Goal: Task Accomplishment & Management: Manage account settings

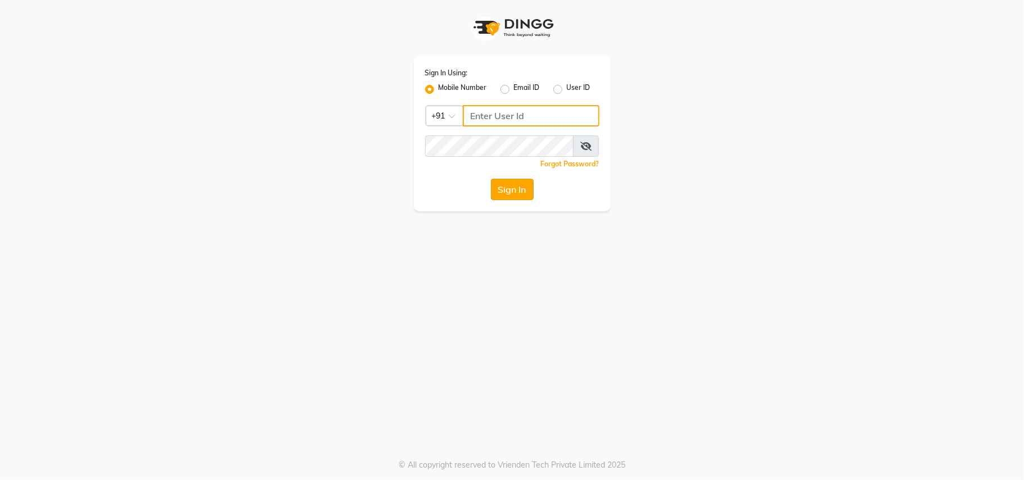
type input "9811881771"
click at [519, 187] on button "Sign In" at bounding box center [512, 189] width 43 height 21
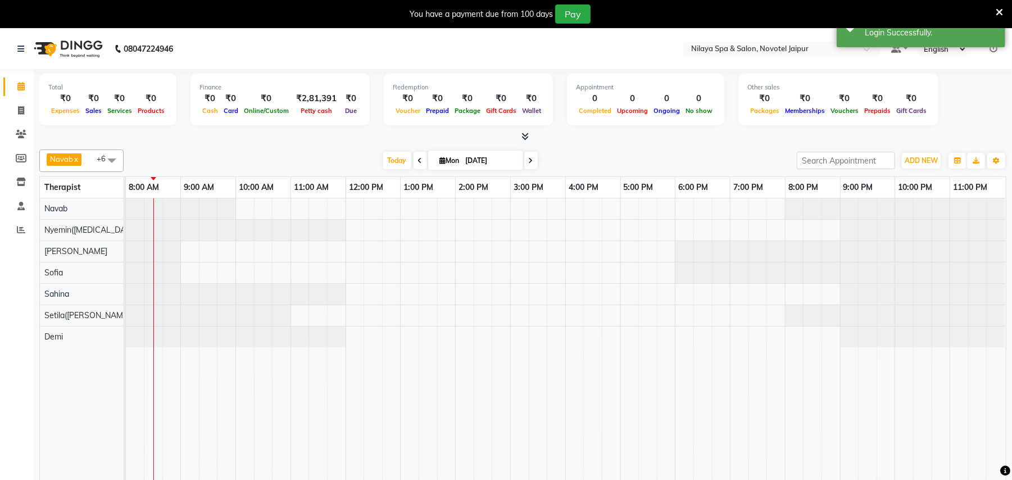
click at [109, 160] on span at bounding box center [112, 160] width 22 height 21
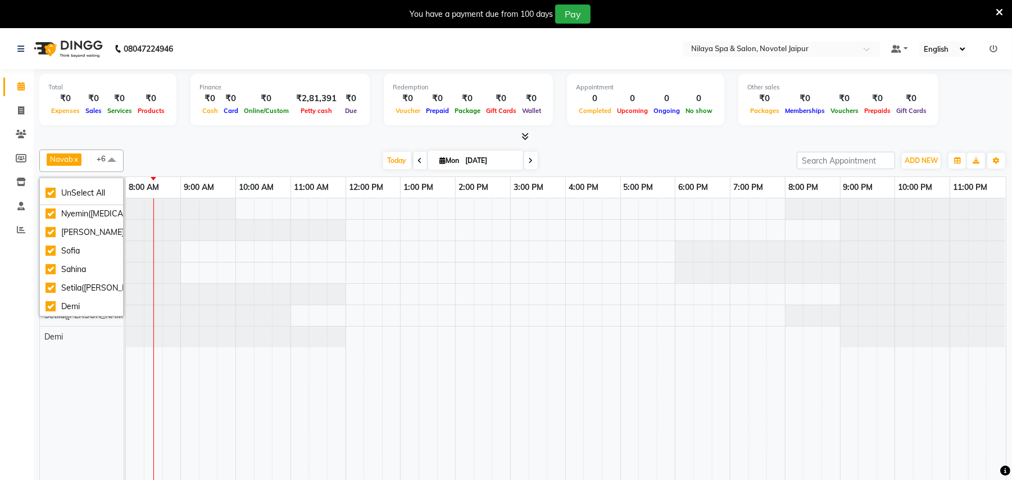
scroll to position [30, 0]
click at [52, 301] on div "Demi" at bounding box center [82, 307] width 72 height 12
checkbox input "false"
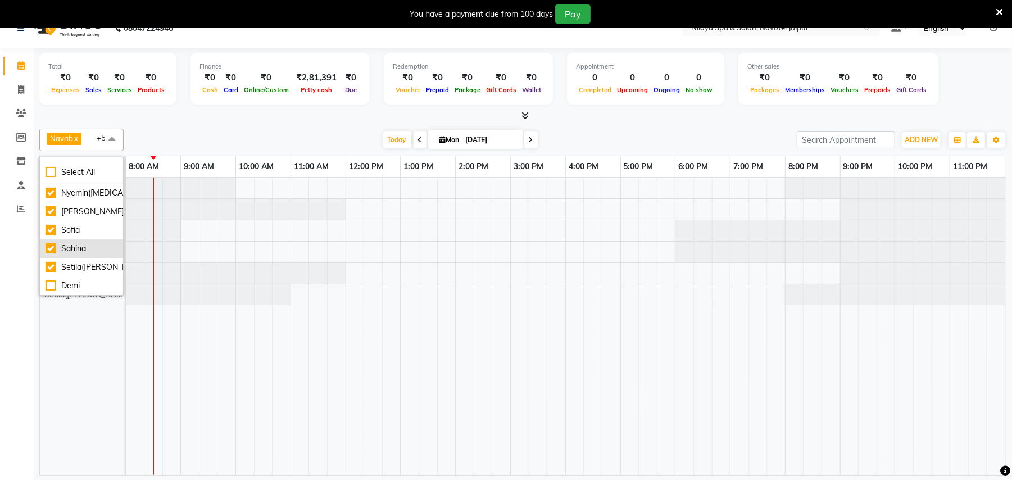
scroll to position [28, 0]
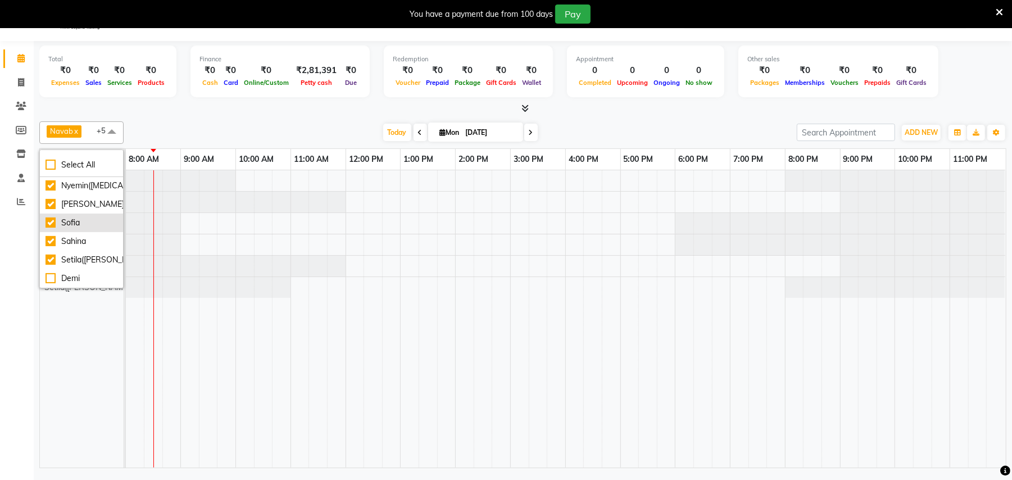
click at [52, 217] on div "Sofia" at bounding box center [82, 223] width 72 height 12
checkbox input "false"
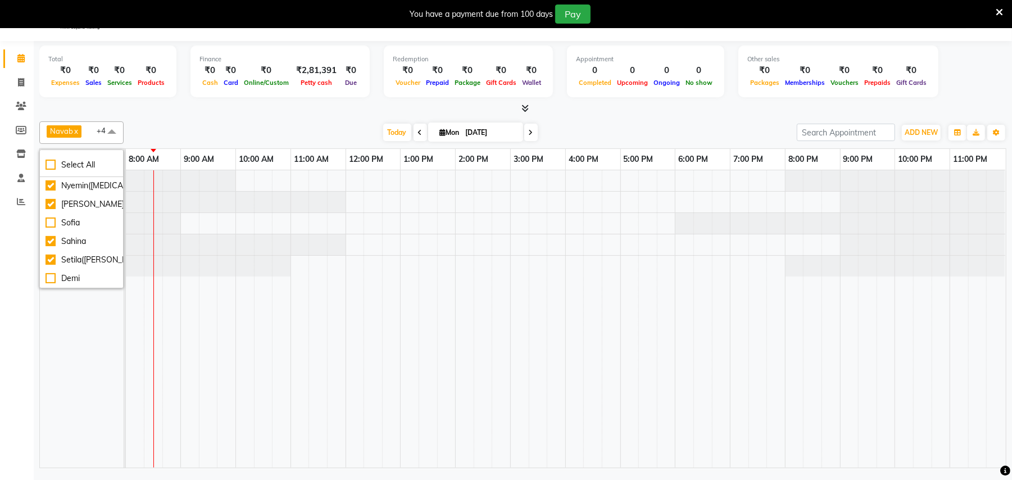
click at [111, 131] on span at bounding box center [112, 131] width 22 height 21
drag, startPoint x: 677, startPoint y: 150, endPoint x: 823, endPoint y: 28, distance: 190.0
click at [823, 28] on nav "08047224946 Select Location × Nilaya Spa & Salon, Novotel Jaipur Default Panel …" at bounding box center [506, 21] width 1012 height 40
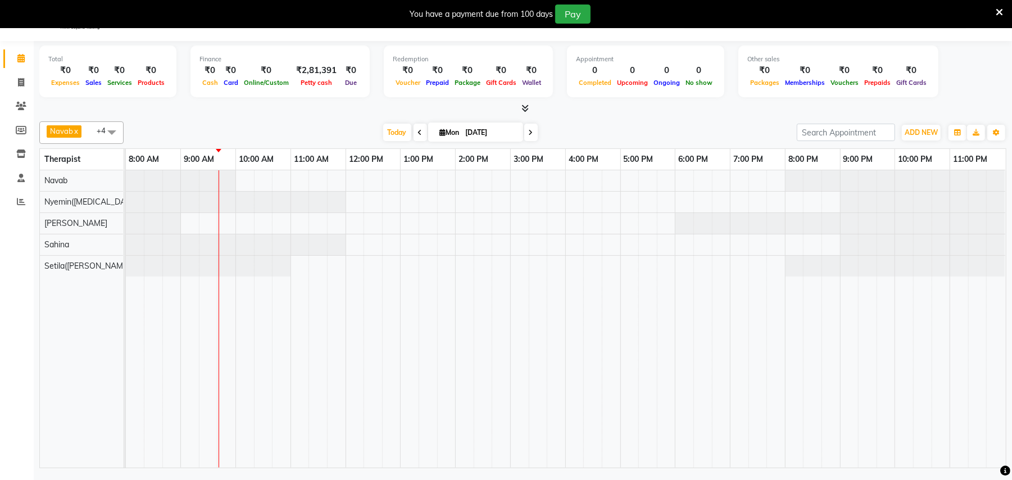
click at [600, 342] on td at bounding box center [593, 318] width 19 height 297
click at [113, 130] on span at bounding box center [112, 131] width 22 height 21
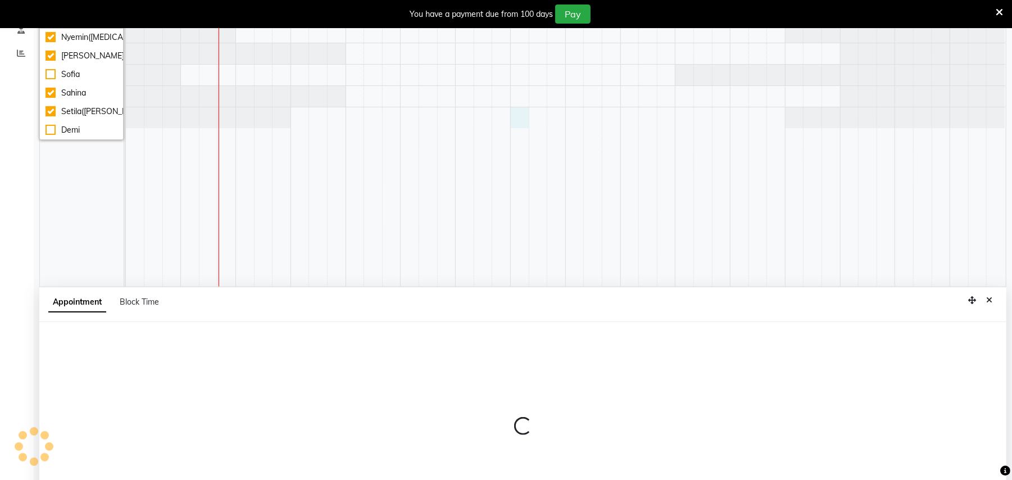
select select "77567"
select select "900"
select select "tentative"
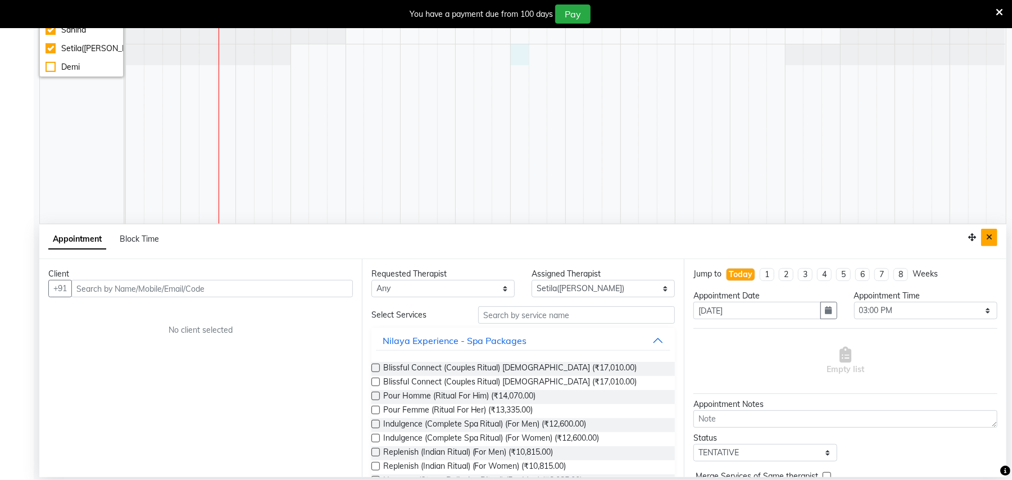
click at [994, 235] on button "Close" at bounding box center [990, 237] width 16 height 17
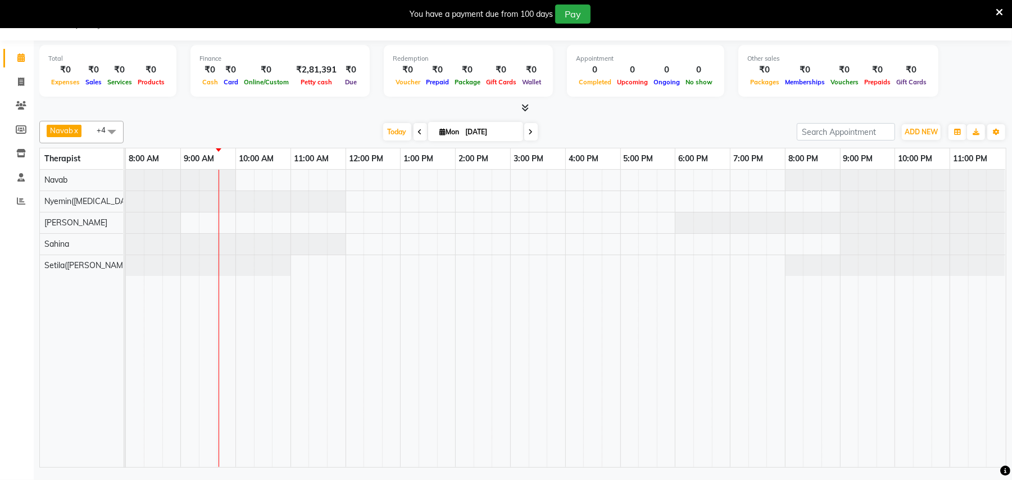
scroll to position [28, 0]
click at [473, 137] on input "[DATE]" at bounding box center [491, 132] width 56 height 17
select select "9"
select select "2025"
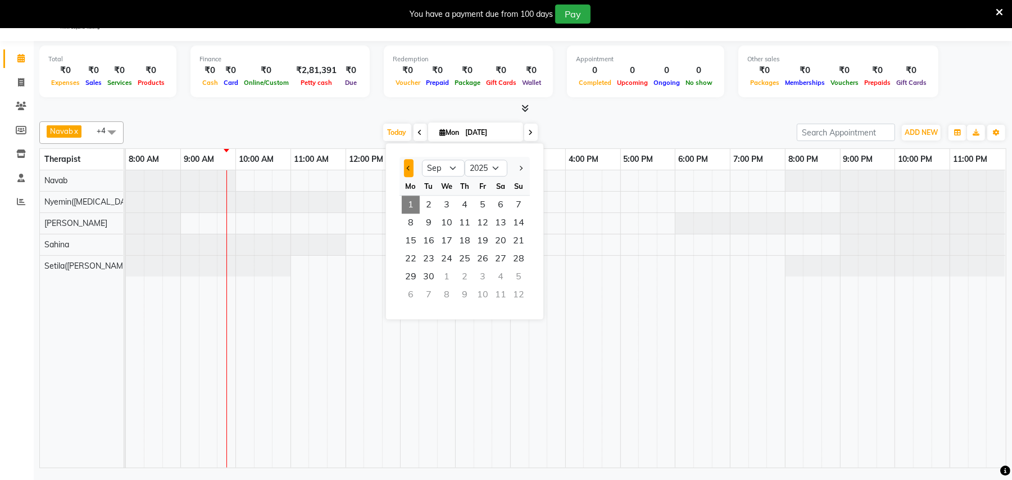
click at [407, 163] on button "Previous month" at bounding box center [409, 168] width 10 height 18
select select "8"
click at [449, 274] on span "27" at bounding box center [447, 277] width 18 height 18
type input "[DATE]"
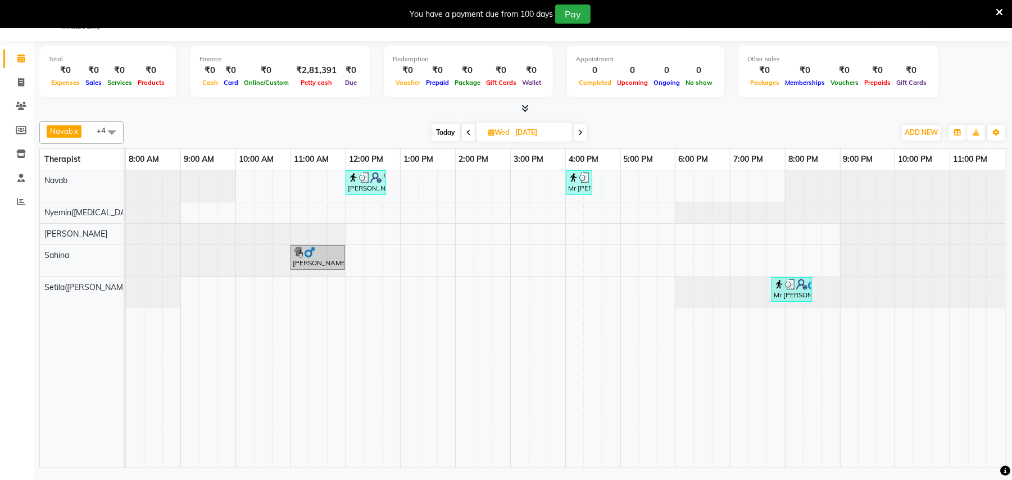
click at [113, 130] on span at bounding box center [112, 131] width 22 height 21
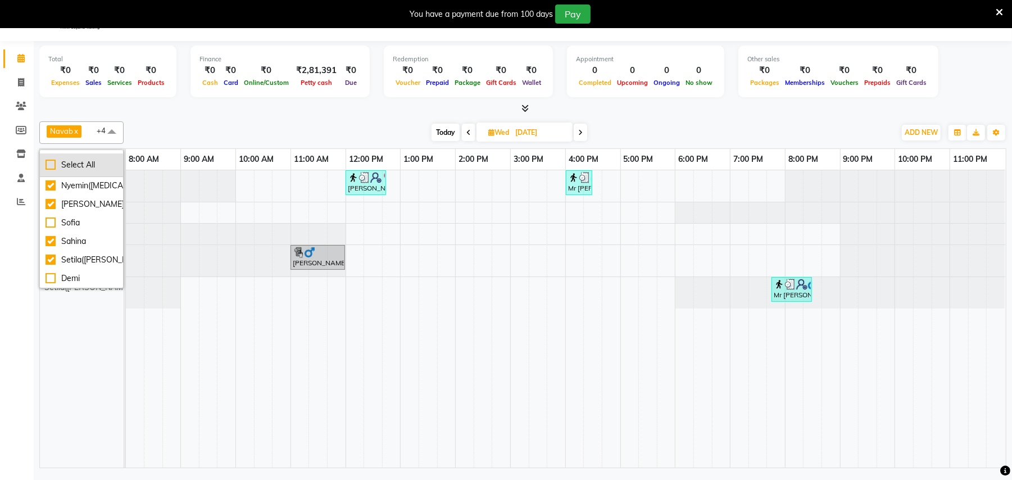
click at [86, 163] on div "Select All" at bounding box center [82, 165] width 72 height 12
checkbox input "true"
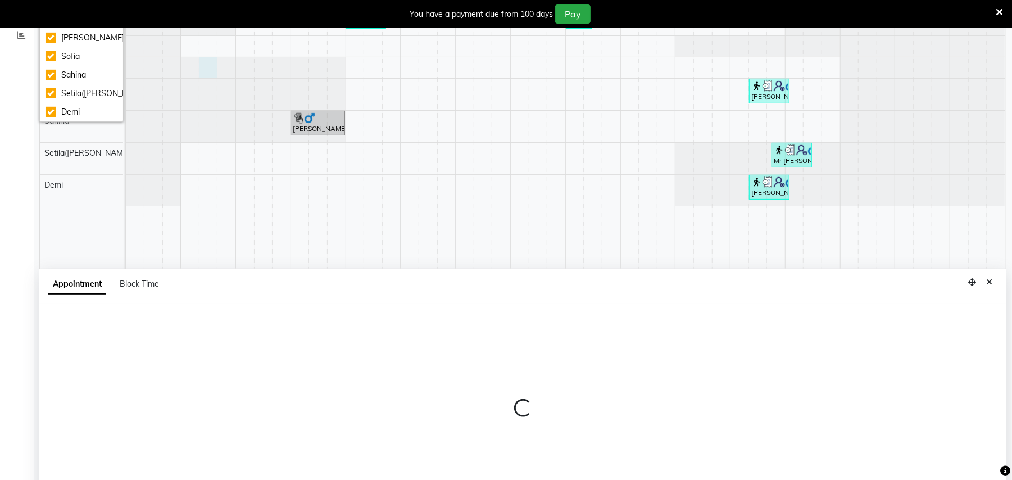
select select "77569"
select select "555"
select select "tentative"
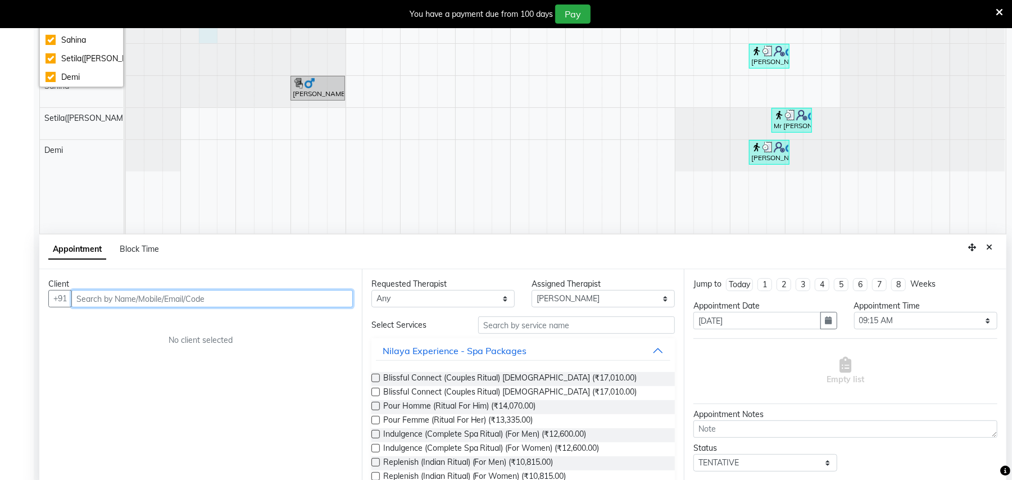
scroll to position [241, 0]
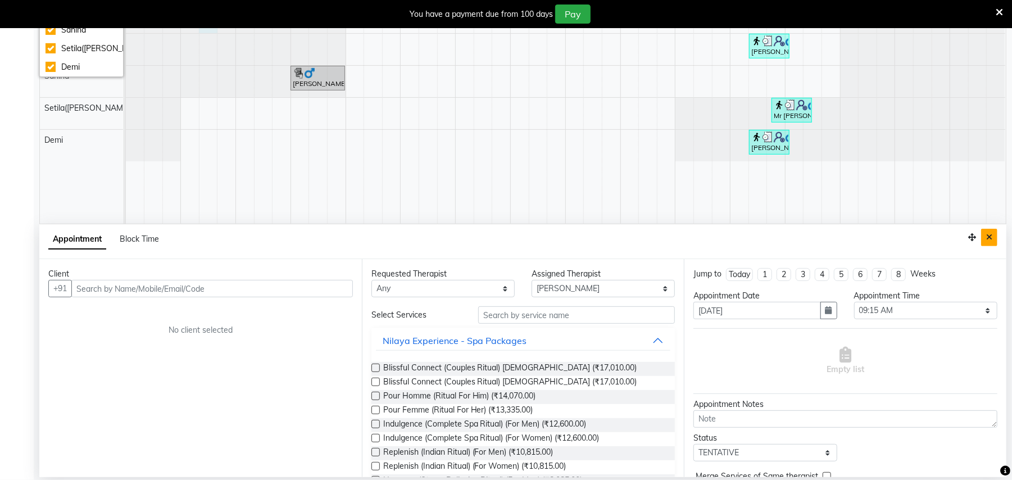
click at [993, 241] on button "Close" at bounding box center [990, 237] width 16 height 17
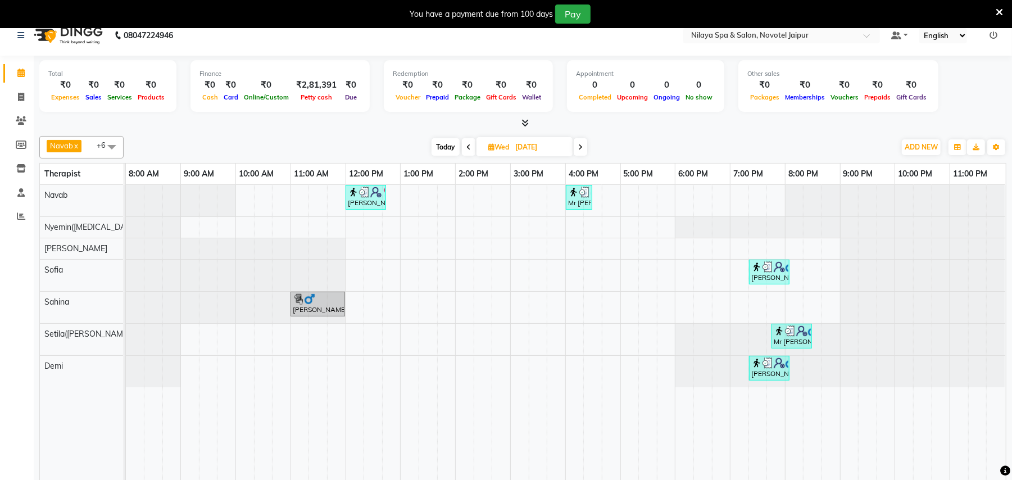
scroll to position [0, 0]
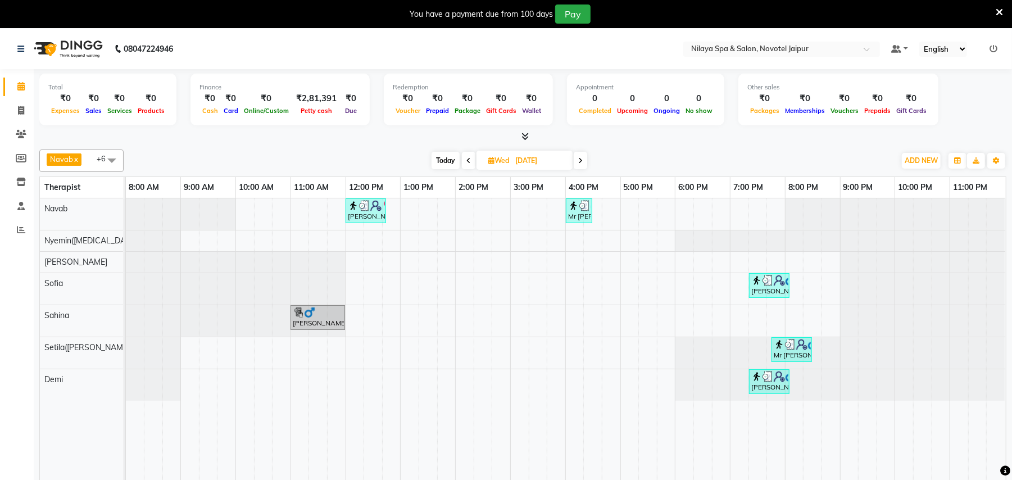
click at [585, 165] on span at bounding box center [580, 160] width 13 height 17
type input "[DATE]"
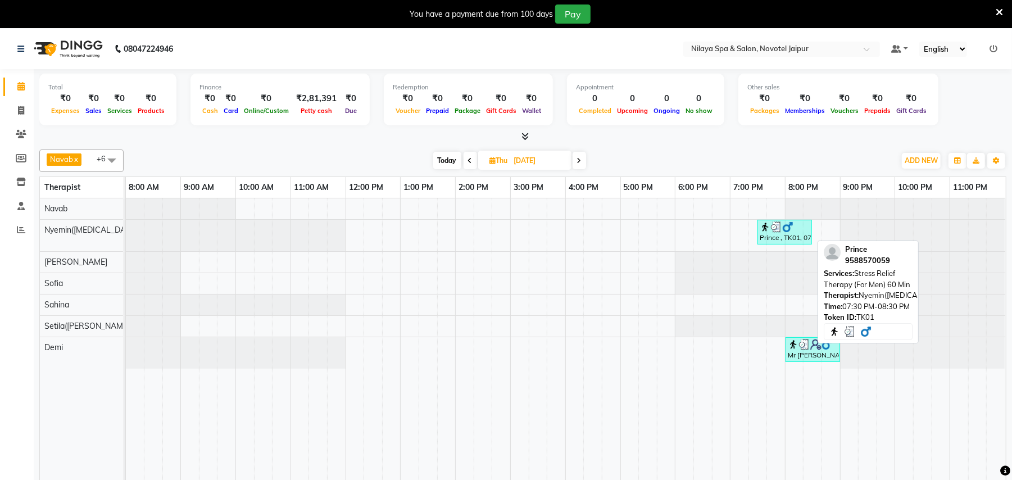
click at [785, 237] on div "Prince , TK01, 07:30 PM-08:30 PM, Stress Relief Therapy (For Men) 60 Min" at bounding box center [785, 231] width 52 height 21
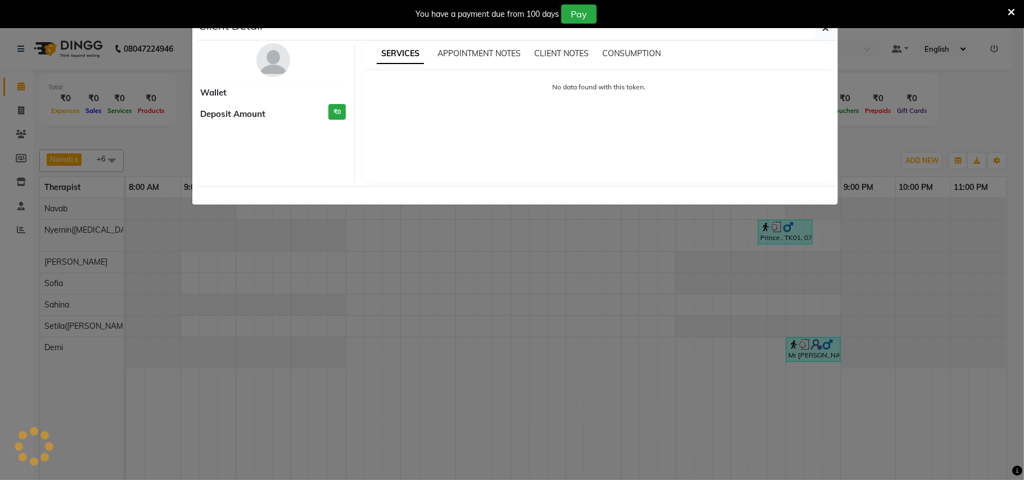
select select "3"
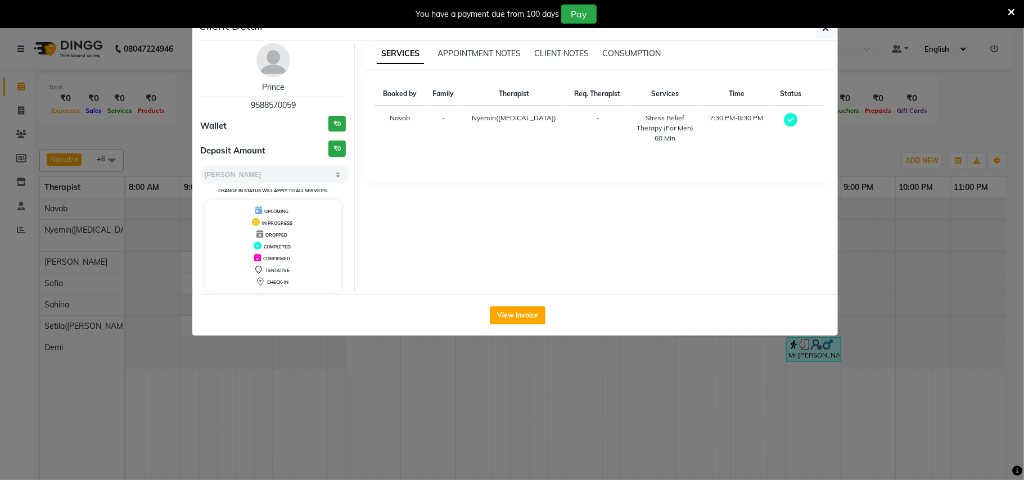
click at [713, 354] on ngb-modal-window "Client Detail Prince 9588570059 Wallet ₹0 Deposit Amount ₹0 Select MARK DONE UP…" at bounding box center [512, 240] width 1024 height 480
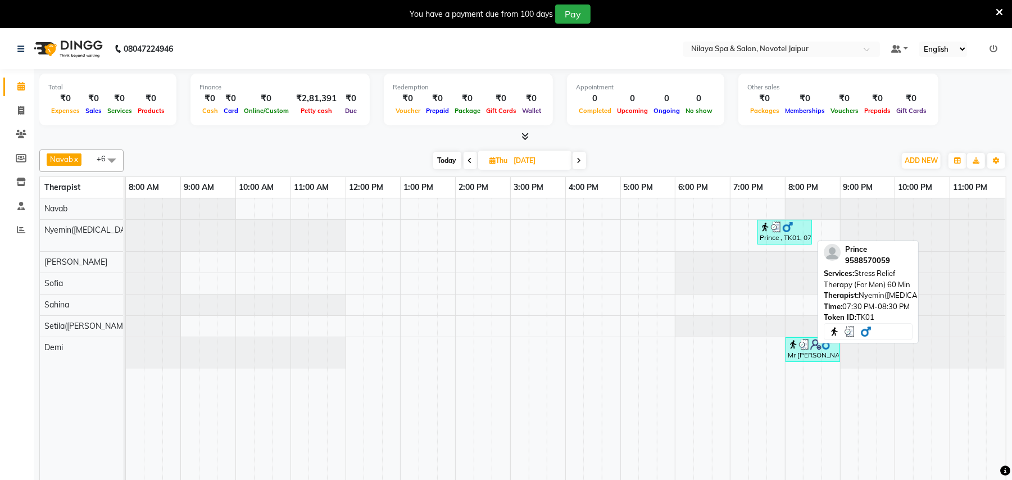
click at [779, 235] on div "Prince , TK01, 07:30 PM-08:30 PM, Stress Relief Therapy (For Men) 60 Min" at bounding box center [785, 231] width 52 height 21
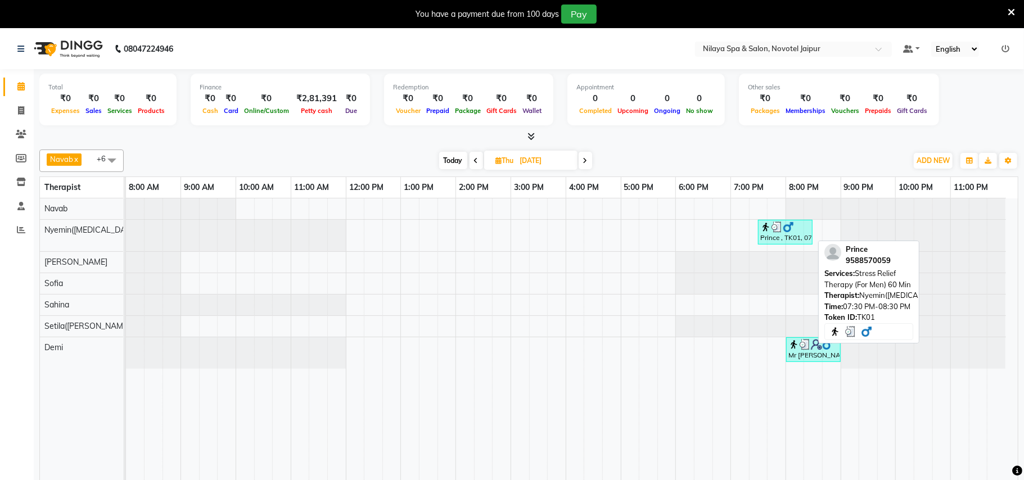
select select "3"
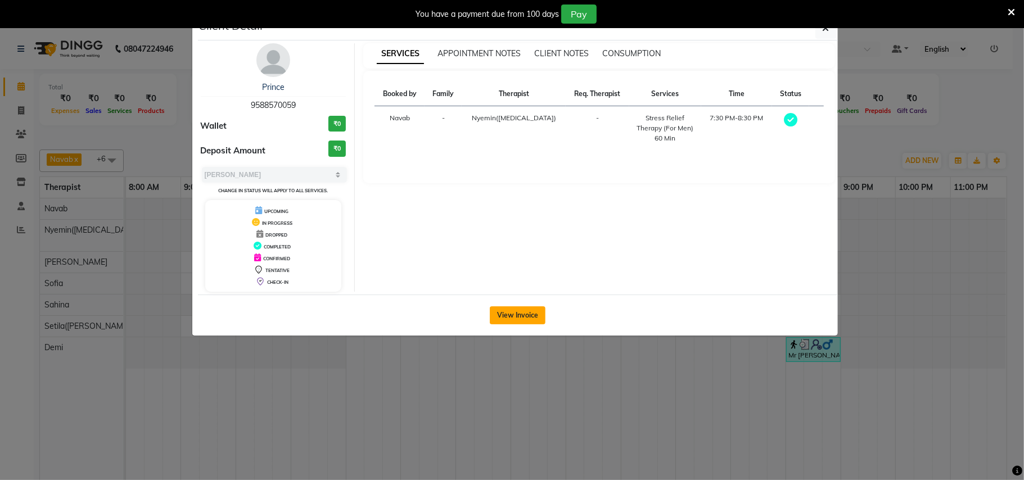
click at [516, 310] on button "View Invoice" at bounding box center [518, 315] width 56 height 18
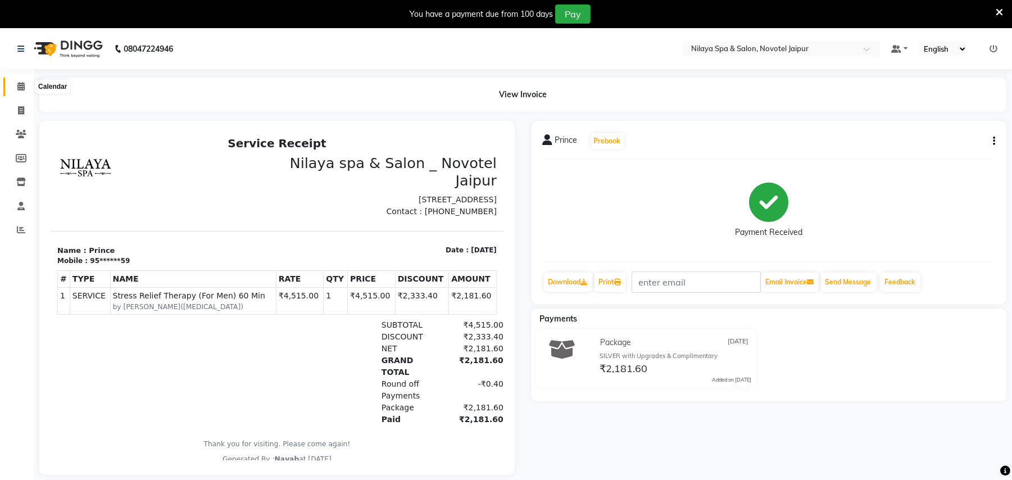
click at [14, 88] on span at bounding box center [21, 86] width 20 height 13
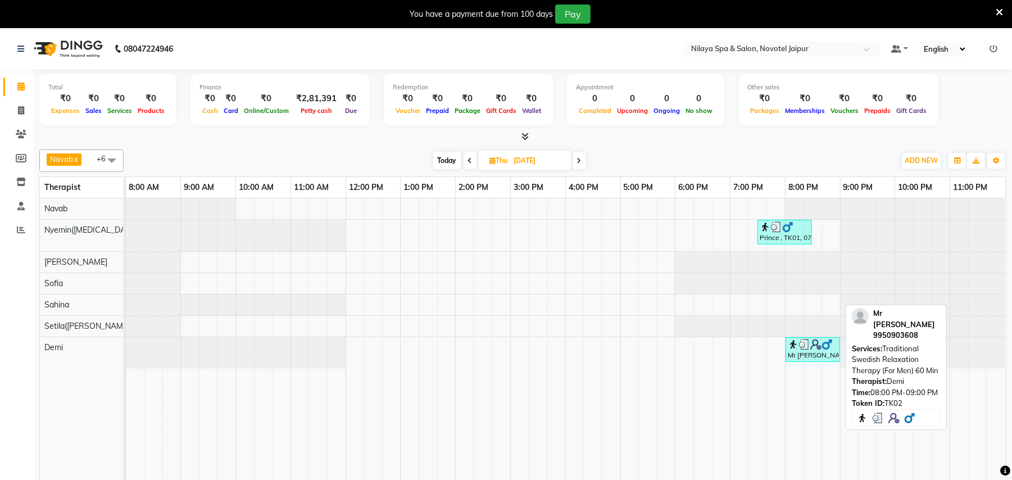
click at [812, 345] on img at bounding box center [816, 344] width 11 height 11
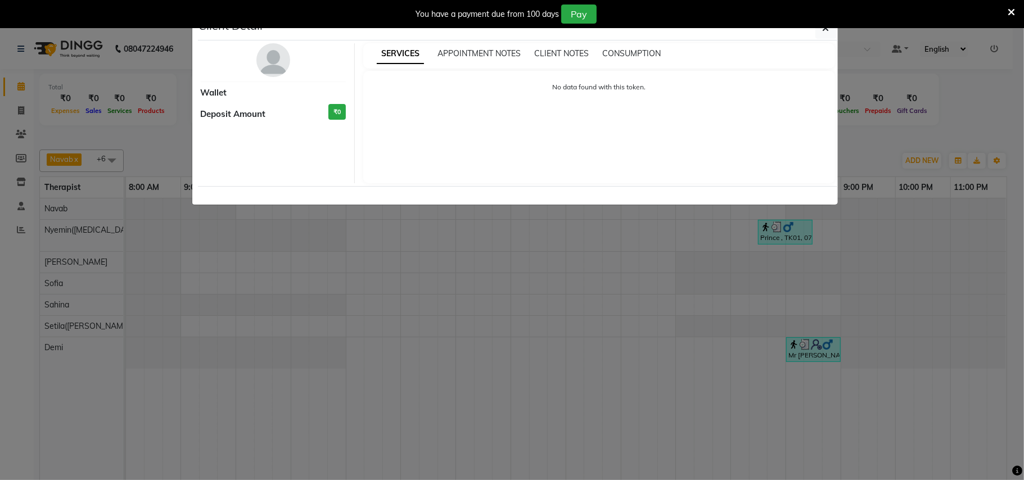
select select "3"
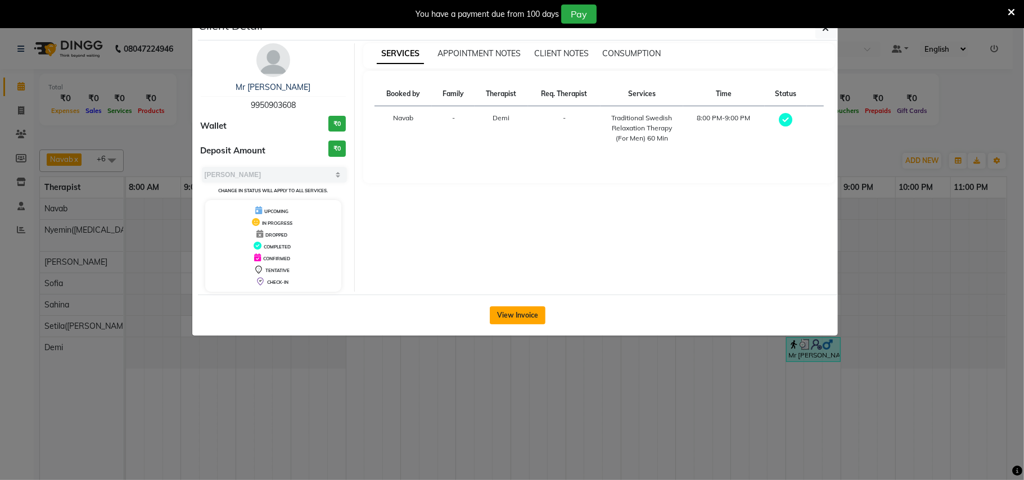
click at [516, 307] on button "View Invoice" at bounding box center [518, 315] width 56 height 18
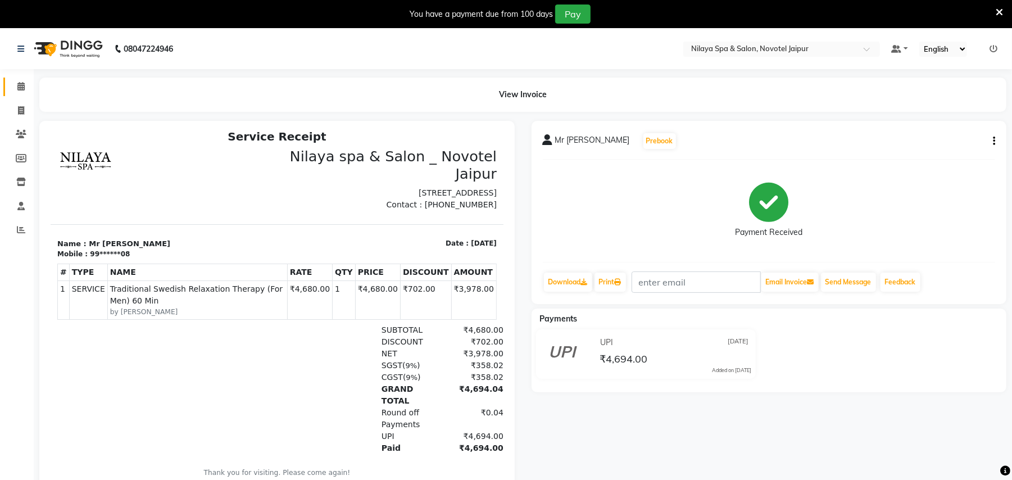
scroll to position [9, 0]
click at [21, 87] on icon at bounding box center [20, 86] width 7 height 8
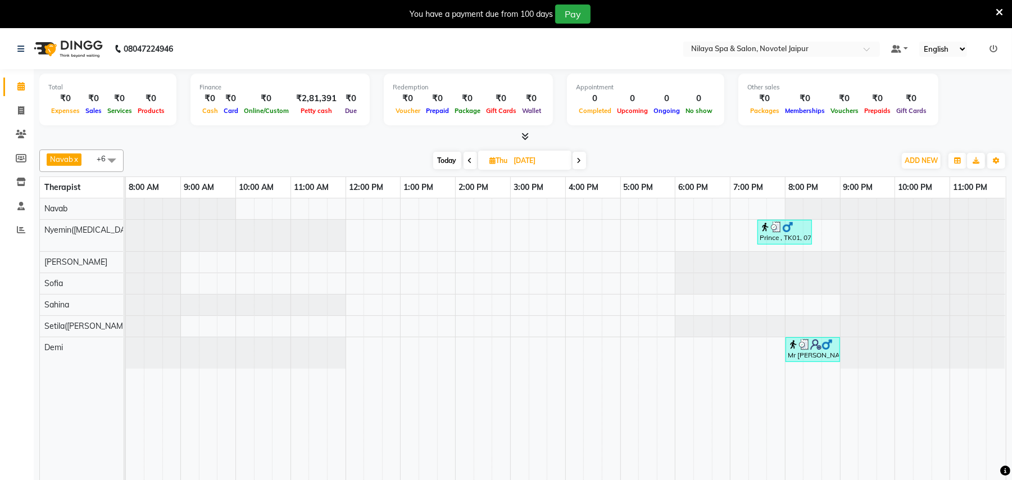
click at [585, 159] on span at bounding box center [579, 160] width 13 height 17
type input "[DATE]"
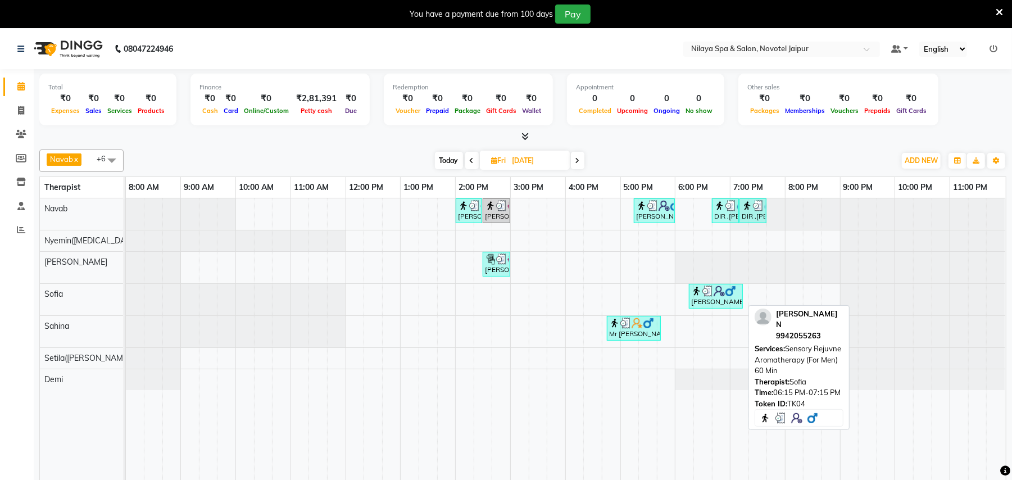
click at [711, 302] on div "[PERSON_NAME] N, TK04, 06:15 PM-07:15 PM, Sensory Rejuvne Aromatherapy (For Men…" at bounding box center [716, 296] width 52 height 21
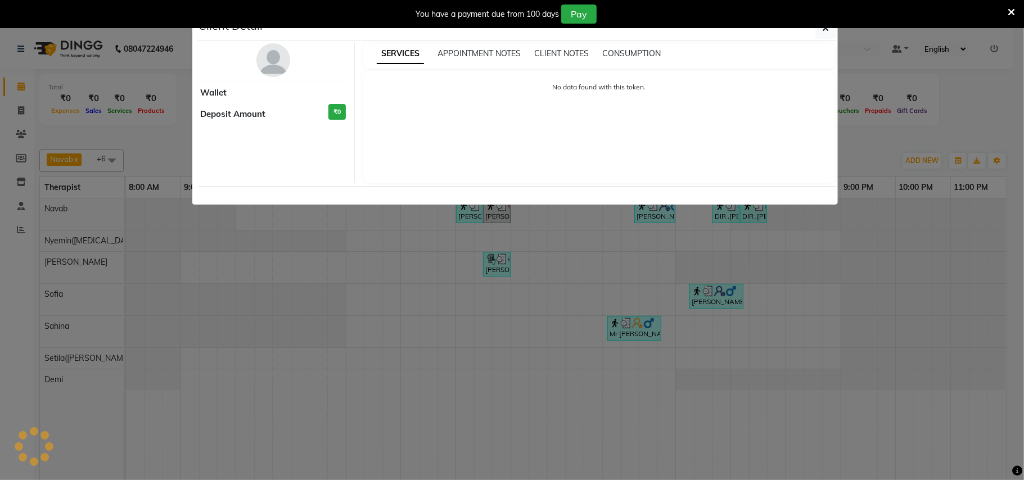
select select "3"
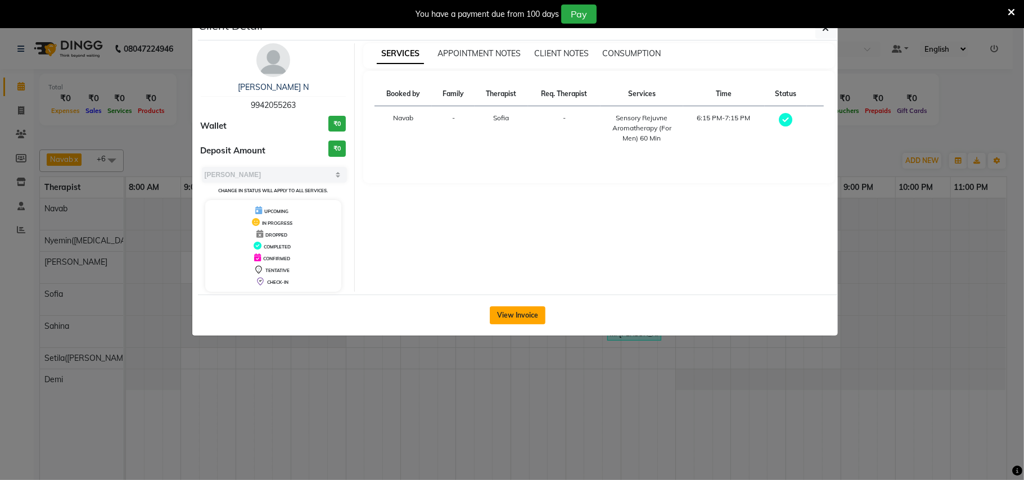
click at [522, 311] on button "View Invoice" at bounding box center [518, 315] width 56 height 18
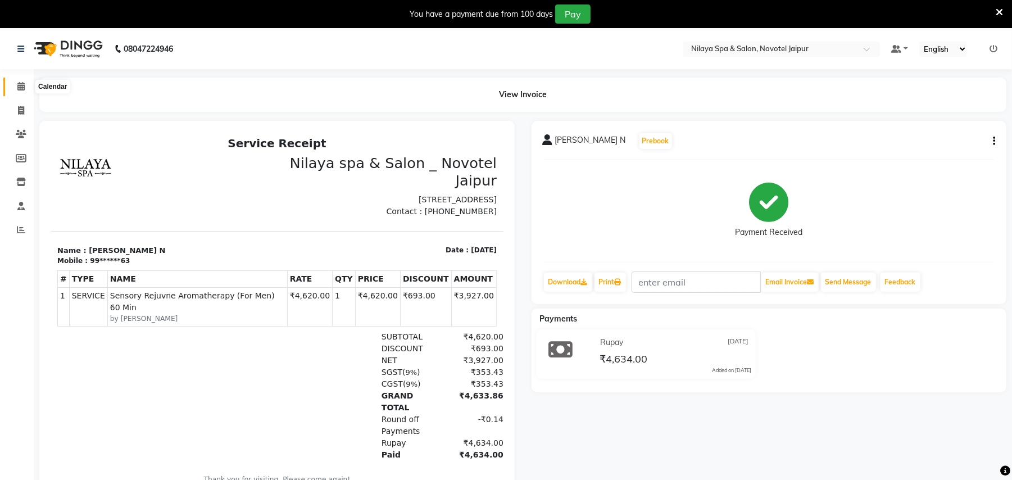
click at [21, 83] on icon at bounding box center [20, 86] width 7 height 8
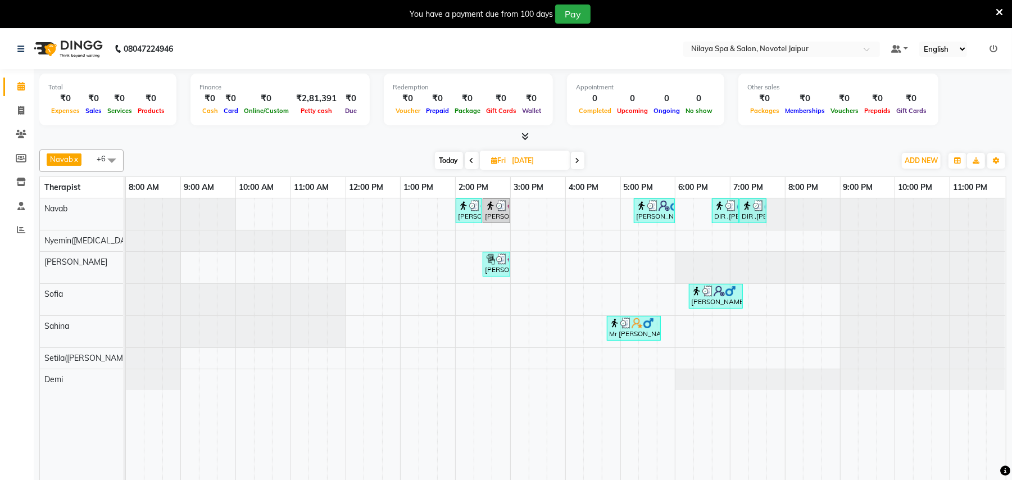
click at [474, 163] on span at bounding box center [471, 160] width 13 height 17
type input "[DATE]"
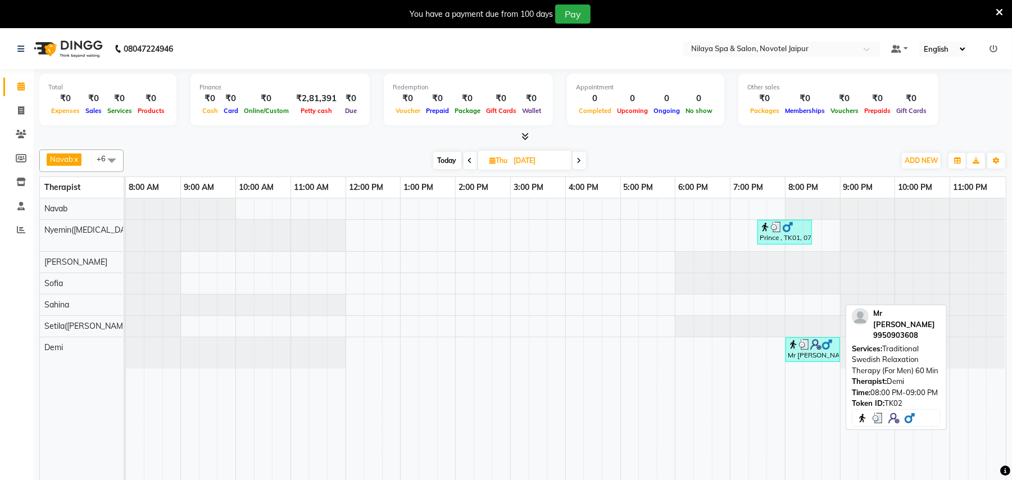
click at [814, 350] on img at bounding box center [816, 344] width 11 height 11
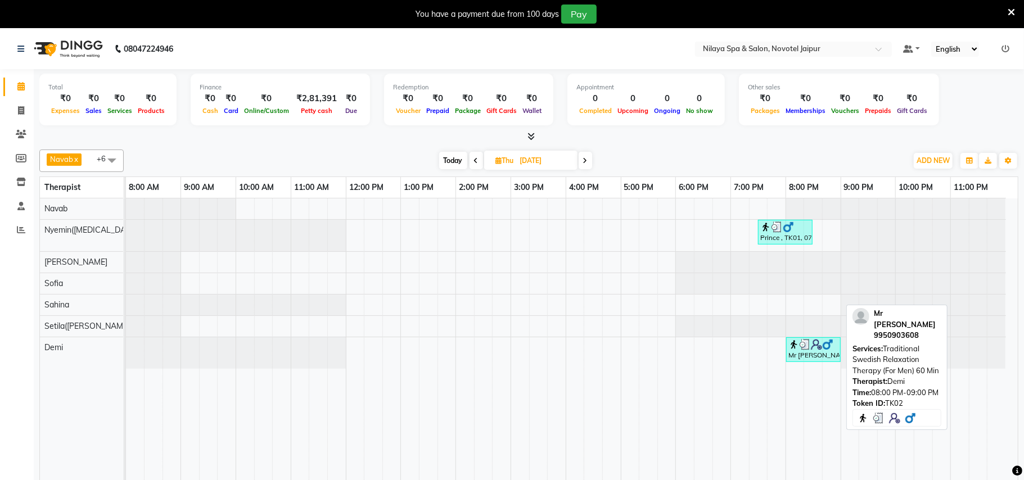
select select "3"
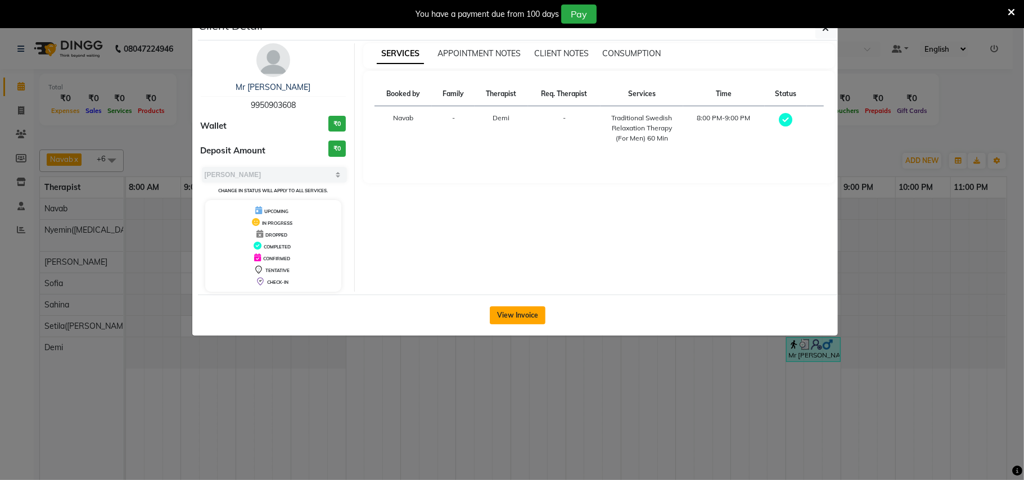
click at [526, 320] on button "View Invoice" at bounding box center [518, 315] width 56 height 18
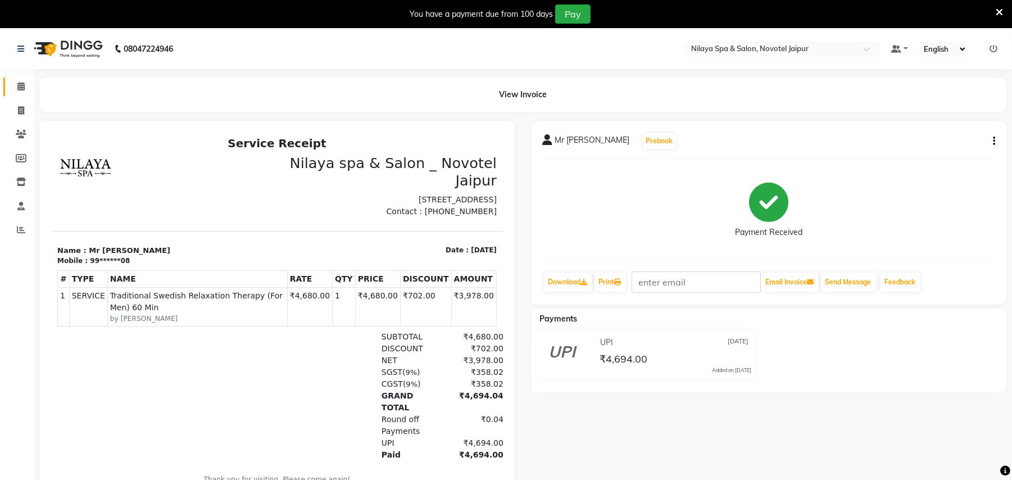
click at [10, 83] on link "Calendar" at bounding box center [16, 87] width 27 height 19
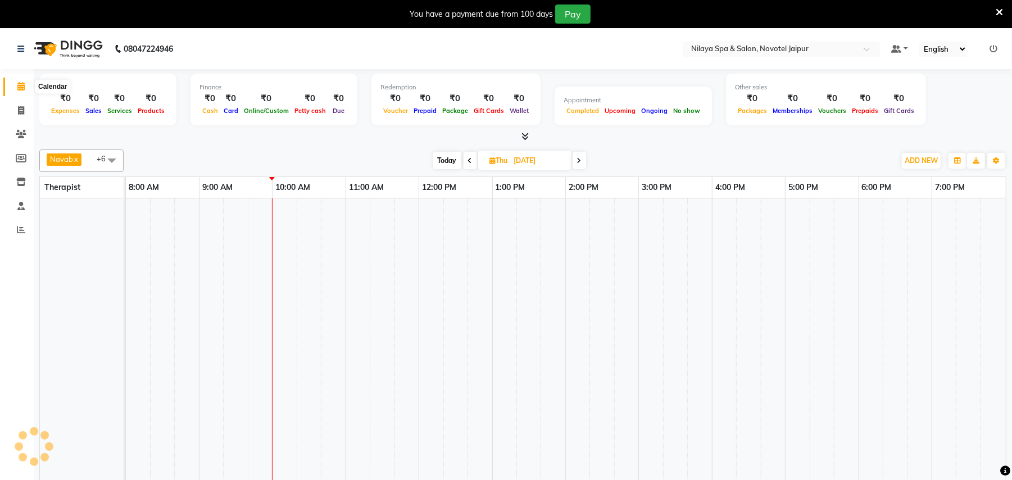
click at [21, 87] on icon at bounding box center [20, 86] width 7 height 8
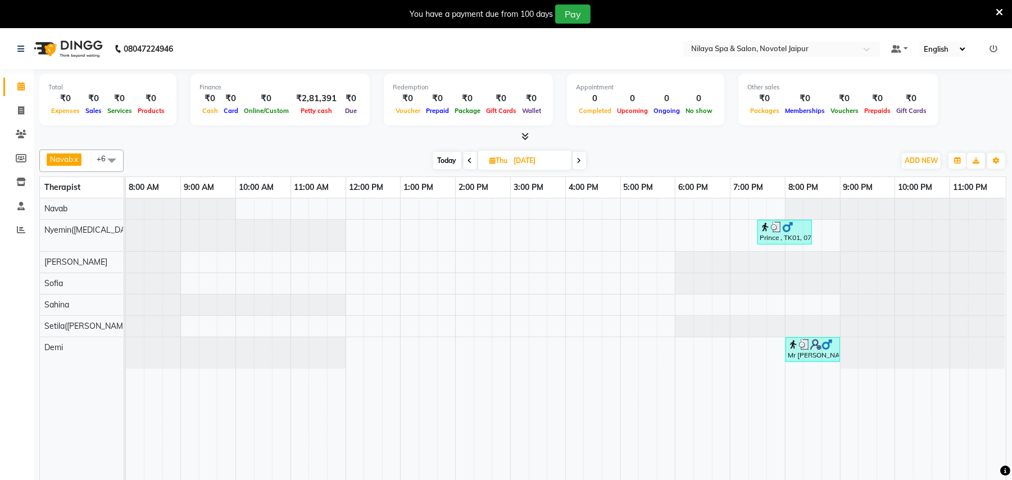
click at [471, 160] on icon at bounding box center [470, 160] width 4 height 7
type input "[DATE]"
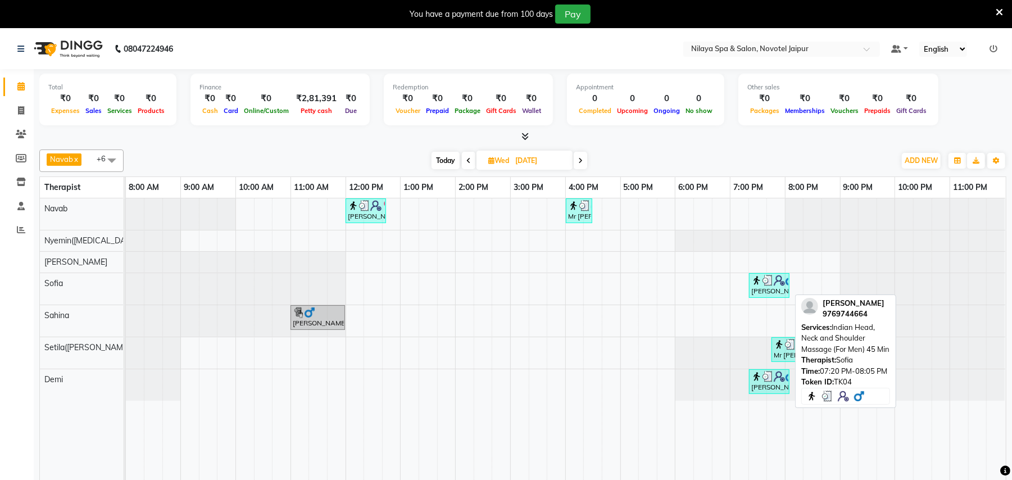
click at [775, 279] on img at bounding box center [779, 280] width 11 height 11
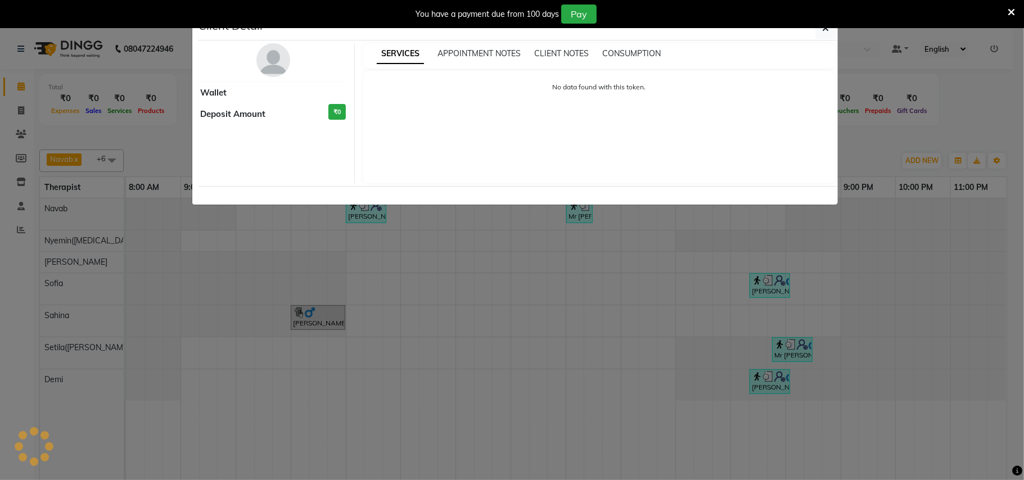
select select "3"
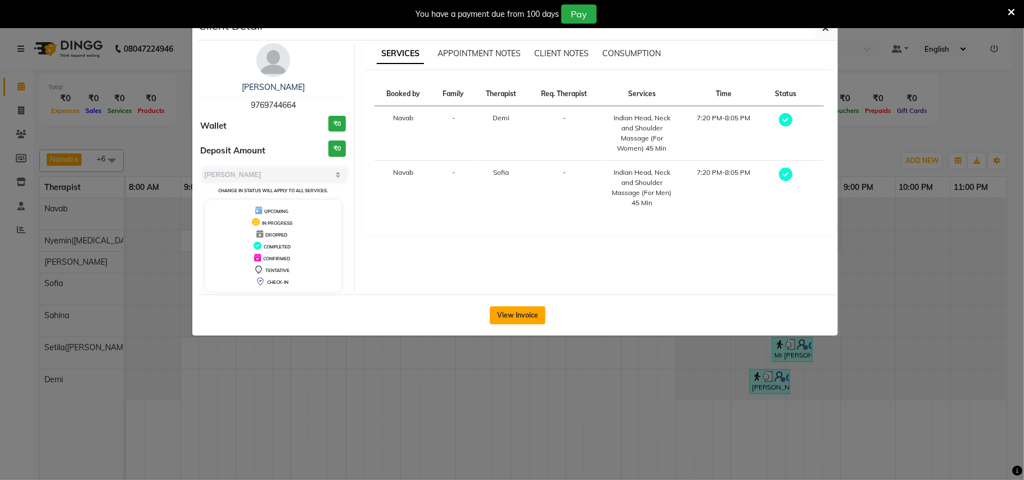
click at [527, 316] on button "View Invoice" at bounding box center [518, 315] width 56 height 18
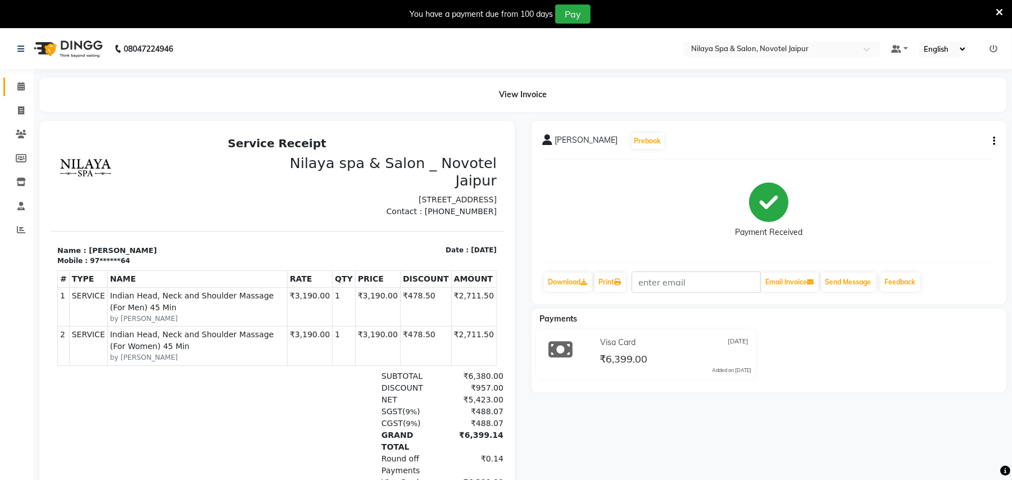
click at [16, 79] on link "Calendar" at bounding box center [16, 87] width 27 height 19
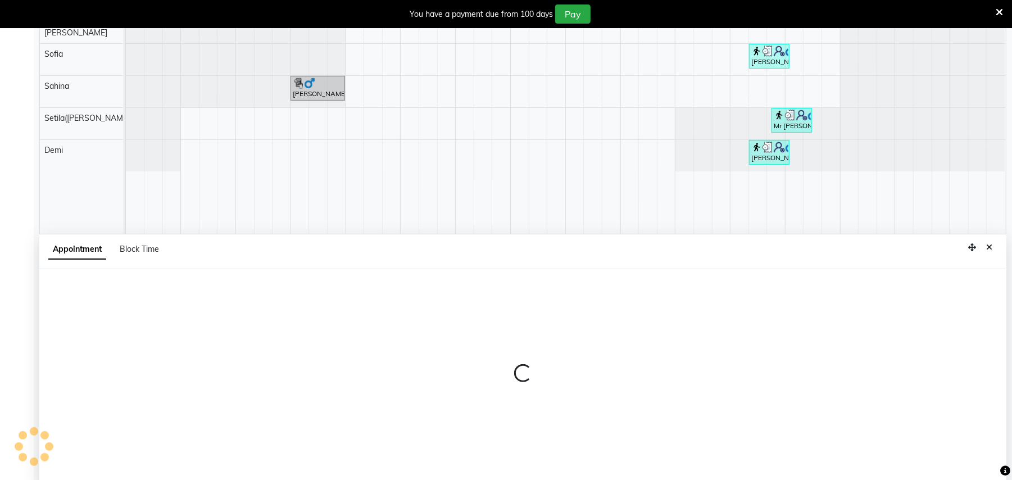
select select "77564"
select select "555"
select select "tentative"
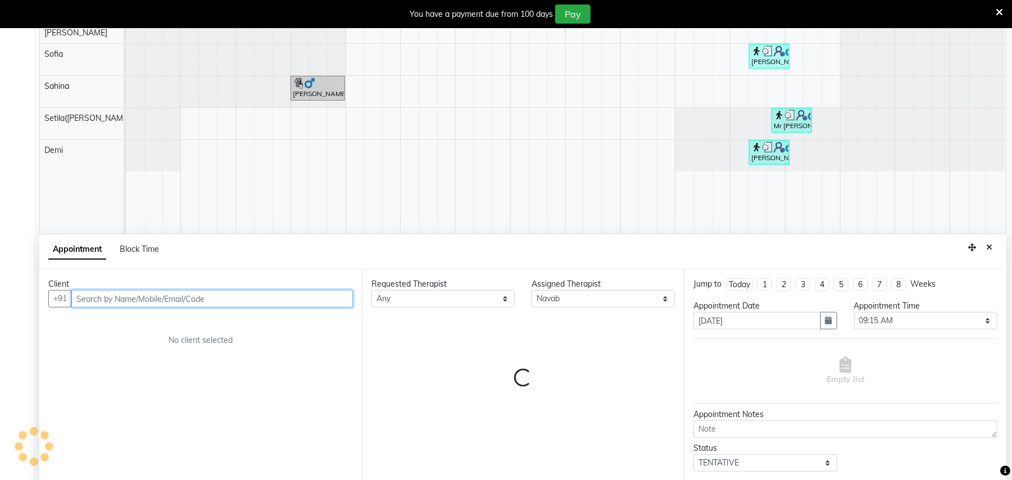
scroll to position [241, 0]
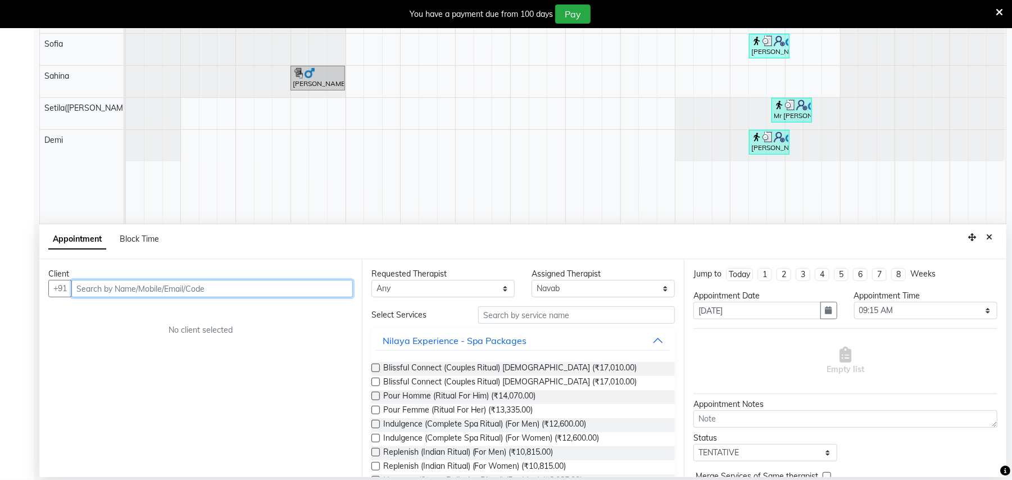
click at [873, 184] on td at bounding box center [868, 91] width 19 height 265
click at [992, 237] on icon "Close" at bounding box center [990, 237] width 6 height 8
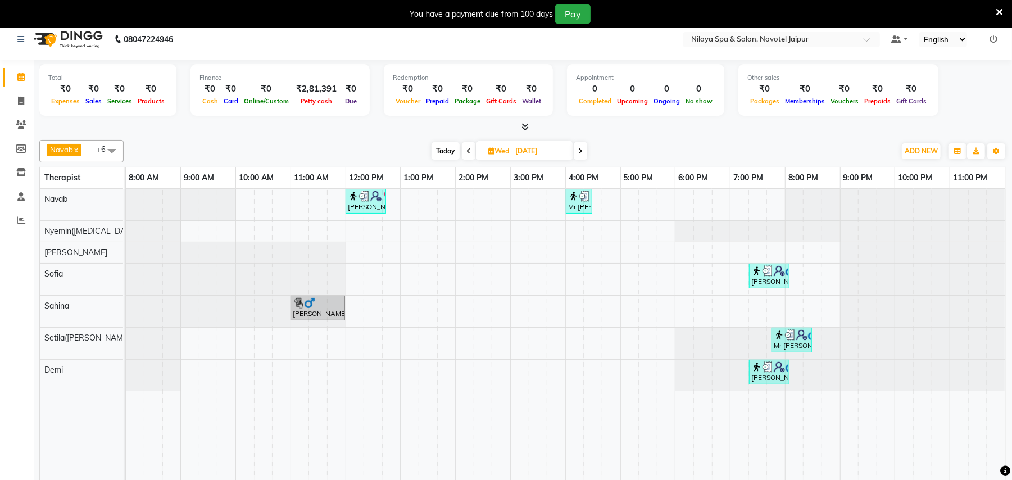
scroll to position [0, 0]
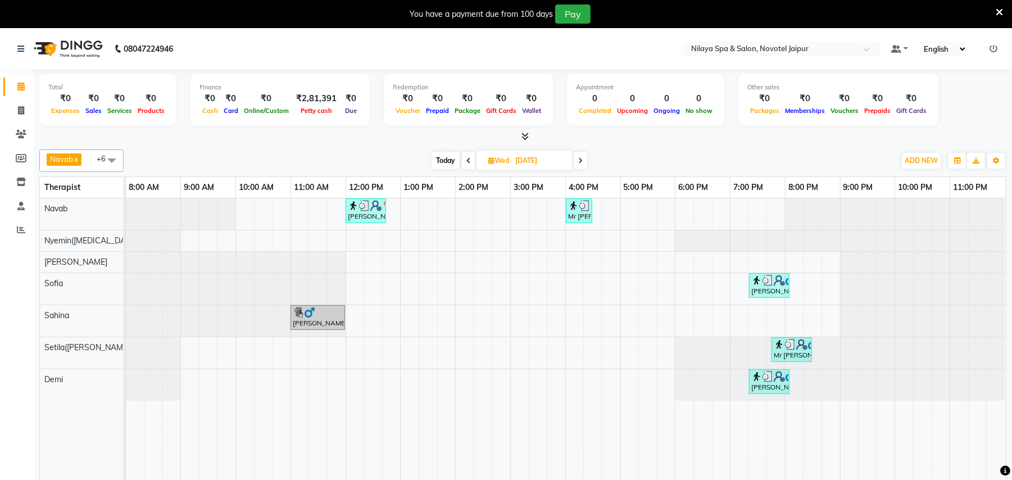
click at [581, 157] on icon at bounding box center [580, 160] width 4 height 7
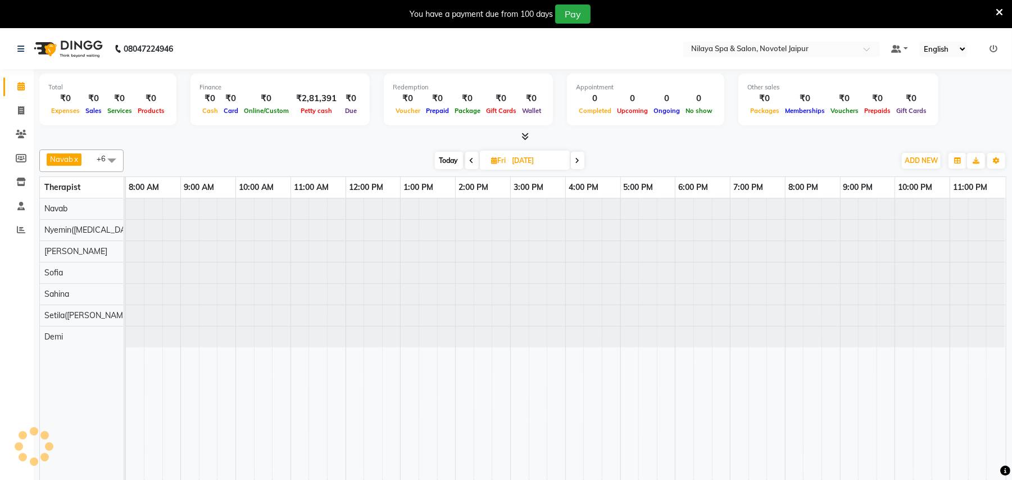
type input "[DATE]"
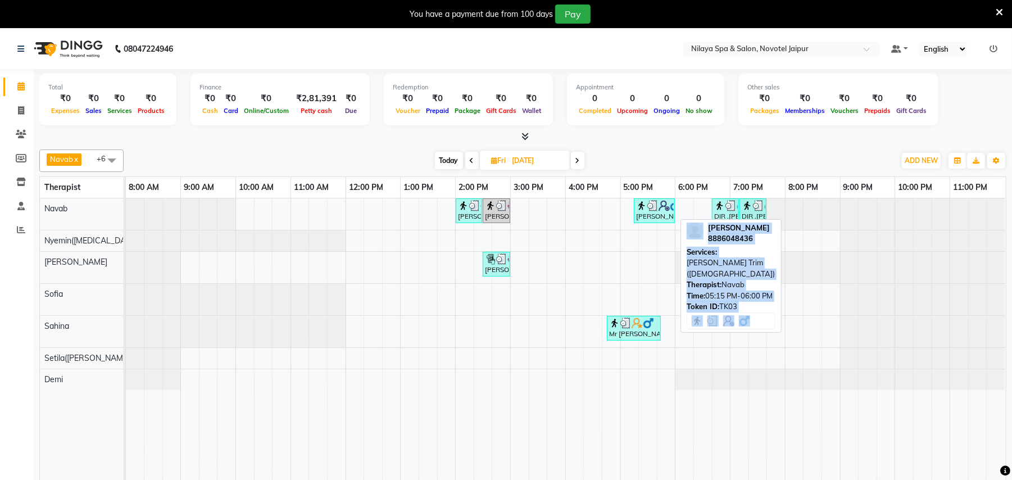
click at [642, 221] on div "[PERSON_NAME], TK03, 05:15 PM-06:00 PM, [PERSON_NAME] Trim ([DEMOGRAPHIC_DATA])" at bounding box center [654, 210] width 39 height 21
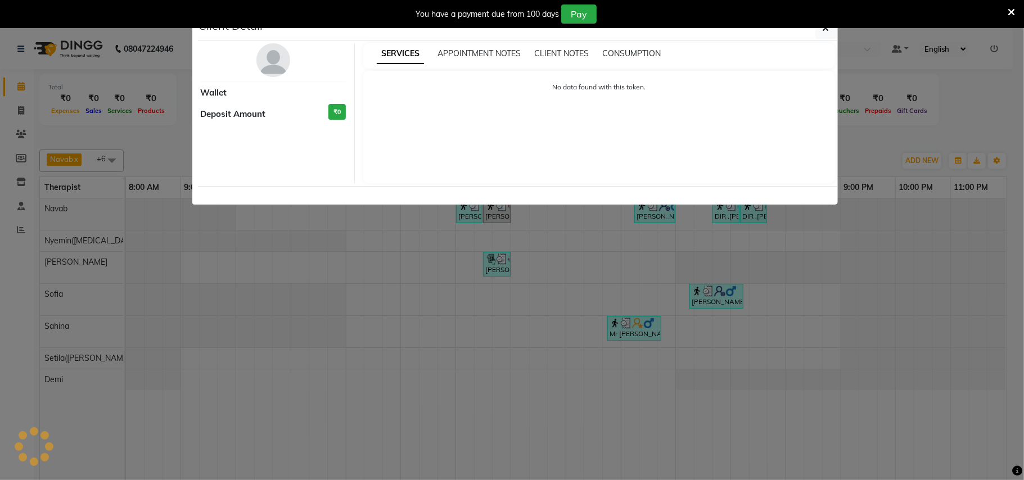
select select "3"
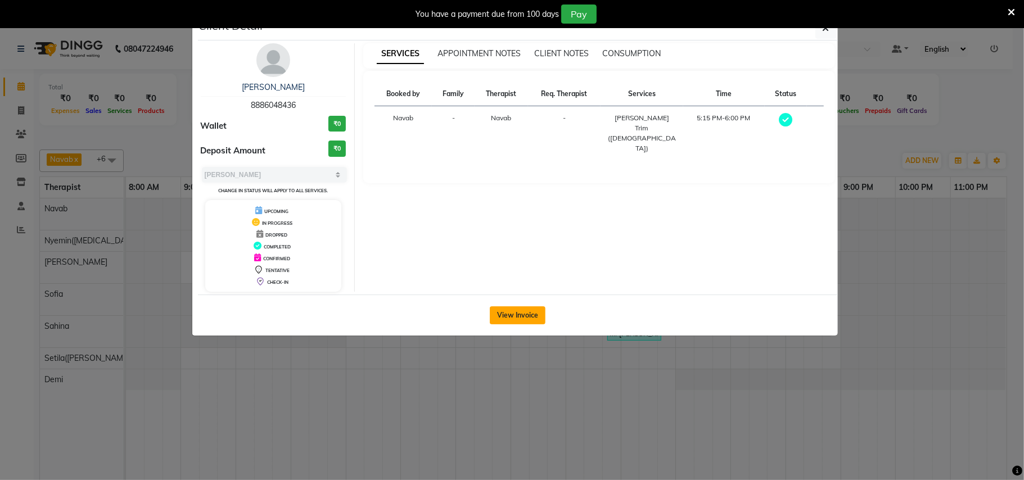
click at [522, 313] on button "View Invoice" at bounding box center [518, 315] width 56 height 18
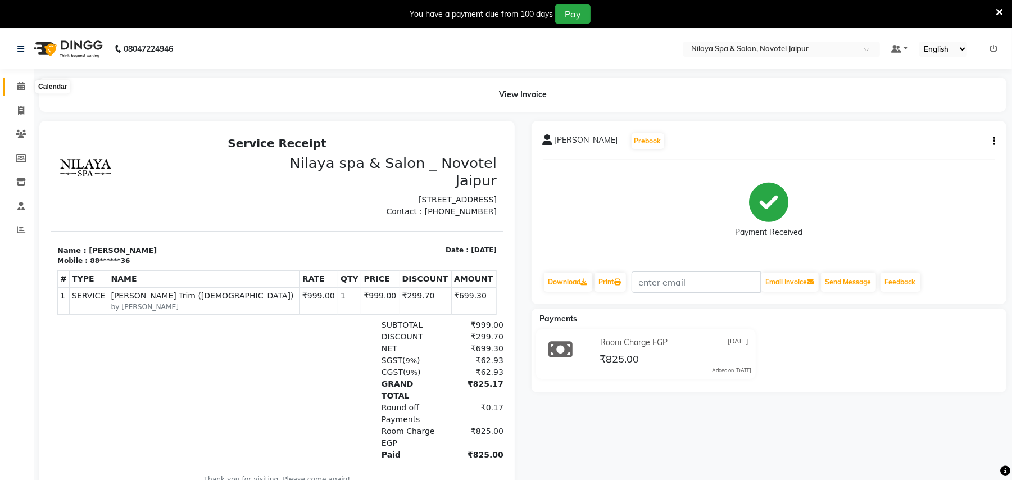
click at [14, 82] on span at bounding box center [21, 86] width 20 height 13
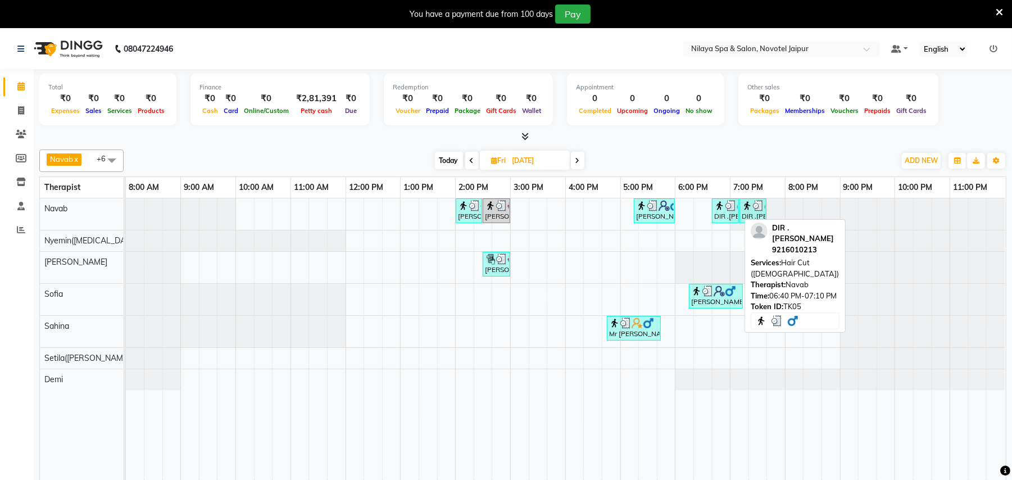
click at [731, 208] on img at bounding box center [731, 205] width 11 height 11
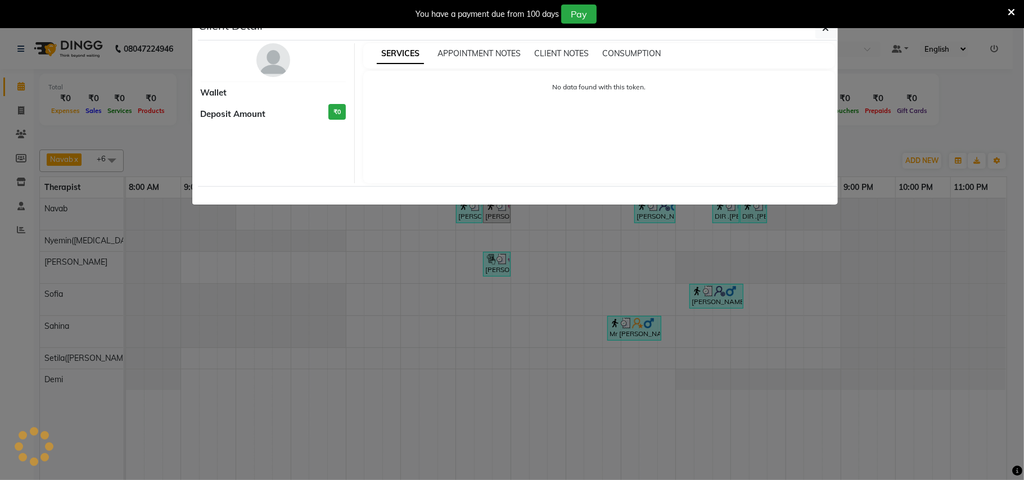
select select "3"
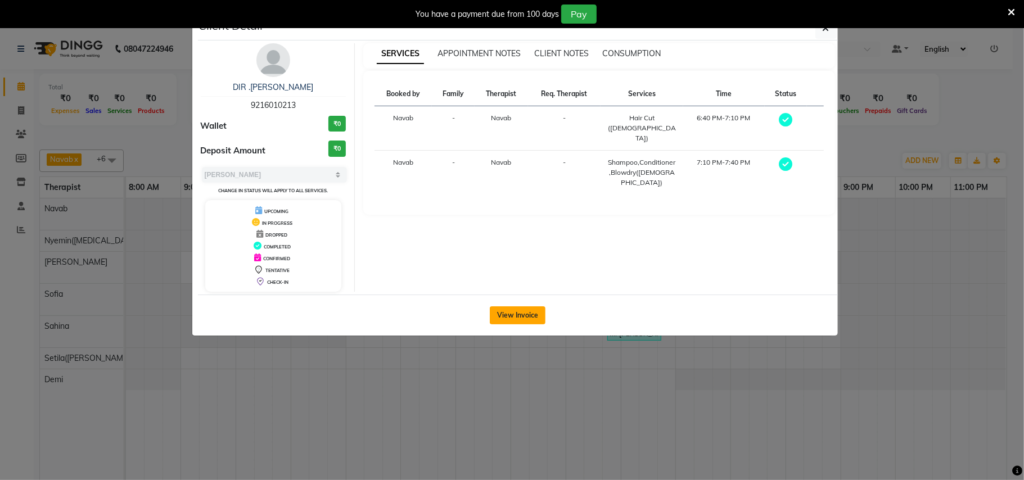
click at [504, 317] on button "View Invoice" at bounding box center [518, 315] width 56 height 18
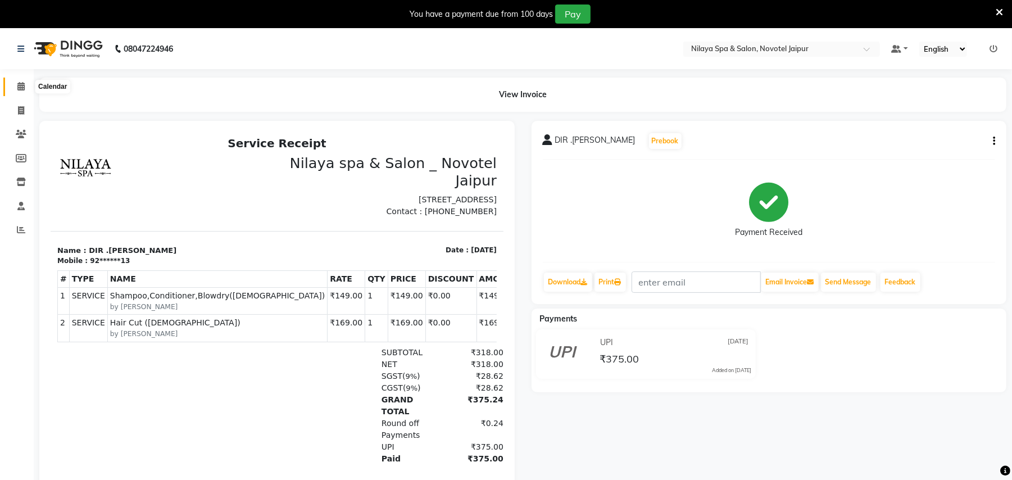
click at [18, 88] on icon at bounding box center [20, 86] width 7 height 8
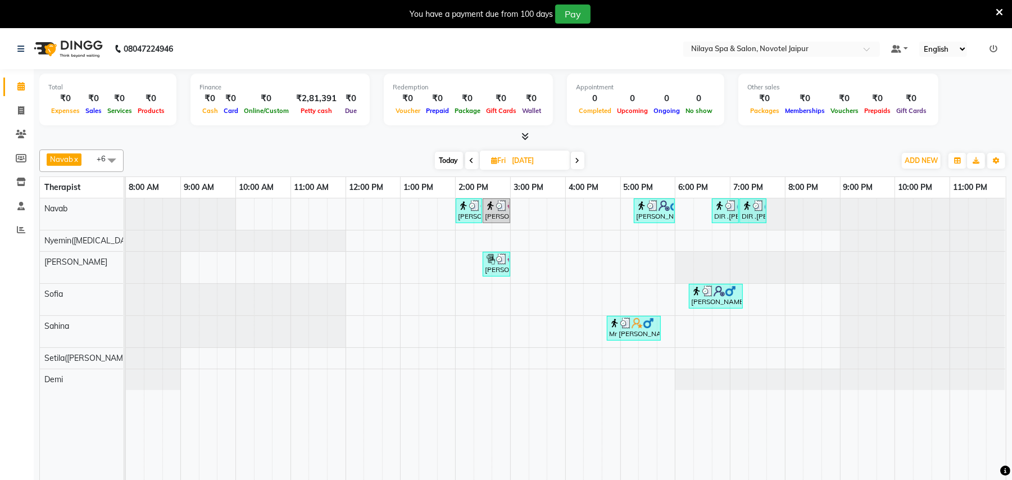
click at [577, 157] on icon at bounding box center [578, 160] width 4 height 7
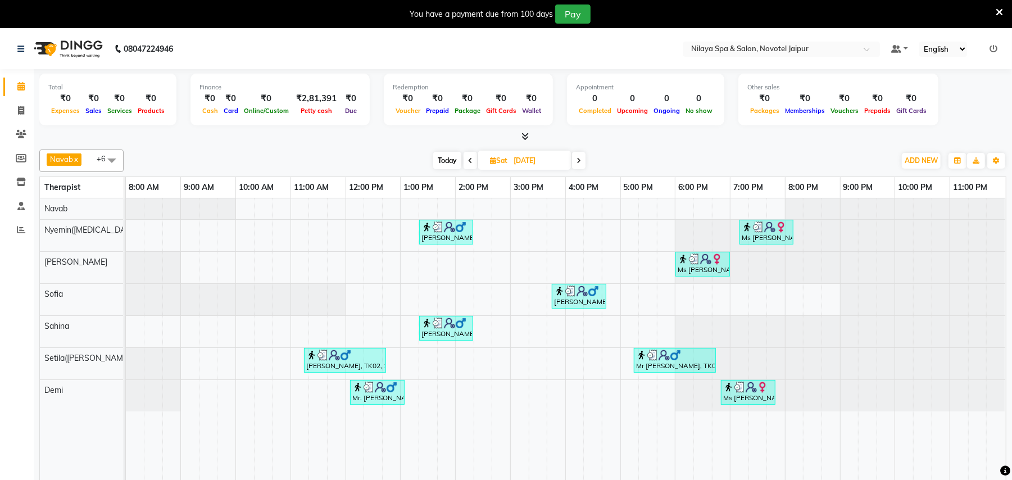
click at [579, 156] on span at bounding box center [578, 160] width 13 height 17
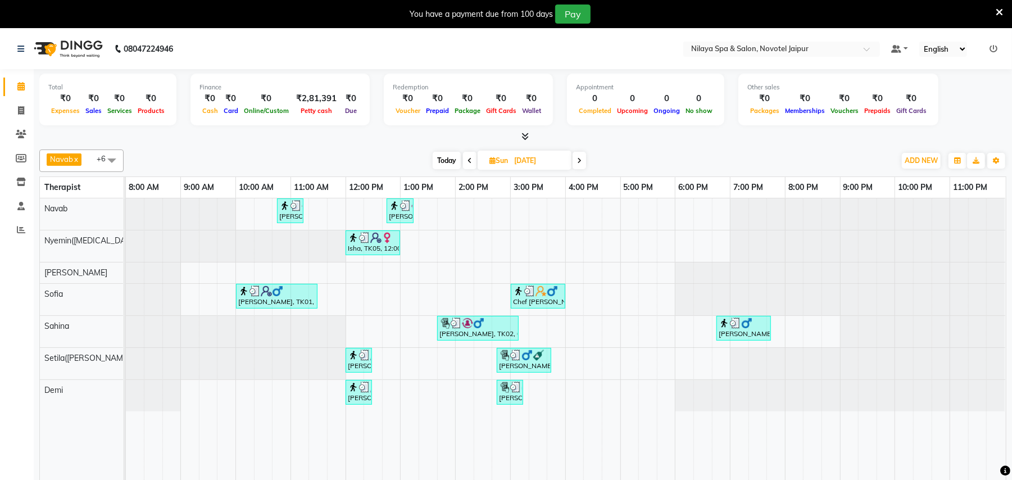
click at [468, 159] on icon at bounding box center [470, 160] width 4 height 7
type input "[DATE]"
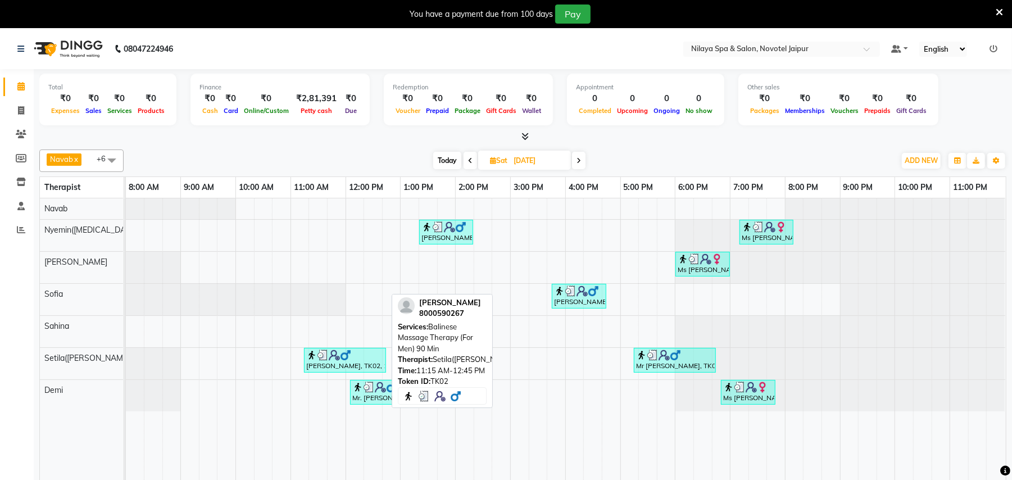
click at [328, 363] on div "[PERSON_NAME], TK02, 11:15 AM-12:45 PM, Balinese Massage Therapy (For Men) 90 M…" at bounding box center [345, 360] width 80 height 21
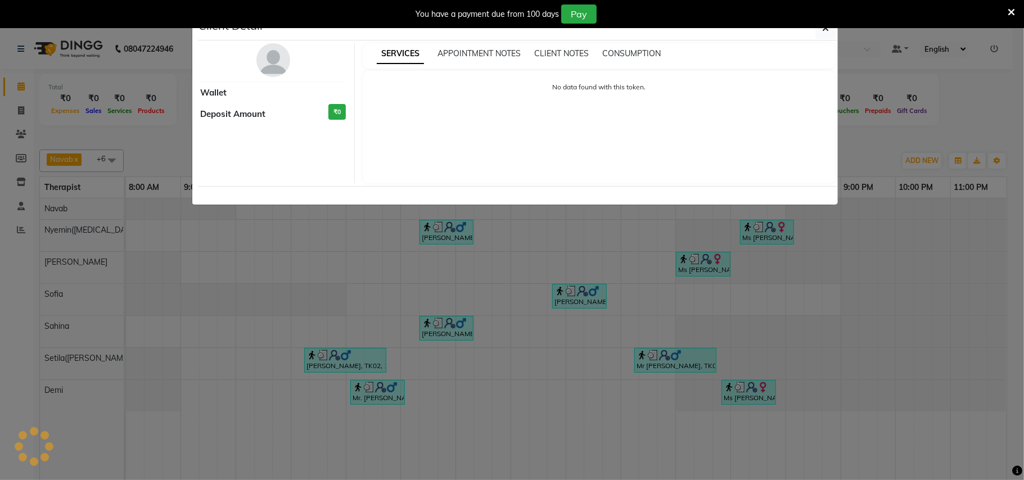
select select "3"
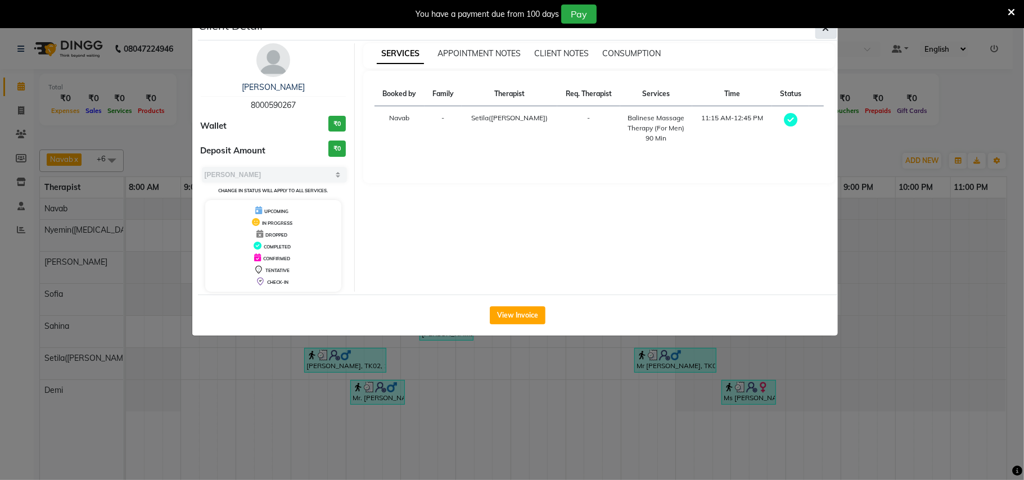
click at [820, 31] on button "button" at bounding box center [825, 27] width 21 height 21
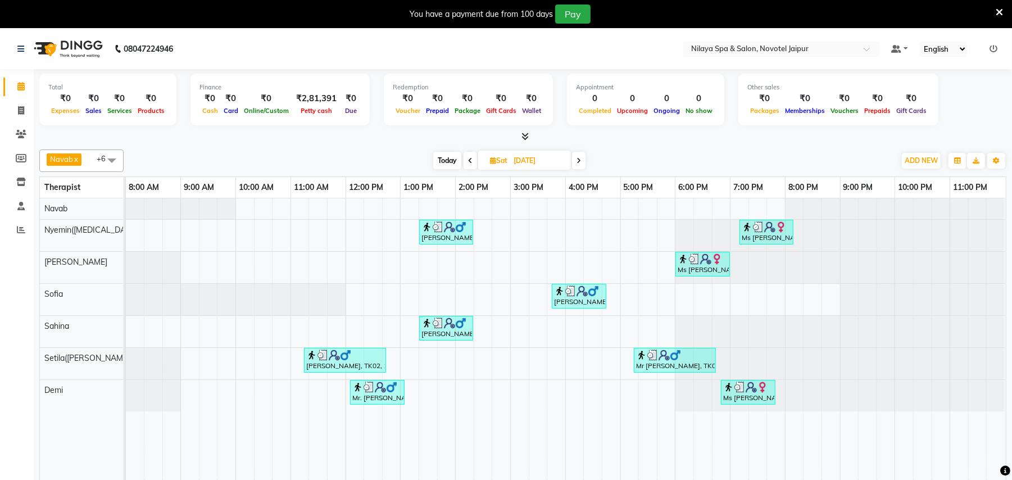
click at [573, 162] on span at bounding box center [578, 160] width 13 height 17
type input "[DATE]"
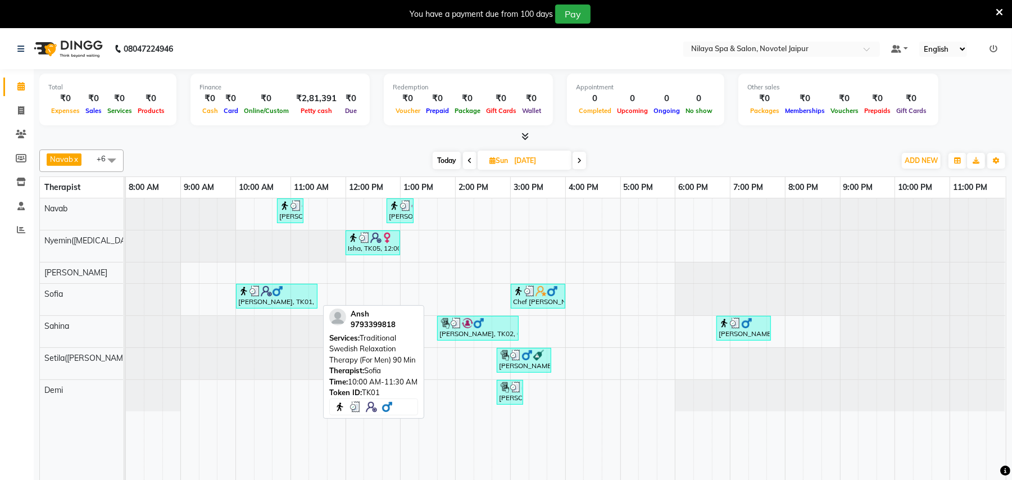
click at [297, 302] on div "[PERSON_NAME], TK01, 10:00 AM-11:30 AM, Traditional Swedish Relaxation Therapy …" at bounding box center [276, 296] width 79 height 21
select select "3"
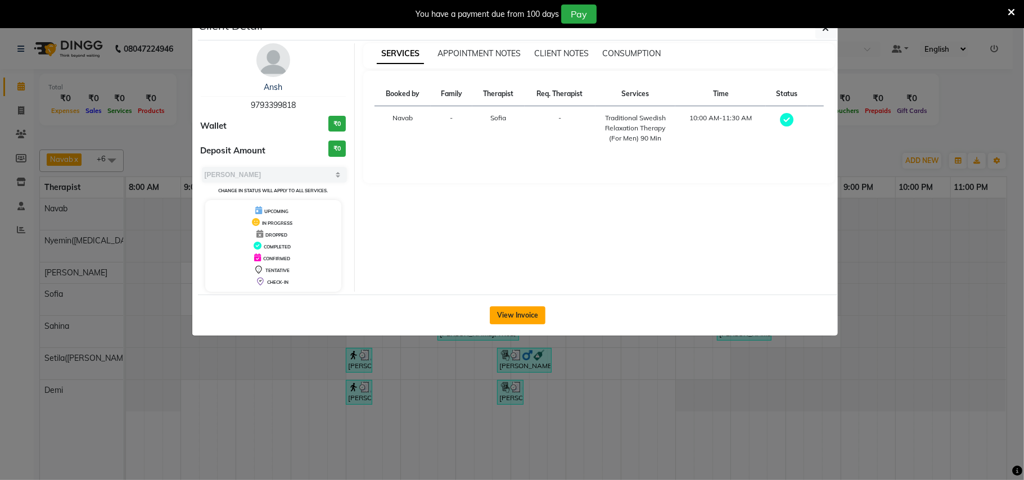
click at [500, 320] on button "View Invoice" at bounding box center [518, 315] width 56 height 18
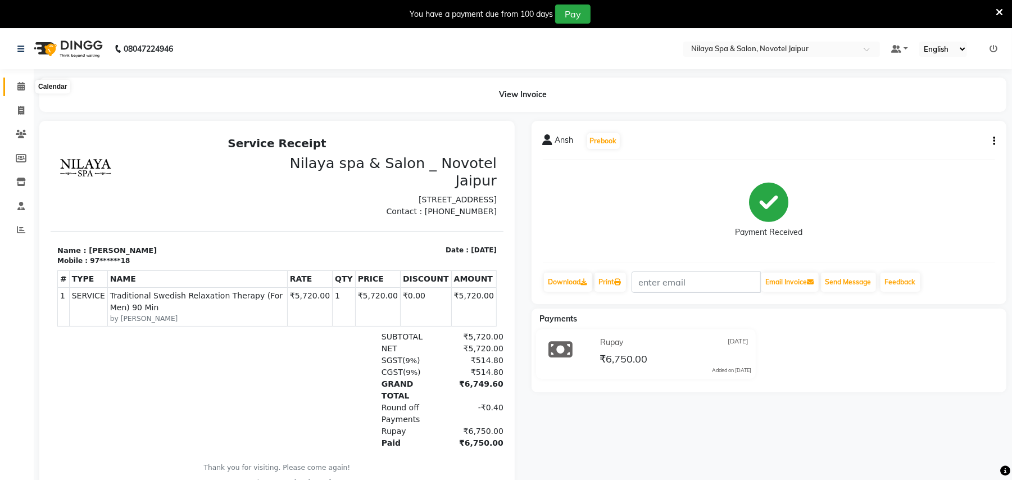
click at [22, 88] on icon at bounding box center [20, 86] width 7 height 8
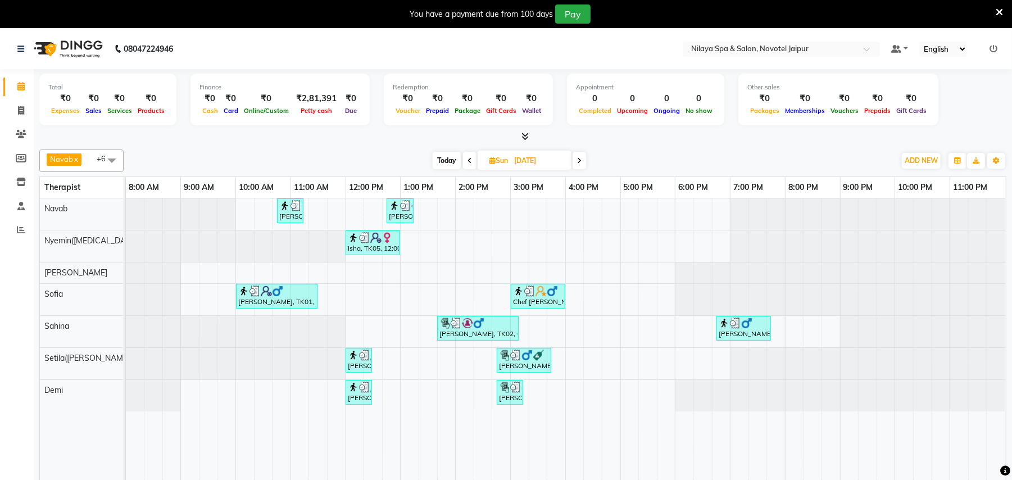
click at [466, 161] on span at bounding box center [469, 160] width 13 height 17
type input "[DATE]"
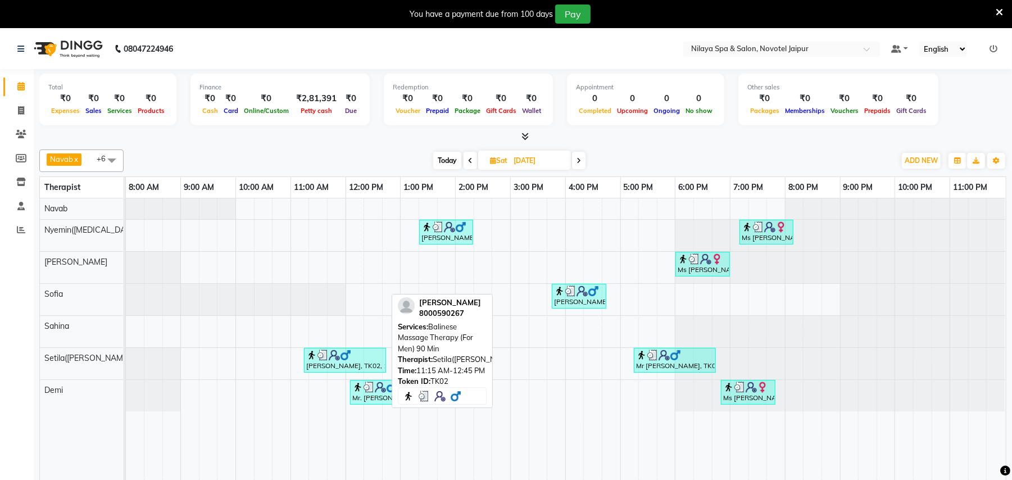
click at [358, 353] on div at bounding box center [345, 355] width 78 height 11
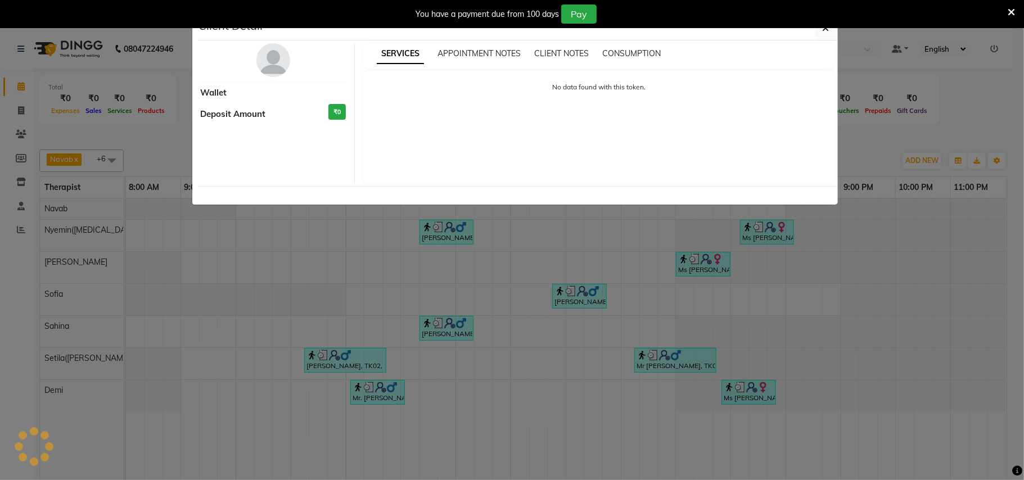
select select "3"
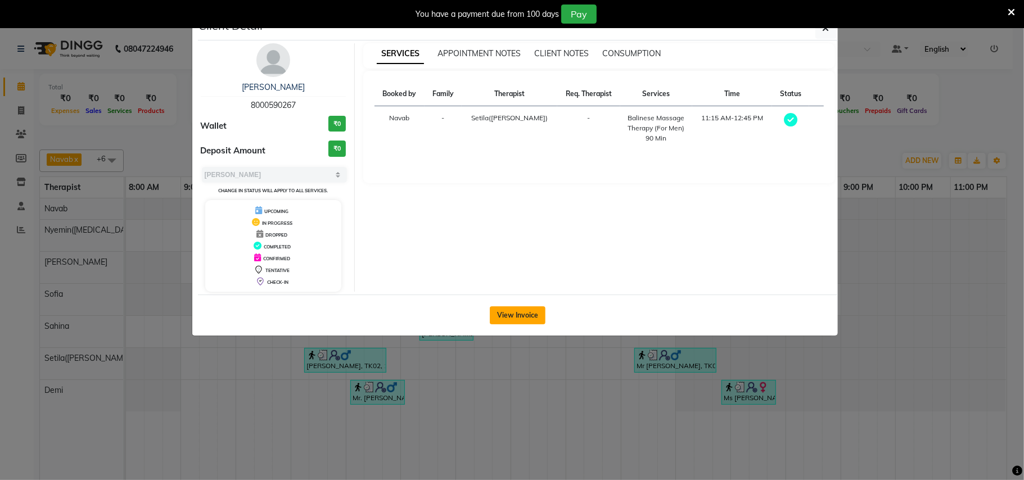
click at [519, 317] on button "View Invoice" at bounding box center [518, 315] width 56 height 18
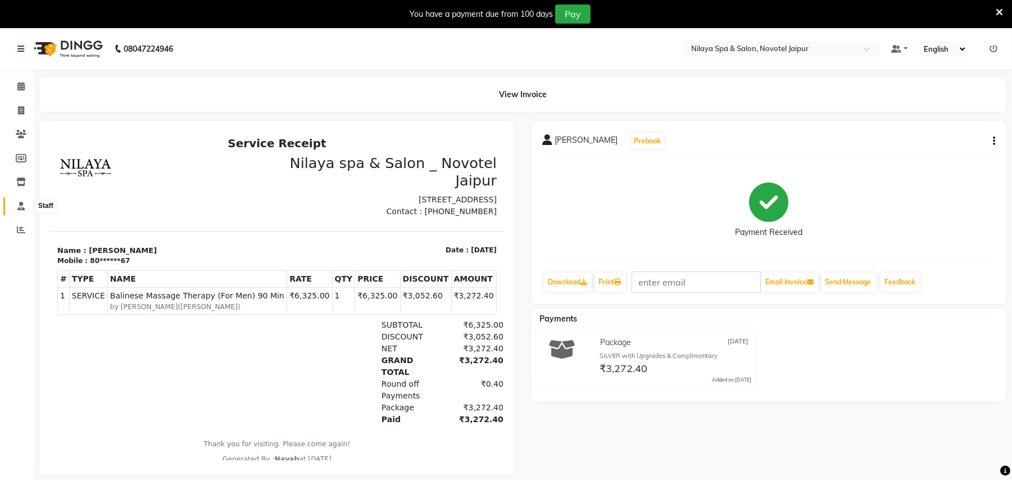
click at [24, 205] on icon at bounding box center [20, 206] width 7 height 8
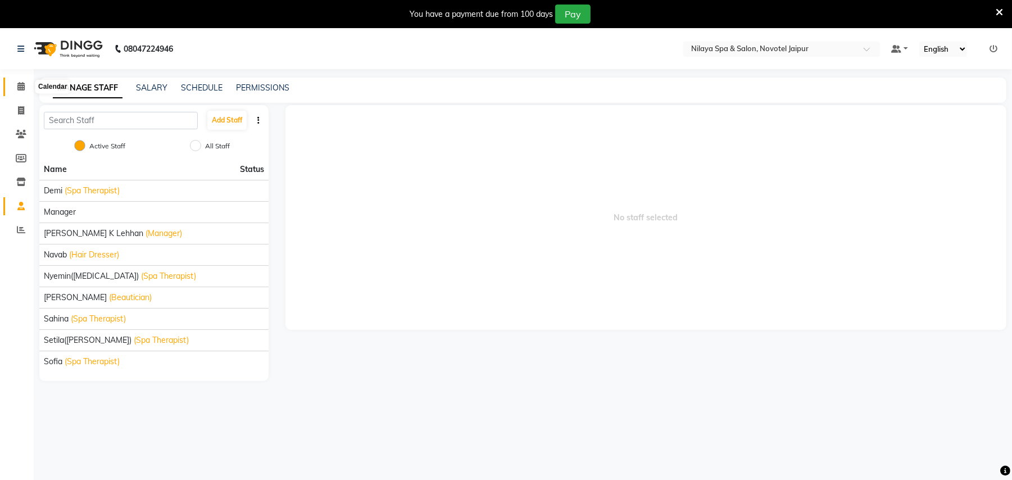
click at [21, 89] on icon at bounding box center [20, 86] width 7 height 8
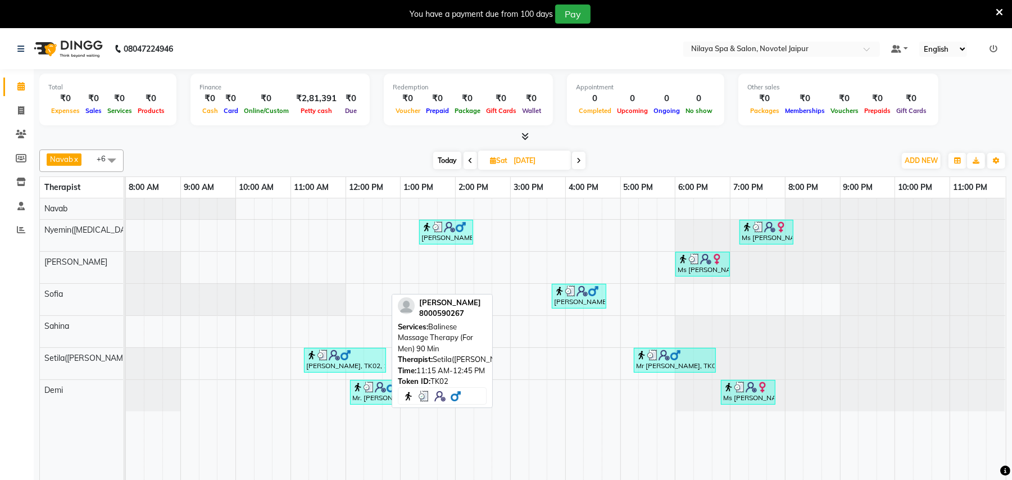
click at [342, 361] on img at bounding box center [345, 355] width 11 height 11
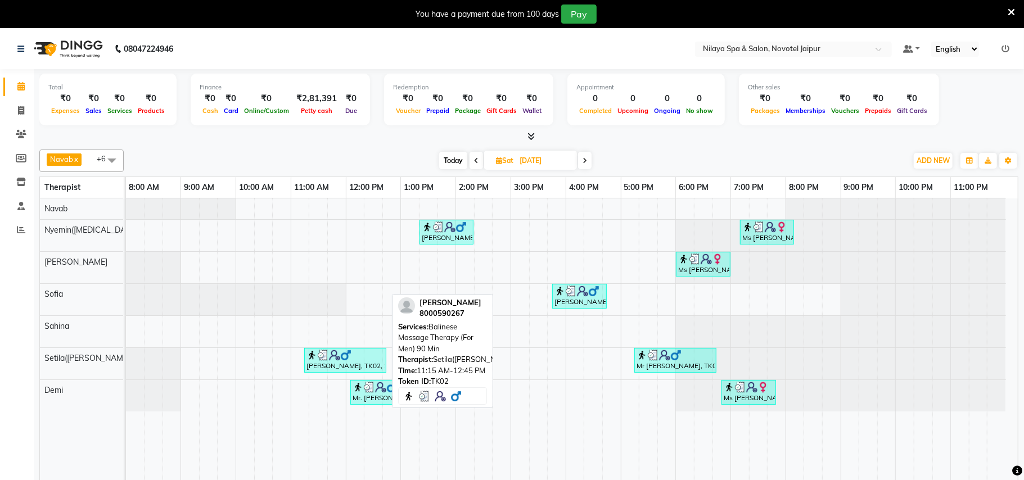
select select "3"
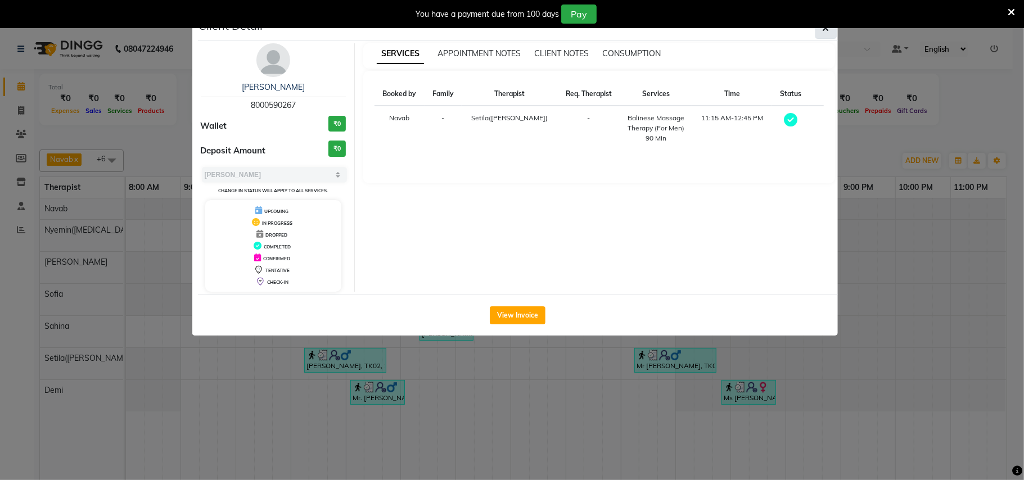
click at [822, 32] on icon "button" at bounding box center [825, 28] width 7 height 9
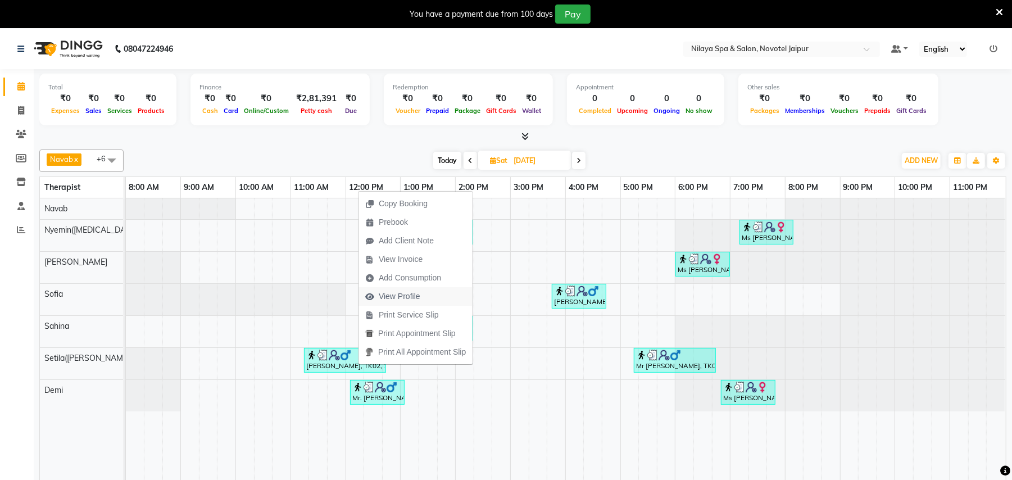
click at [387, 299] on span "View Profile" at bounding box center [400, 297] width 42 height 12
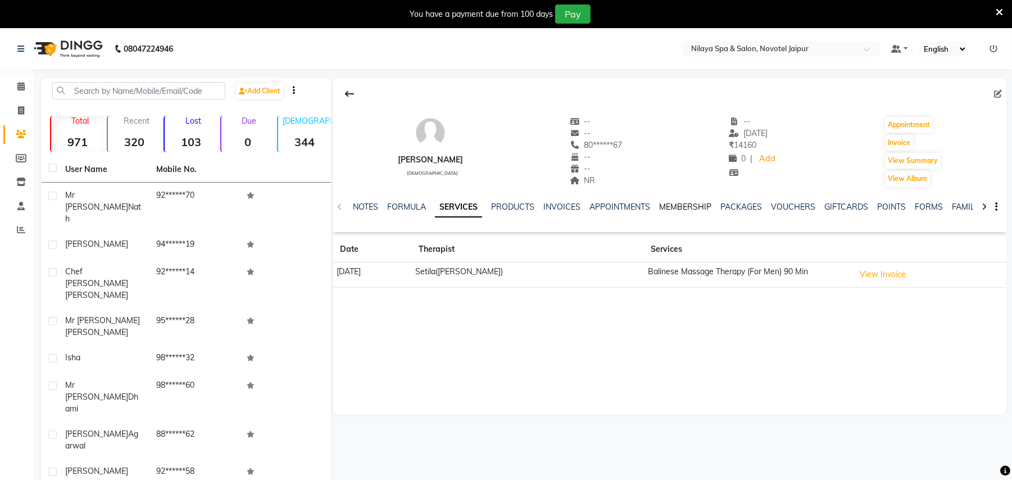
click at [688, 202] on link "MEMBERSHIP" at bounding box center [685, 207] width 52 height 10
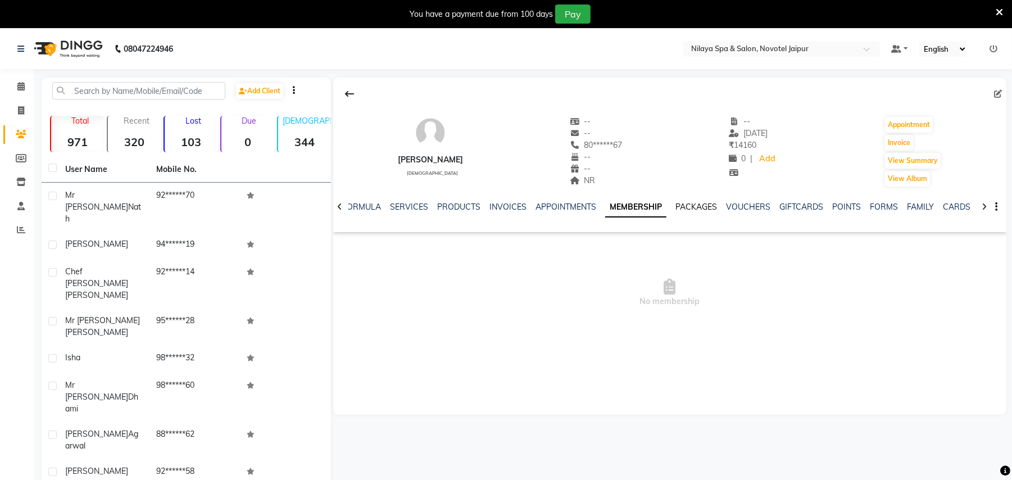
click at [676, 206] on link "PACKAGES" at bounding box center [697, 207] width 42 height 10
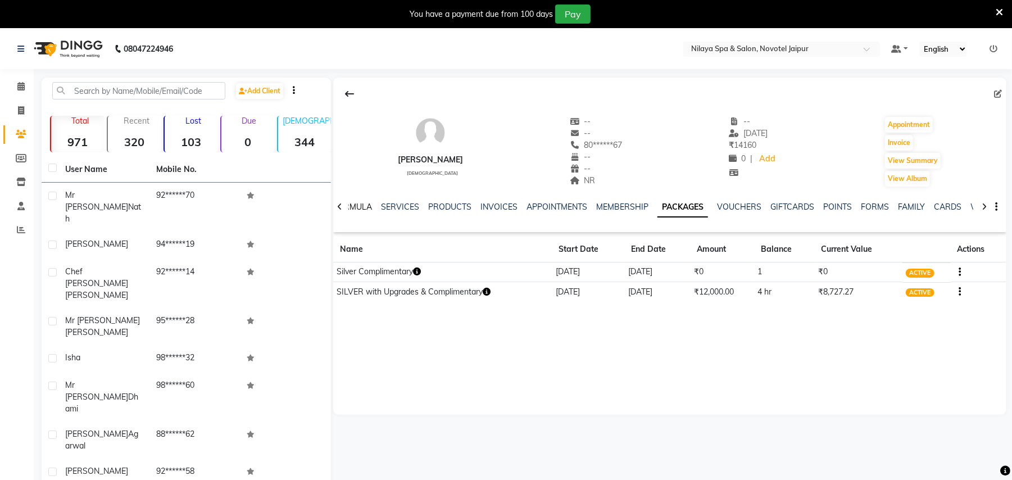
click at [367, 203] on link "FORMULA" at bounding box center [352, 207] width 39 height 10
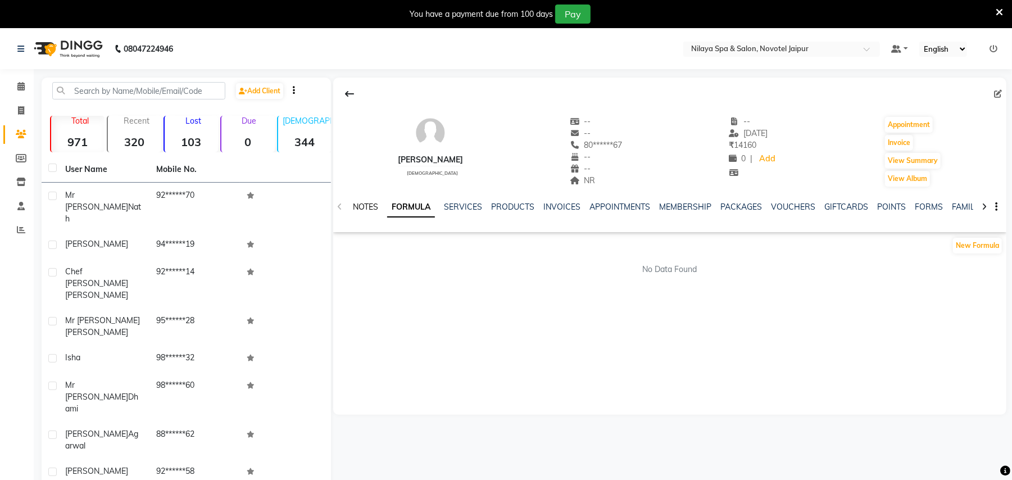
click at [367, 208] on link "NOTES" at bounding box center [365, 207] width 25 height 10
click at [433, 195] on div "NOTES FORMULA SERVICES PRODUCTS INVOICES APPOINTMENTS MEMBERSHIP PACKAGES VOUCH…" at bounding box center [669, 207] width 673 height 39
click at [471, 210] on link "SERVICES" at bounding box center [464, 207] width 38 height 10
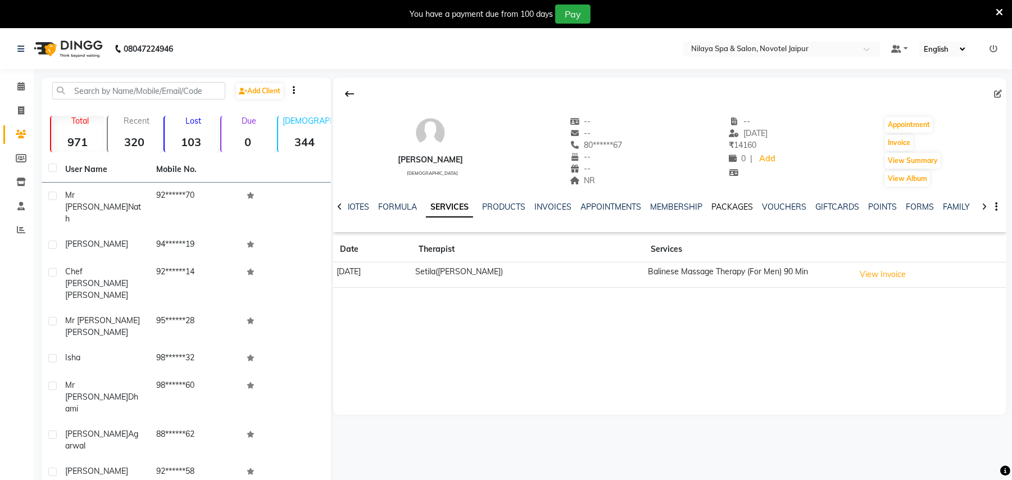
click at [735, 207] on link "PACKAGES" at bounding box center [733, 207] width 42 height 10
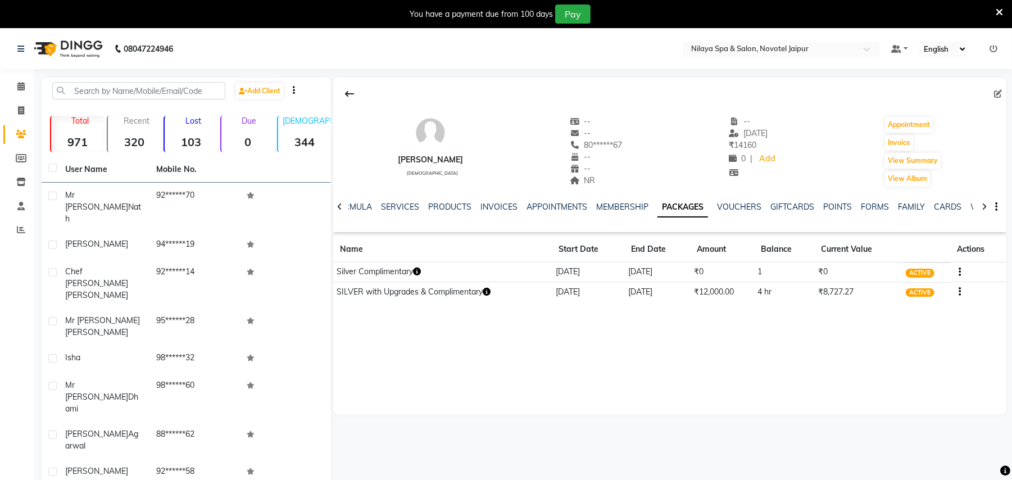
click at [929, 296] on span "ACTIVE" at bounding box center [920, 292] width 29 height 9
click at [920, 277] on span "ACTIVE" at bounding box center [920, 273] width 29 height 9
click at [16, 91] on span at bounding box center [21, 86] width 20 height 13
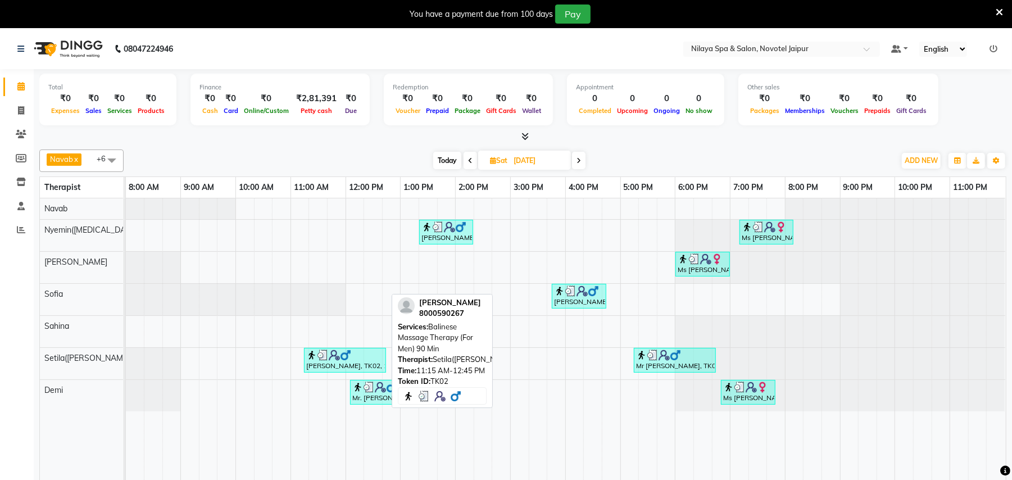
click at [379, 361] on div at bounding box center [345, 355] width 78 height 11
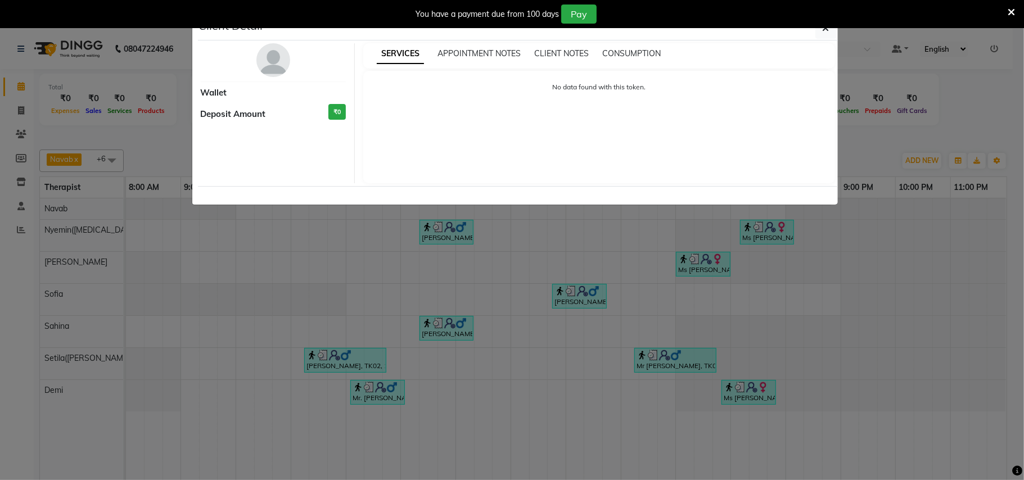
select select "3"
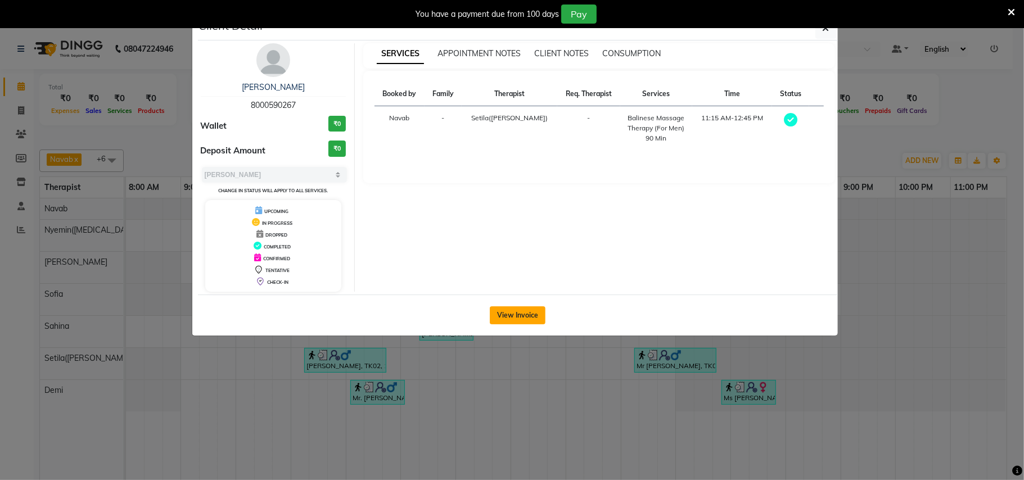
click at [526, 317] on button "View Invoice" at bounding box center [518, 315] width 56 height 18
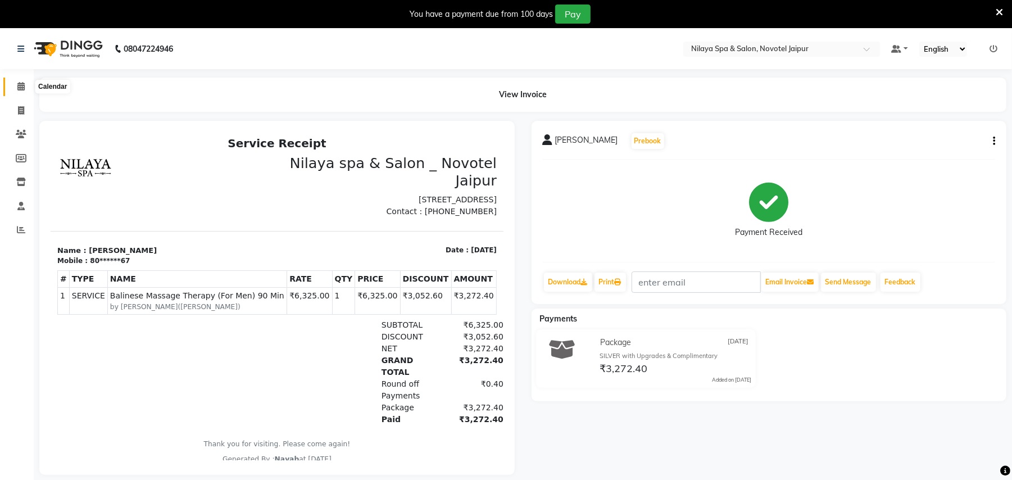
click at [21, 88] on icon at bounding box center [20, 86] width 7 height 8
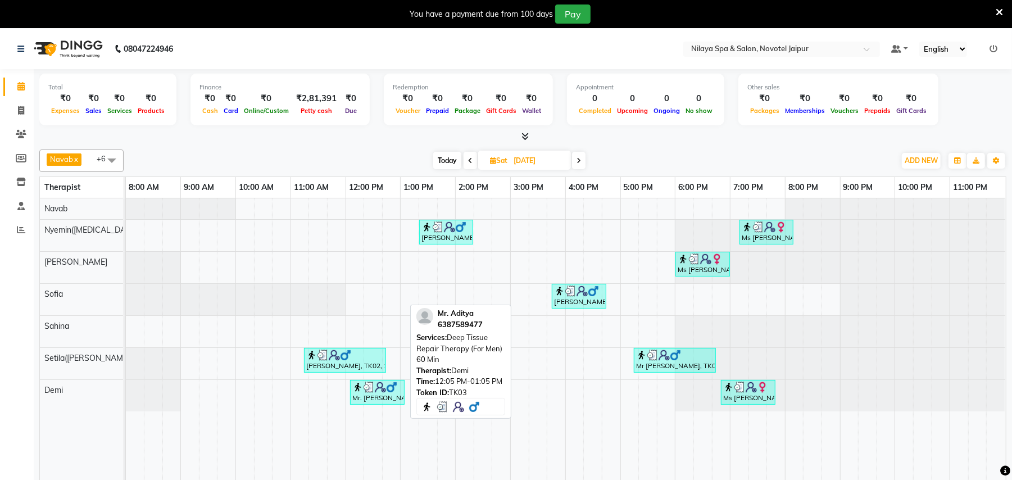
click at [370, 393] on img at bounding box center [369, 387] width 11 height 11
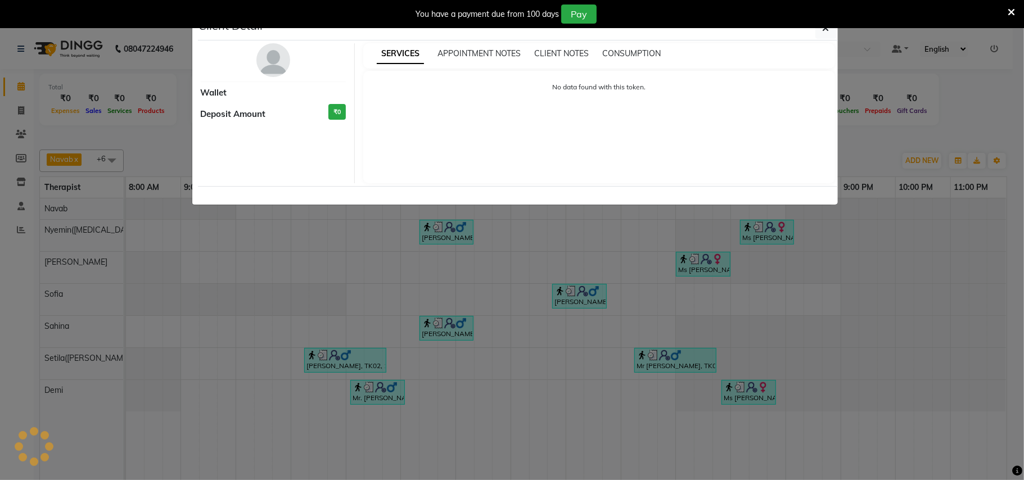
select select "3"
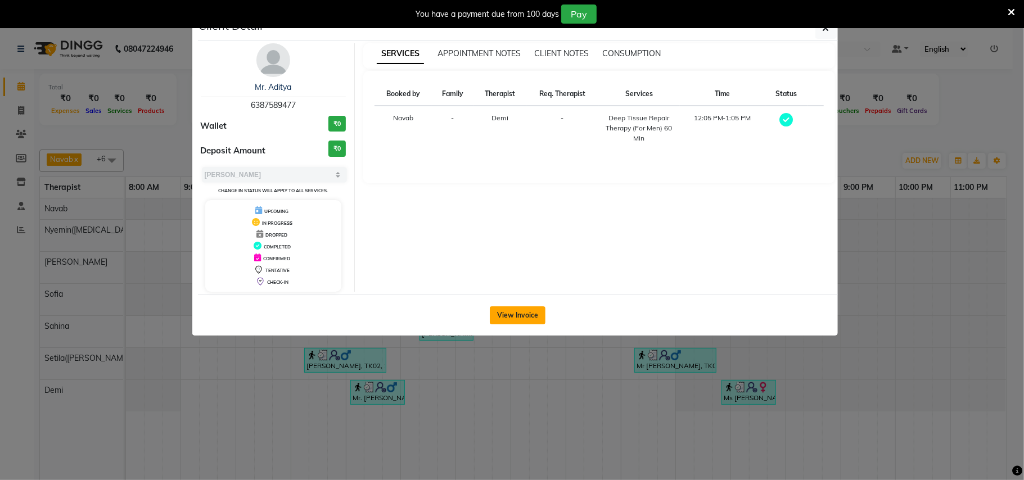
click at [519, 313] on button "View Invoice" at bounding box center [518, 315] width 56 height 18
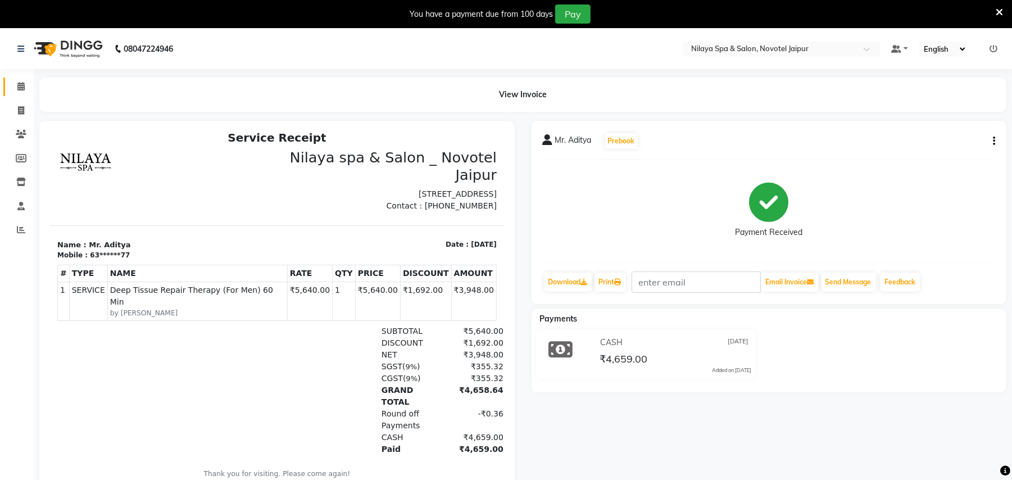
scroll to position [9, 0]
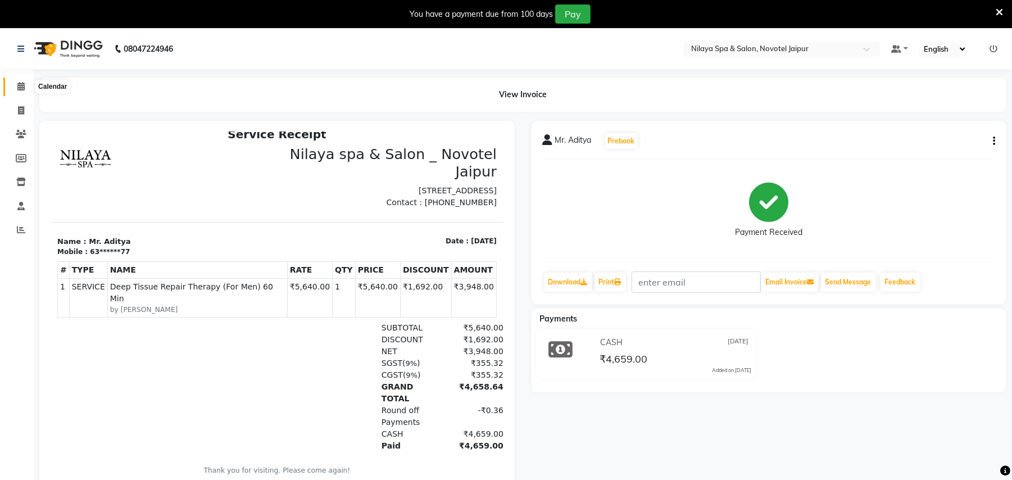
click at [21, 84] on icon at bounding box center [20, 86] width 7 height 8
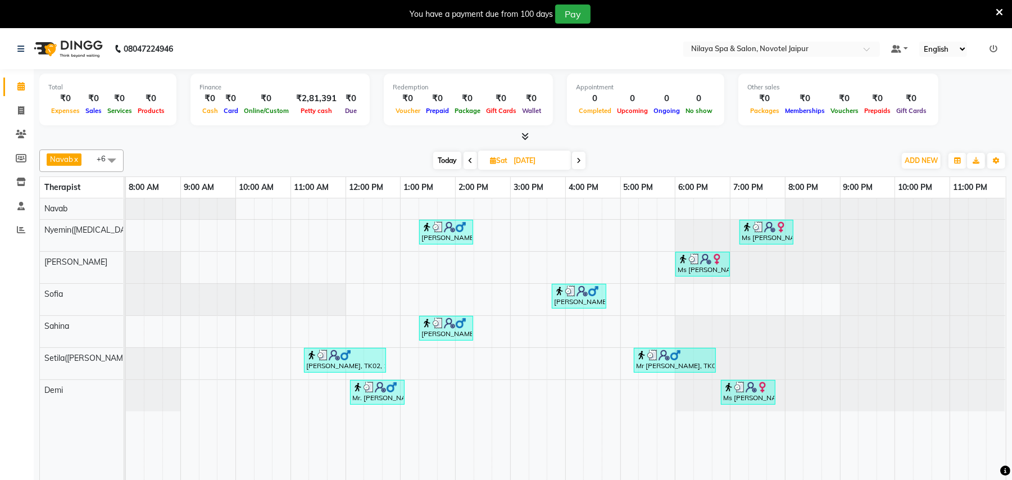
click at [443, 160] on span "Today" at bounding box center [447, 160] width 28 height 17
type input "[DATE]"
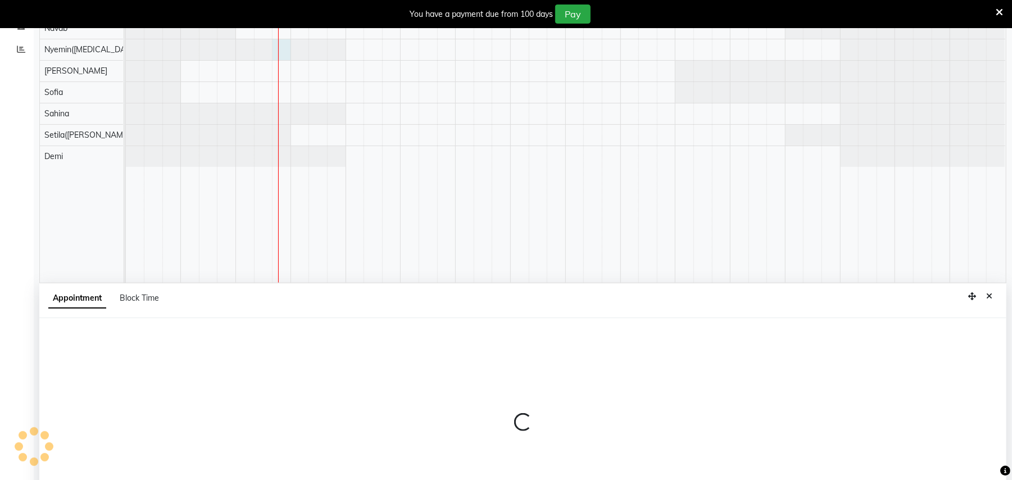
select select "77566"
select select "tentative"
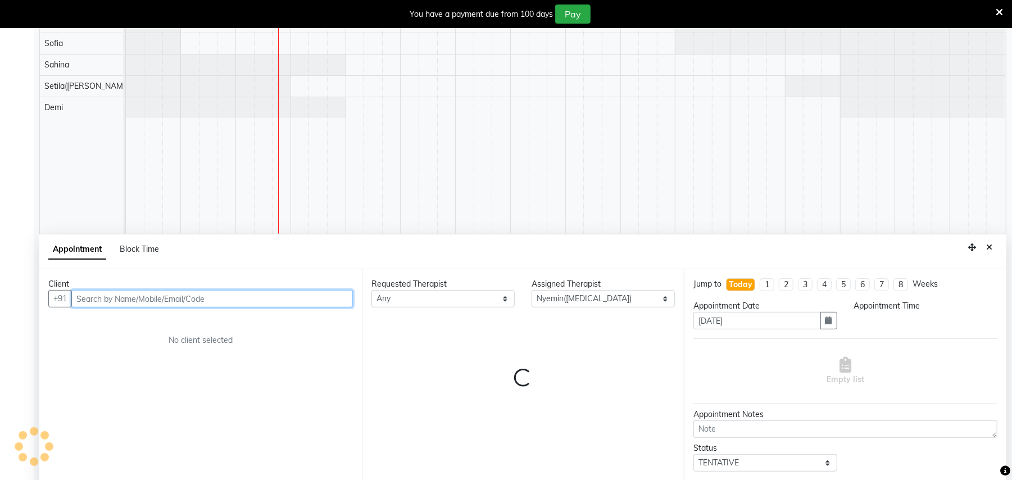
scroll to position [241, 0]
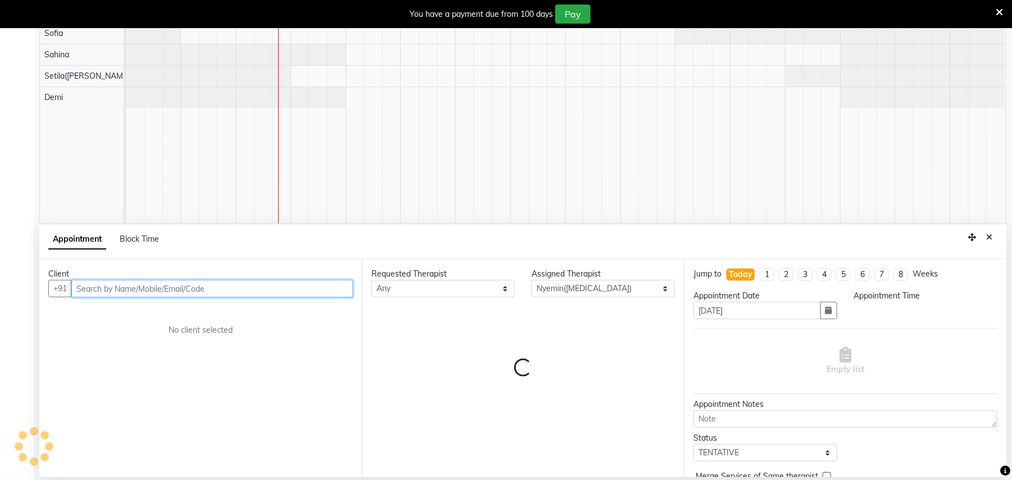
select select "645"
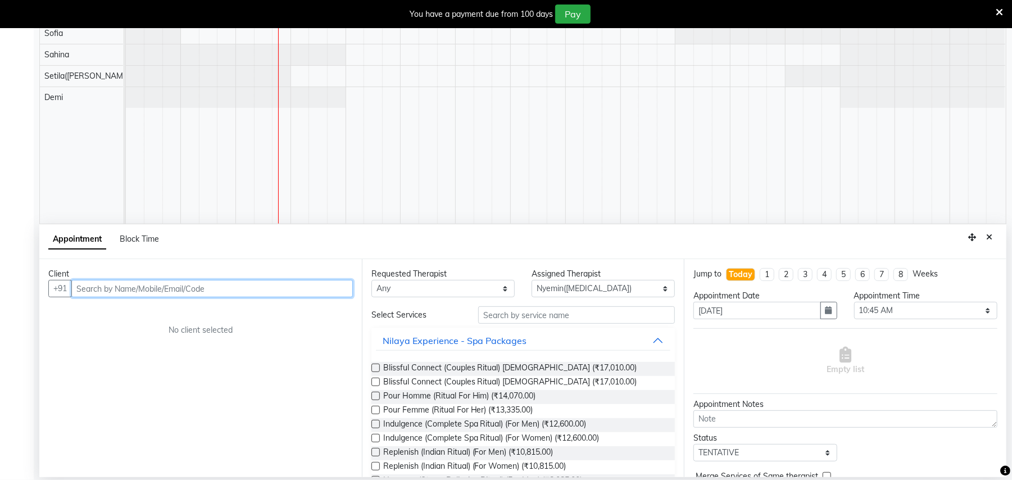
click at [214, 296] on input "text" at bounding box center [212, 288] width 282 height 17
type input "mr"
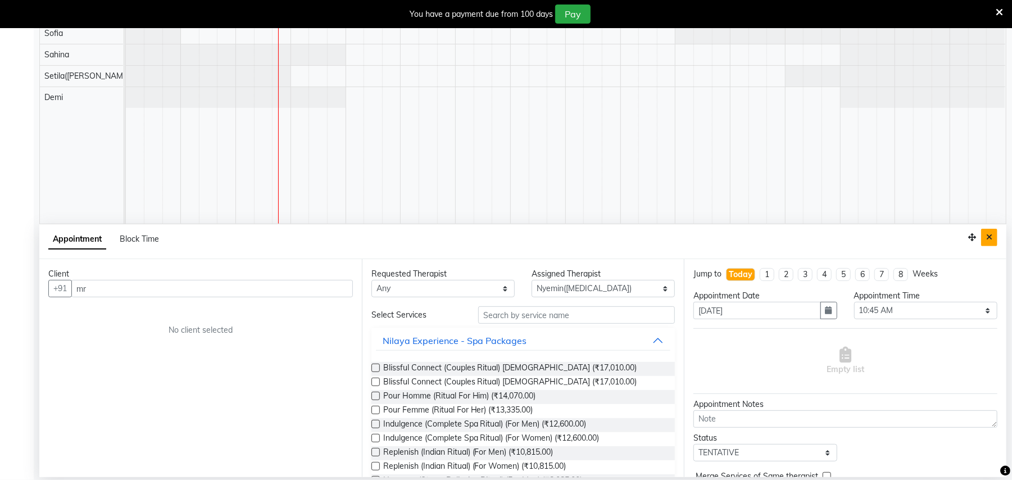
click at [992, 241] on icon "Close" at bounding box center [990, 237] width 6 height 8
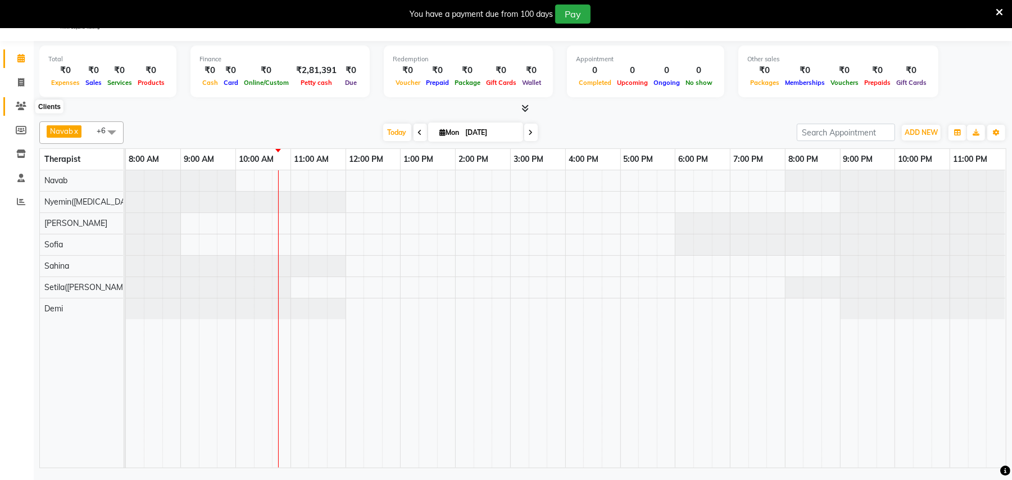
click at [21, 102] on icon at bounding box center [21, 106] width 11 height 8
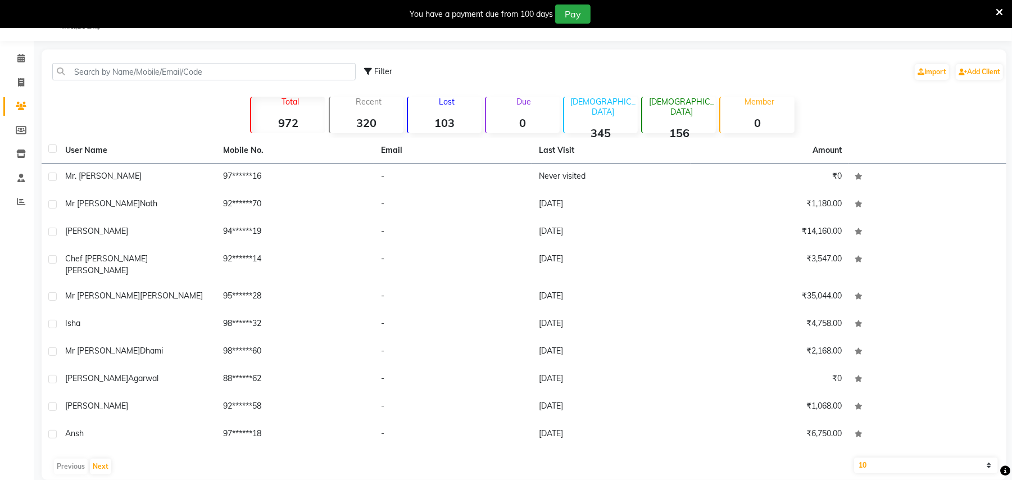
click at [104, 169] on td "Mr. [PERSON_NAME]" at bounding box center [137, 178] width 158 height 28
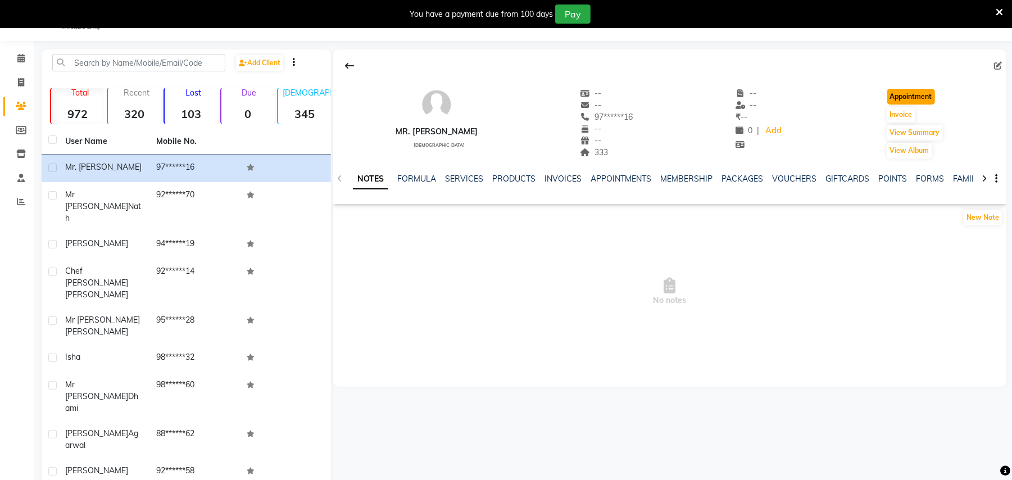
click at [911, 92] on button "Appointment" at bounding box center [912, 97] width 48 height 16
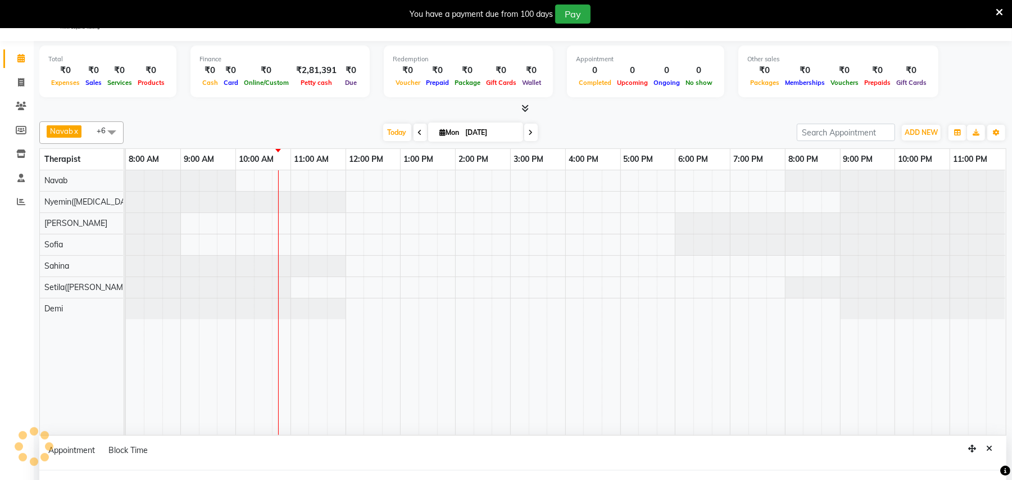
select select "540"
select select "tentative"
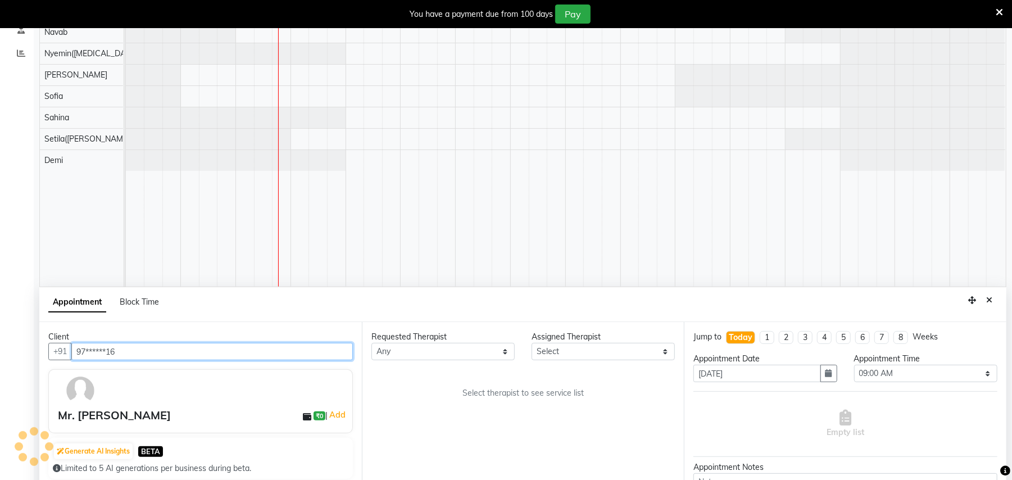
scroll to position [241, 0]
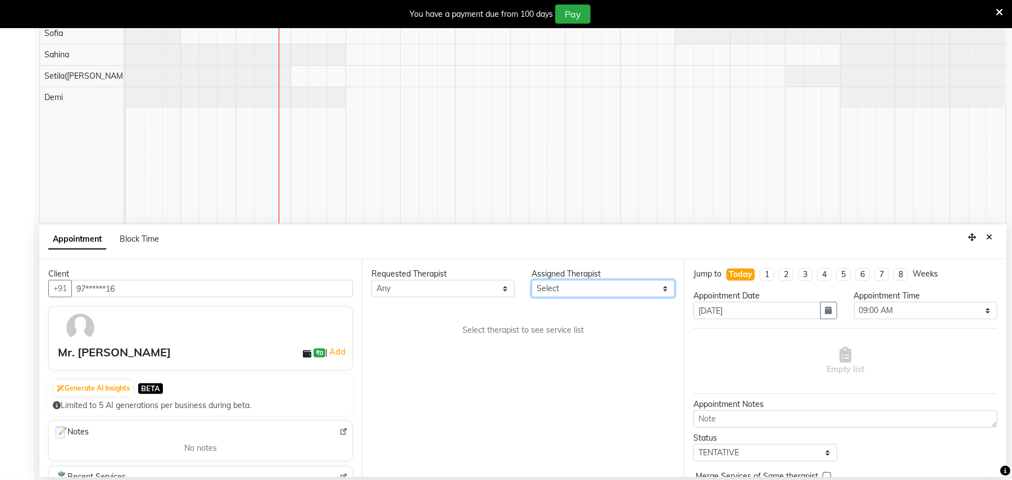
click at [589, 287] on select "Select [PERSON_NAME]([MEDICAL_DATA]) [PERSON_NAME] [PERSON_NAME] Setila([PERSON…" at bounding box center [603, 288] width 143 height 17
select select "77566"
click at [532, 280] on select "Select [PERSON_NAME]([MEDICAL_DATA]) [PERSON_NAME] [PERSON_NAME] Setila([PERSON…" at bounding box center [603, 288] width 143 height 17
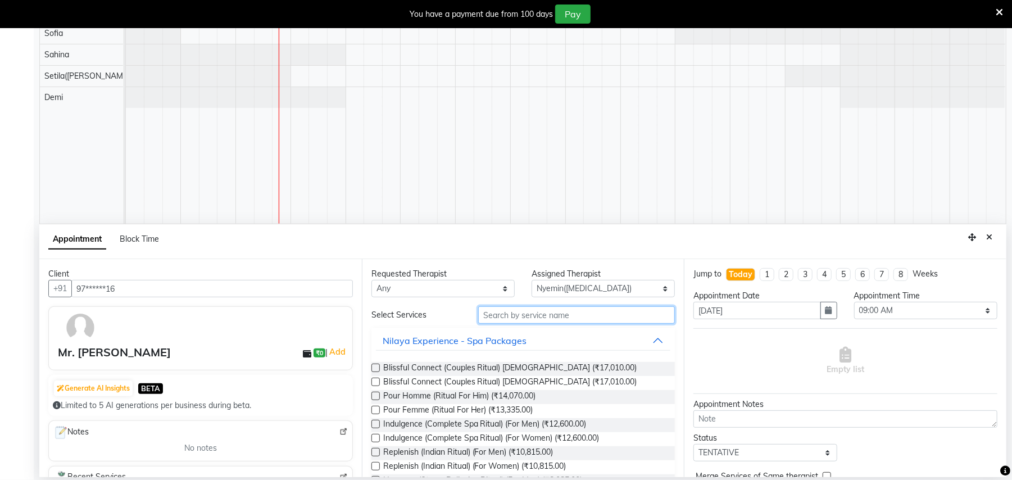
click at [552, 311] on input "text" at bounding box center [576, 314] width 197 height 17
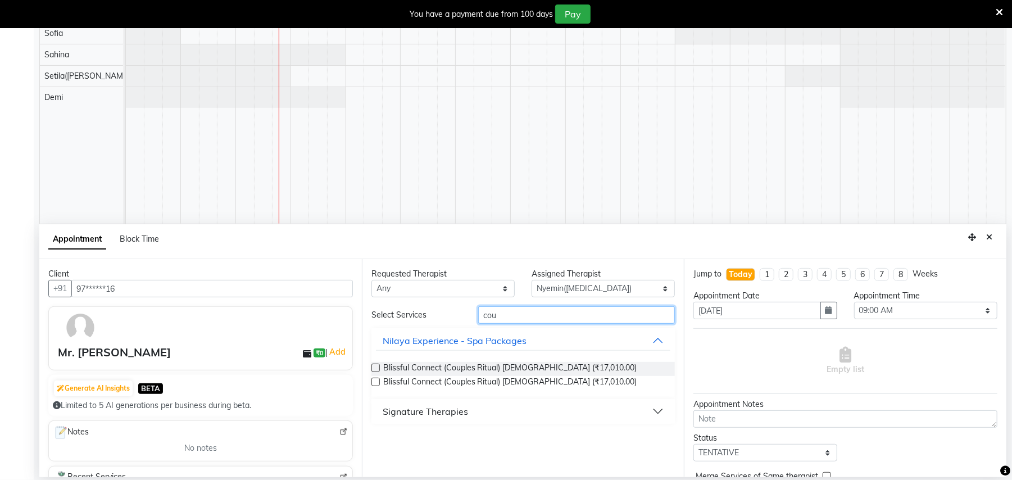
type input "cou"
click at [526, 403] on button "Signature Therapies" at bounding box center [523, 411] width 295 height 20
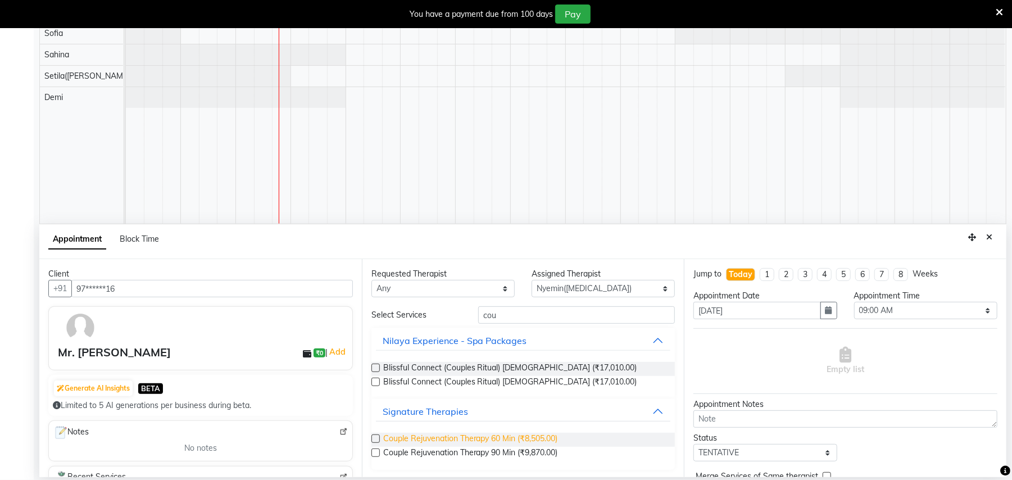
click at [521, 441] on span "Couple Rejuvenation Therapy 60 Min (₹8,505.00)" at bounding box center [470, 440] width 175 height 14
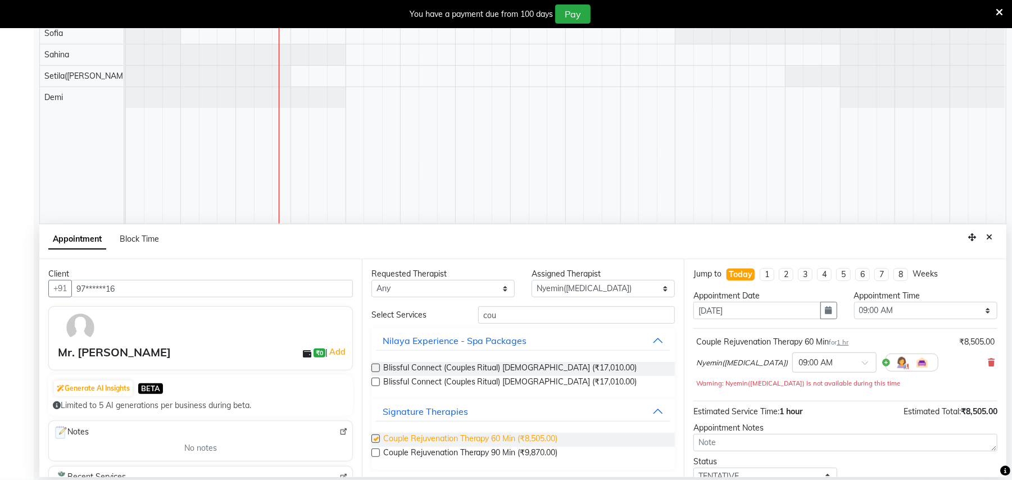
checkbox input "false"
drag, startPoint x: 875, startPoint y: 365, endPoint x: 866, endPoint y: 365, distance: 9.0
click at [886, 365] on div "Add Room" at bounding box center [912, 363] width 53 height 18
click at [896, 364] on img at bounding box center [902, 362] width 13 height 13
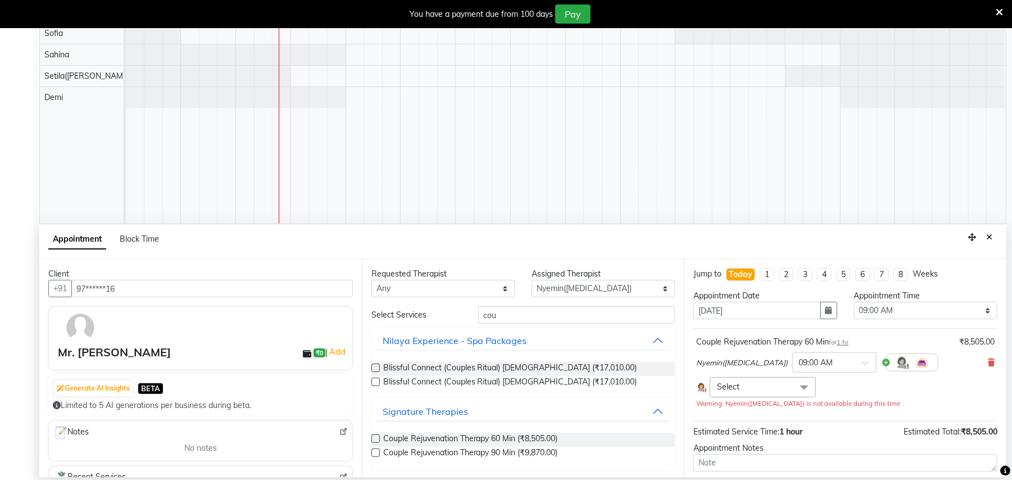
click at [743, 397] on span "Select" at bounding box center [763, 387] width 106 height 20
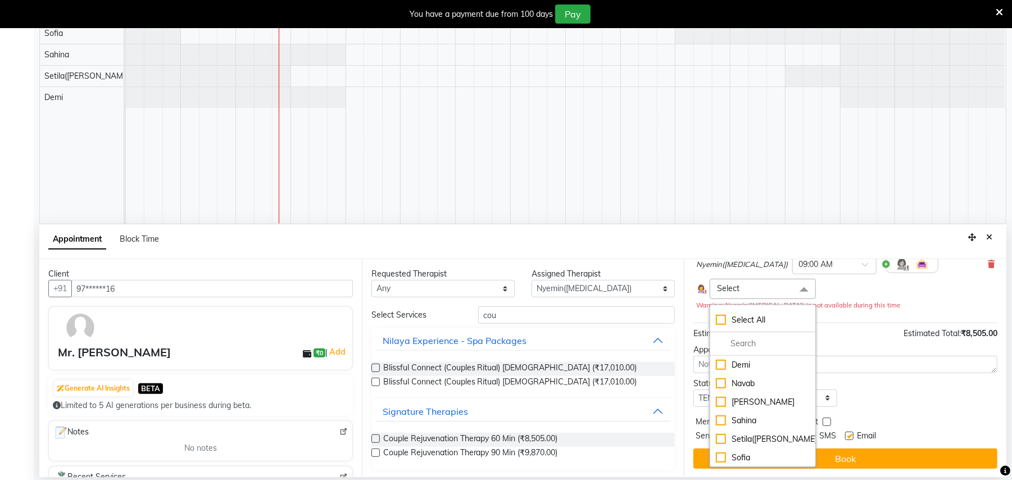
scroll to position [100, 0]
click at [763, 438] on div "Setila([PERSON_NAME])" at bounding box center [762, 439] width 93 height 12
checkbox input "true"
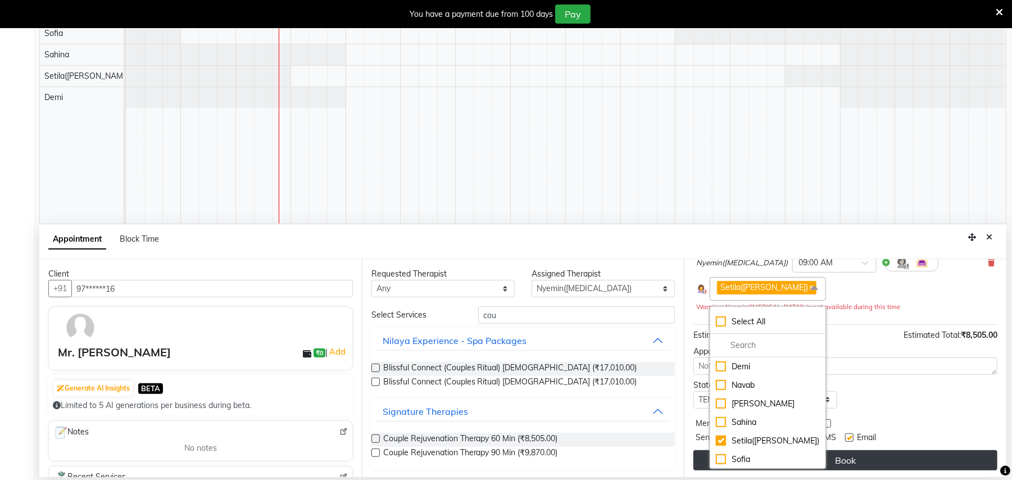
click at [895, 466] on button "Book" at bounding box center [846, 460] width 304 height 20
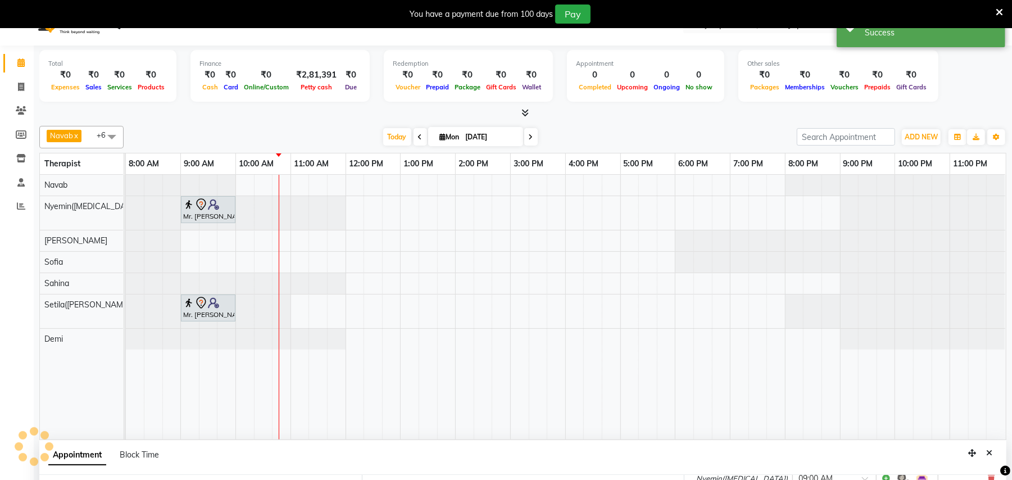
scroll to position [0, 0]
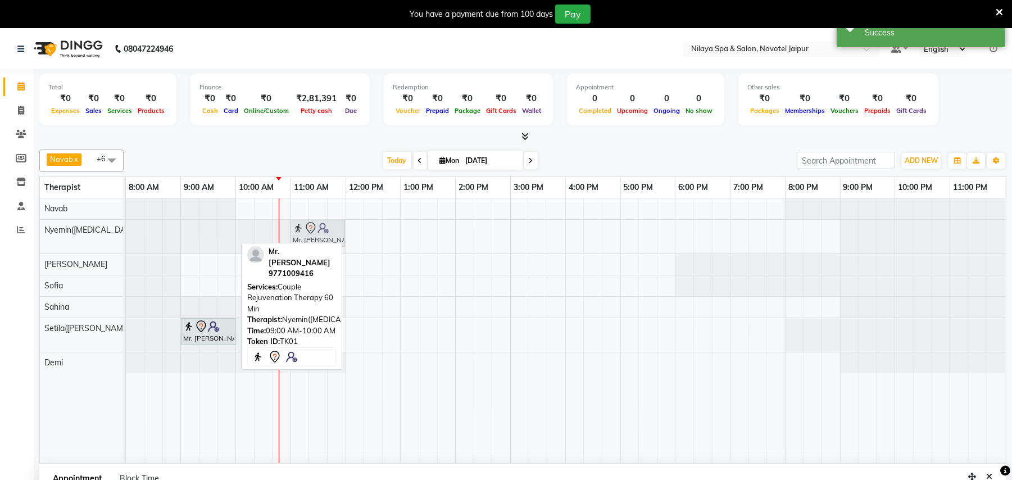
drag, startPoint x: 204, startPoint y: 236, endPoint x: 311, endPoint y: 241, distance: 107.5
click at [126, 241] on div "Mr. [PERSON_NAME] , TK01, 09:00 AM-10:00 AM, Couple Rejuvenation Therapy 60 Min…" at bounding box center [126, 237] width 0 height 34
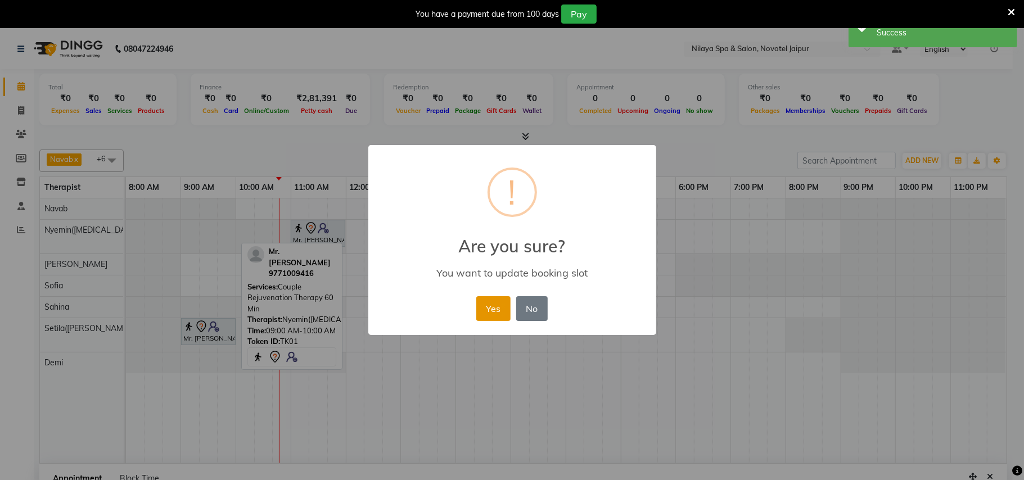
click at [476, 306] on button "Yes" at bounding box center [493, 308] width 34 height 25
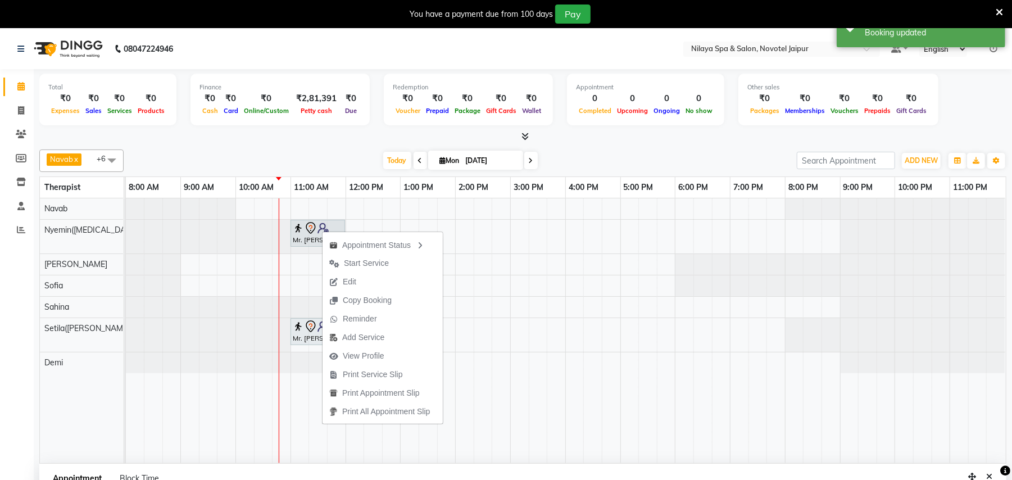
click at [358, 282] on span "Edit" at bounding box center [343, 282] width 40 height 19
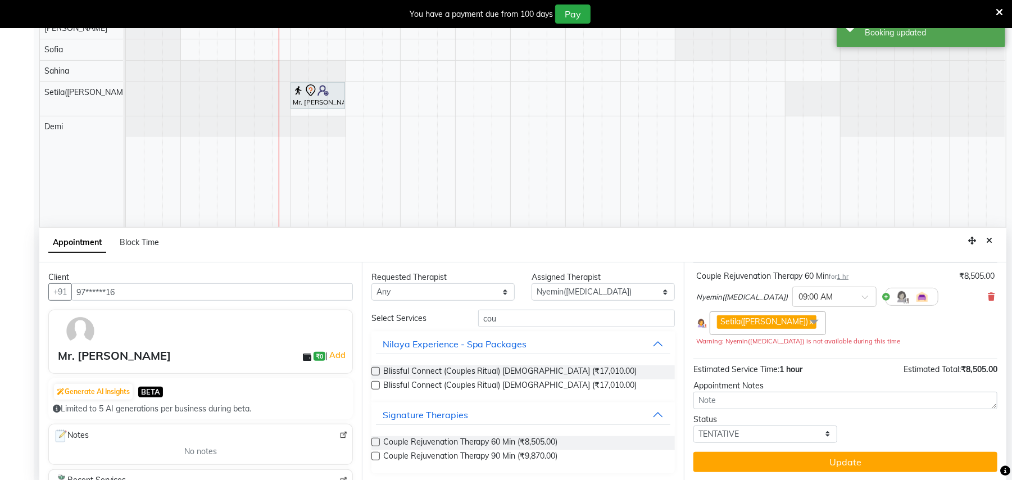
scroll to position [241, 0]
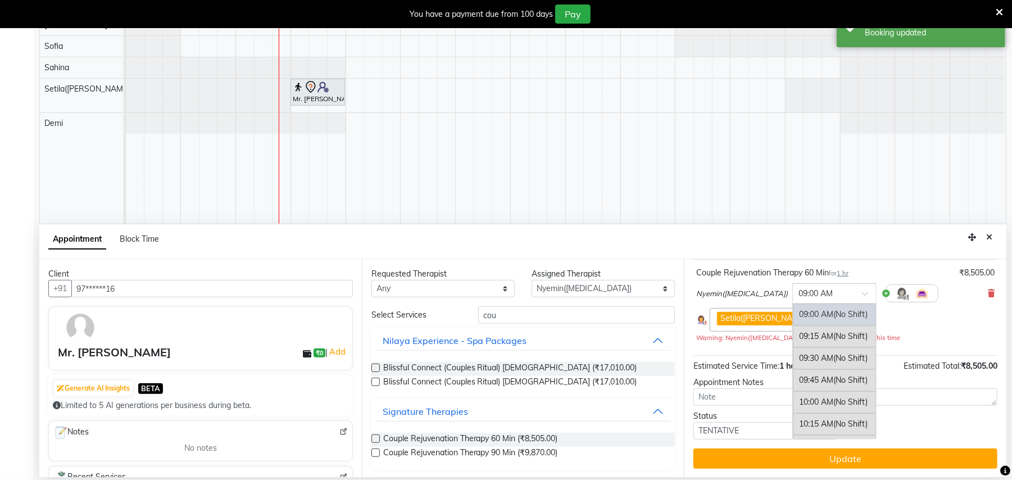
click at [815, 295] on div at bounding box center [834, 293] width 83 height 12
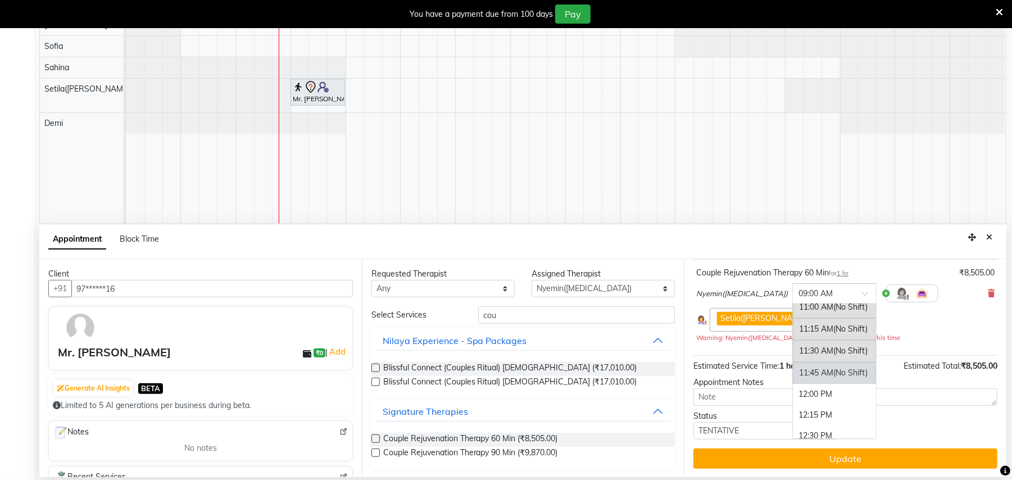
scroll to position [150, 0]
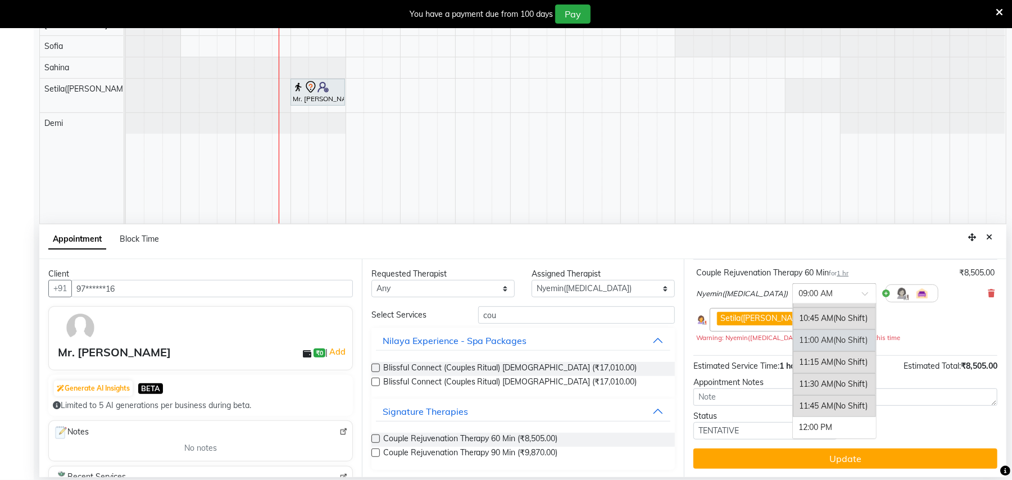
click at [793, 340] on div "11:00 AM (No Shift)" at bounding box center [834, 340] width 83 height 22
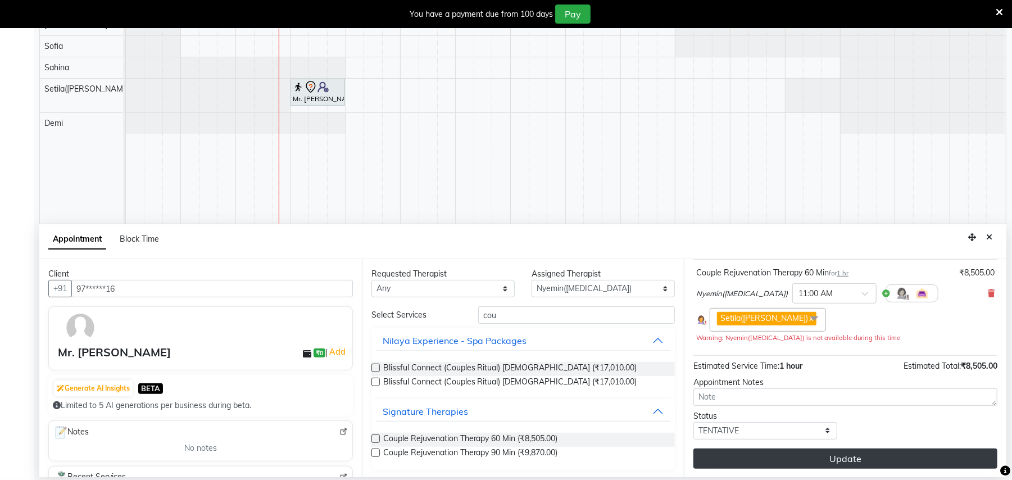
click at [860, 456] on button "Update" at bounding box center [846, 459] width 304 height 20
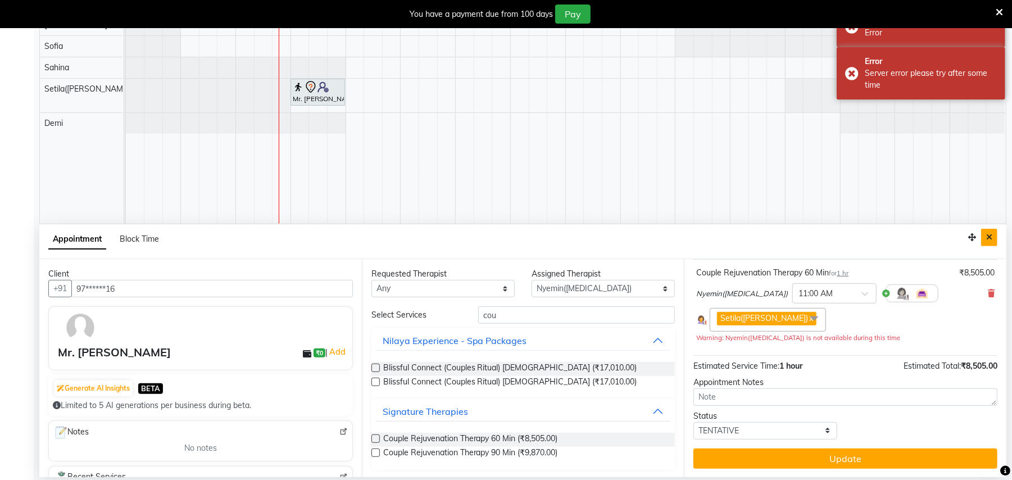
click at [993, 237] on button "Close" at bounding box center [990, 237] width 16 height 17
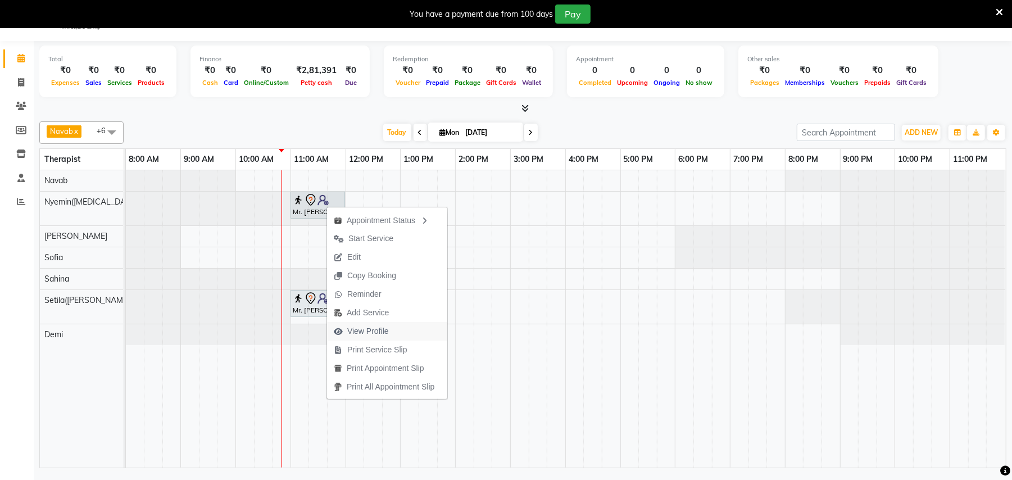
click at [364, 333] on span "View Profile" at bounding box center [368, 332] width 42 height 12
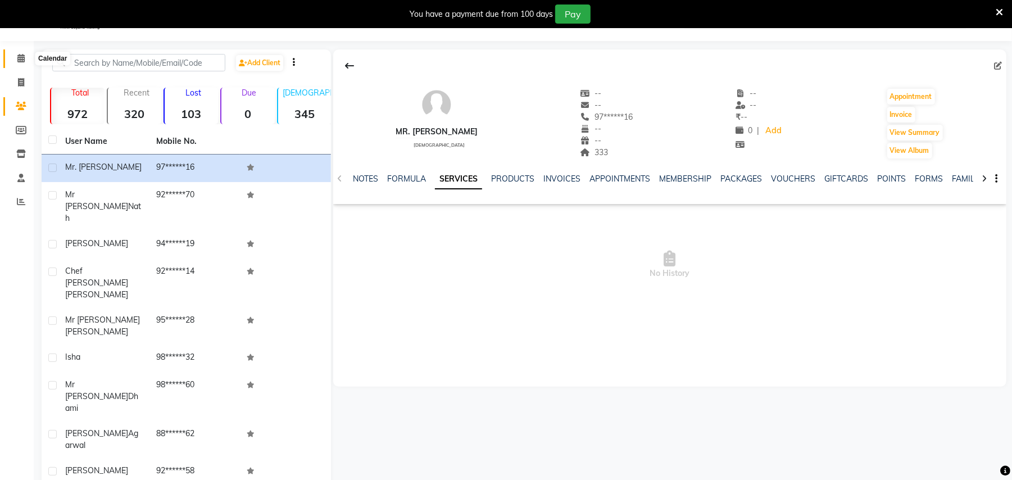
click at [19, 55] on icon at bounding box center [20, 58] width 7 height 8
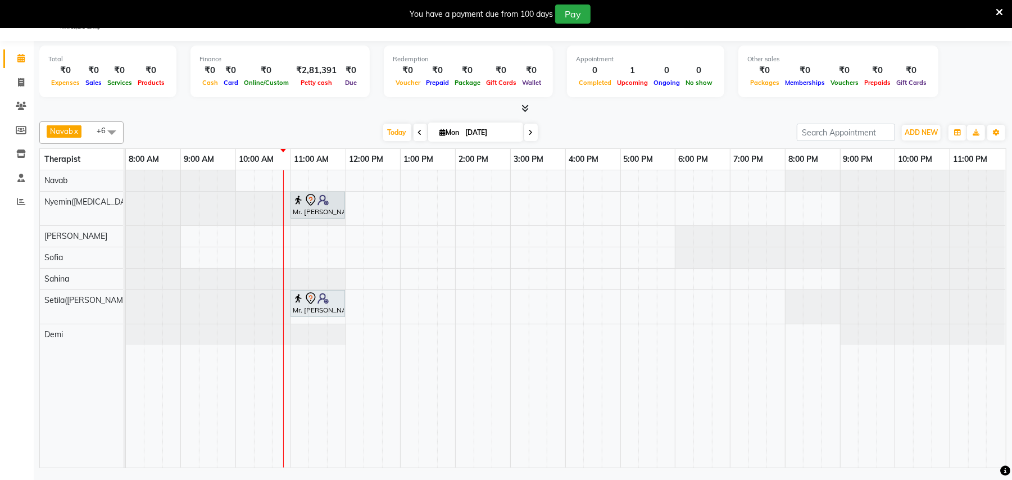
drag, startPoint x: 591, startPoint y: 318, endPoint x: 584, endPoint y: 317, distance: 8.0
drag, startPoint x: 584, startPoint y: 317, endPoint x: 288, endPoint y: 115, distance: 358.3
click at [288, 115] on div "Total ₹0 Expenses ₹0 Sales ₹0 Services ₹0 Products Finance ₹0 Cash ₹0 Card ₹0 O…" at bounding box center [523, 256] width 979 height 430
drag, startPoint x: 609, startPoint y: 117, endPoint x: 560, endPoint y: 121, distance: 49.7
click at [560, 121] on div "Navab x Nyemin([MEDICAL_DATA]) x [PERSON_NAME] x [PERSON_NAME] x Setila([PERSON…" at bounding box center [523, 132] width 968 height 22
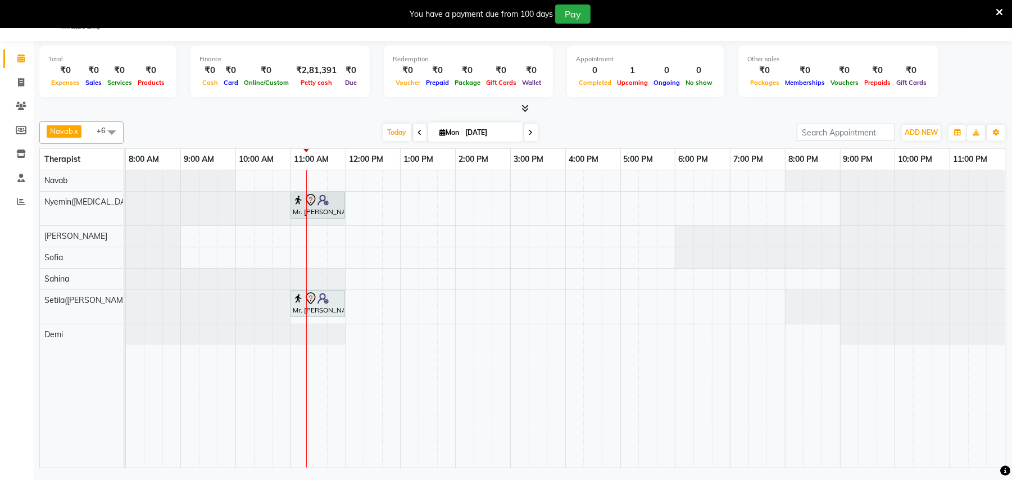
click at [418, 133] on icon at bounding box center [420, 132] width 4 height 7
click at [416, 133] on div "[DATE] [DATE]" at bounding box center [460, 132] width 662 height 17
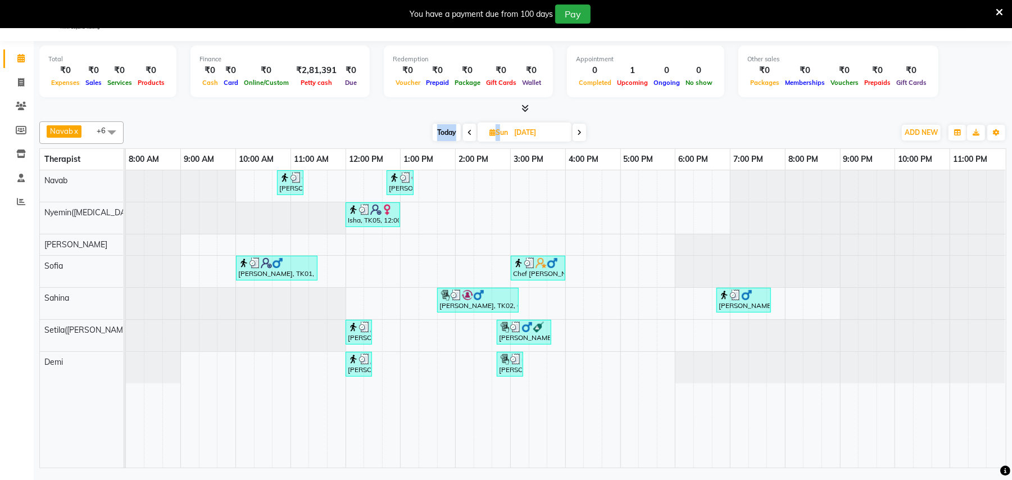
click at [467, 128] on span at bounding box center [469, 132] width 13 height 17
type input "[DATE]"
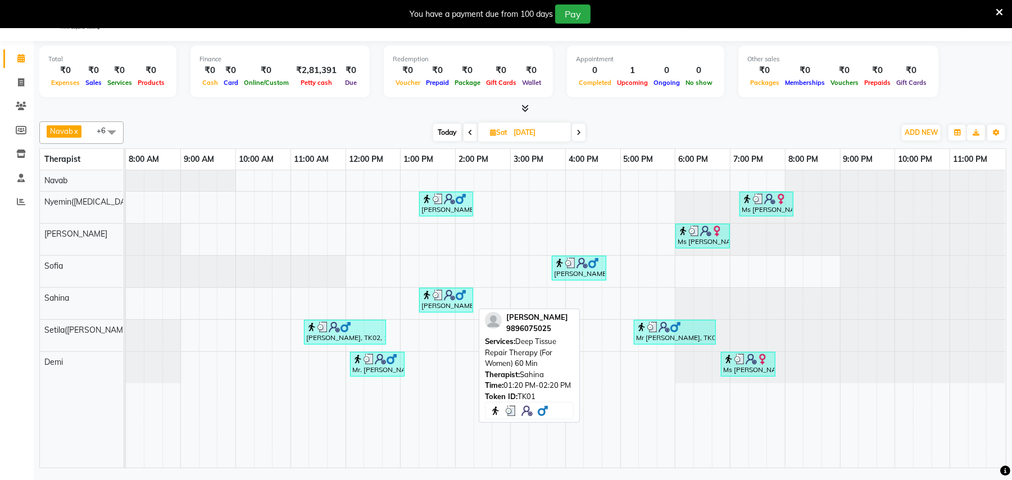
click at [432, 295] on img at bounding box center [427, 295] width 11 height 11
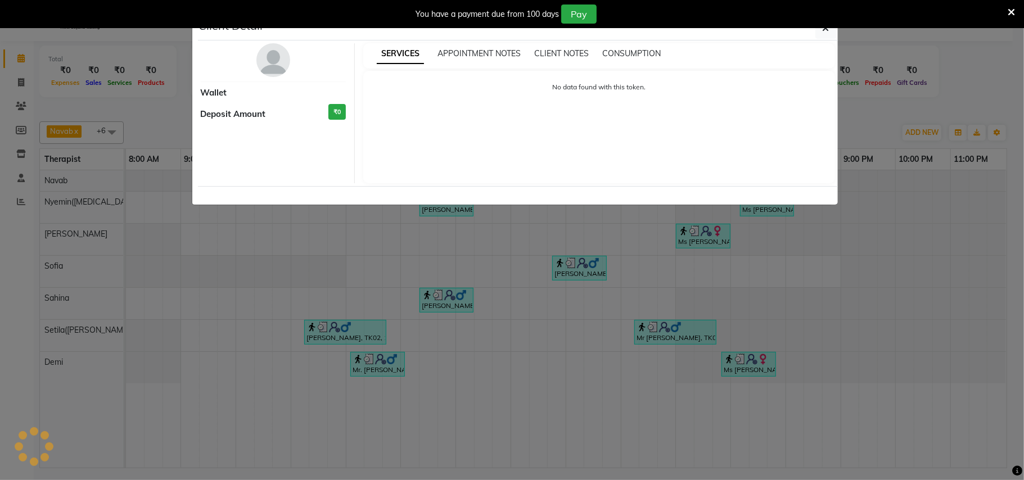
select select "3"
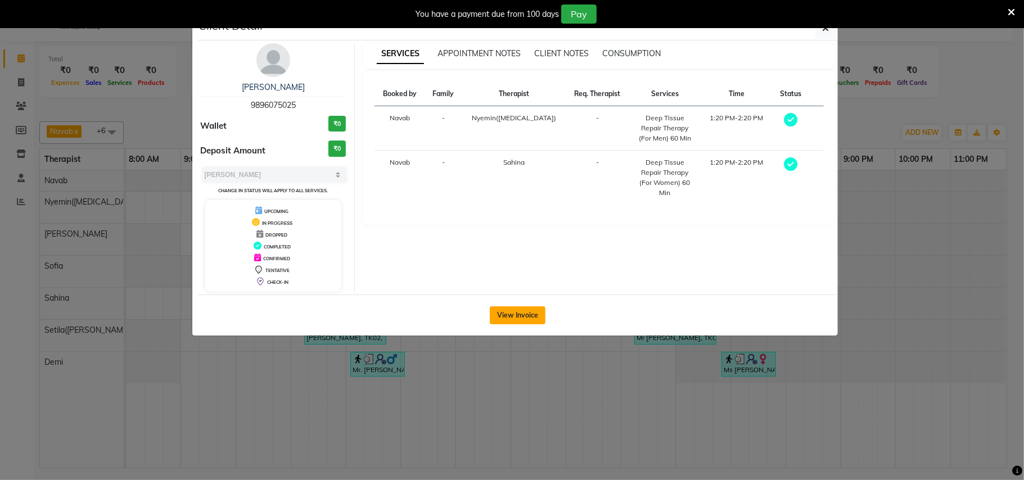
click at [530, 318] on button "View Invoice" at bounding box center [518, 315] width 56 height 18
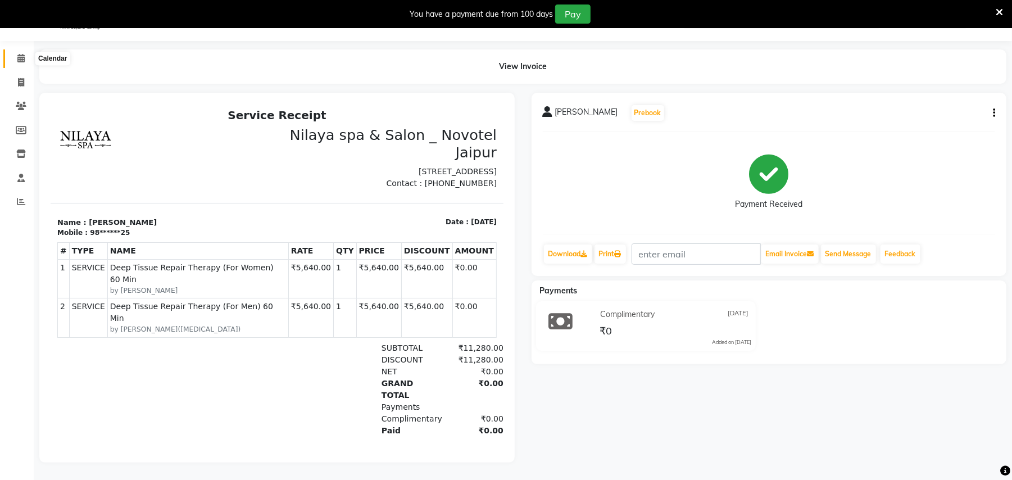
click at [21, 60] on icon at bounding box center [20, 58] width 7 height 8
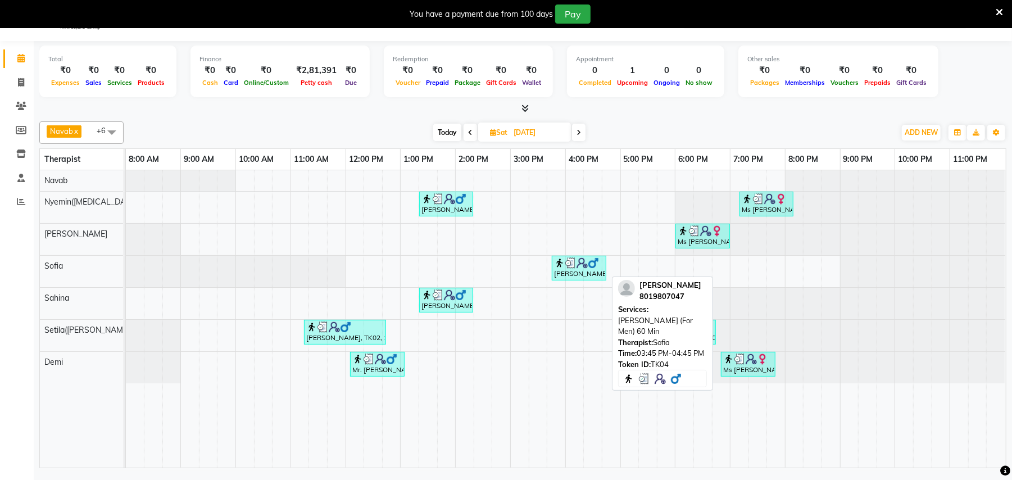
click at [583, 270] on div "[PERSON_NAME], TK04, 03:45 PM-04:45 PM, [PERSON_NAME] (For Men) 60 Min" at bounding box center [579, 267] width 52 height 21
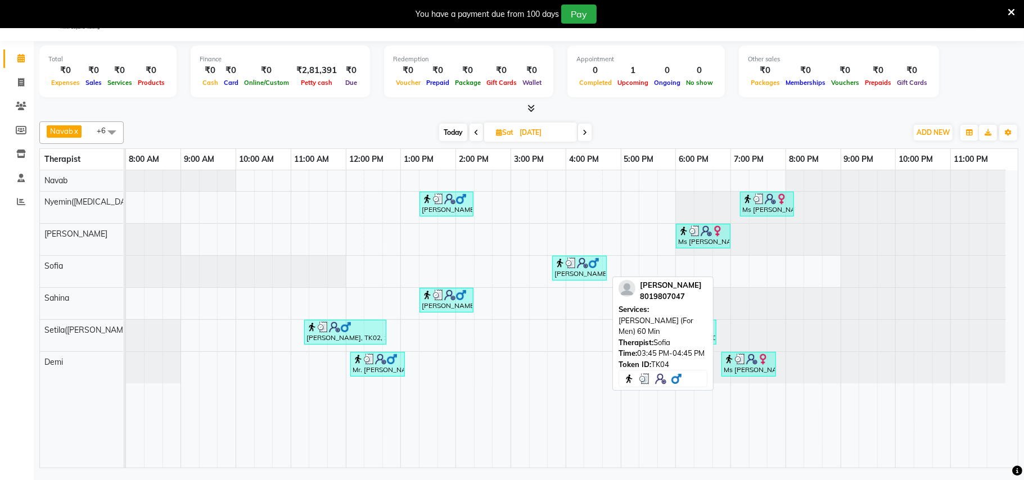
select select "3"
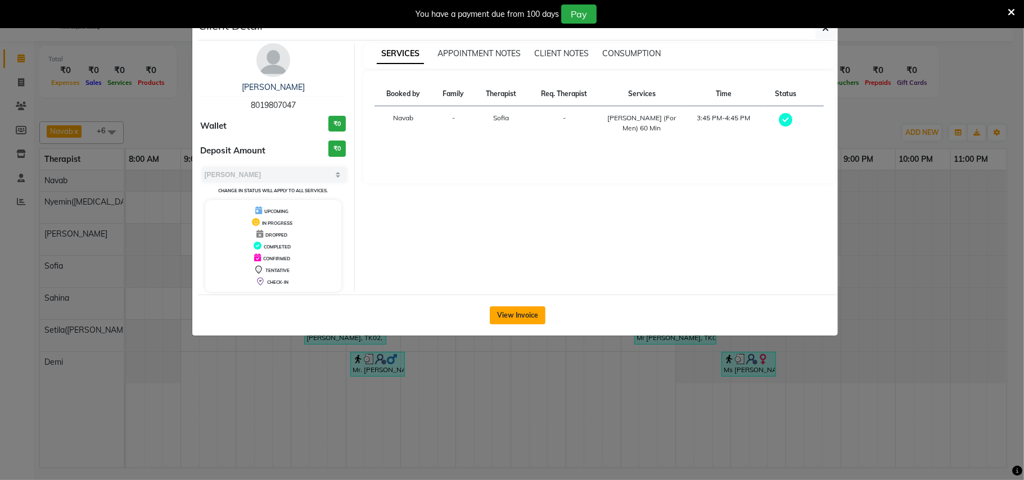
click at [526, 307] on button "View Invoice" at bounding box center [518, 315] width 56 height 18
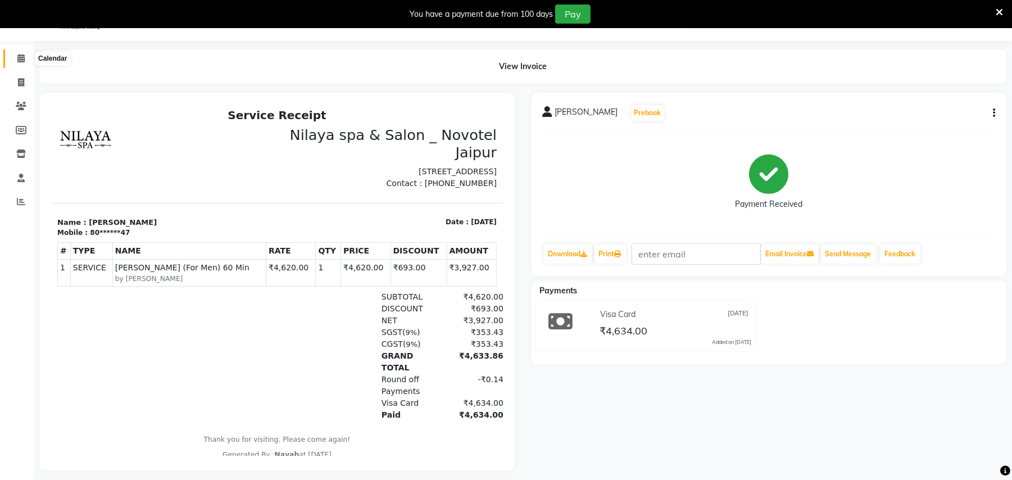
click at [18, 56] on icon at bounding box center [20, 58] width 7 height 8
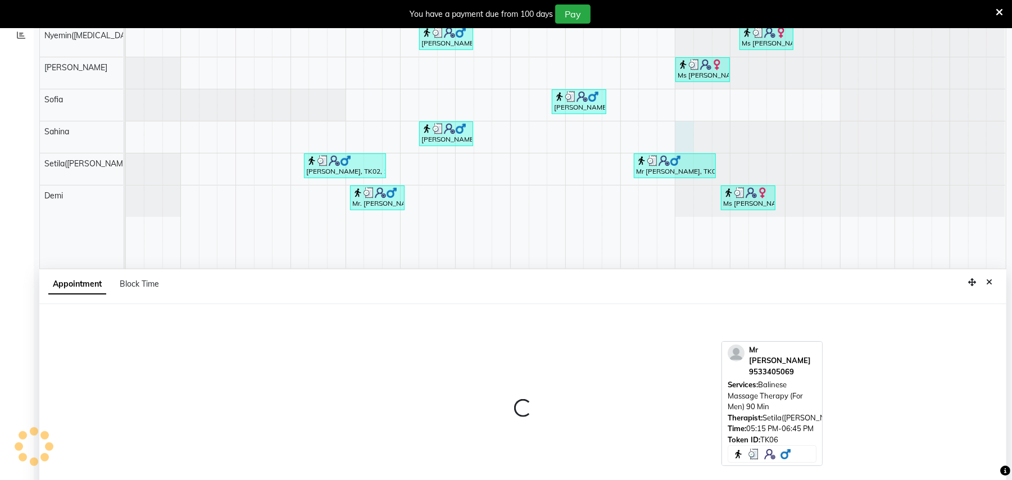
select select "77563"
select select "tentative"
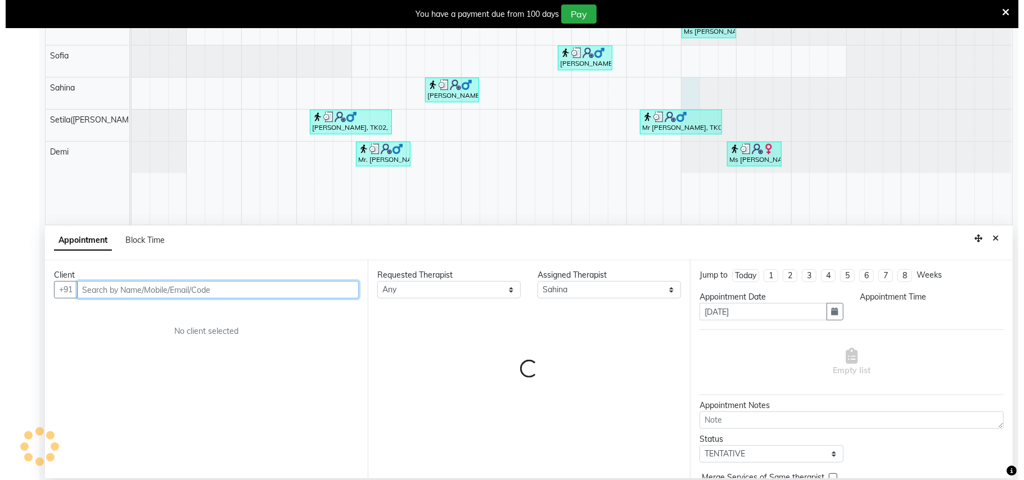
scroll to position [241, 0]
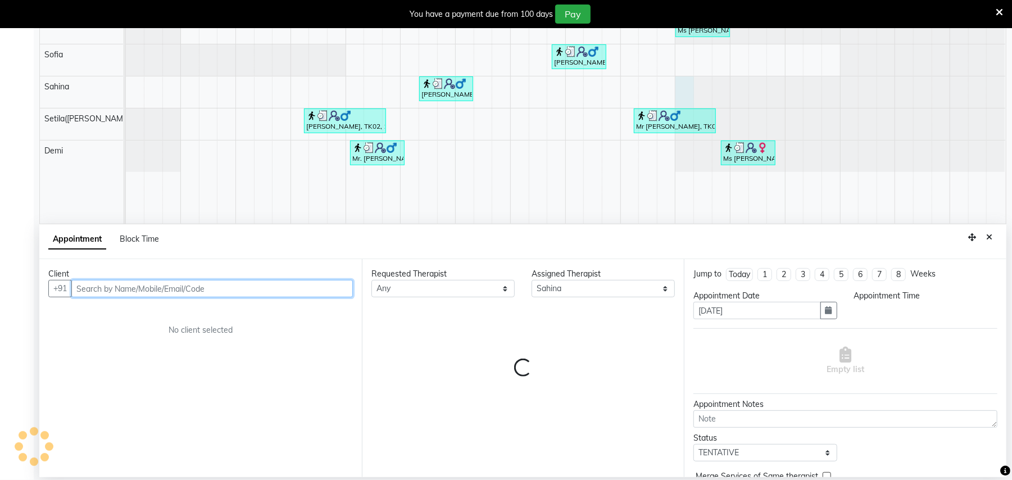
select select "1080"
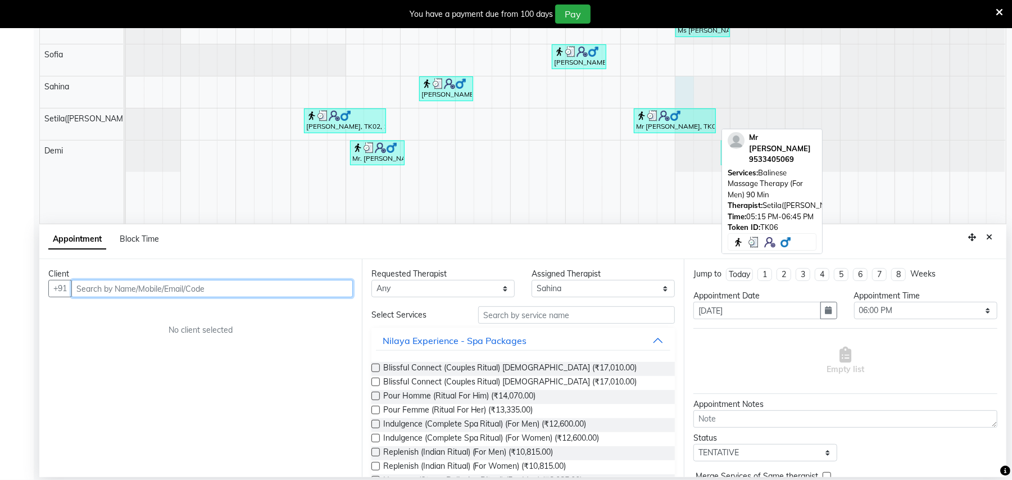
click at [675, 125] on div "Mr [PERSON_NAME], TK06, 05:15 PM-06:45 PM, Balinese Massage Therapy (For Men) 9…" at bounding box center [675, 120] width 80 height 21
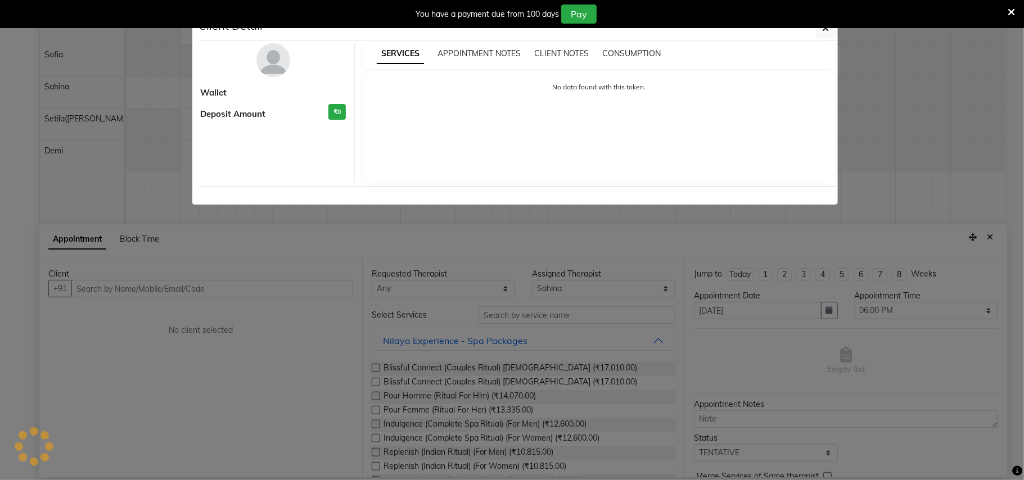
select select "3"
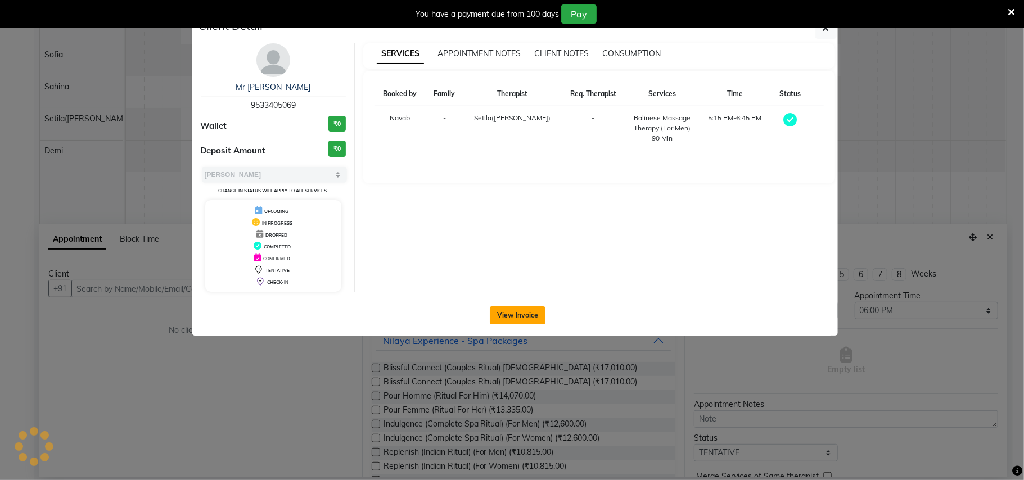
click at [516, 315] on button "View Invoice" at bounding box center [518, 315] width 56 height 18
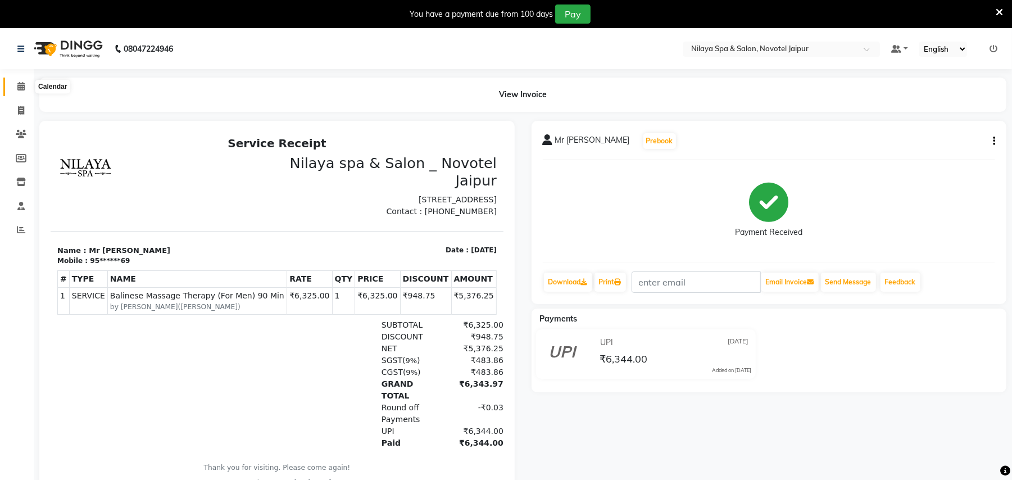
click at [22, 92] on span at bounding box center [21, 86] width 20 height 13
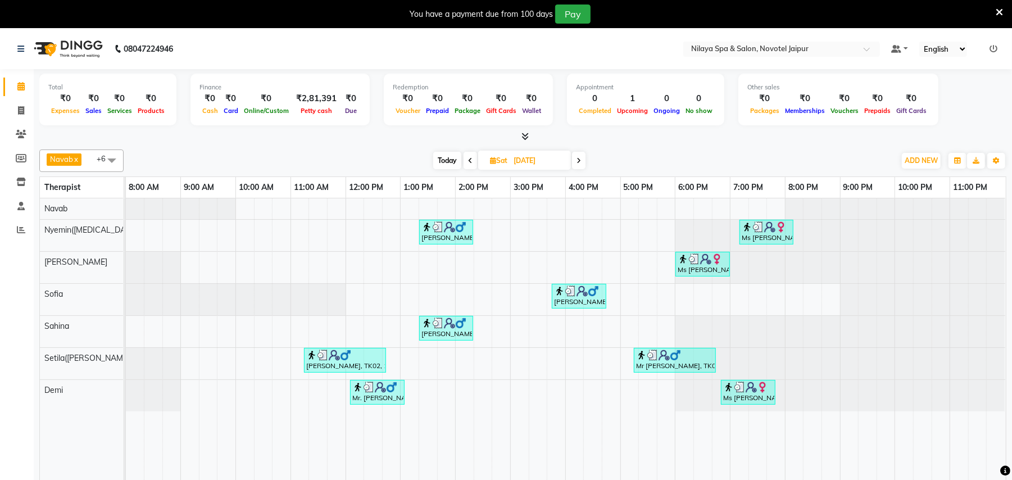
click at [770, 232] on img at bounding box center [770, 226] width 11 height 11
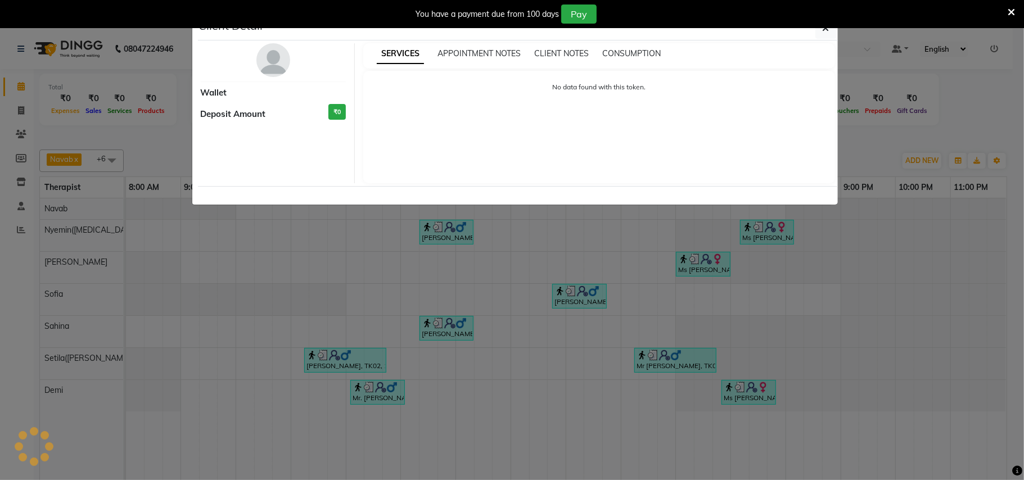
select select "3"
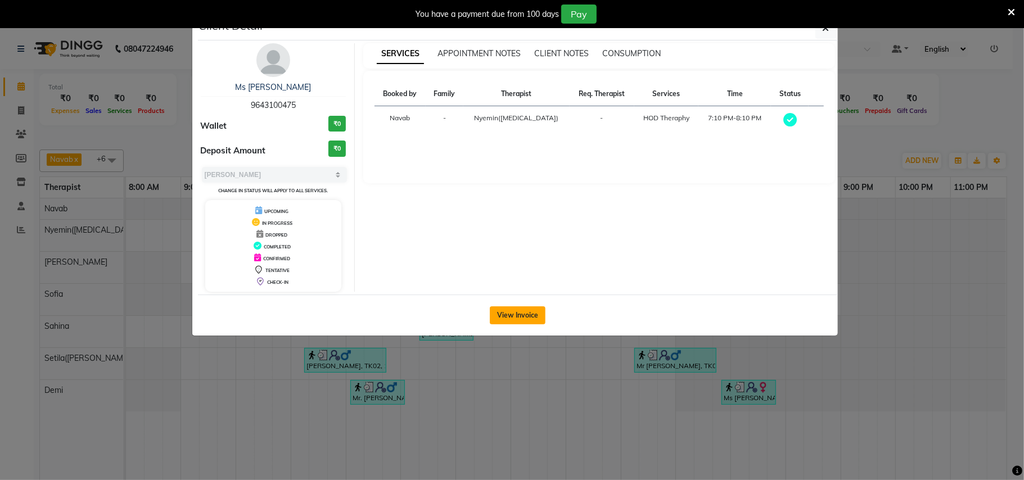
click at [512, 319] on button "View Invoice" at bounding box center [518, 315] width 56 height 18
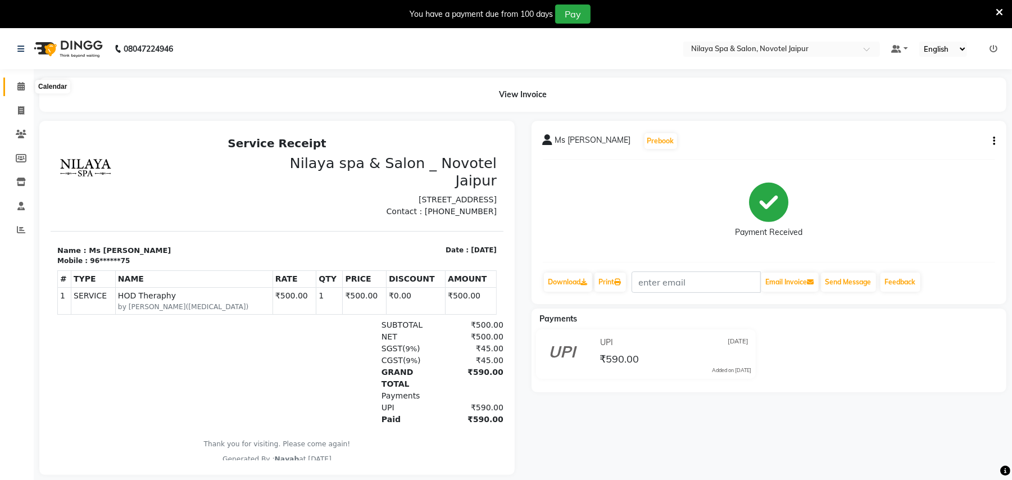
click at [15, 88] on span at bounding box center [21, 86] width 20 height 13
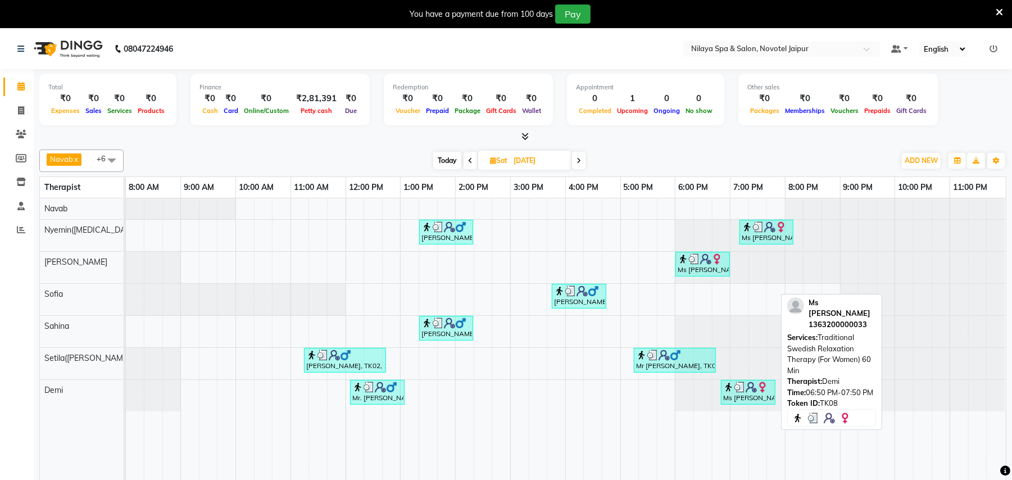
click at [756, 397] on div "Ms [PERSON_NAME], TK08, 06:50 PM-07:50 PM, Traditional Swedish Relaxation Thera…" at bounding box center [748, 392] width 52 height 21
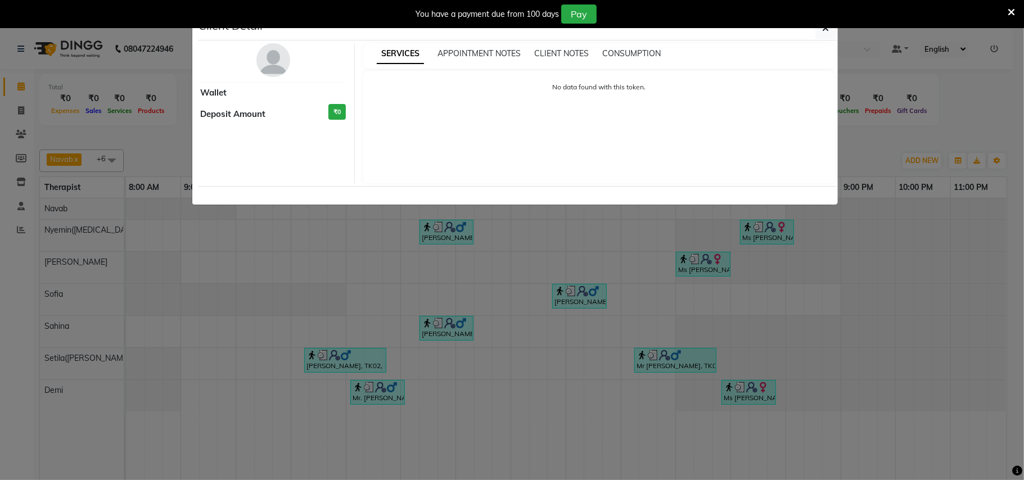
select select "3"
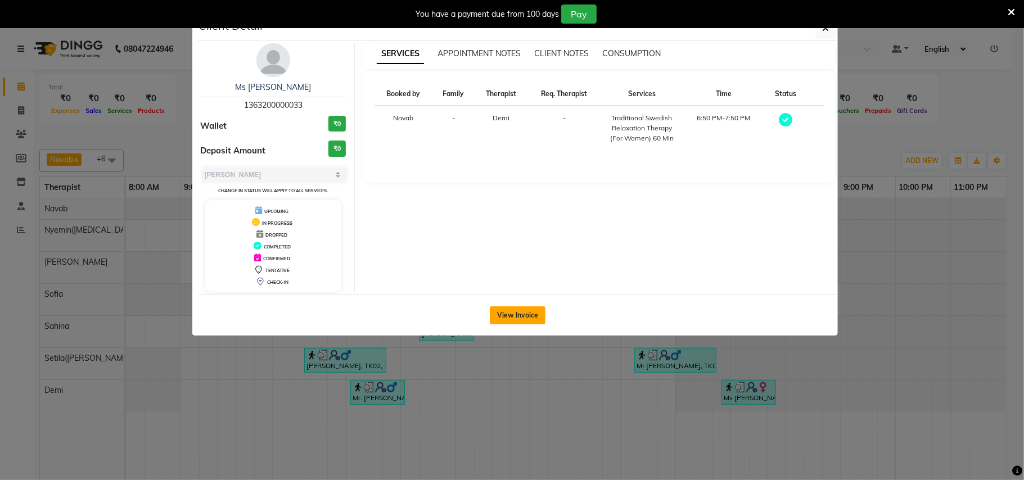
click at [518, 313] on button "View Invoice" at bounding box center [518, 315] width 56 height 18
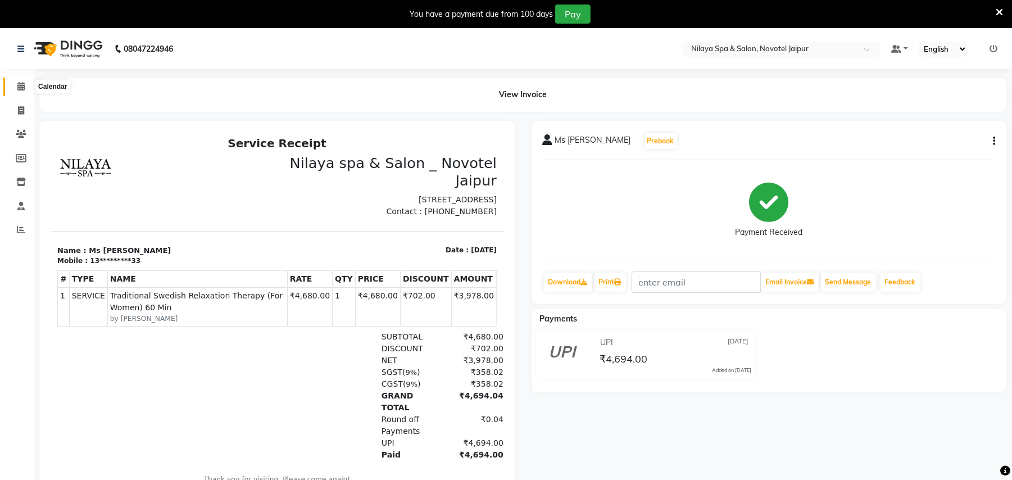
click at [14, 80] on span at bounding box center [21, 86] width 20 height 13
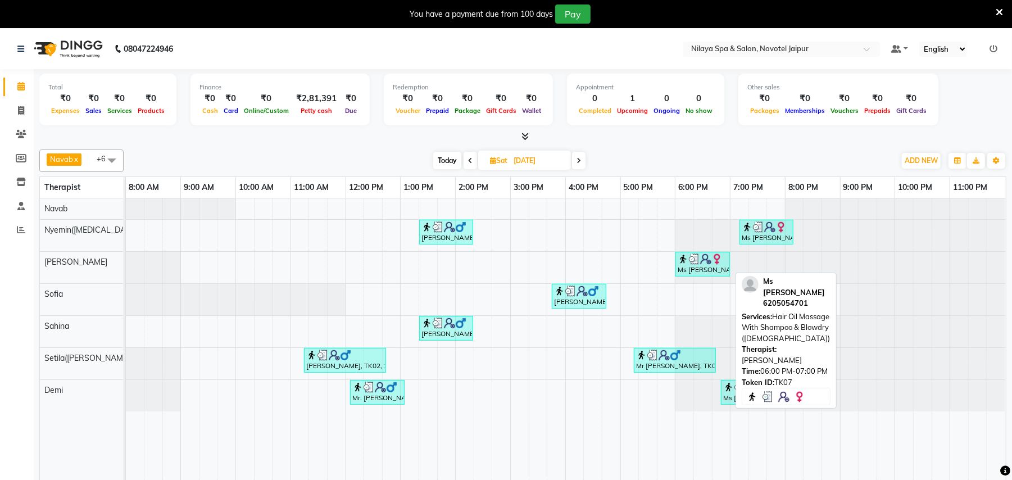
click at [693, 260] on img at bounding box center [694, 259] width 11 height 11
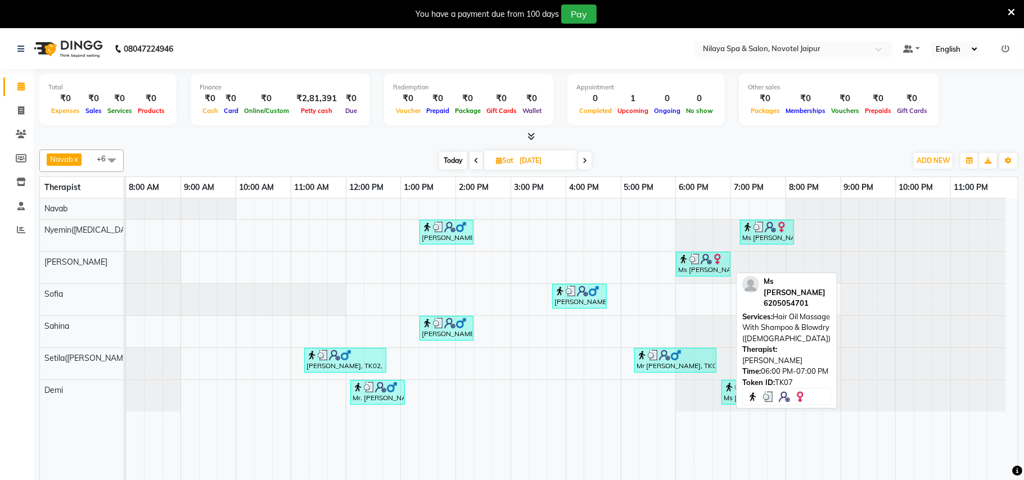
select select "3"
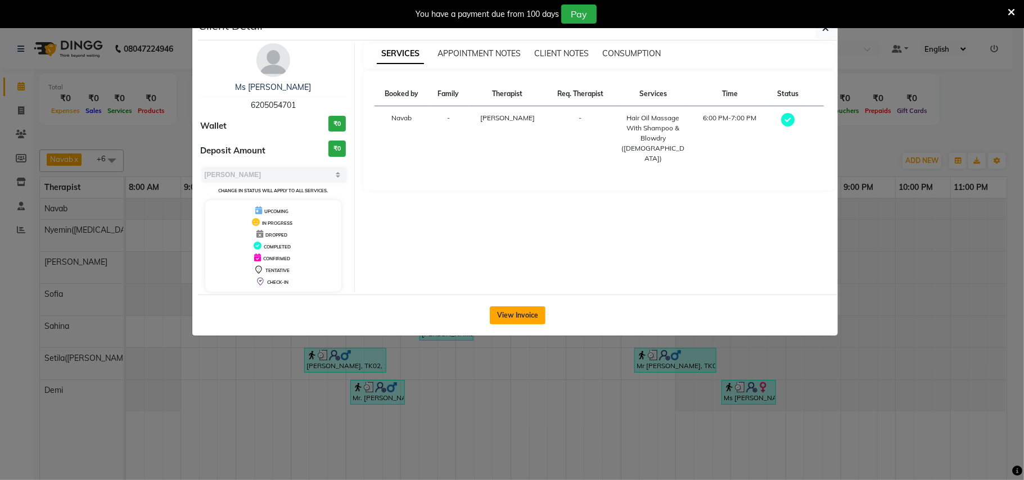
click at [504, 320] on button "View Invoice" at bounding box center [518, 315] width 56 height 18
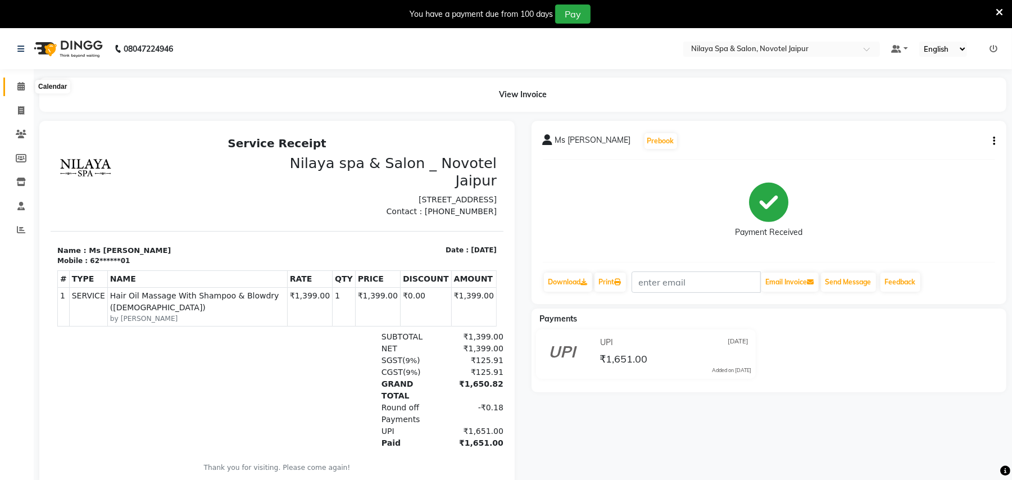
click at [19, 84] on icon at bounding box center [20, 86] width 7 height 8
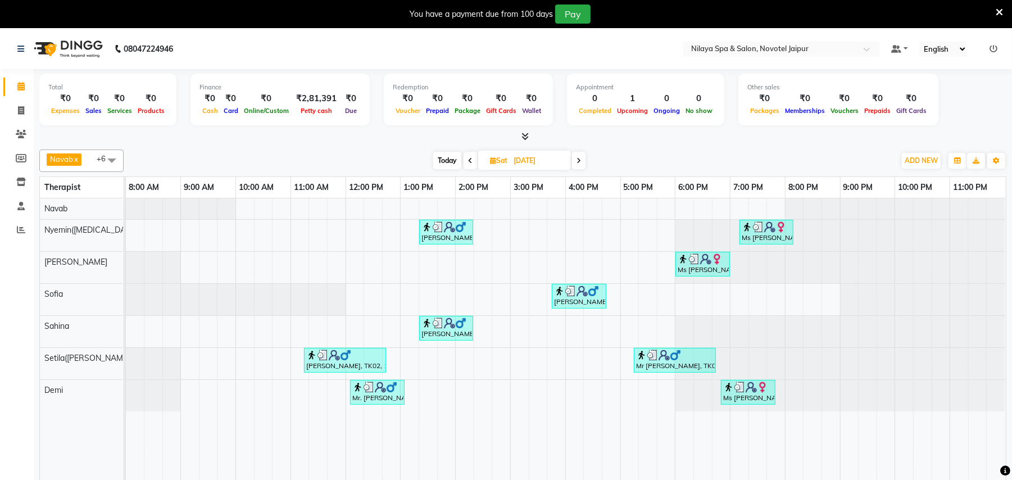
click at [578, 160] on icon at bounding box center [579, 160] width 4 height 7
type input "[DATE]"
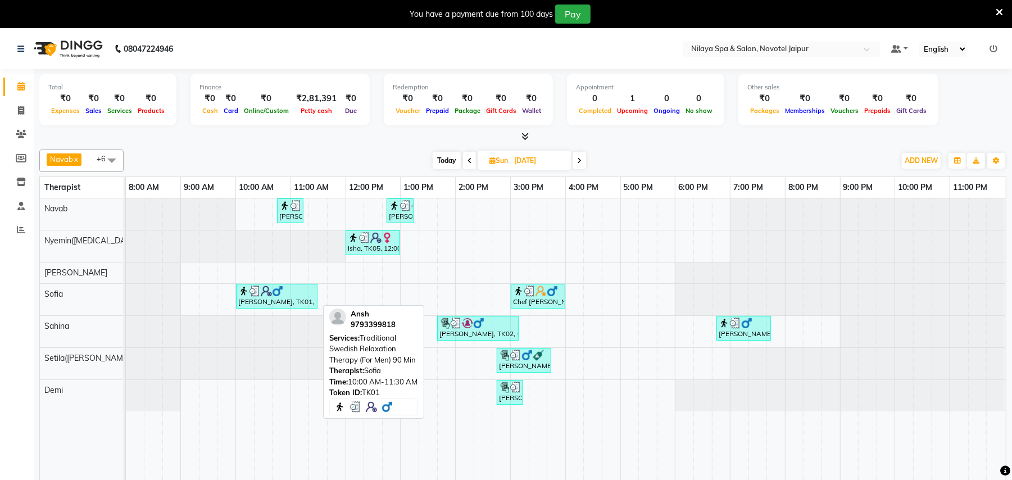
click at [277, 304] on div "[PERSON_NAME], TK01, 10:00 AM-11:30 AM, Traditional Swedish Relaxation Therapy …" at bounding box center [276, 296] width 79 height 21
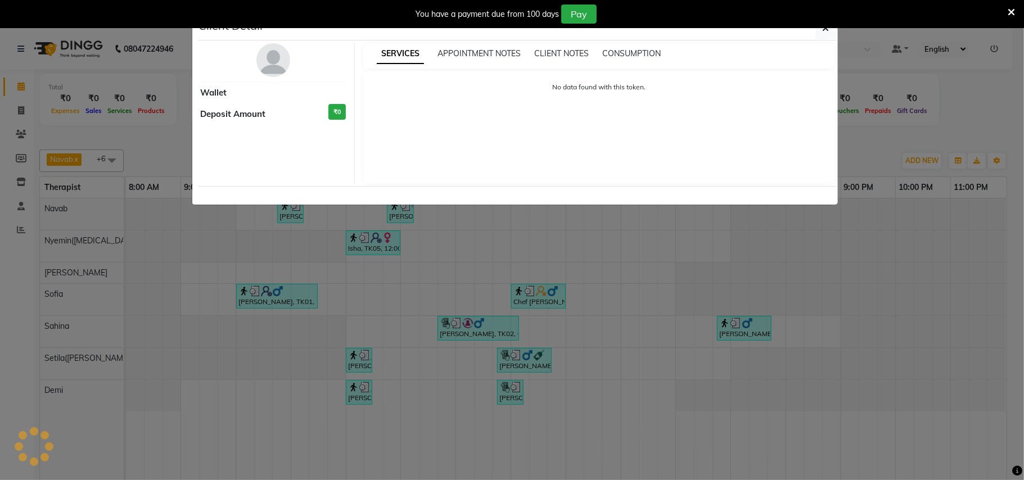
select select "3"
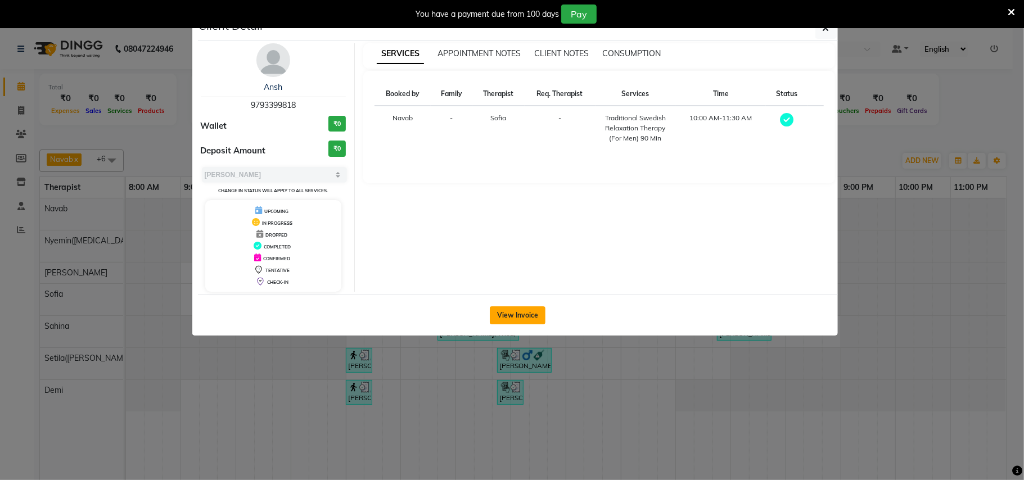
click at [524, 318] on button "View Invoice" at bounding box center [518, 315] width 56 height 18
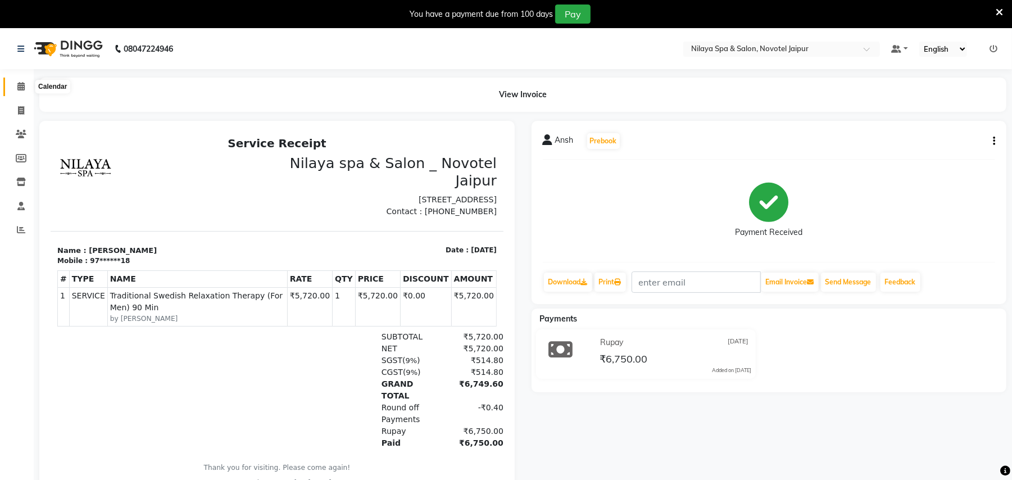
click at [21, 90] on icon at bounding box center [20, 86] width 7 height 8
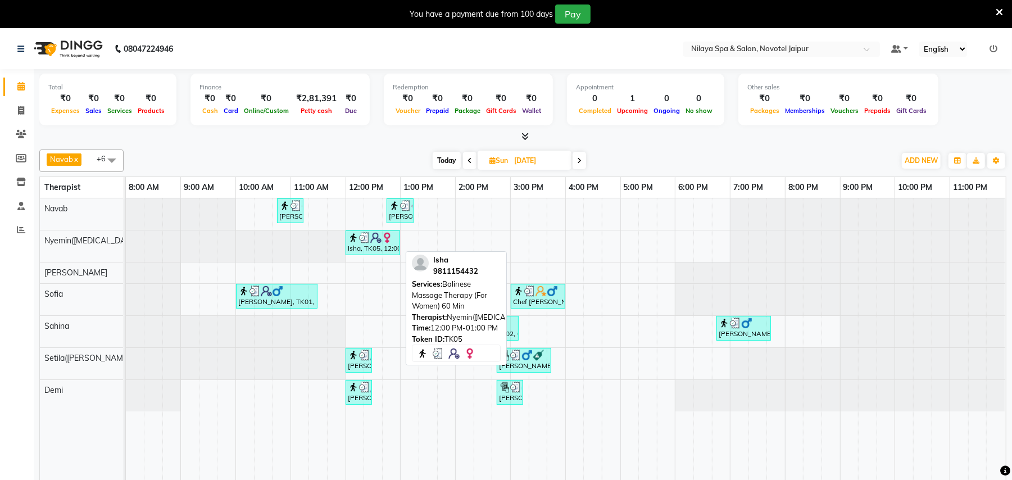
click at [377, 239] on img at bounding box center [375, 237] width 11 height 11
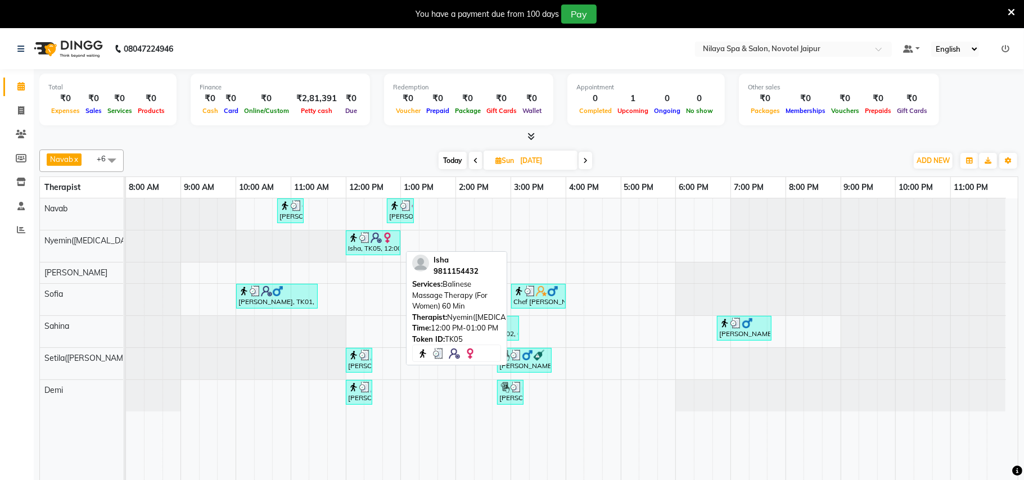
select select "3"
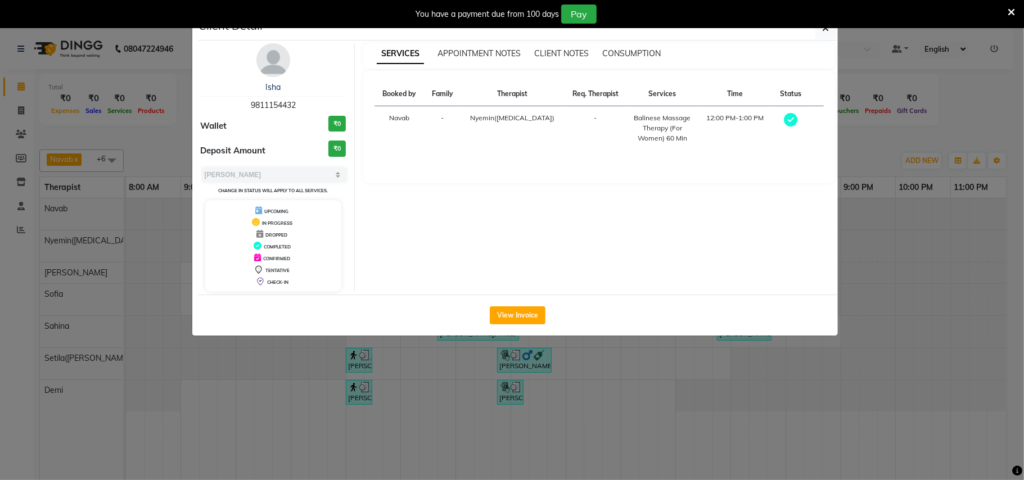
drag, startPoint x: 309, startPoint y: 102, endPoint x: 181, endPoint y: 100, distance: 127.6
click at [181, 100] on ngb-modal-window "Client Detail Isha 9811154432 Wallet ₹0 Deposit Amount ₹0 Select MARK DONE UPCO…" at bounding box center [512, 240] width 1024 height 480
copy span "9811154432"
click at [504, 313] on button "View Invoice" at bounding box center [518, 315] width 56 height 18
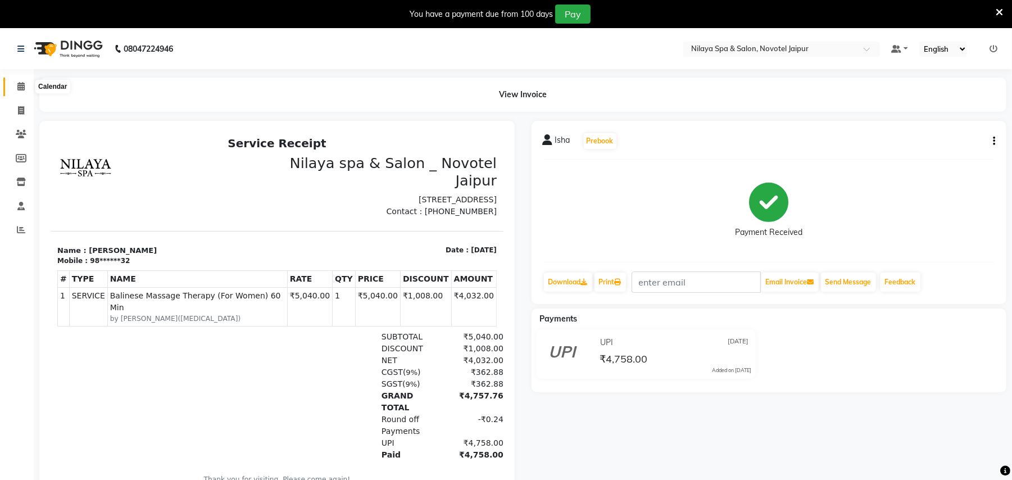
click at [19, 90] on icon at bounding box center [20, 86] width 7 height 8
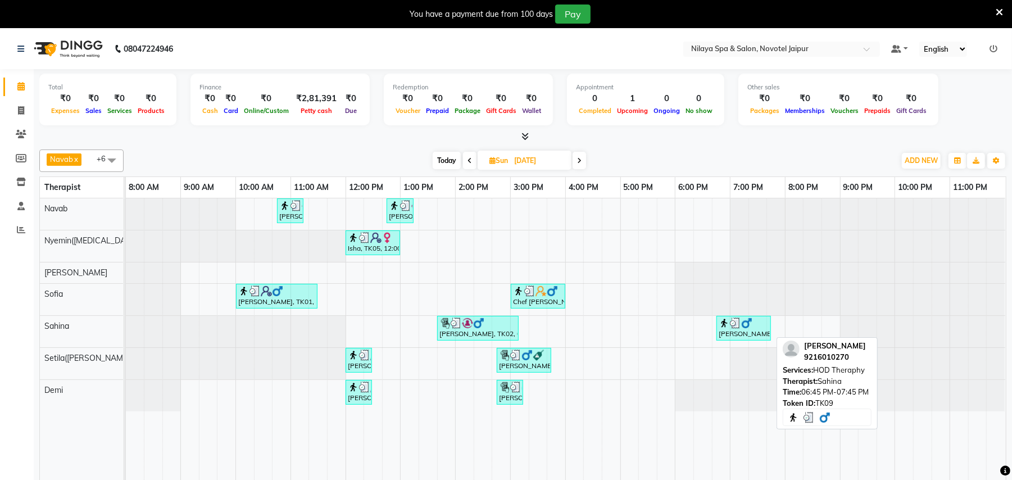
click at [753, 337] on div "[PERSON_NAME], TK09, 06:45 PM-07:45 PM, HOD Theraphy" at bounding box center [744, 328] width 52 height 21
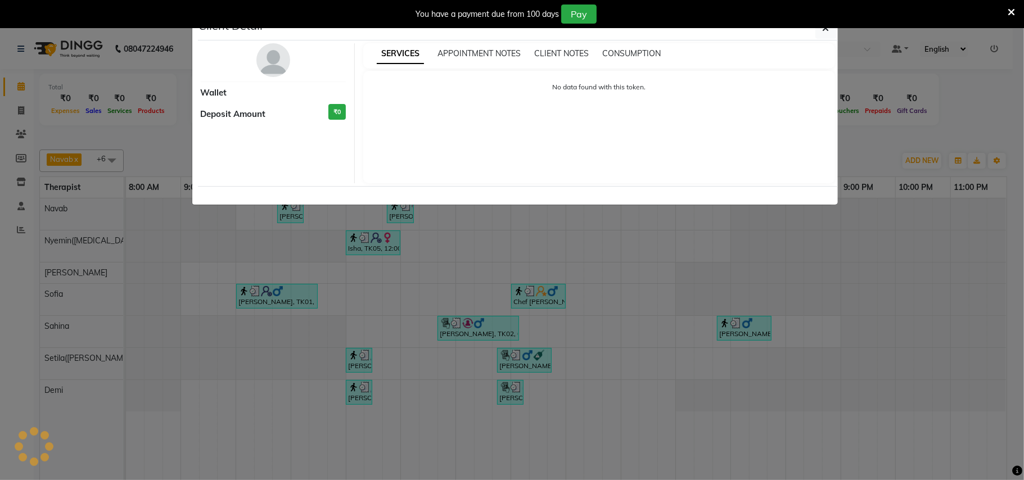
select select "3"
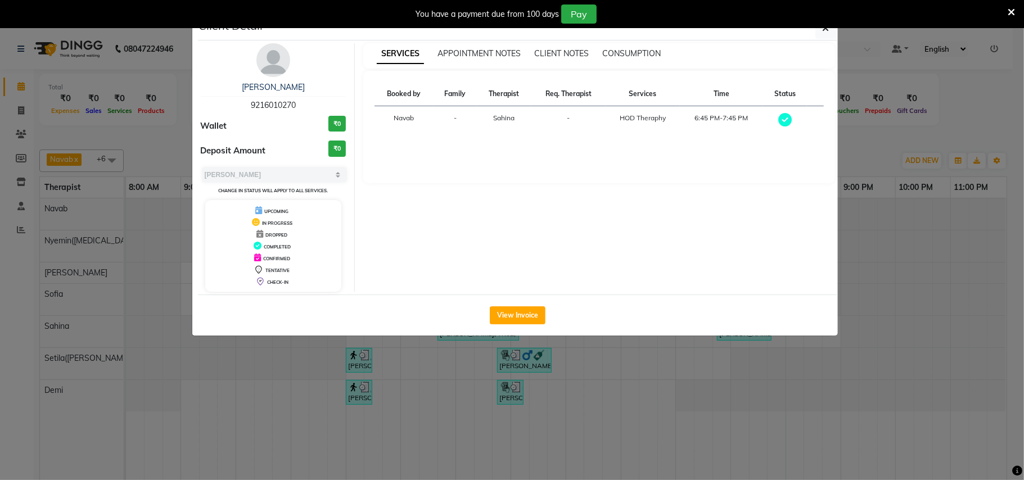
click at [547, 309] on div "View Invoice" at bounding box center [518, 315] width 640 height 41
click at [510, 313] on button "View Invoice" at bounding box center [518, 315] width 56 height 18
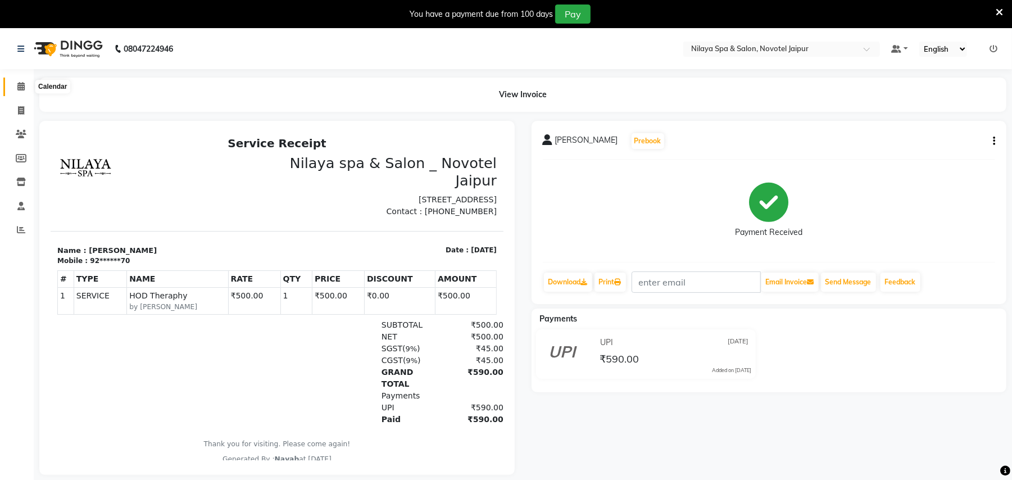
click at [21, 87] on icon at bounding box center [20, 86] width 7 height 8
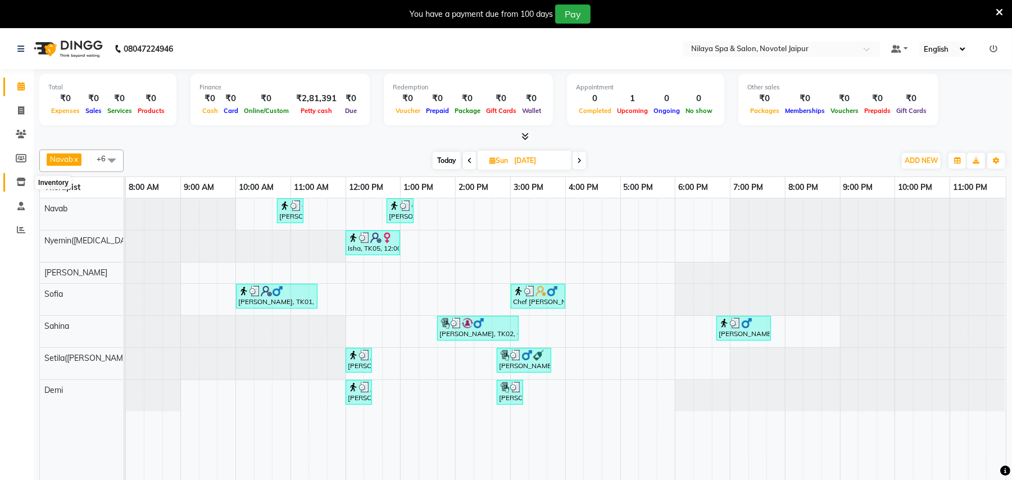
click at [27, 183] on span at bounding box center [21, 182] width 20 height 13
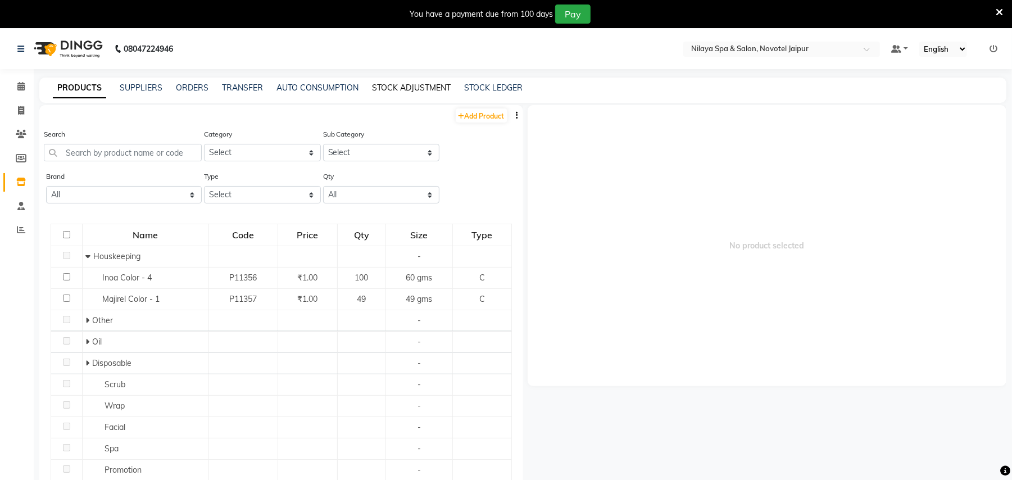
click at [403, 85] on link "STOCK ADJUSTMENT" at bounding box center [411, 88] width 79 height 10
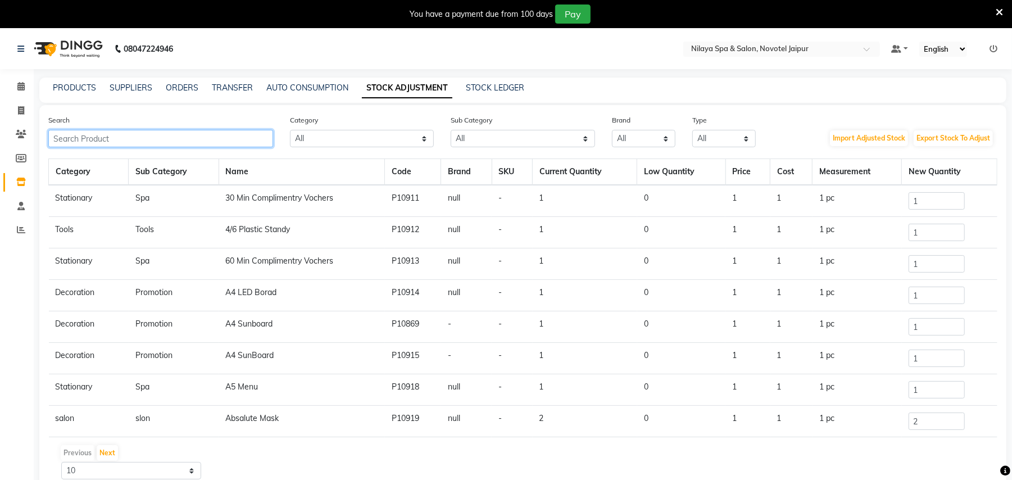
click at [158, 136] on input "text" at bounding box center [160, 138] width 225 height 17
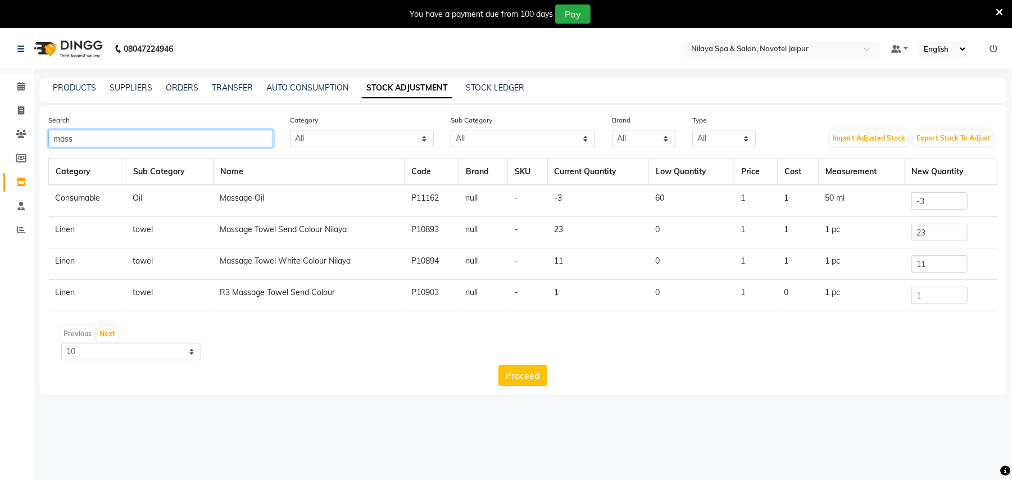
type input "mass"
click at [254, 203] on td "Massage Oil" at bounding box center [309, 201] width 192 height 32
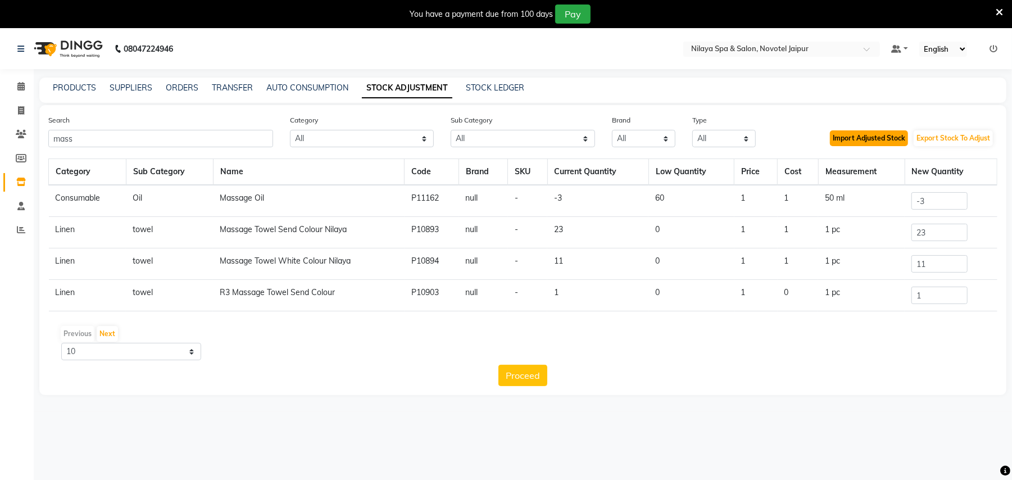
click at [862, 140] on button "Import Adjusted Stock" at bounding box center [869, 138] width 78 height 16
click at [938, 201] on input "-3" at bounding box center [940, 200] width 56 height 17
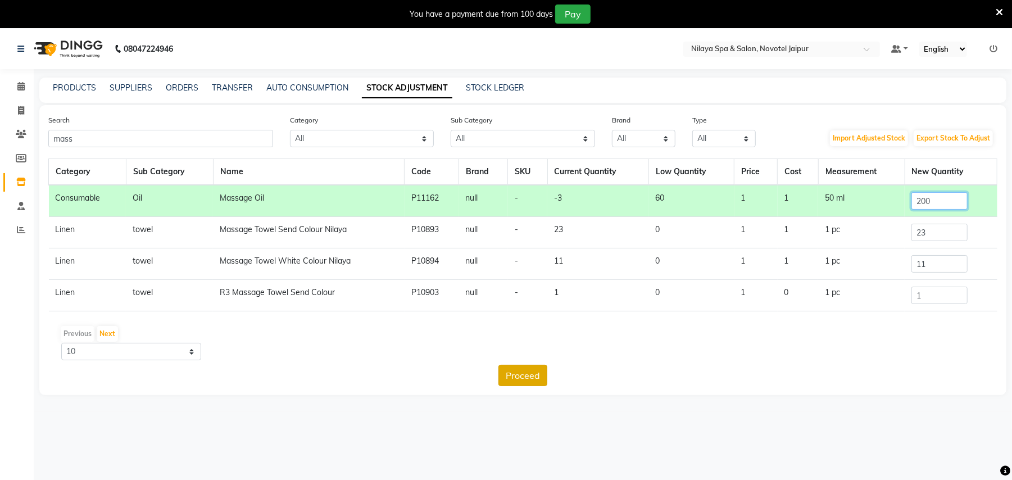
type input "200"
click at [523, 372] on button "Proceed" at bounding box center [523, 375] width 49 height 21
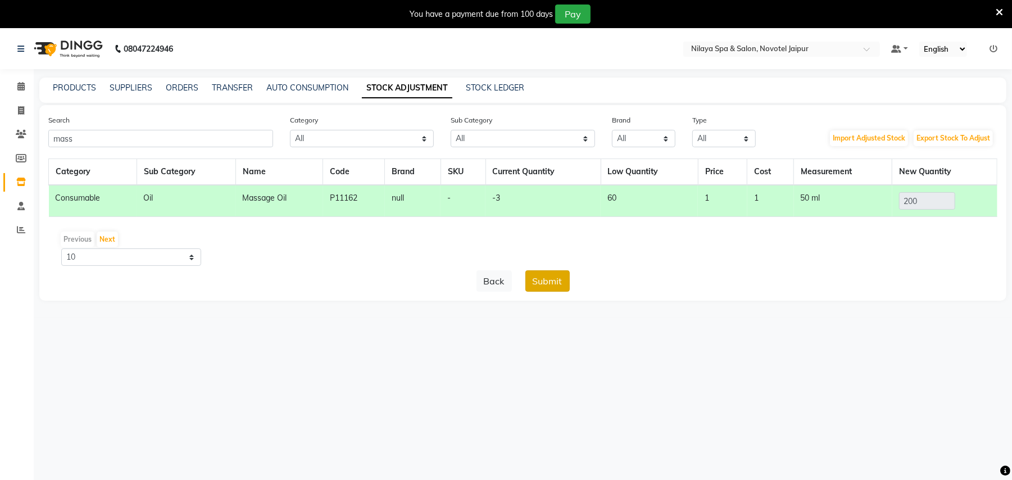
click at [549, 282] on button "Submit" at bounding box center [548, 280] width 44 height 21
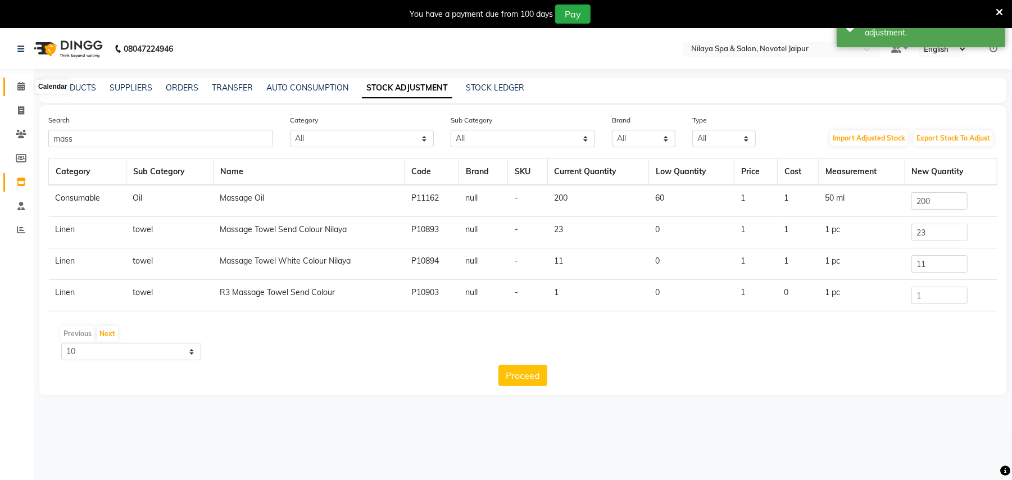
click at [21, 88] on icon at bounding box center [20, 86] width 7 height 8
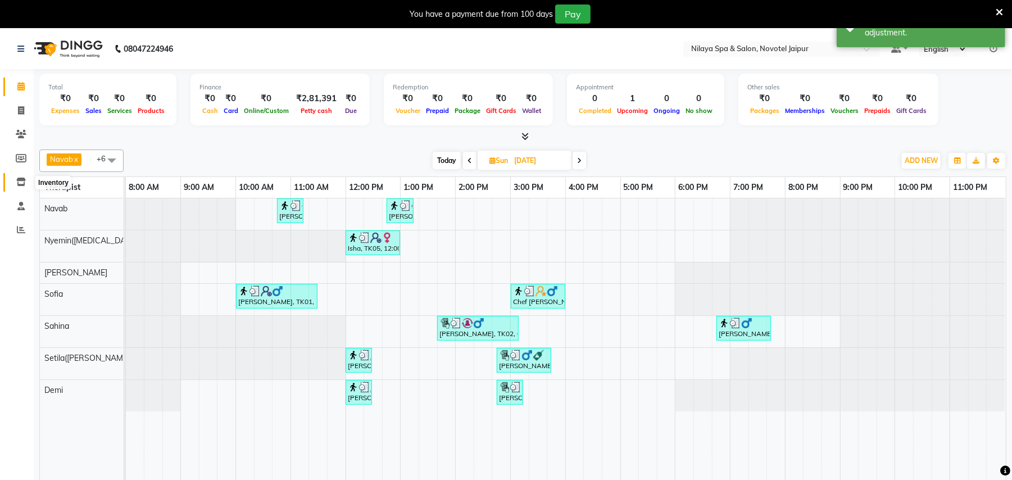
click at [19, 182] on icon at bounding box center [21, 182] width 10 height 8
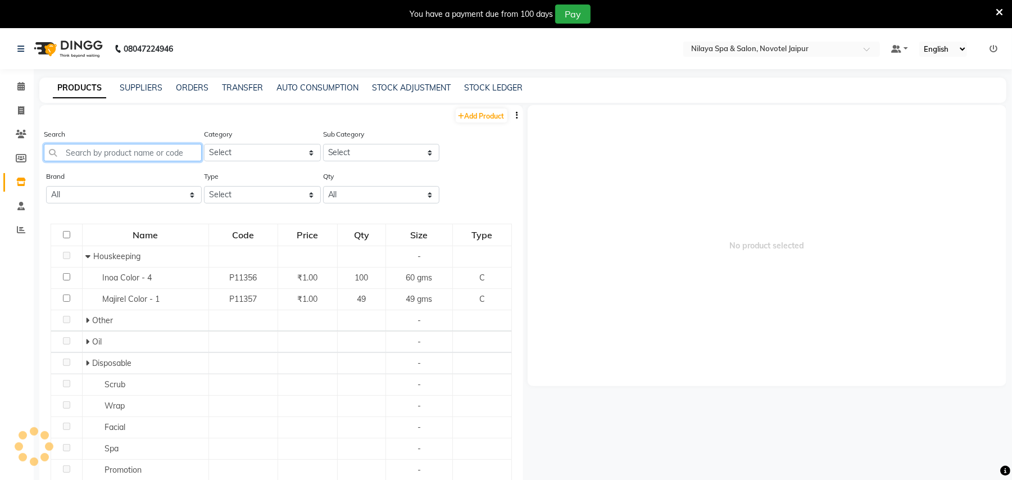
click at [170, 150] on input "text" at bounding box center [123, 152] width 158 height 17
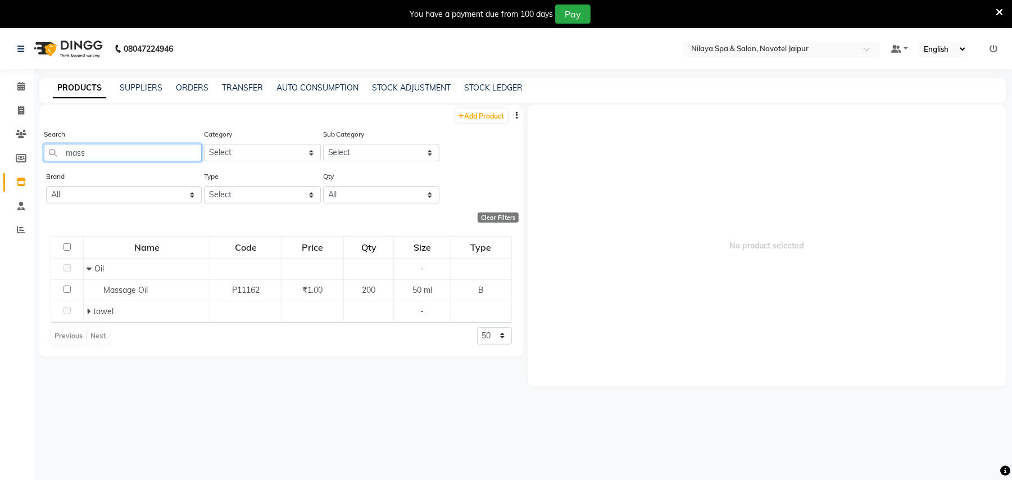
drag, startPoint x: 122, startPoint y: 146, endPoint x: 99, endPoint y: 159, distance: 26.2
click at [99, 159] on input "mass" at bounding box center [123, 152] width 158 height 17
type input "m"
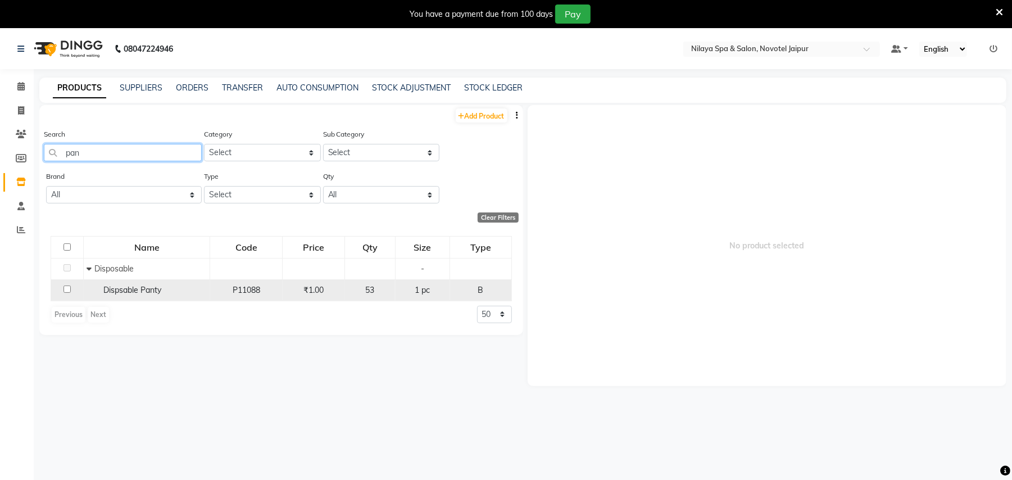
type input "pan"
click at [194, 290] on div "Dispsable Panty" at bounding box center [147, 290] width 120 height 12
select select
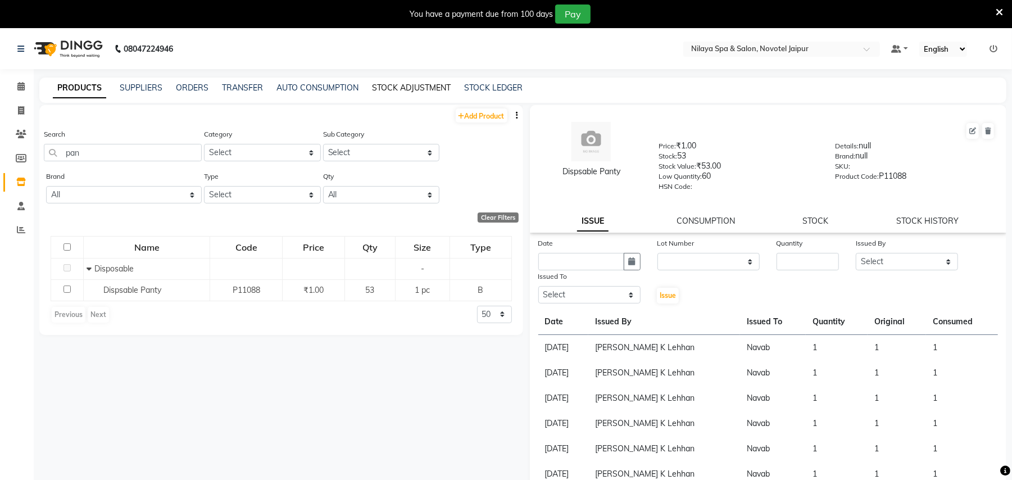
click at [445, 83] on link "STOCK ADJUSTMENT" at bounding box center [411, 88] width 79 height 10
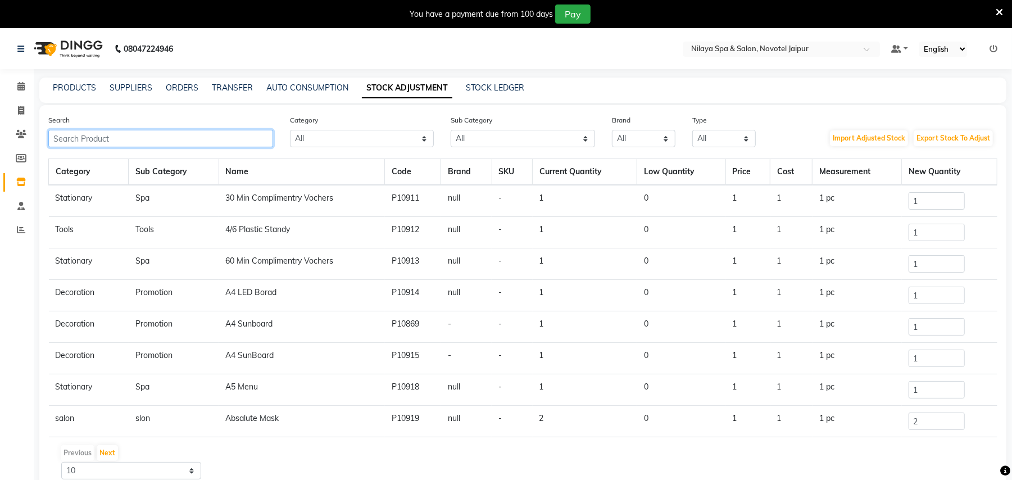
click at [228, 130] on input "text" at bounding box center [160, 138] width 225 height 17
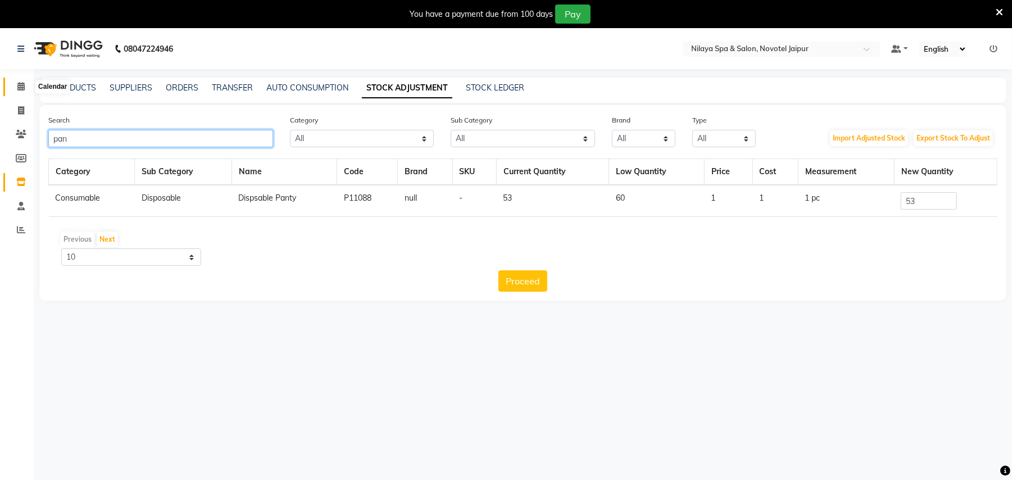
type input "pan"
click at [17, 88] on icon at bounding box center [20, 86] width 7 height 8
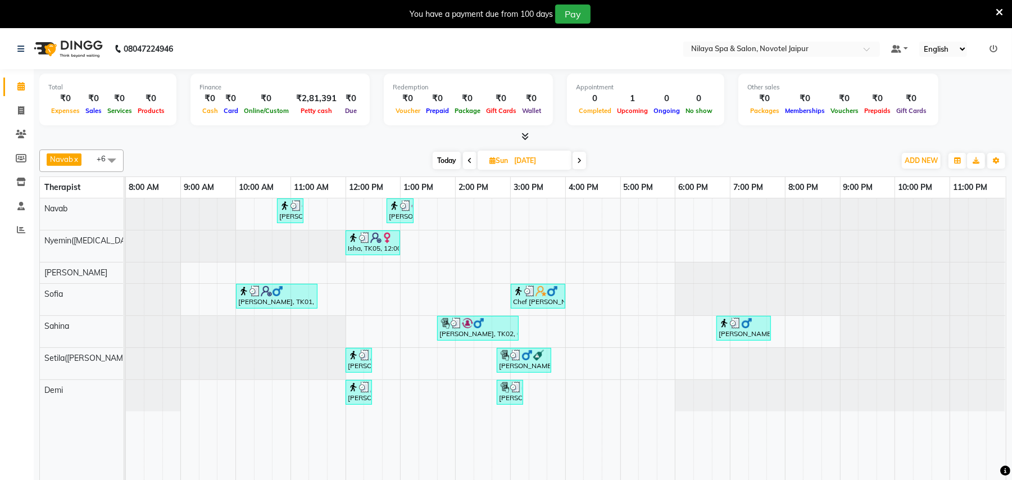
click at [578, 165] on span at bounding box center [579, 160] width 13 height 17
type input "[DATE]"
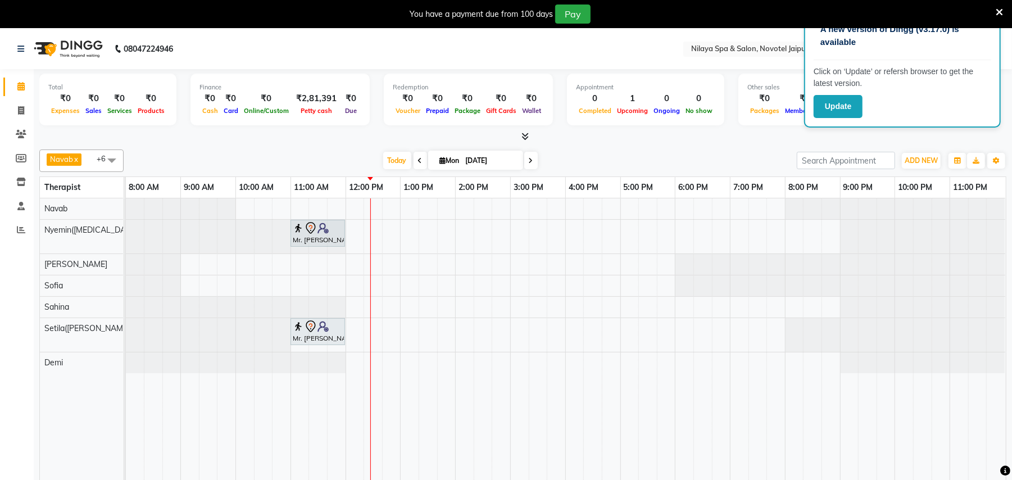
click at [995, 8] on div "You have a payment due from 100 days Pay" at bounding box center [500, 13] width 992 height 19
click at [996, 11] on icon at bounding box center [999, 12] width 7 height 10
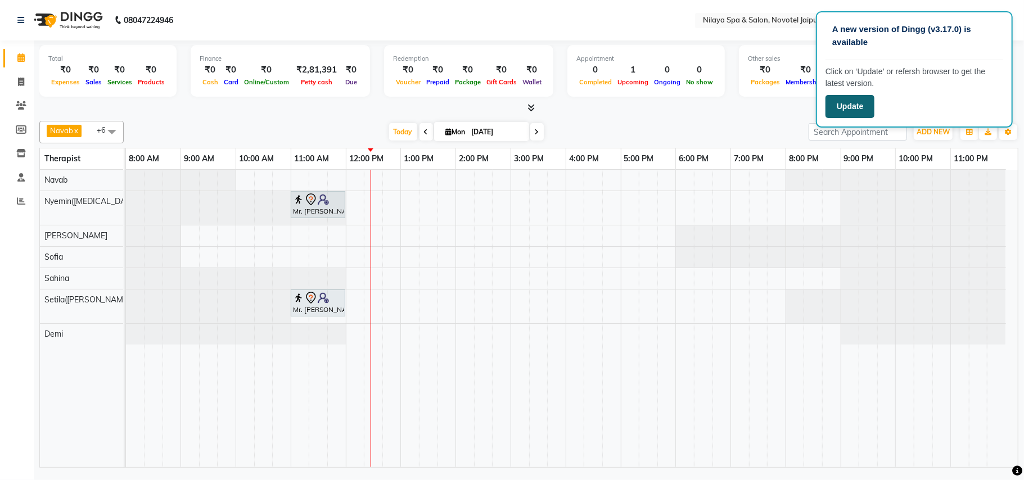
click at [847, 107] on button "Update" at bounding box center [849, 106] width 49 height 23
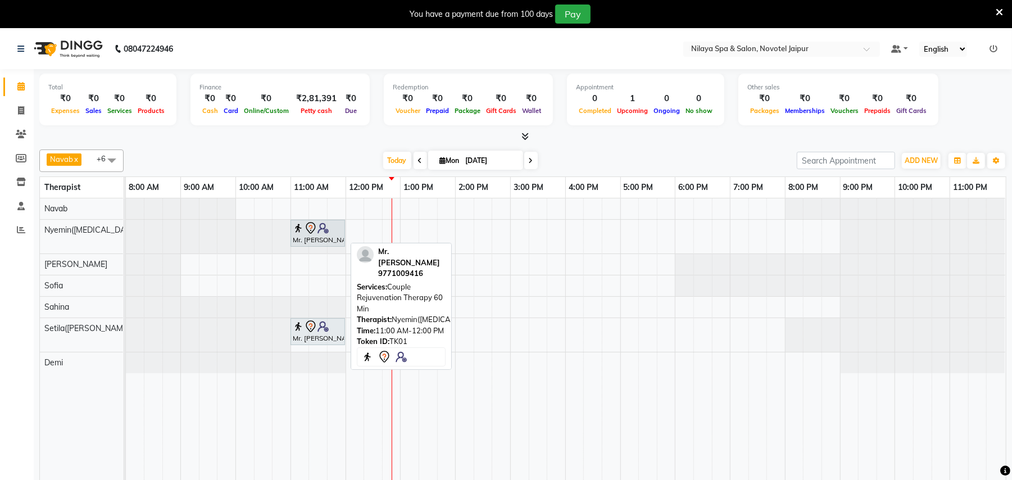
click at [313, 241] on div "Mr. [PERSON_NAME] , TK01, 11:00 AM-12:00 PM, Couple Rejuvenation Therapy 60 Min" at bounding box center [318, 233] width 52 height 24
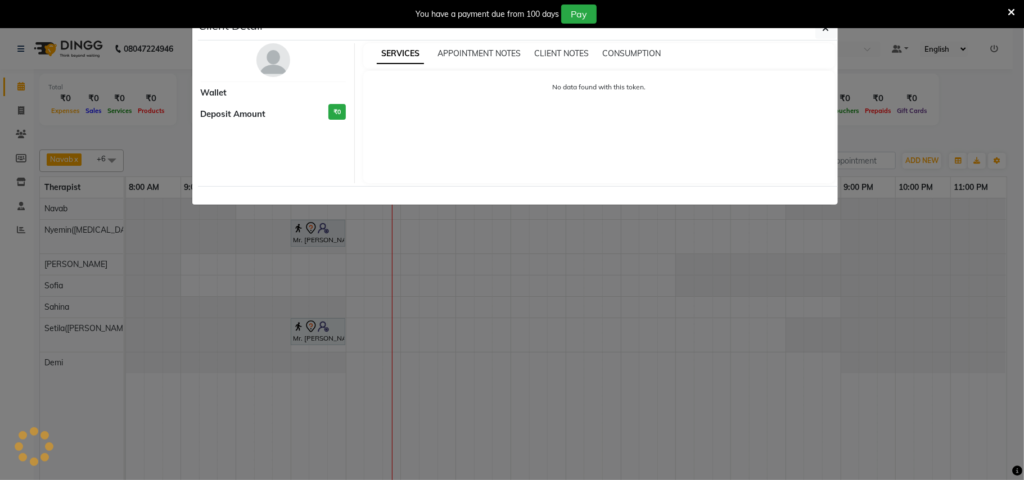
select select "7"
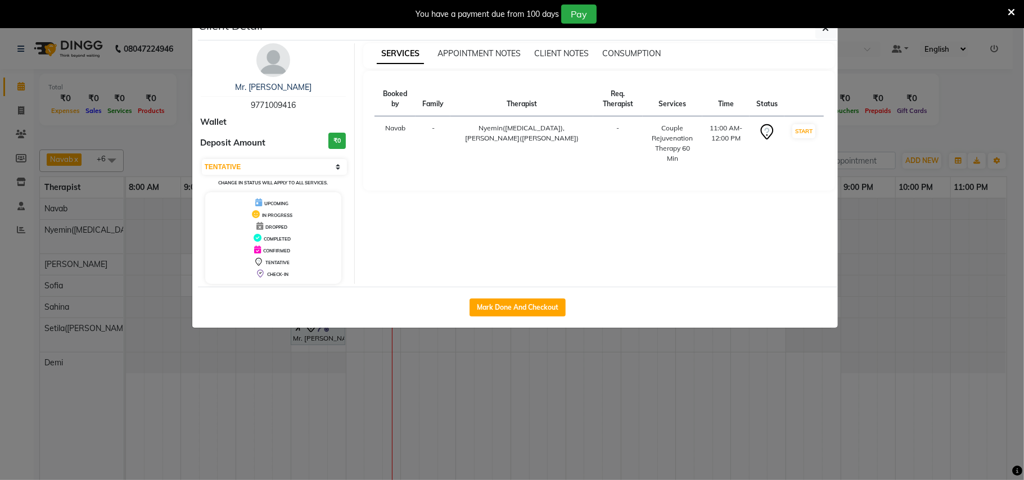
drag, startPoint x: 311, startPoint y: 102, endPoint x: 196, endPoint y: 106, distance: 114.7
click at [196, 106] on div "Mr. Rishabh 9771009416 Wallet Deposit Amount ₹0 Select IN SERVICE CONFIRMED TEN…" at bounding box center [273, 163] width 163 height 241
copy span "9771009416"
click at [821, 34] on button "button" at bounding box center [825, 27] width 21 height 21
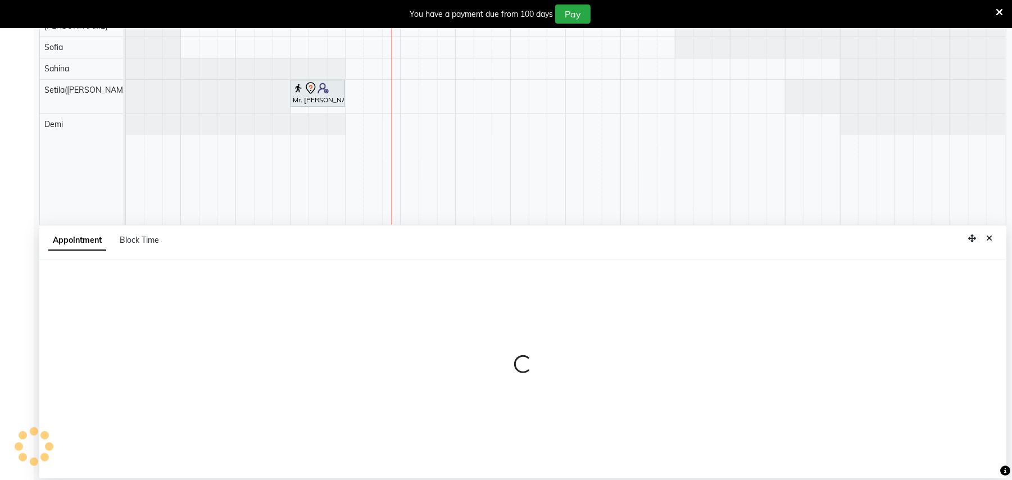
select select "77566"
select select "765"
select select "tentative"
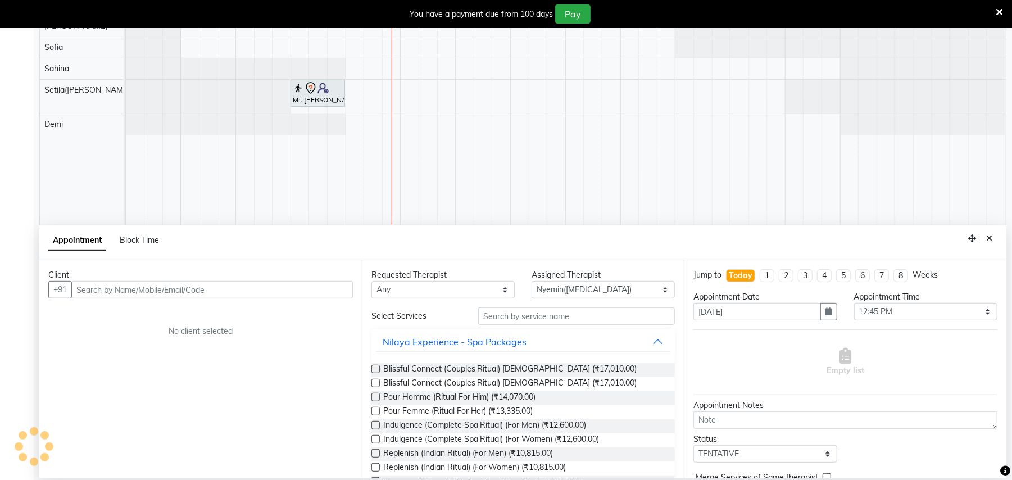
scroll to position [241, 0]
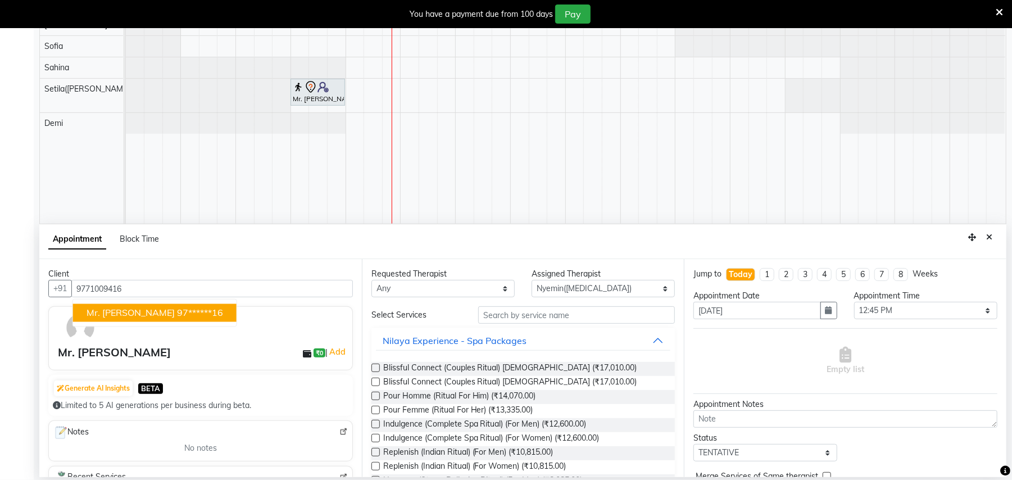
click at [130, 315] on span "Mr. [PERSON_NAME]" at bounding box center [131, 313] width 88 height 11
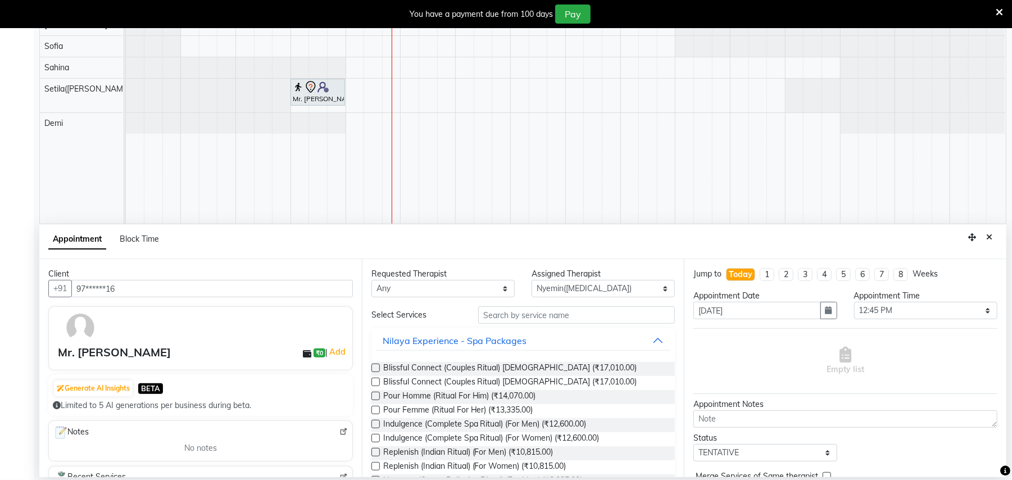
type input "97******16"
click at [572, 323] on input "text" at bounding box center [576, 314] width 197 height 17
type input "s"
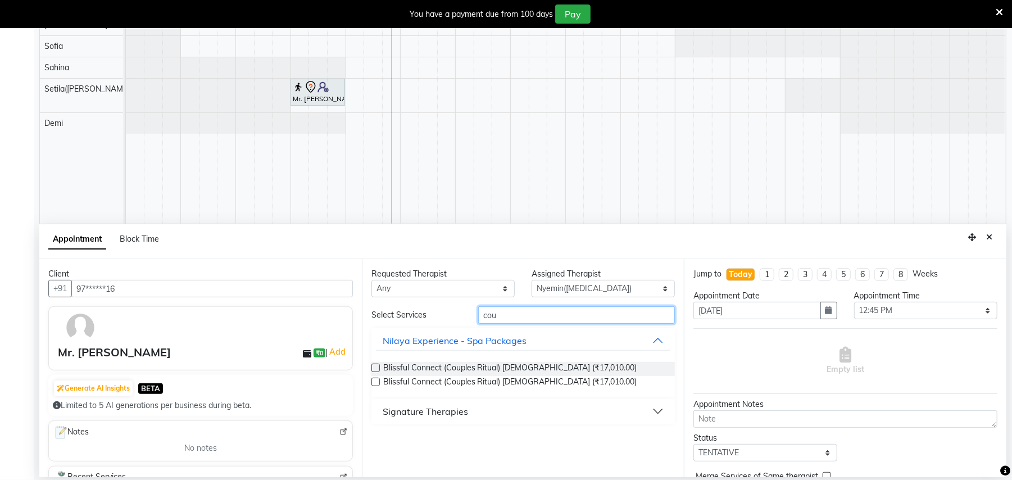
type input "cou"
click at [655, 412] on button "Signature Therapies" at bounding box center [523, 411] width 295 height 20
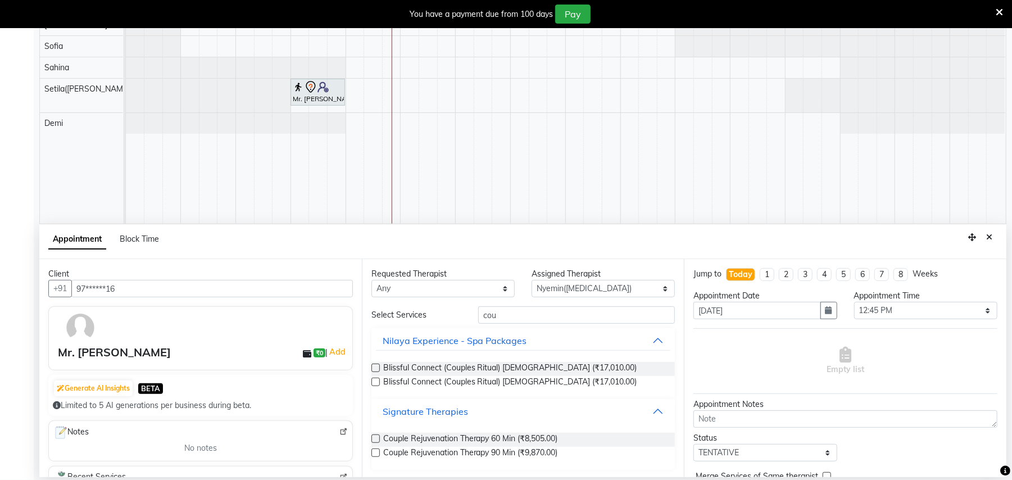
scroll to position [1, 0]
click at [547, 436] on span "Couple Rejuvenation Therapy 60 Min (₹8,505.00)" at bounding box center [470, 439] width 175 height 14
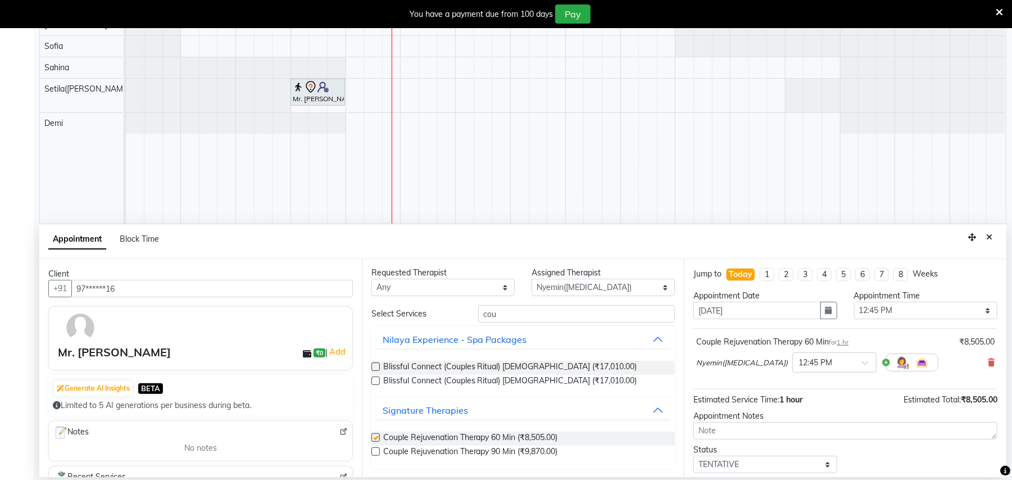
checkbox input "false"
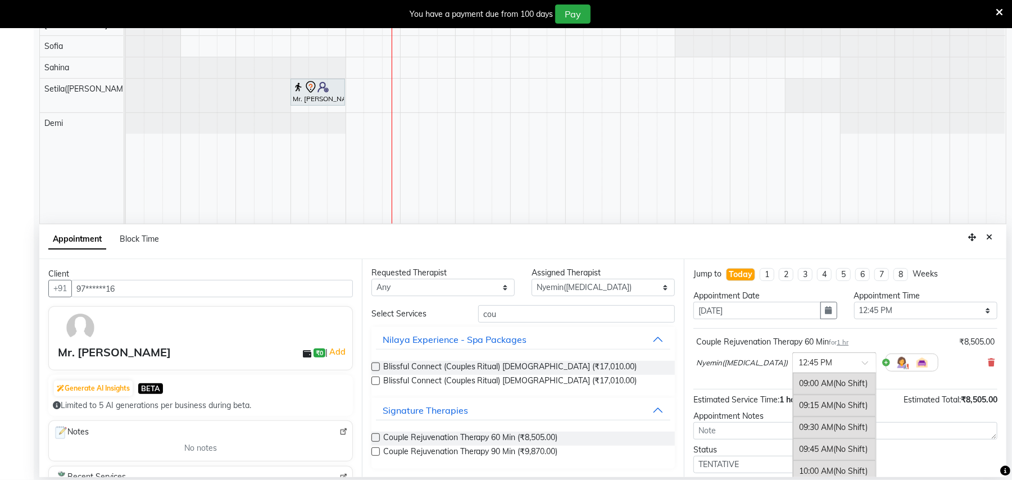
click at [862, 367] on span at bounding box center [869, 366] width 14 height 12
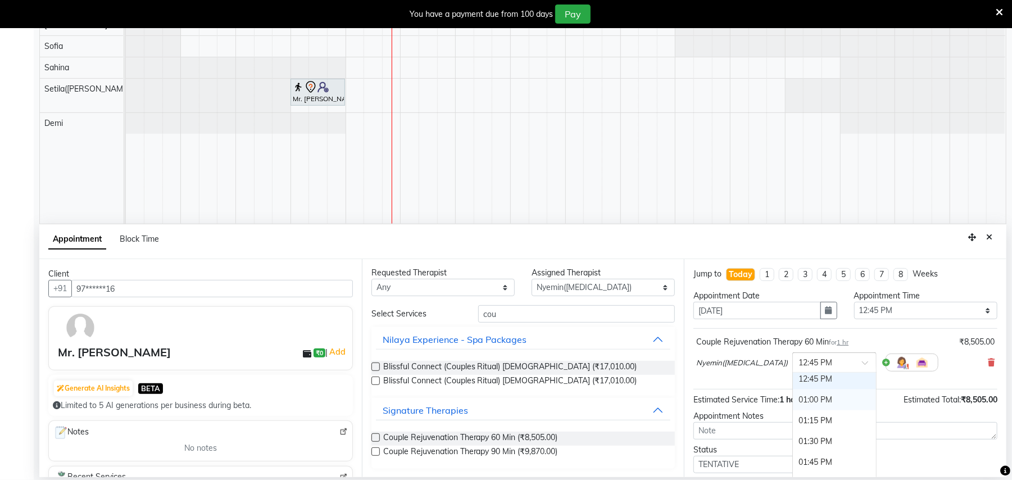
click at [793, 397] on div "01:00 PM" at bounding box center [834, 400] width 83 height 21
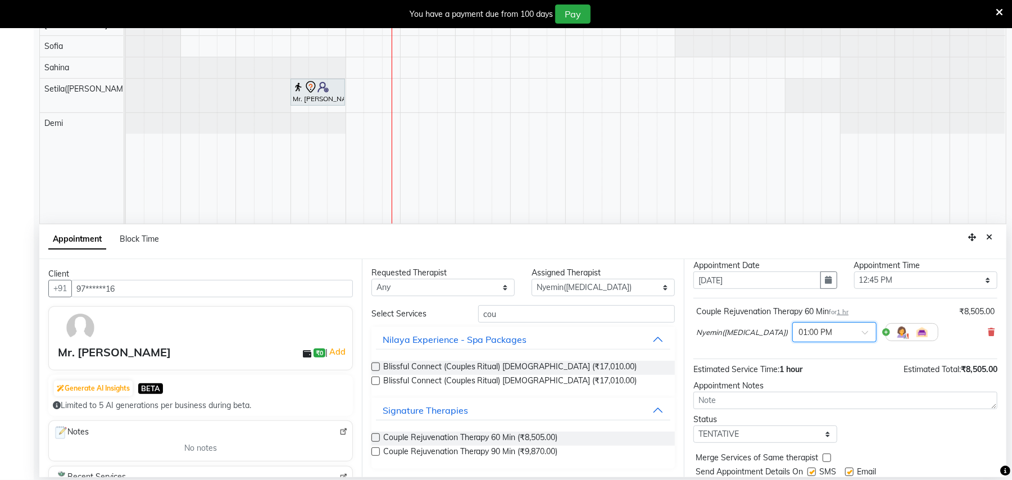
scroll to position [0, 0]
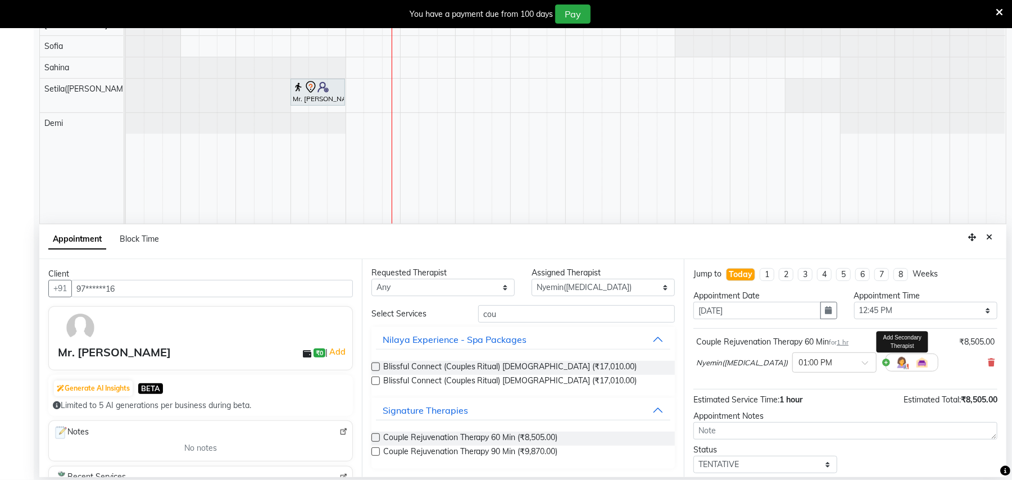
click at [896, 362] on img at bounding box center [902, 362] width 13 height 13
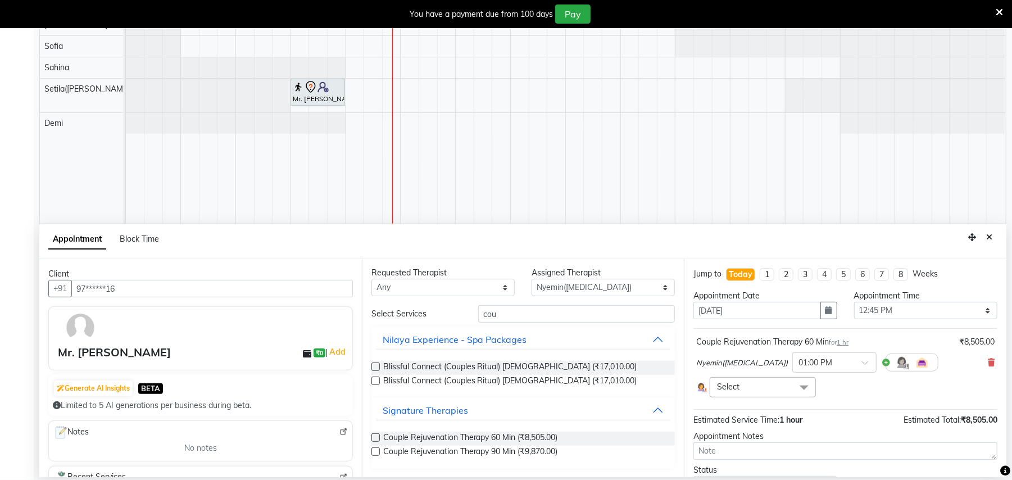
click at [781, 381] on span "Select" at bounding box center [763, 387] width 106 height 20
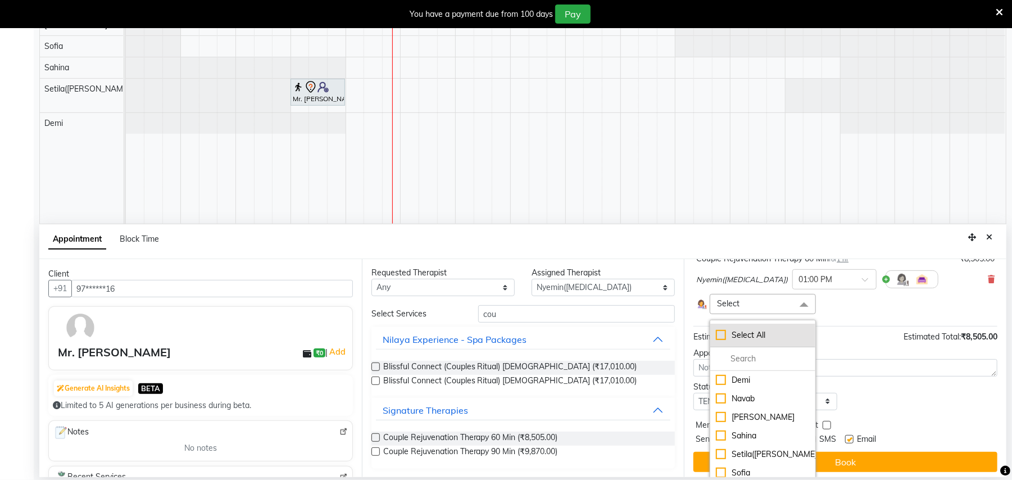
scroll to position [90, 0]
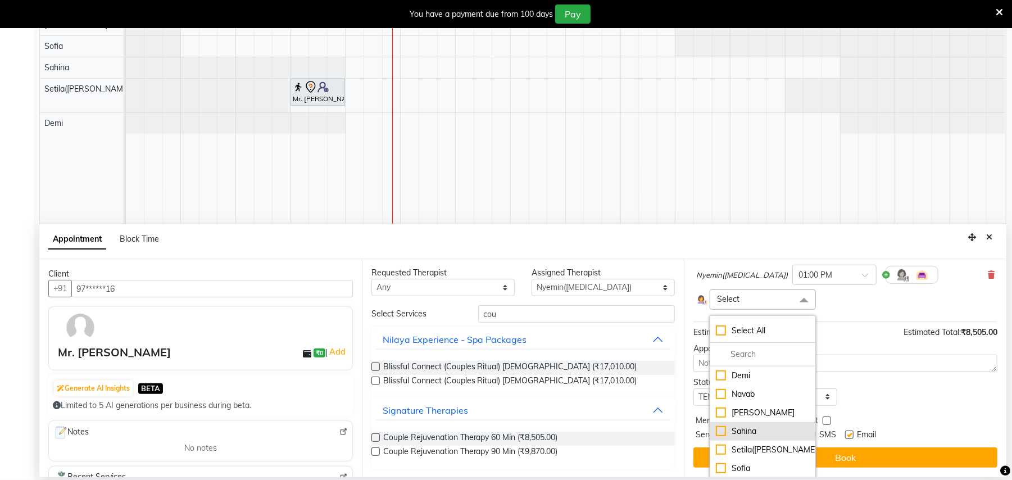
click at [745, 430] on div "Sahina" at bounding box center [762, 432] width 93 height 12
checkbox input "true"
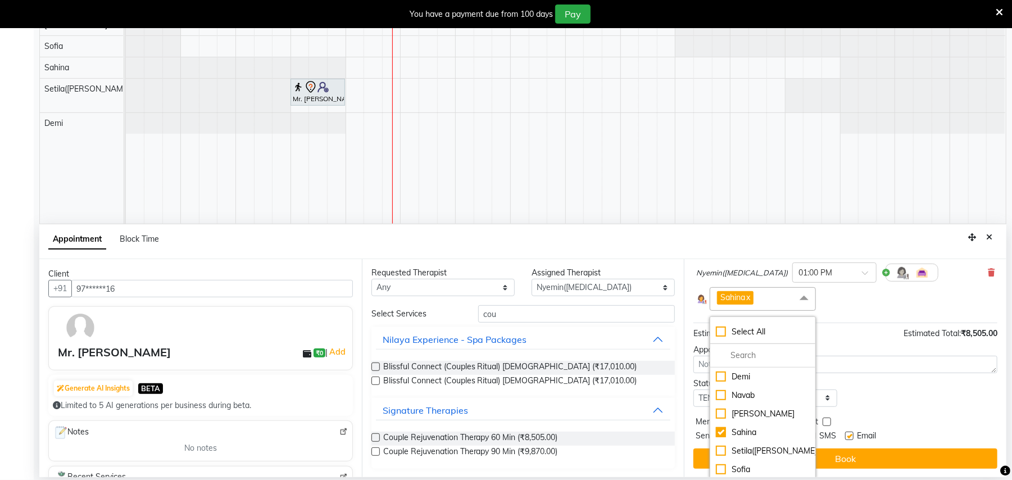
scroll to position [1, 0]
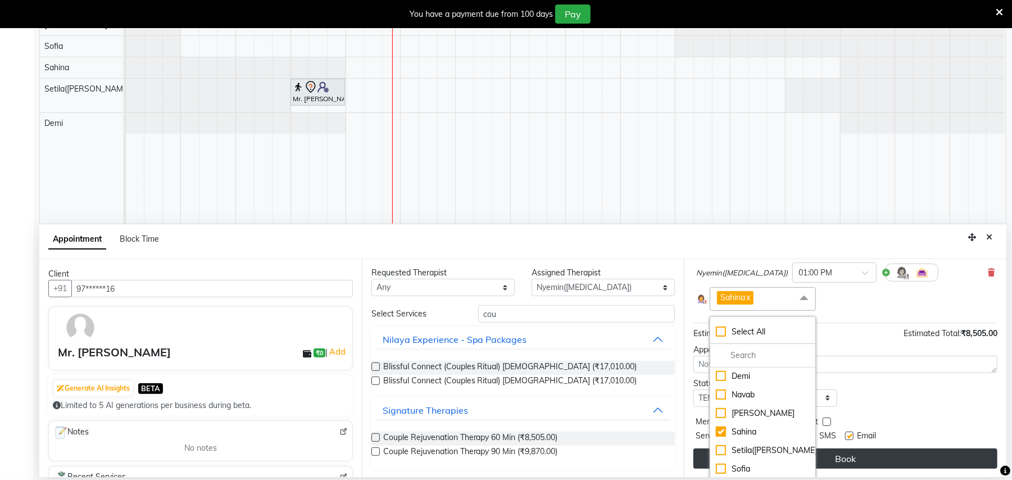
click at [880, 462] on button "Book" at bounding box center [846, 459] width 304 height 20
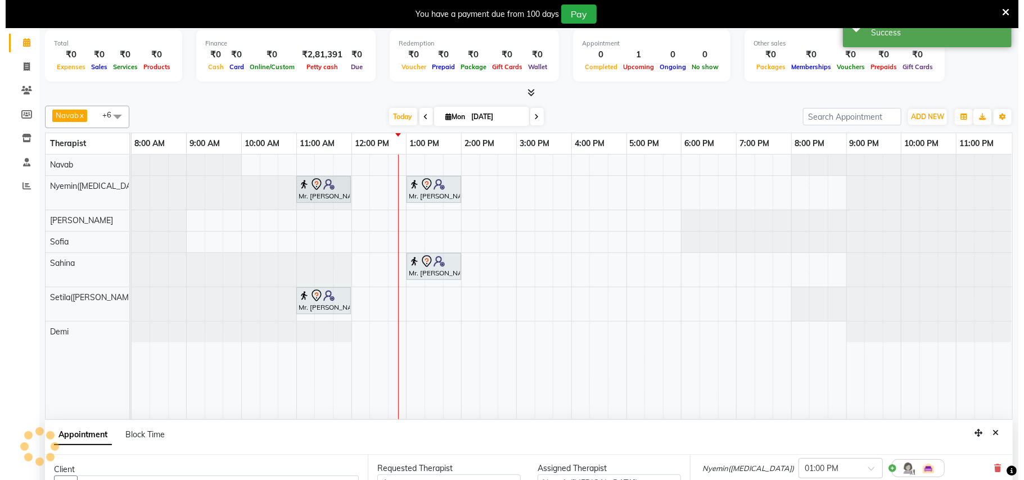
scroll to position [0, 0]
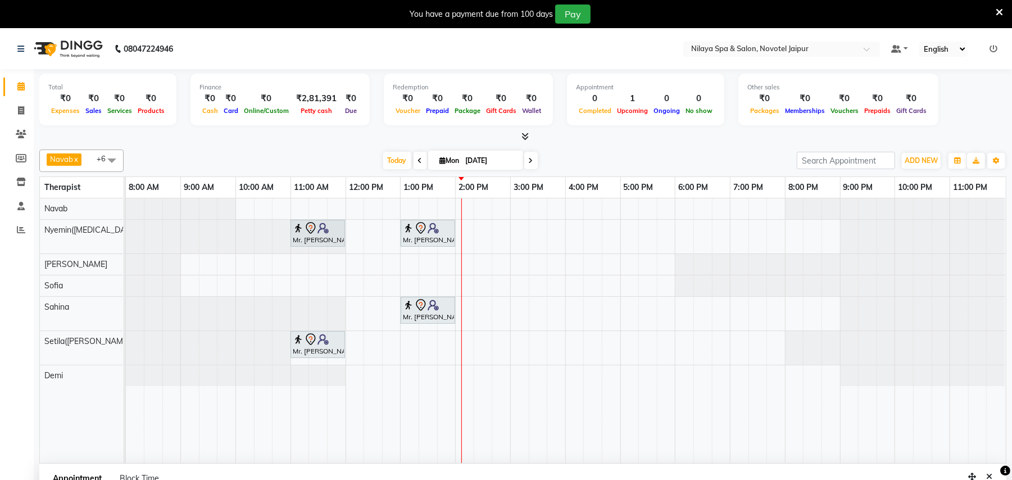
click at [1001, 15] on icon at bounding box center [999, 12] width 7 height 10
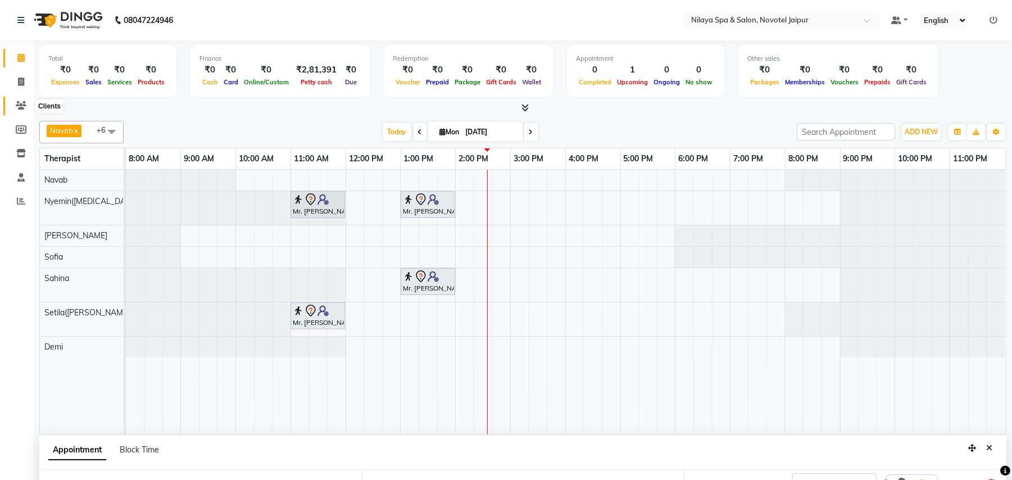
click at [22, 104] on icon at bounding box center [21, 105] width 11 height 8
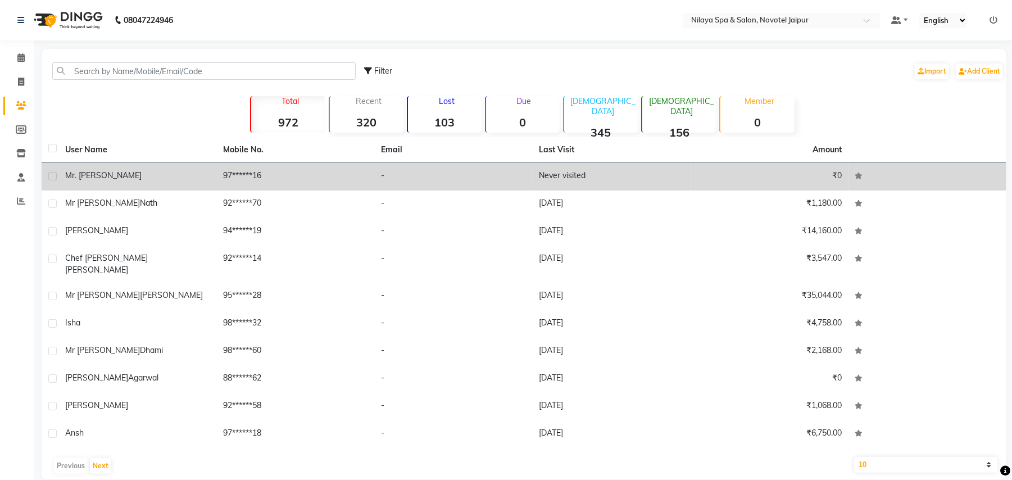
click at [247, 176] on td "97******16" at bounding box center [295, 177] width 158 height 28
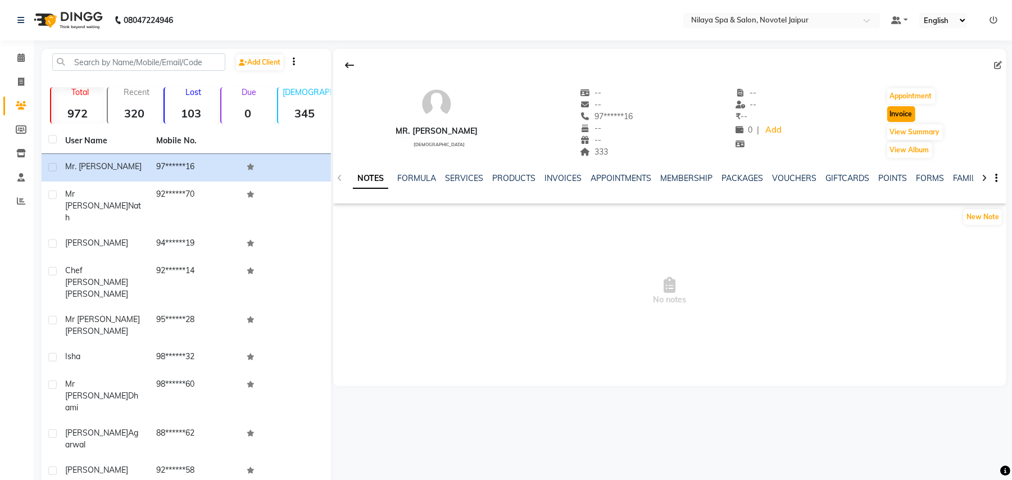
click at [902, 116] on button "Invoice" at bounding box center [902, 114] width 28 height 16
select select "8197"
select select "service"
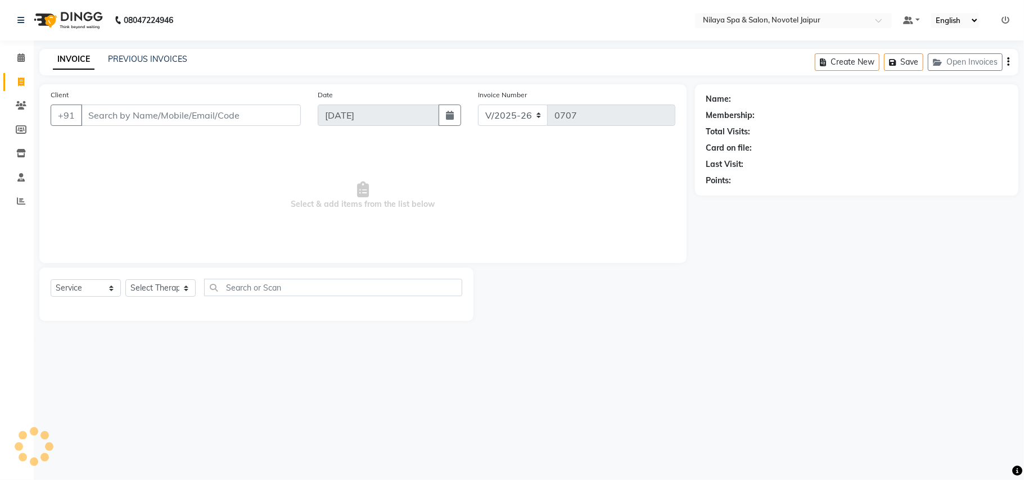
type input "97******16"
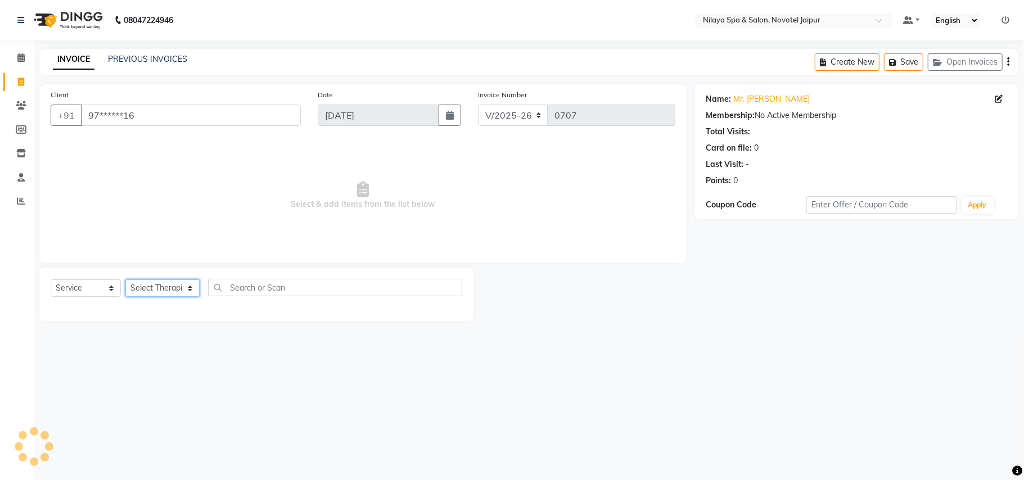
drag, startPoint x: 173, startPoint y: 282, endPoint x: 174, endPoint y: 295, distance: 13.5
click at [173, 282] on select "Select Therapist Demi Manager Munish K Lehhan Navab Nyemin(Amen) Pragya Jain Sa…" at bounding box center [162, 287] width 74 height 17
select select "77537"
click at [125, 279] on select "Select Therapist Demi Manager Munish K Lehhan Navab Nyemin(Amen) Pragya Jain Sa…" at bounding box center [162, 287] width 74 height 17
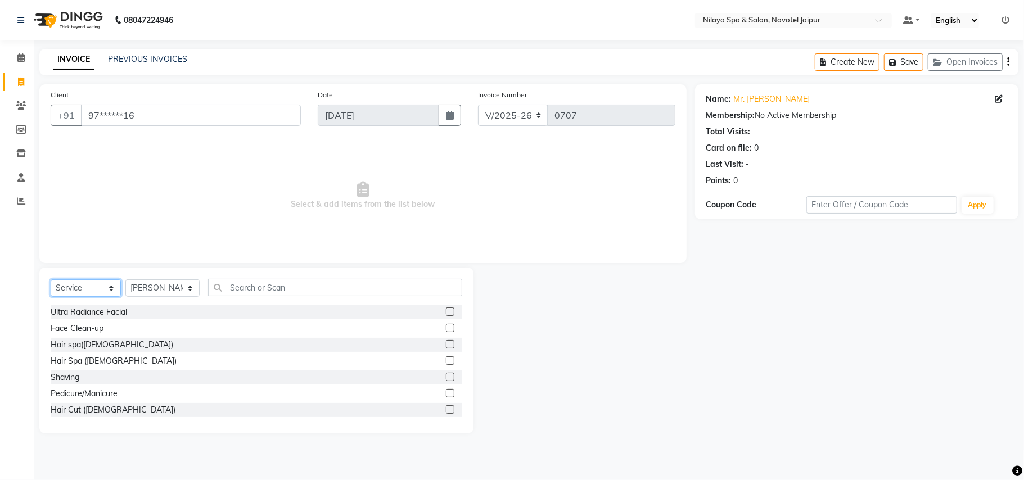
click at [96, 290] on select "Select Service Product Membership Package Voucher Prepaid Gift Card" at bounding box center [86, 287] width 70 height 17
select select "package"
click at [51, 279] on select "Select Service Product Membership Package Voucher Prepaid Gift Card" at bounding box center [86, 287] width 70 height 17
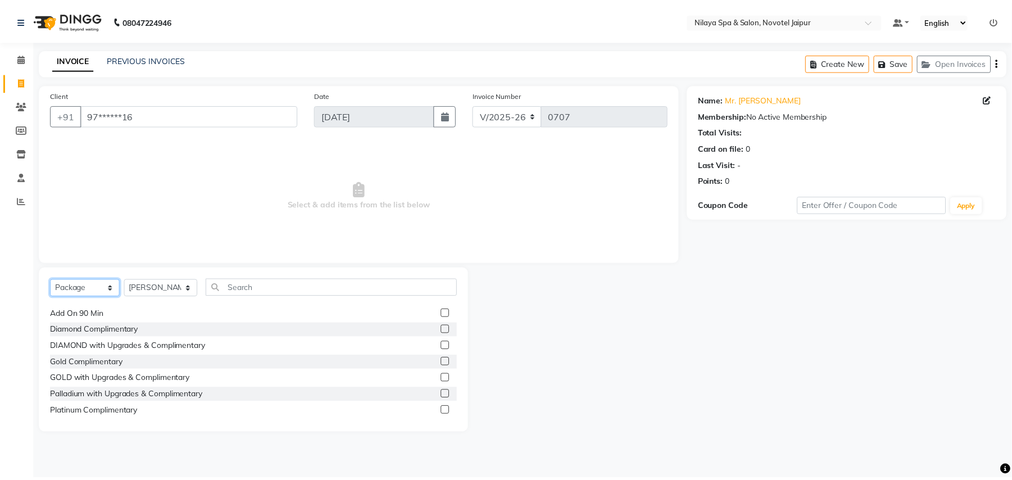
scroll to position [116, 0]
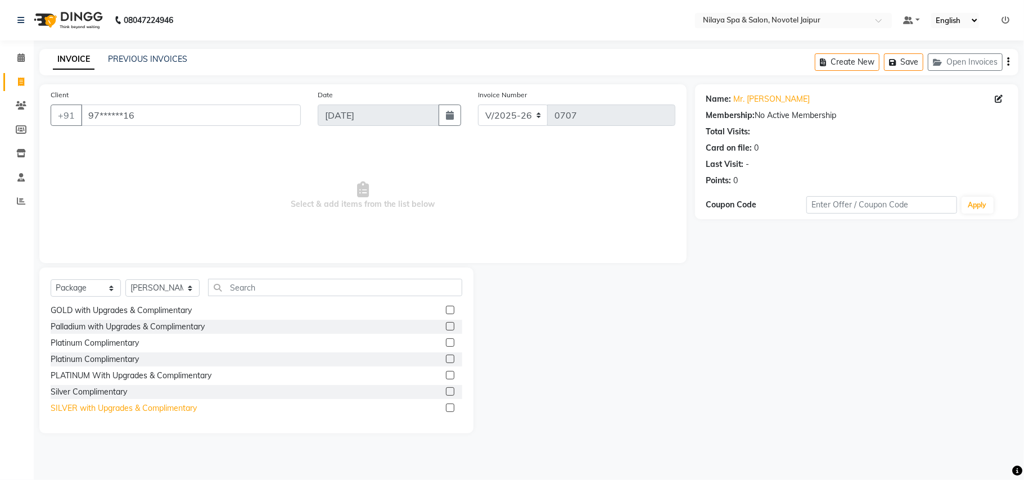
click at [156, 410] on div "SILVER with Upgrades & Complimentary" at bounding box center [124, 409] width 146 height 12
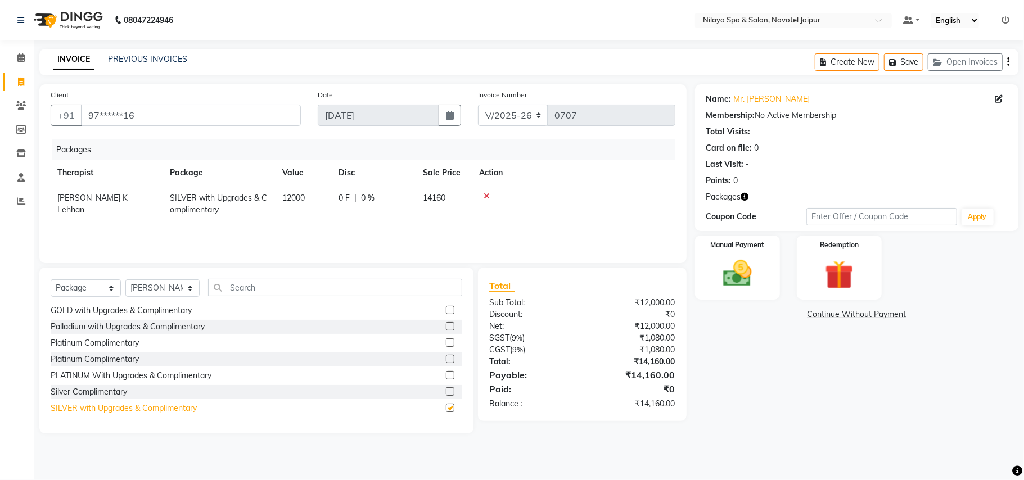
checkbox input "false"
click at [131, 394] on div "Silver Complimentary" at bounding box center [257, 392] width 412 height 14
click at [101, 392] on div "Silver Complimentary" at bounding box center [89, 392] width 76 height 12
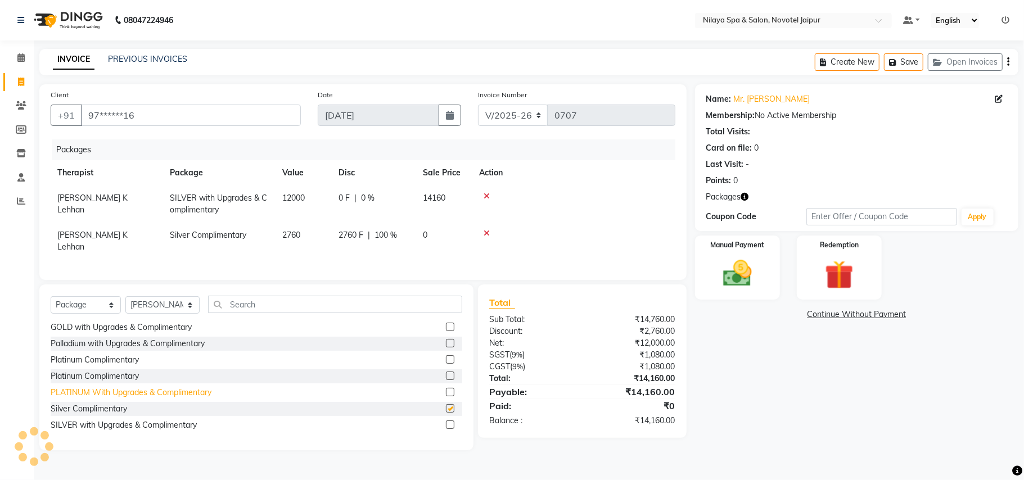
checkbox input "false"
click at [747, 271] on img at bounding box center [737, 273] width 49 height 35
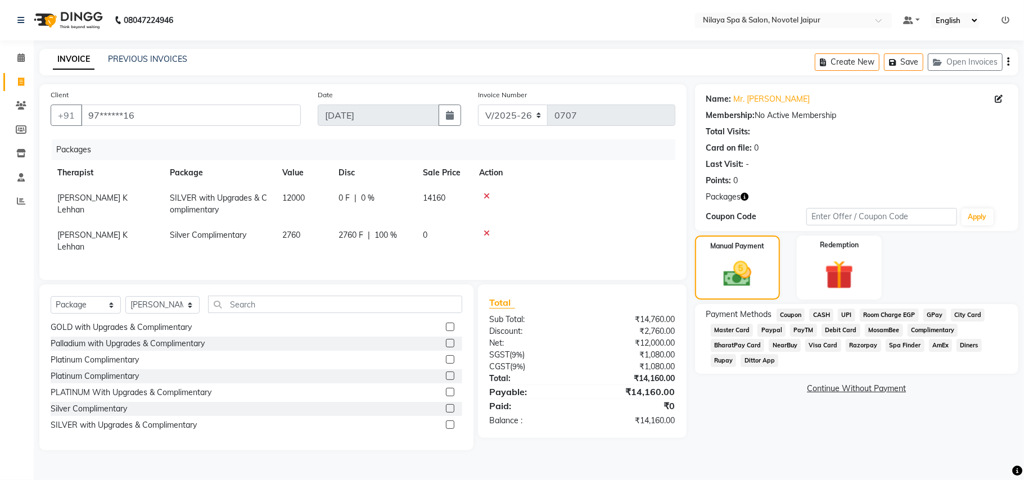
click at [876, 311] on span "Room Charge EGP" at bounding box center [889, 315] width 59 height 13
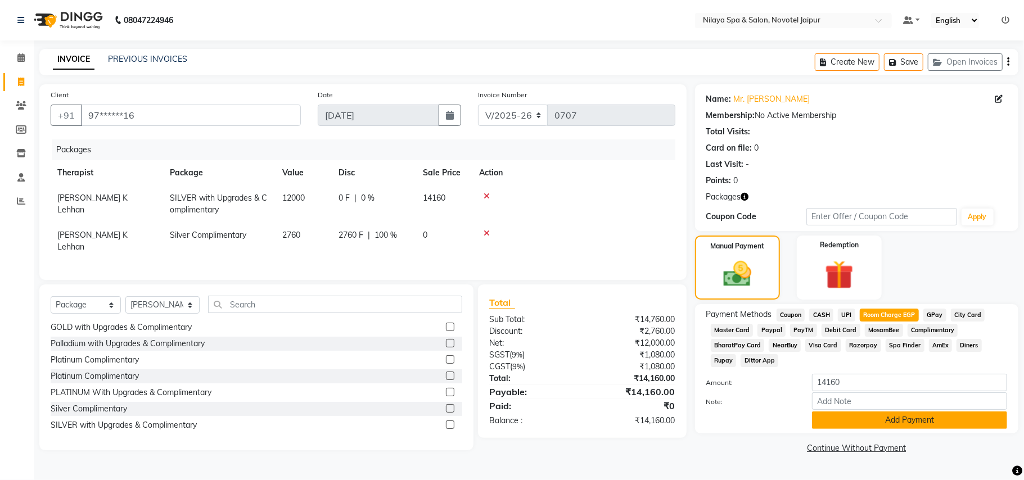
click at [862, 417] on button "Add Payment" at bounding box center [909, 420] width 195 height 17
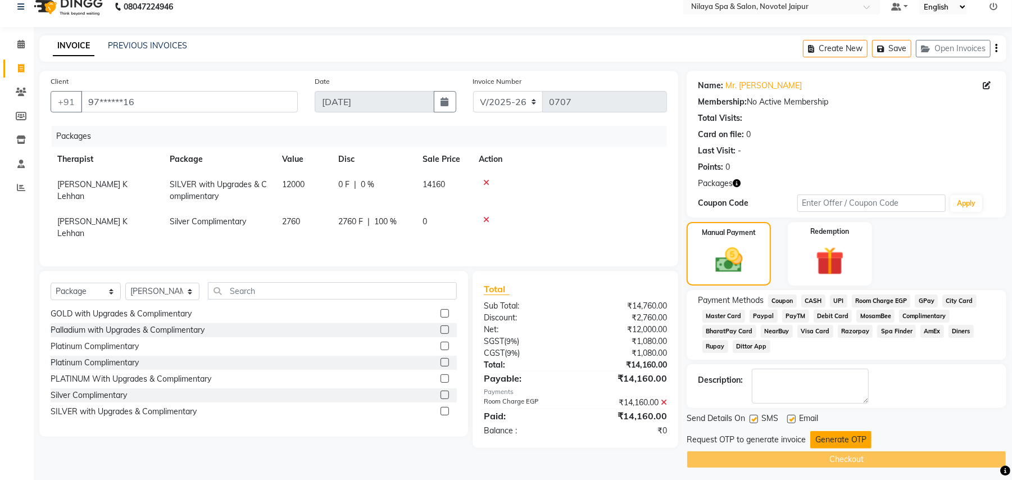
scroll to position [20, 0]
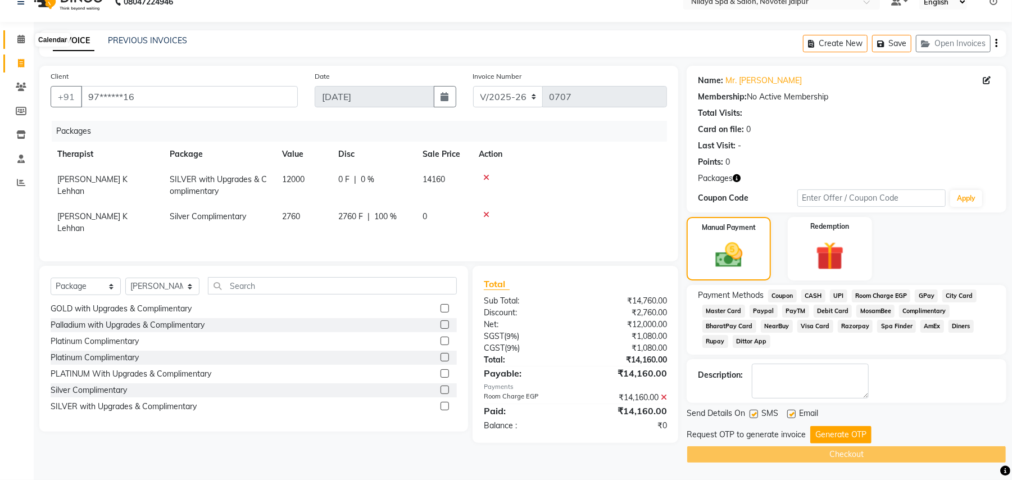
click at [25, 38] on span at bounding box center [21, 39] width 20 height 13
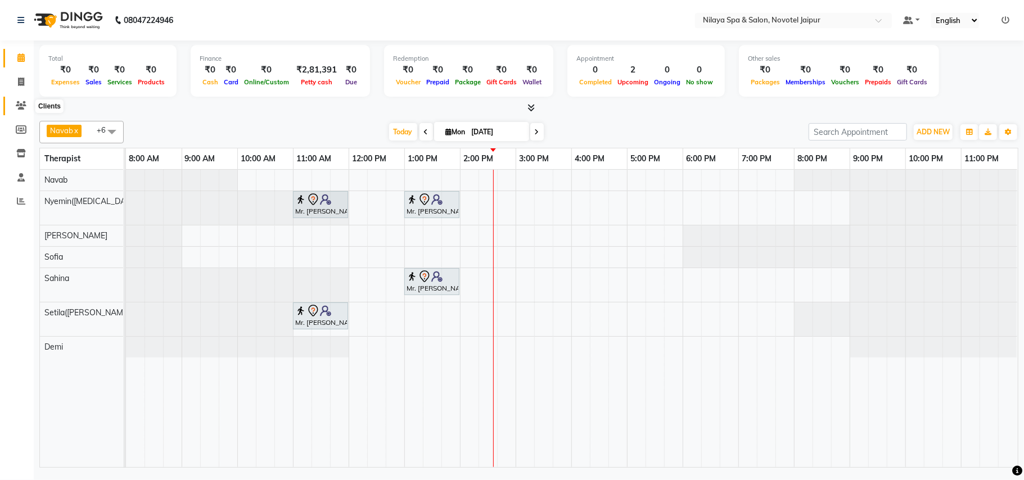
click at [25, 104] on icon at bounding box center [21, 105] width 11 height 8
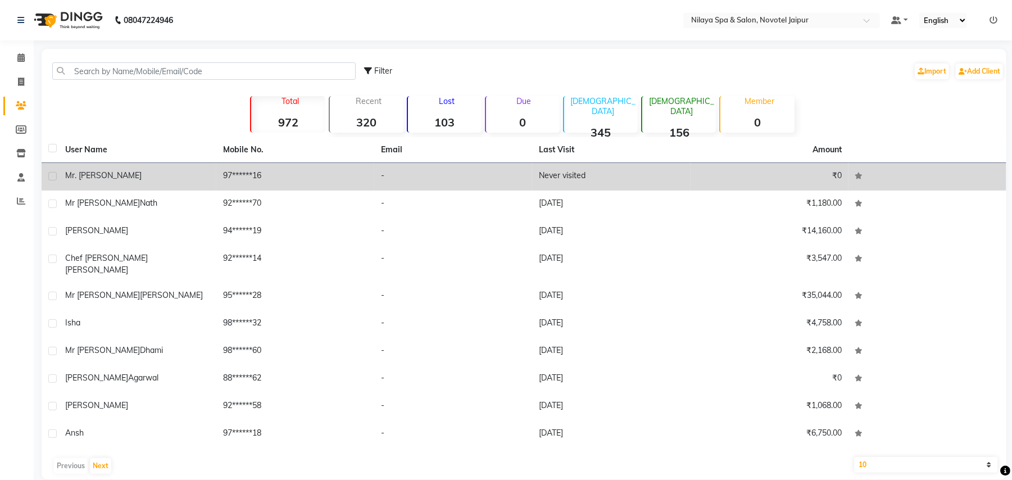
click at [307, 176] on td "97******16" at bounding box center [295, 177] width 158 height 28
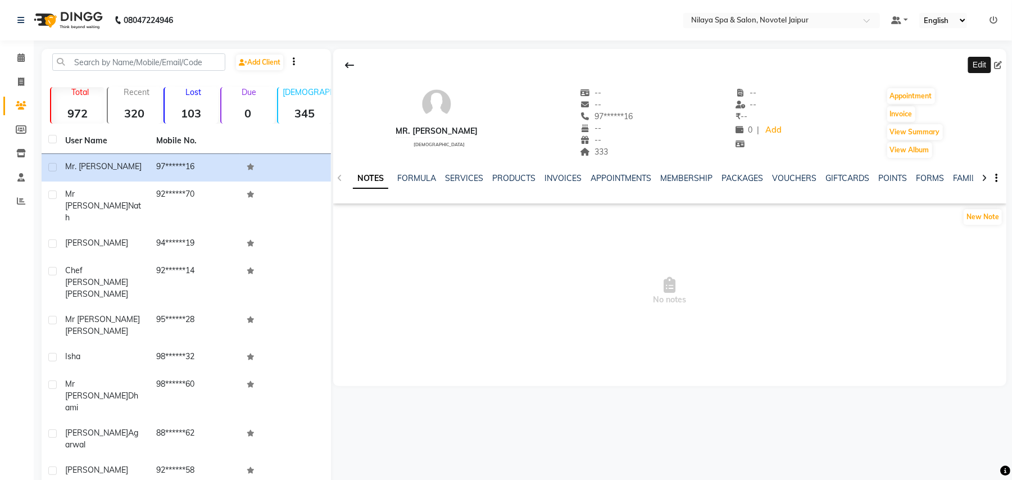
click at [998, 64] on icon at bounding box center [998, 65] width 8 height 8
select select "[DEMOGRAPHIC_DATA]"
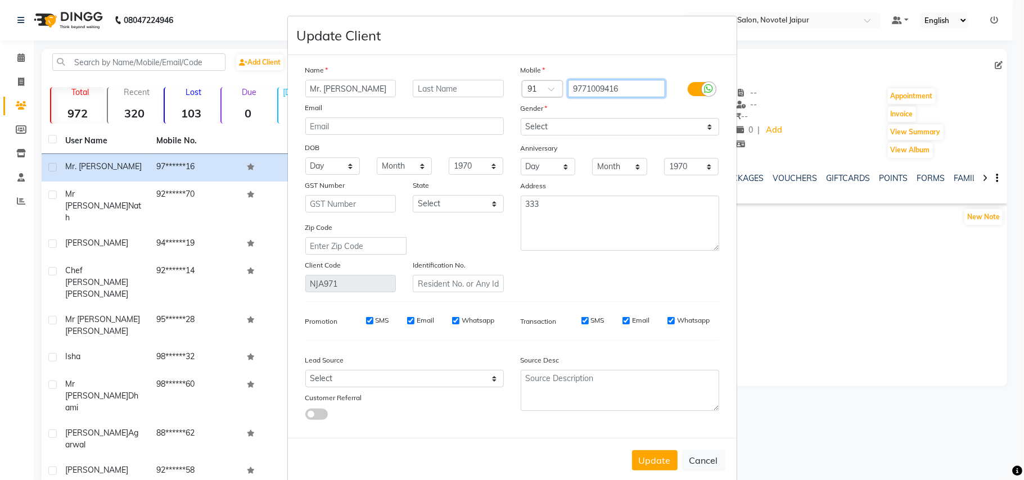
drag, startPoint x: 624, startPoint y: 93, endPoint x: 549, endPoint y: 91, distance: 75.4
click at [549, 91] on div "Country Code × 91 9771009416" at bounding box center [619, 89] width 215 height 18
type input "8800449195"
click at [360, 86] on input "Mr. [PERSON_NAME]" at bounding box center [350, 88] width 91 height 17
type input "Mr. Virendra"
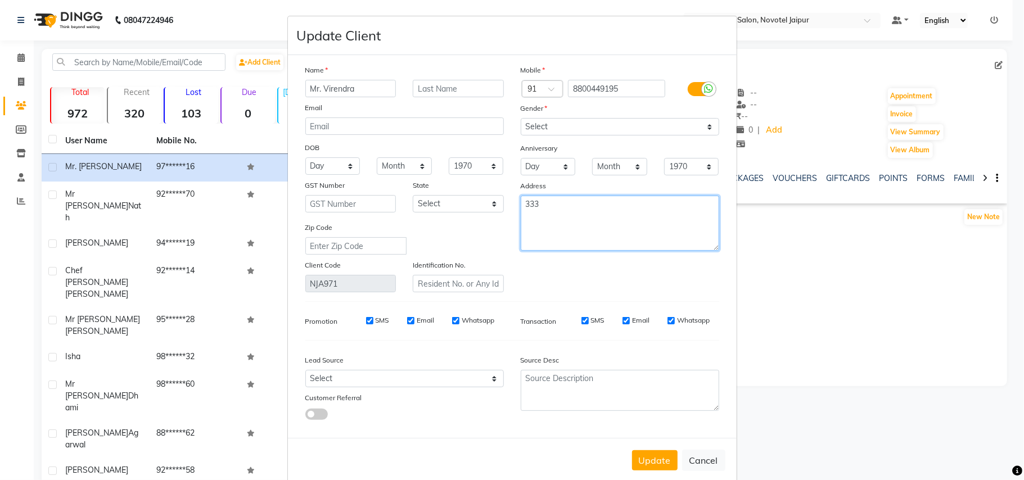
click at [576, 215] on textarea "333" at bounding box center [620, 223] width 198 height 55
type textarea "333/335"
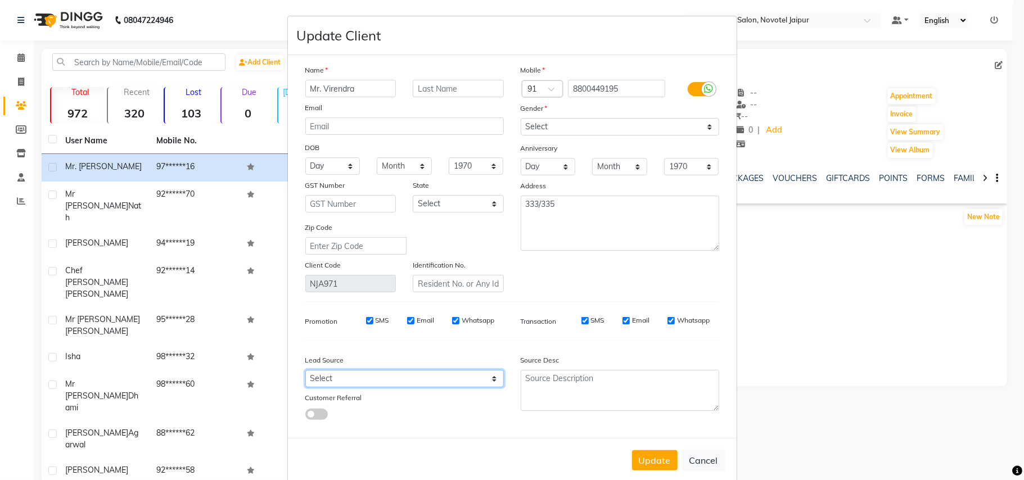
drag, startPoint x: 480, startPoint y: 376, endPoint x: 459, endPoint y: 376, distance: 21.4
click at [480, 376] on select "Select Walk-in Referral Internet Friend Word of Mouth Advertisement Facebook Ju…" at bounding box center [404, 378] width 198 height 17
select select "54521"
click at [305, 370] on select "Select Walk-in Referral Internet Friend Word of Mouth Advertisement Facebook Ju…" at bounding box center [404, 378] width 198 height 17
click at [650, 450] on button "Update" at bounding box center [655, 460] width 46 height 20
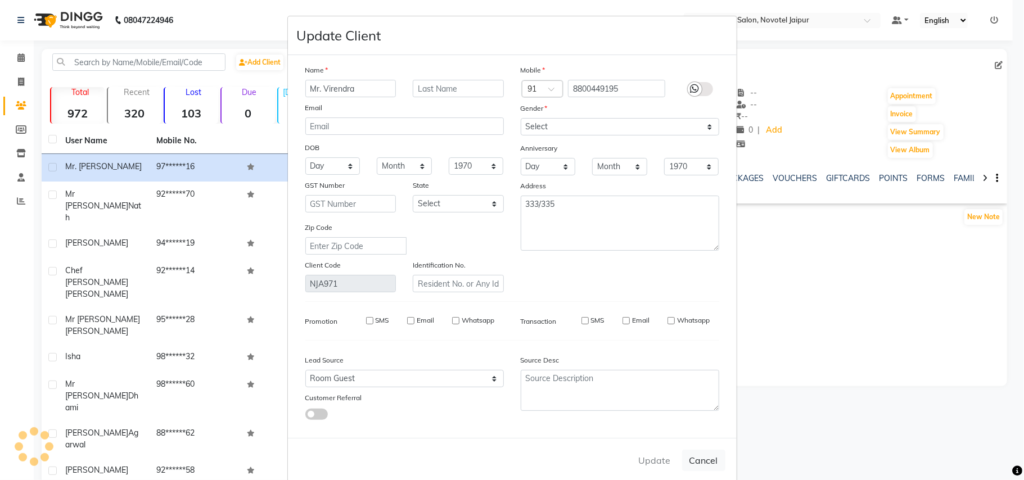
select select
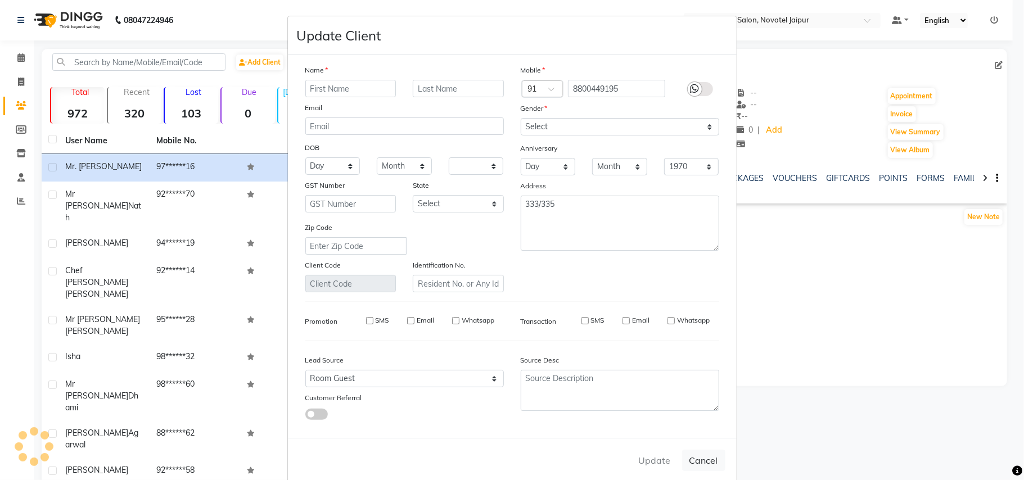
select select
checkbox input "false"
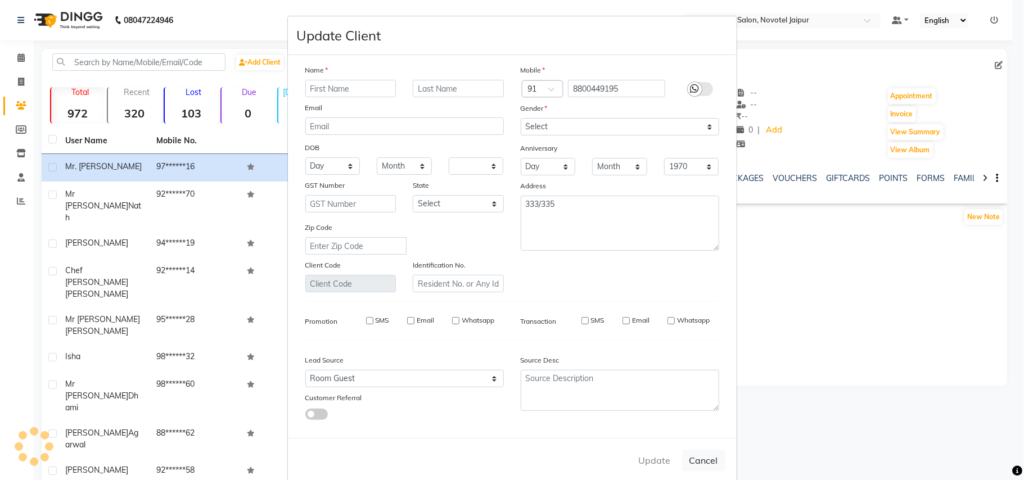
checkbox input "false"
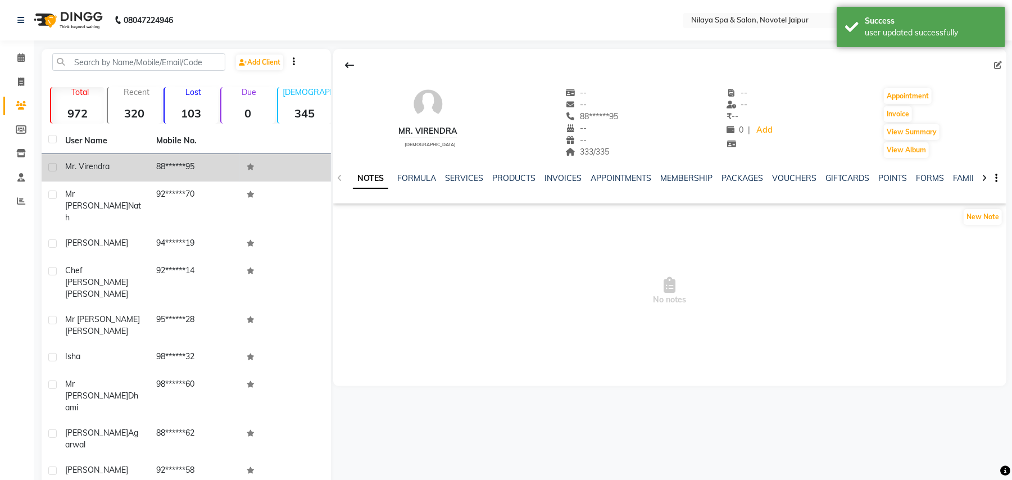
click at [87, 167] on span "Mr. Virendra" at bounding box center [87, 166] width 44 height 10
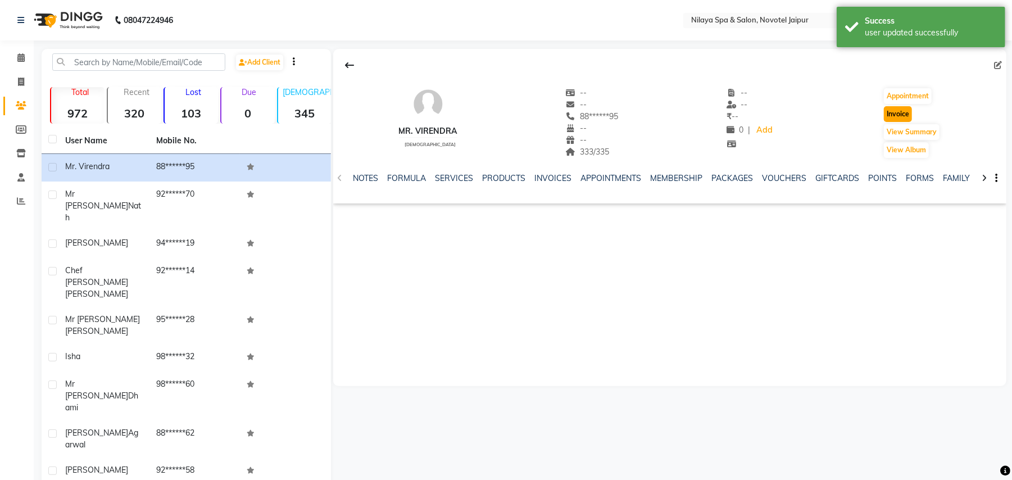
click at [887, 114] on button "Invoice" at bounding box center [898, 114] width 28 height 16
select select "service"
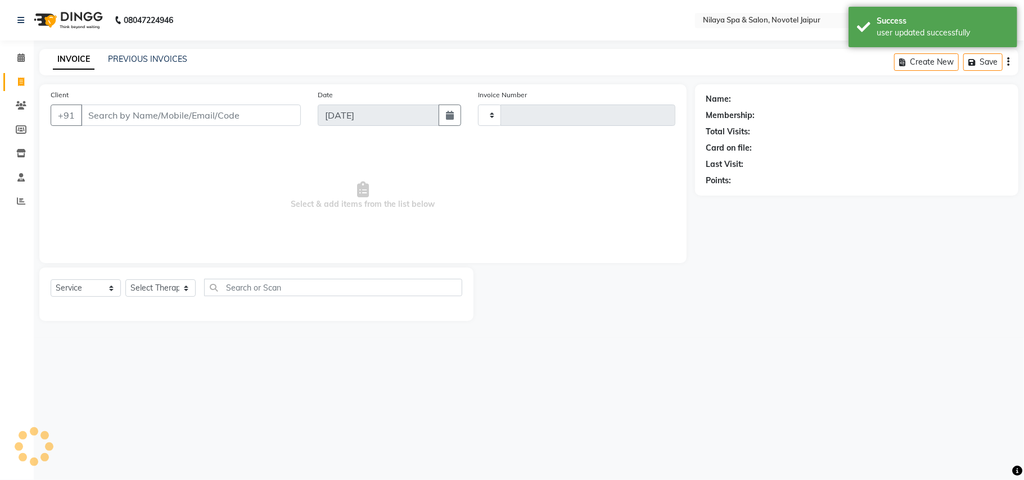
type input "0707"
select select "8197"
type input "88******95"
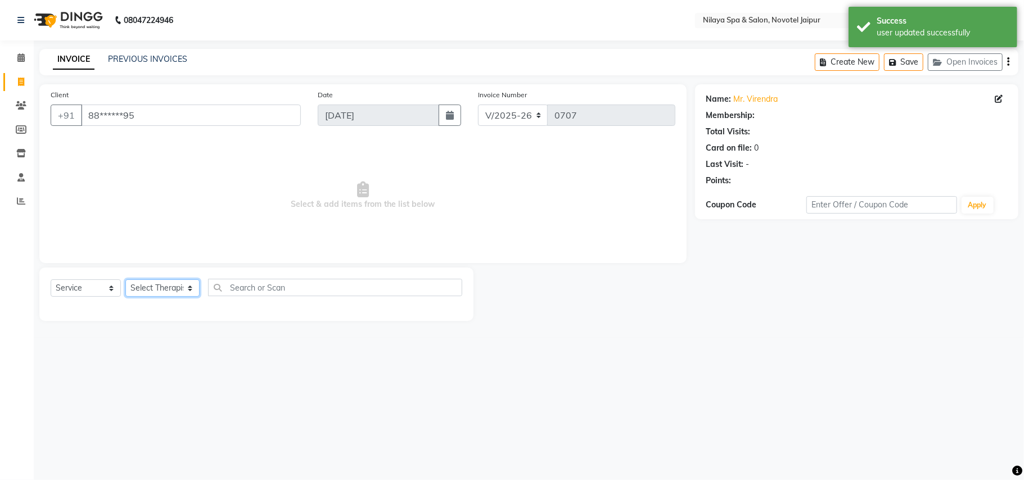
click at [191, 289] on select "Select Therapist Demi Manager Munish K Lehhan Navab Nyemin(Amen) Pragya Jain Sa…" at bounding box center [162, 287] width 74 height 17
select select "77537"
click at [125, 279] on select "Select Therapist Demi Manager Munish K Lehhan Navab Nyemin(Amen) Pragya Jain Sa…" at bounding box center [162, 287] width 74 height 17
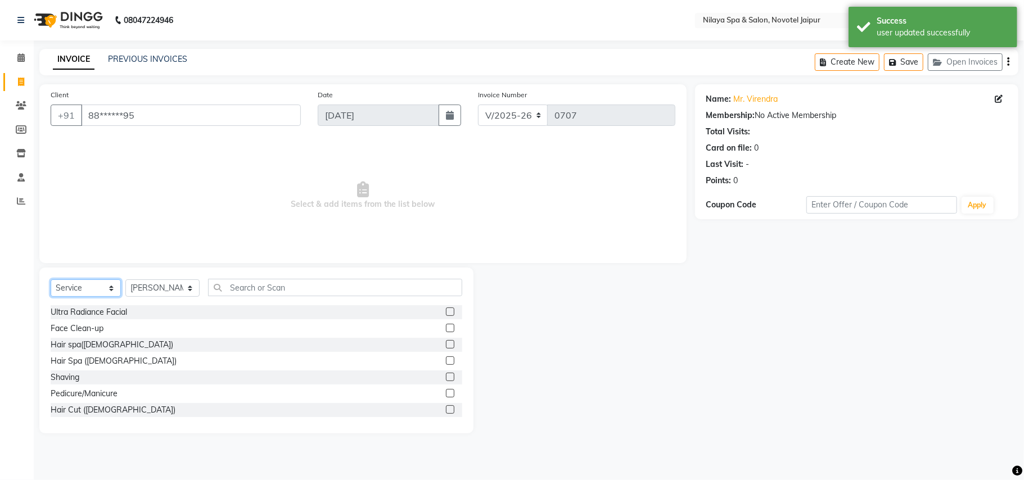
click at [115, 288] on select "Select Service Product Membership Package Voucher Prepaid Gift Card" at bounding box center [86, 287] width 70 height 17
select select "package"
click at [51, 279] on select "Select Service Product Membership Package Voucher Prepaid Gift Card" at bounding box center [86, 287] width 70 height 17
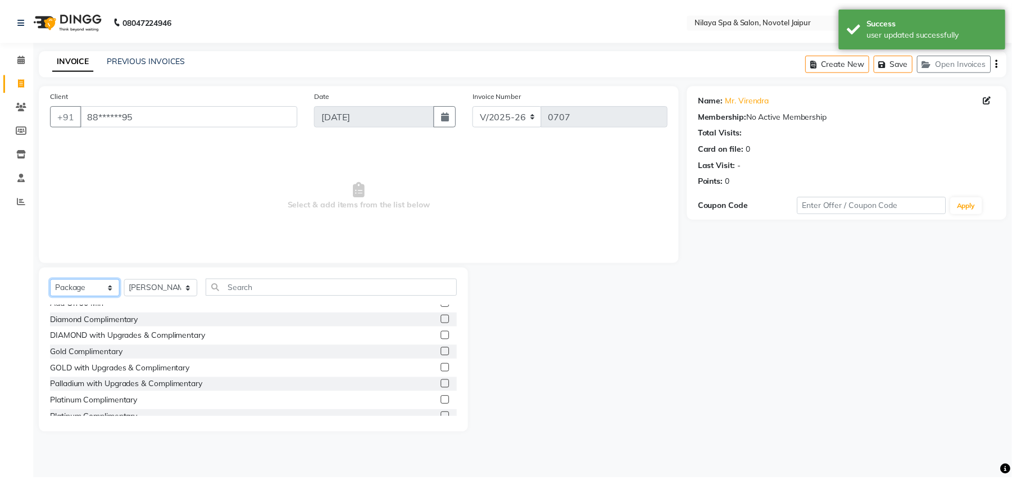
scroll to position [116, 0]
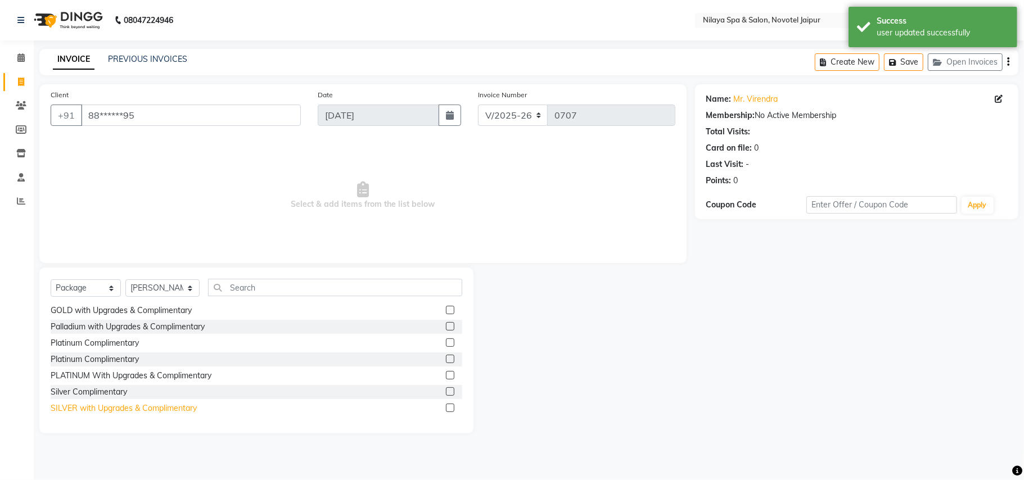
click at [139, 407] on div "SILVER with Upgrades & Complimentary" at bounding box center [124, 409] width 146 height 12
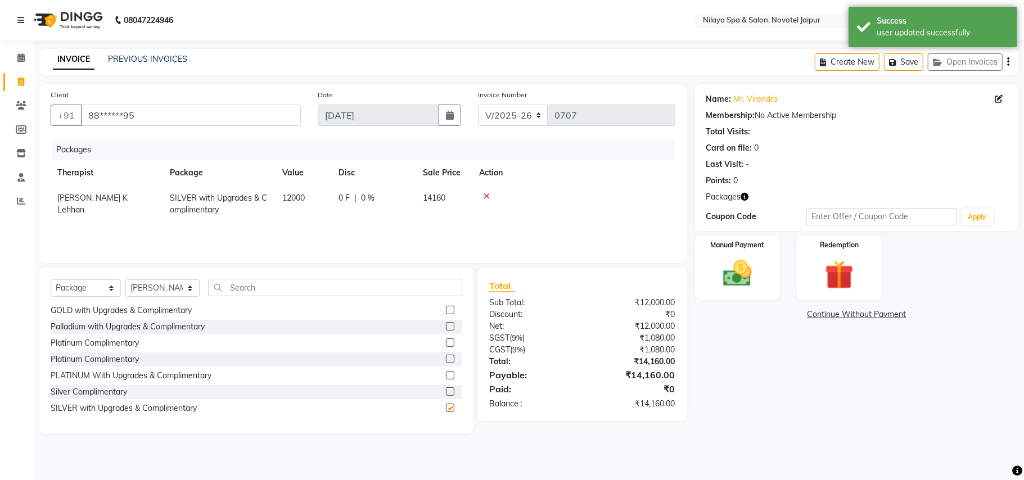
checkbox input "false"
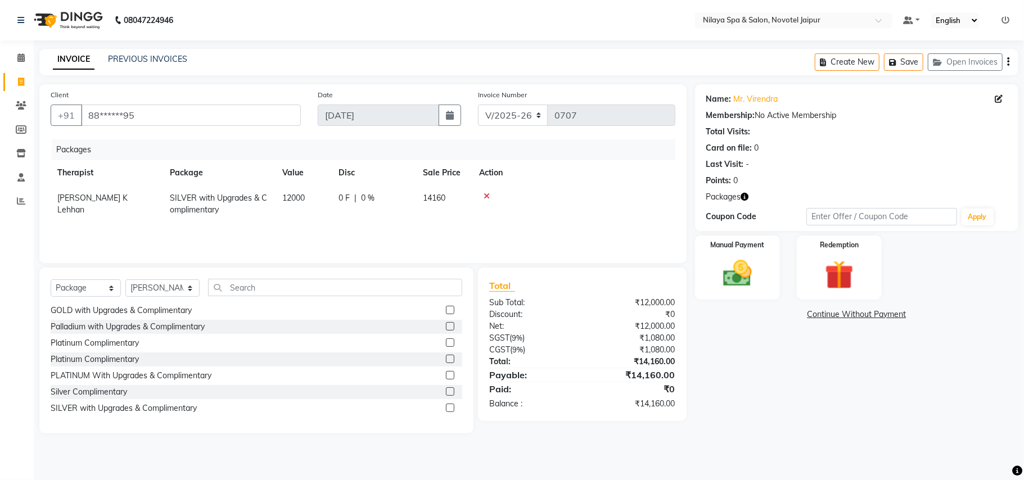
click at [134, 391] on div "Silver Complimentary" at bounding box center [257, 392] width 412 height 14
click at [180, 394] on div "Silver Complimentary" at bounding box center [257, 392] width 412 height 14
click at [117, 397] on div "Silver Complimentary" at bounding box center [89, 392] width 76 height 12
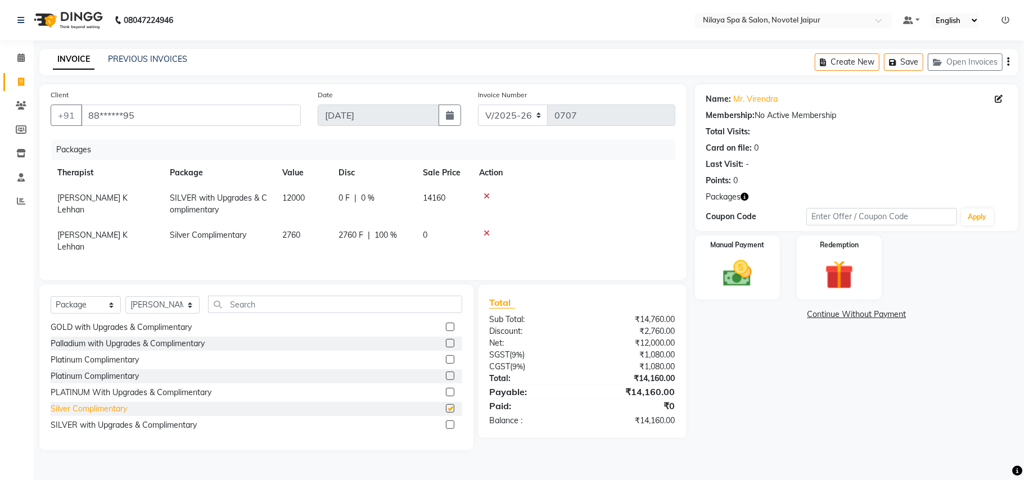
checkbox input "false"
click at [747, 268] on img at bounding box center [737, 273] width 49 height 35
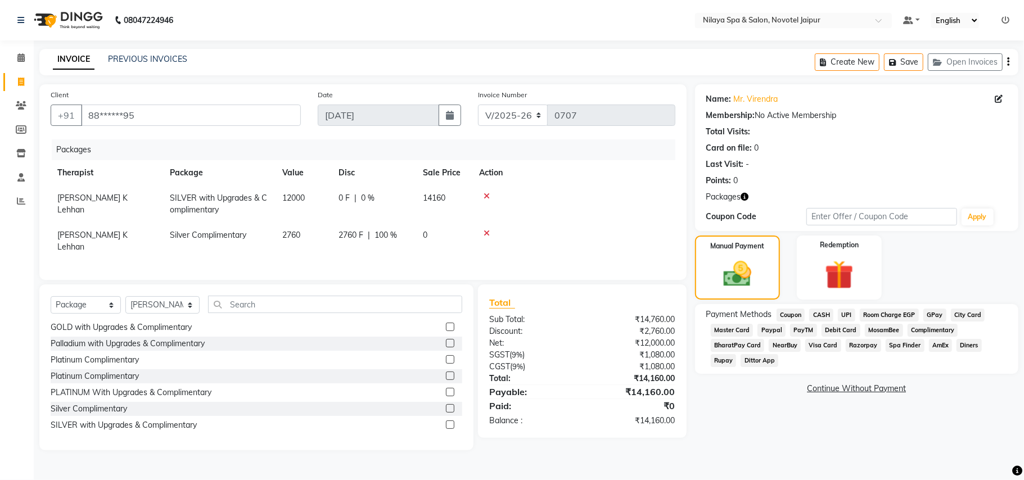
click at [875, 313] on span "Room Charge EGP" at bounding box center [889, 315] width 59 height 13
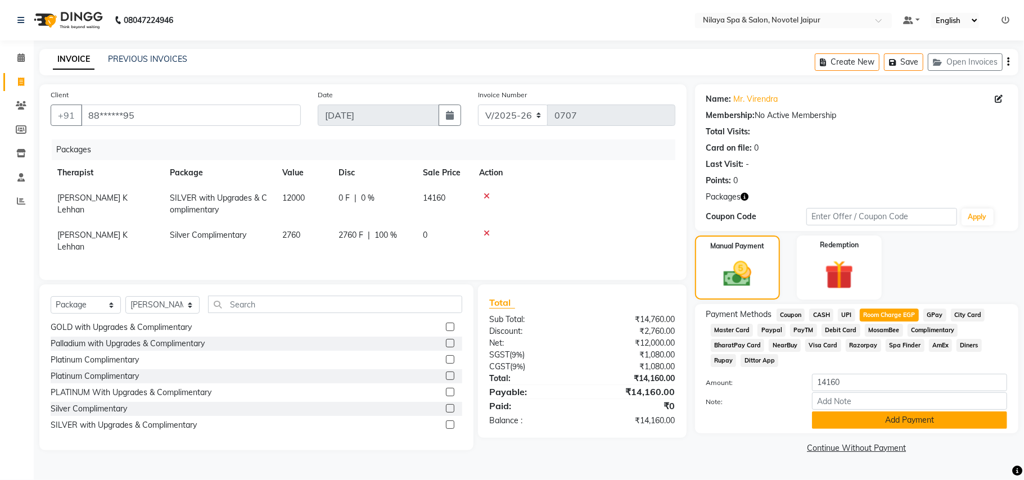
click at [855, 417] on button "Add Payment" at bounding box center [909, 420] width 195 height 17
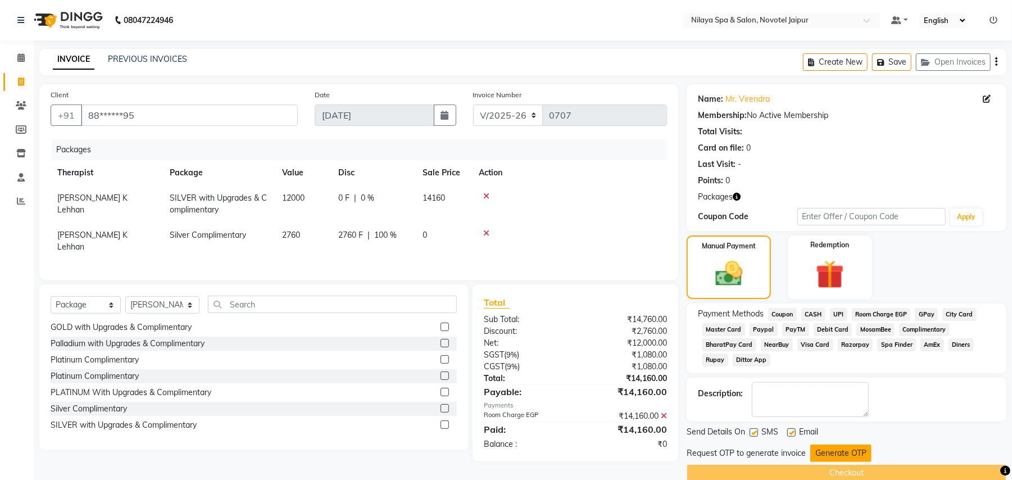
click at [831, 456] on button "Generate OTP" at bounding box center [841, 453] width 61 height 17
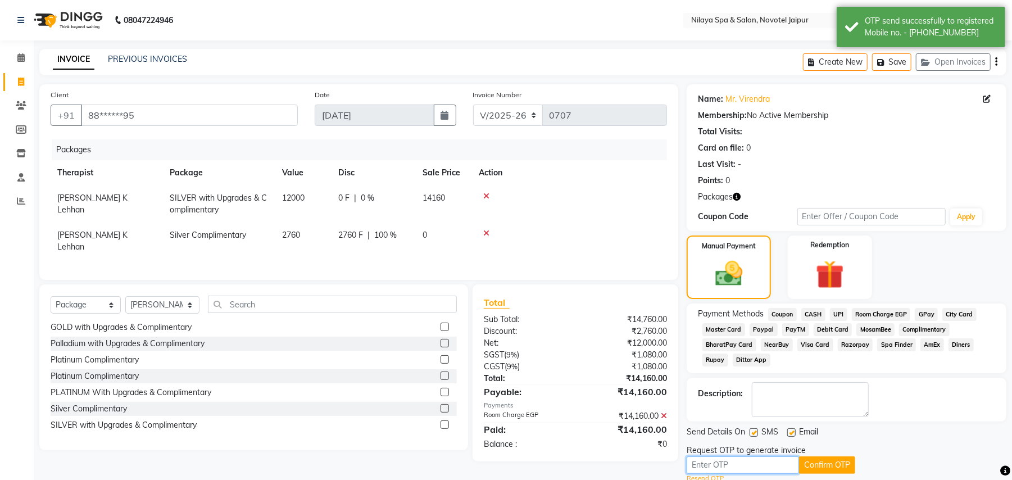
click at [706, 471] on input "text" at bounding box center [743, 464] width 112 height 17
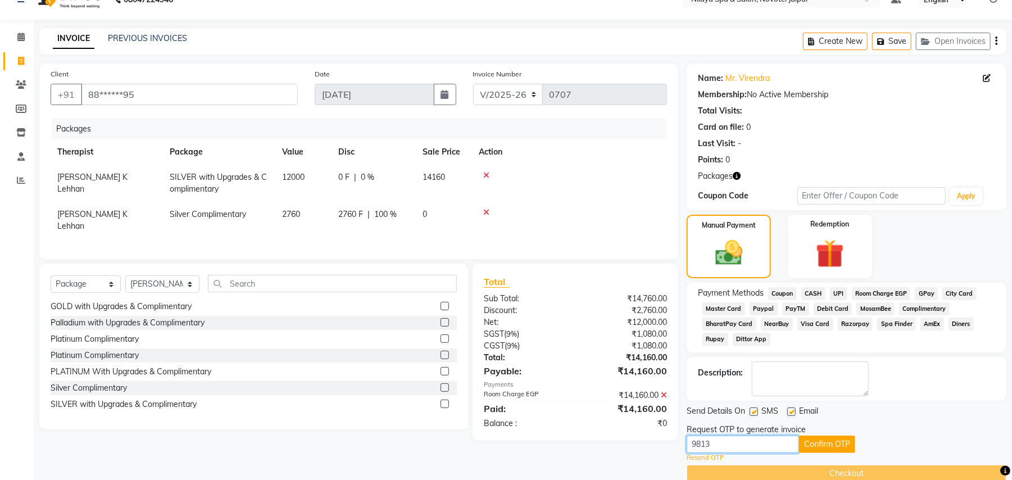
scroll to position [41, 0]
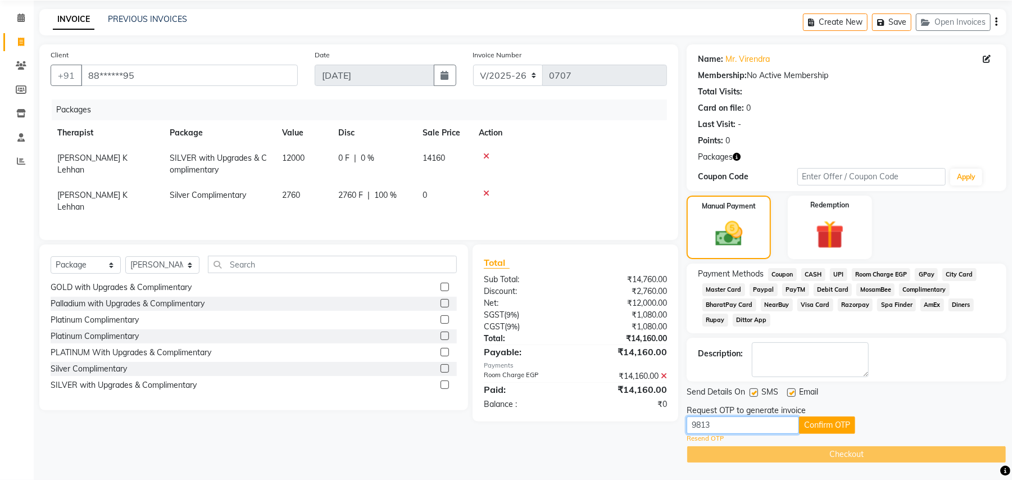
type input "9813"
click at [837, 426] on button "Confirm OTP" at bounding box center [827, 425] width 56 height 17
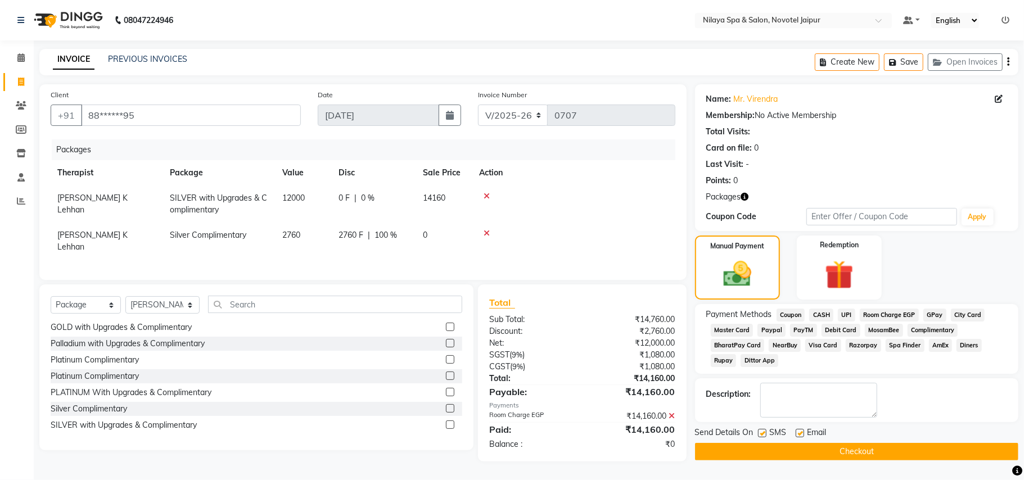
click at [830, 450] on button "Checkout" at bounding box center [856, 451] width 323 height 17
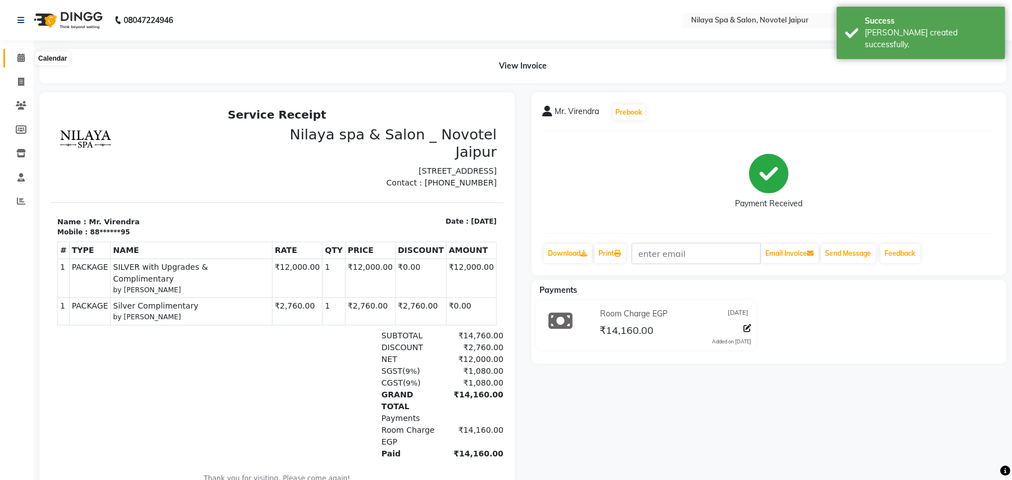
click at [26, 59] on span at bounding box center [21, 58] width 20 height 13
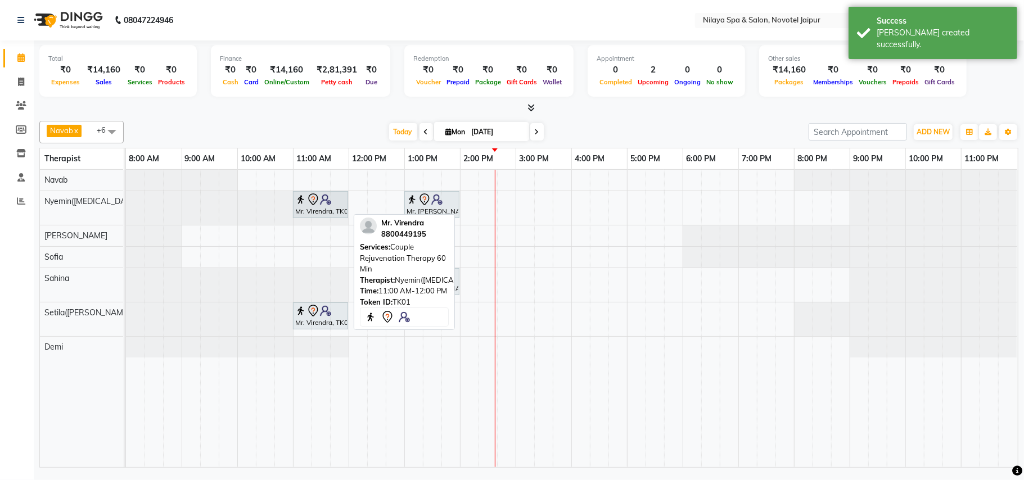
click at [318, 204] on icon at bounding box center [312, 199] width 13 height 13
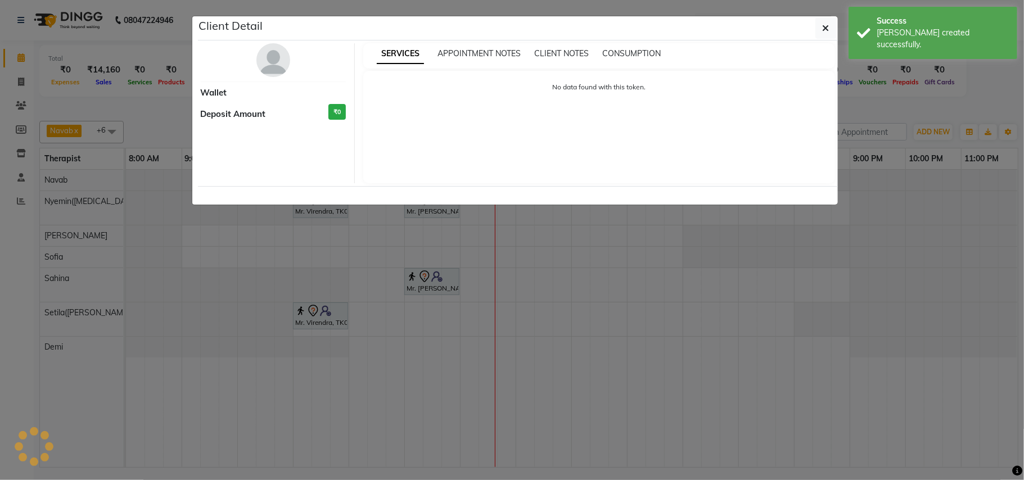
select select "7"
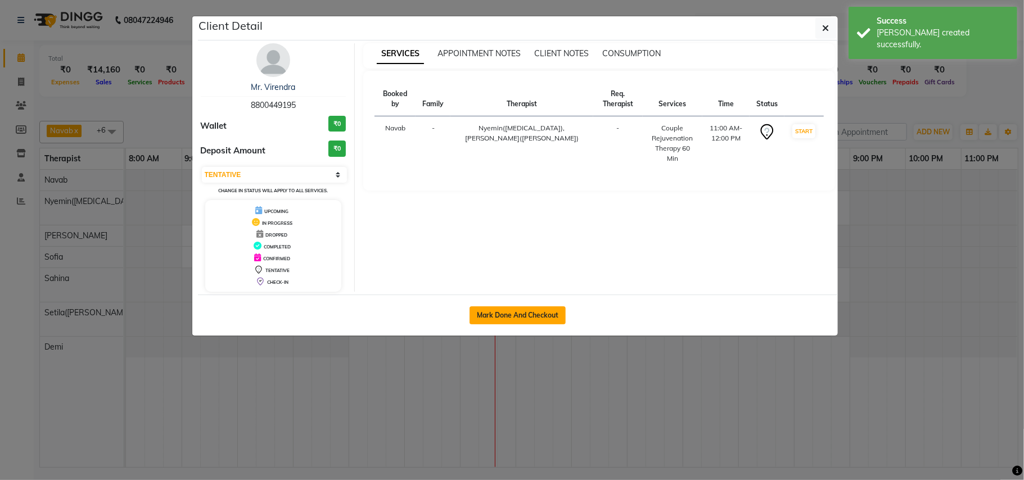
click at [527, 319] on button "Mark Done And Checkout" at bounding box center [517, 315] width 96 height 18
select select "service"
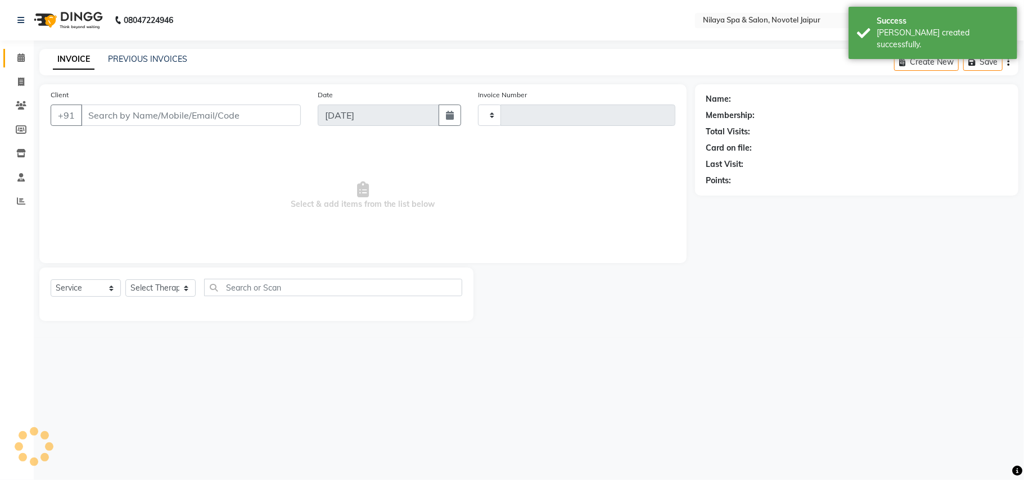
type input "0708"
select select "8197"
type input "88******95"
select select "77566"
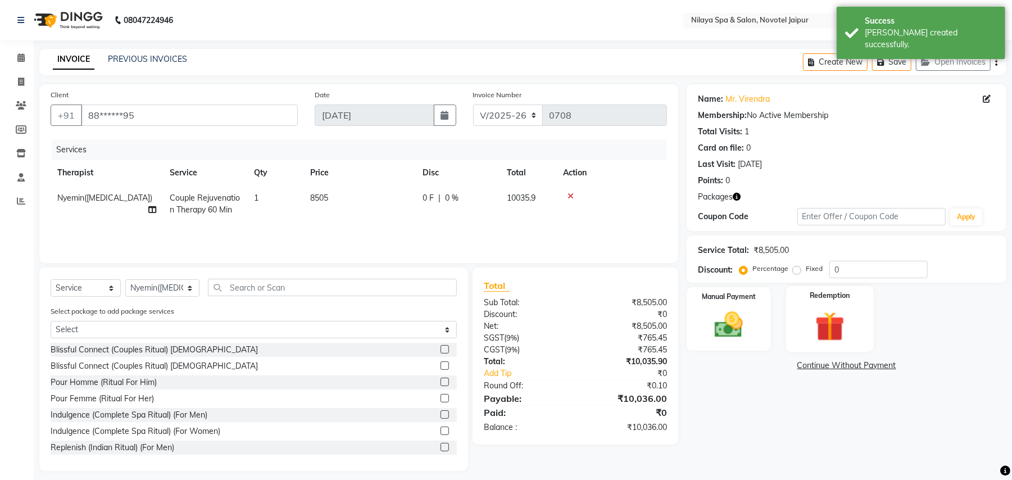
click at [824, 311] on img at bounding box center [830, 326] width 48 height 37
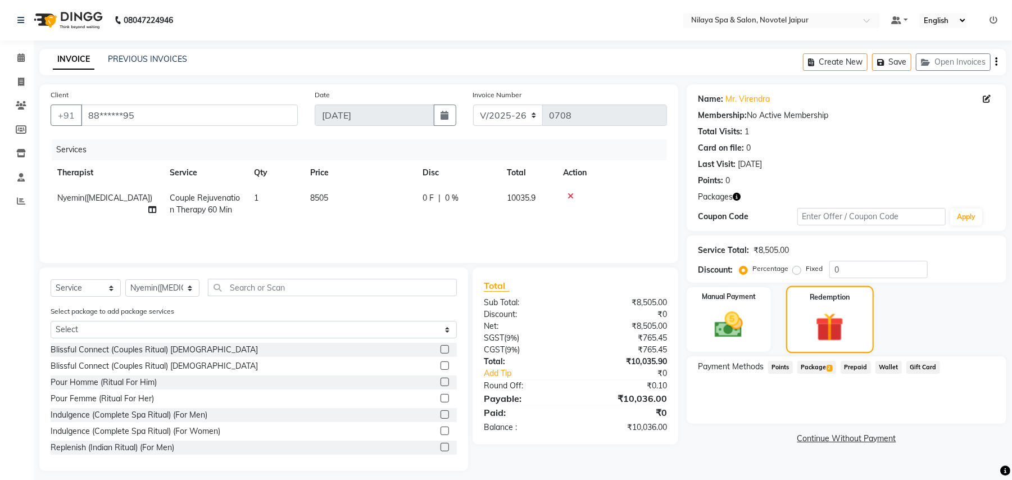
click at [826, 329] on img at bounding box center [830, 326] width 46 height 35
click at [821, 363] on span "Package 2" at bounding box center [817, 367] width 39 height 13
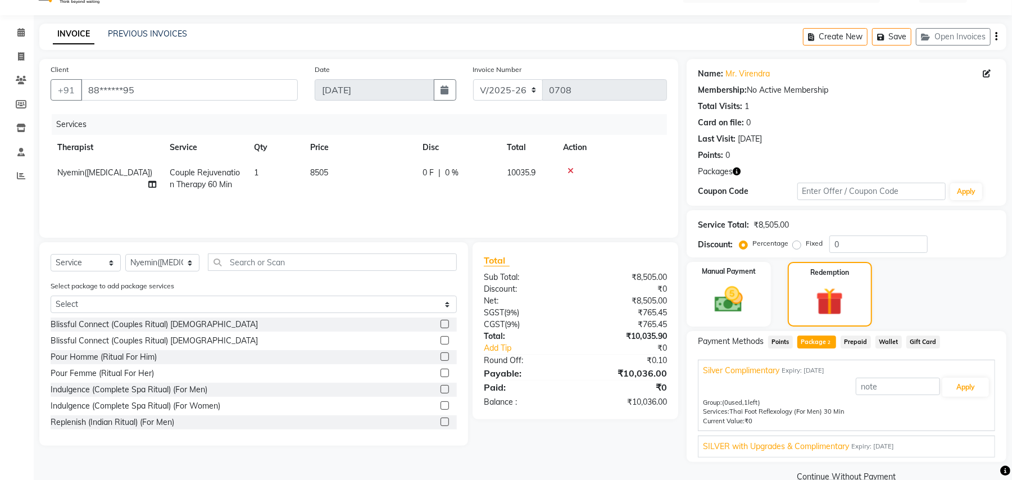
scroll to position [48, 0]
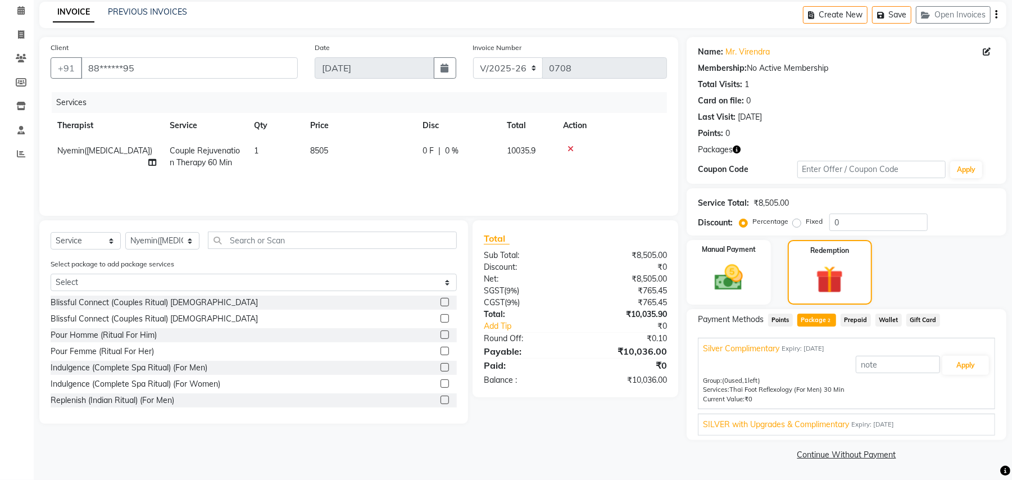
click at [790, 422] on span "SILVER with Upgrades & Complimentary" at bounding box center [776, 425] width 146 height 12
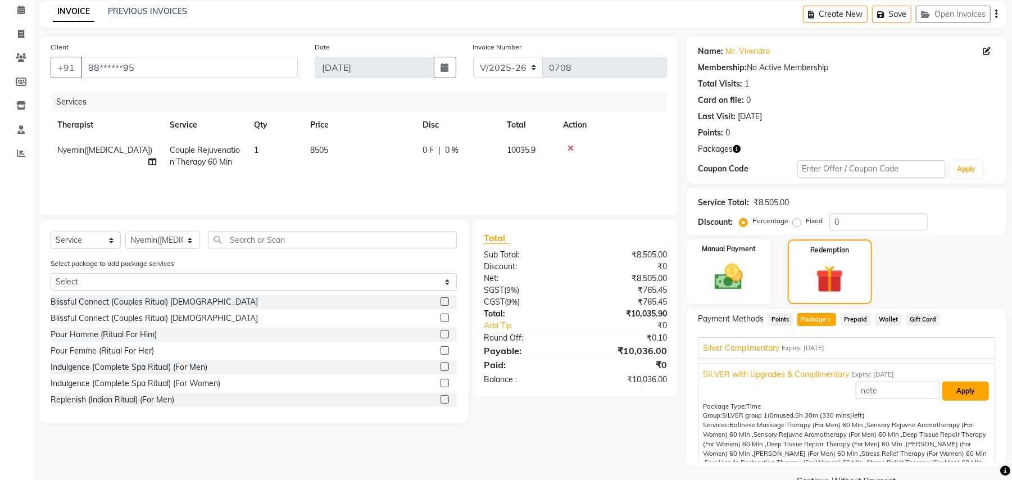
click at [950, 390] on button "Apply" at bounding box center [966, 391] width 47 height 19
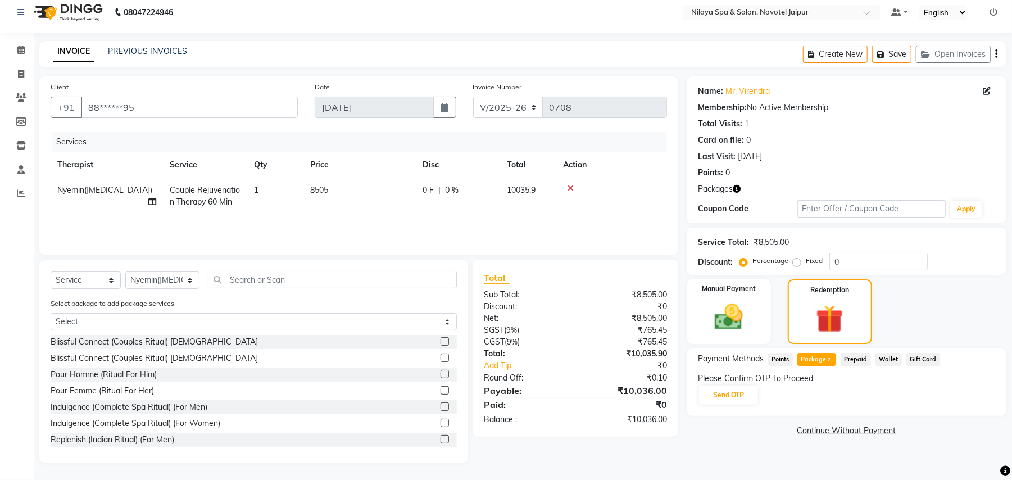
scroll to position [7, 0]
click at [261, 191] on td "1" at bounding box center [275, 196] width 56 height 37
select select "77566"
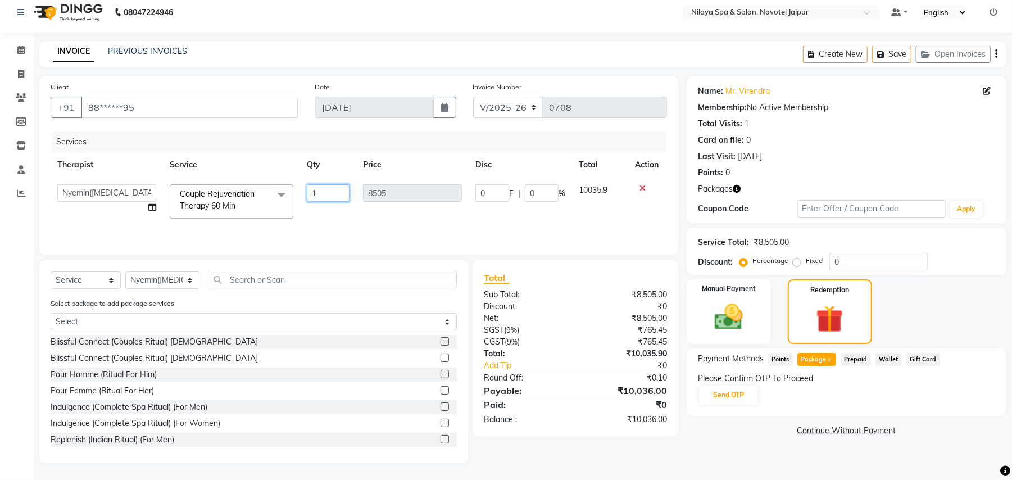
click at [325, 189] on input "1" at bounding box center [328, 192] width 43 height 17
type input "2"
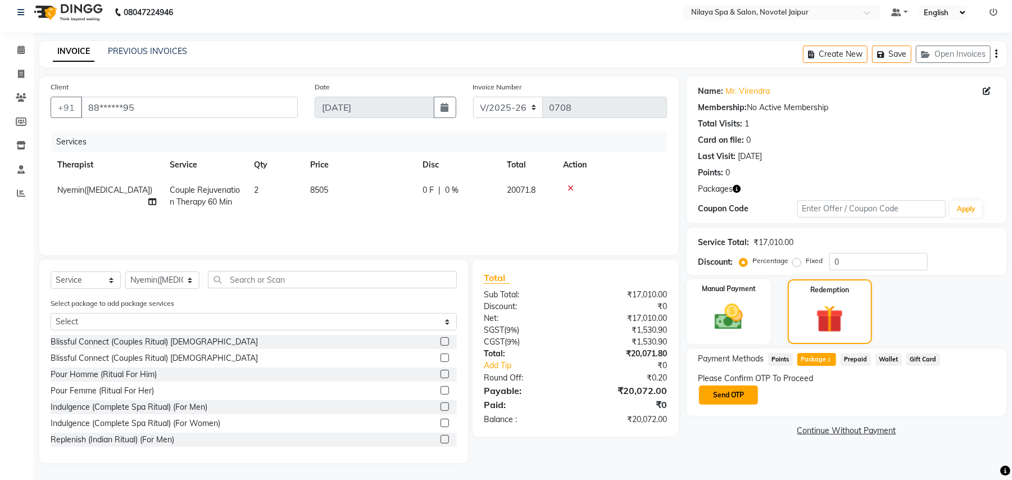
scroll to position [7, 0]
click at [730, 401] on button "Send OTP" at bounding box center [728, 395] width 59 height 19
click at [754, 394] on input "text" at bounding box center [754, 394] width 112 height 17
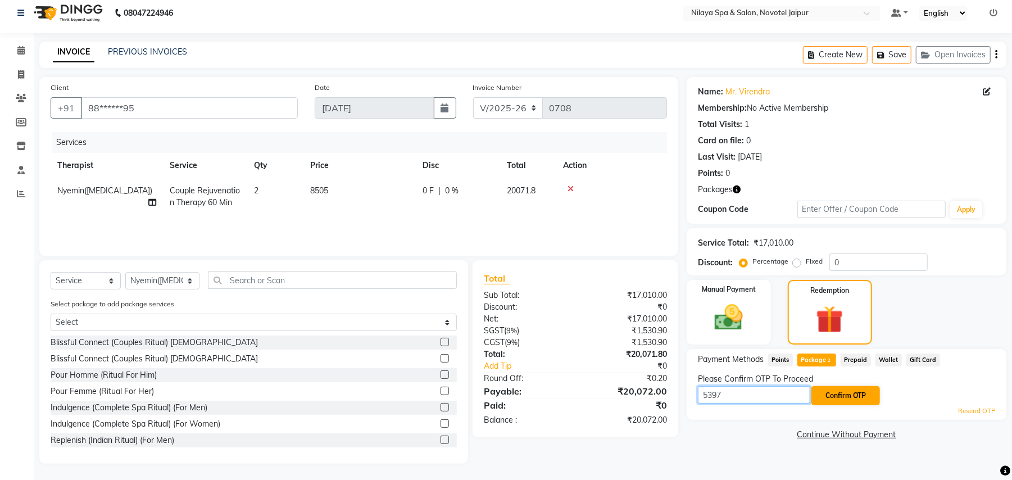
type input "5397"
click at [840, 394] on button "Confirm OTP" at bounding box center [846, 395] width 69 height 19
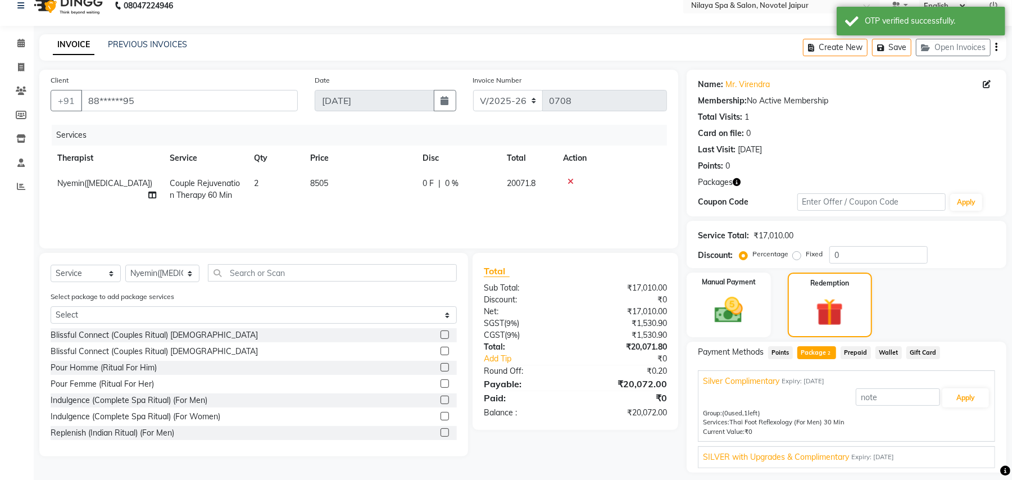
scroll to position [0, 0]
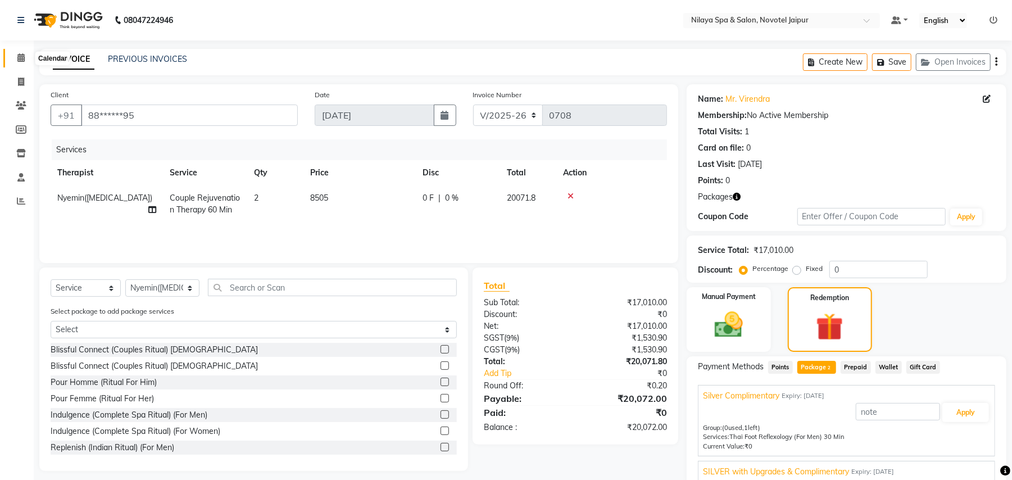
click at [19, 58] on icon at bounding box center [20, 57] width 7 height 8
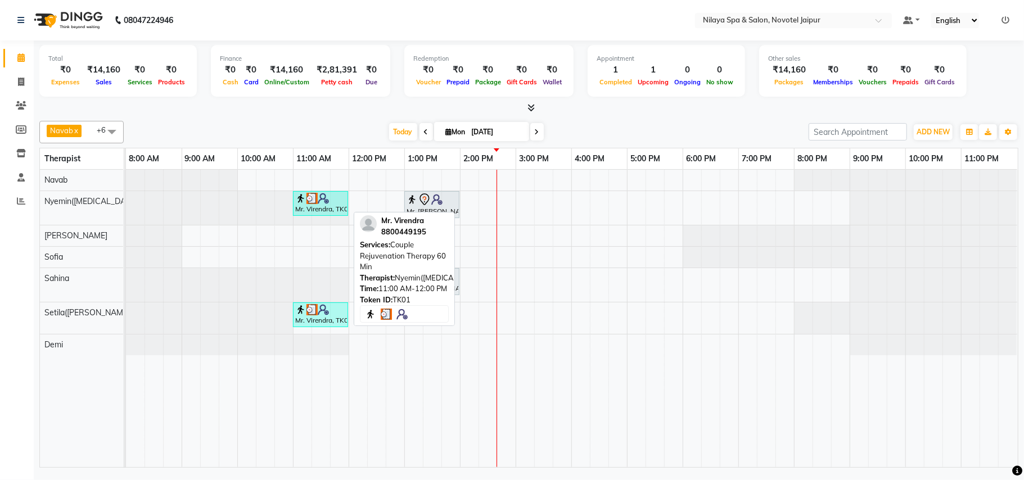
click at [320, 201] on img at bounding box center [323, 198] width 11 height 11
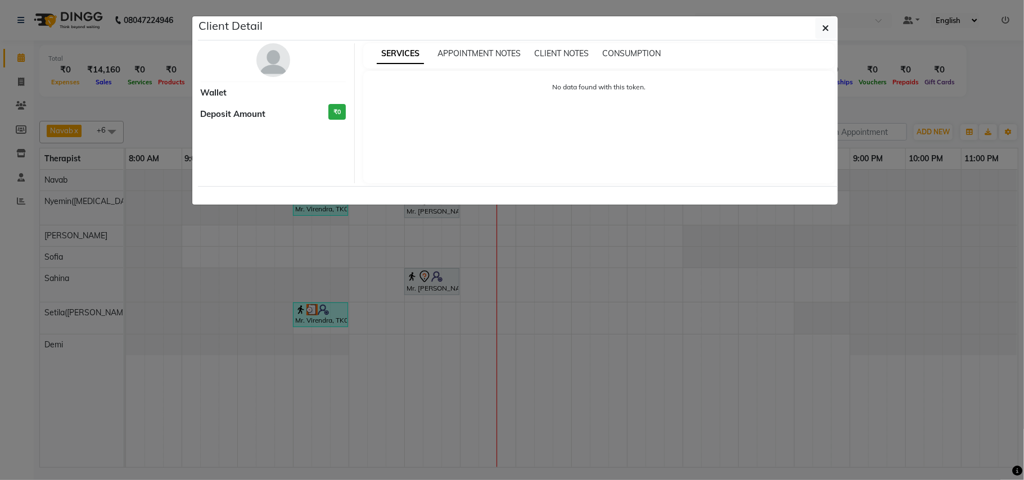
select select "3"
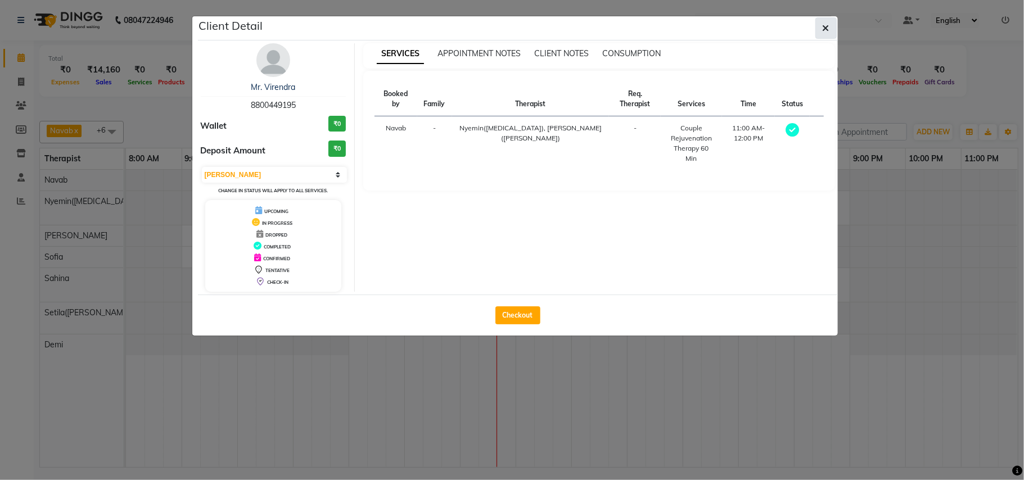
click at [822, 25] on icon "button" at bounding box center [825, 28] width 7 height 9
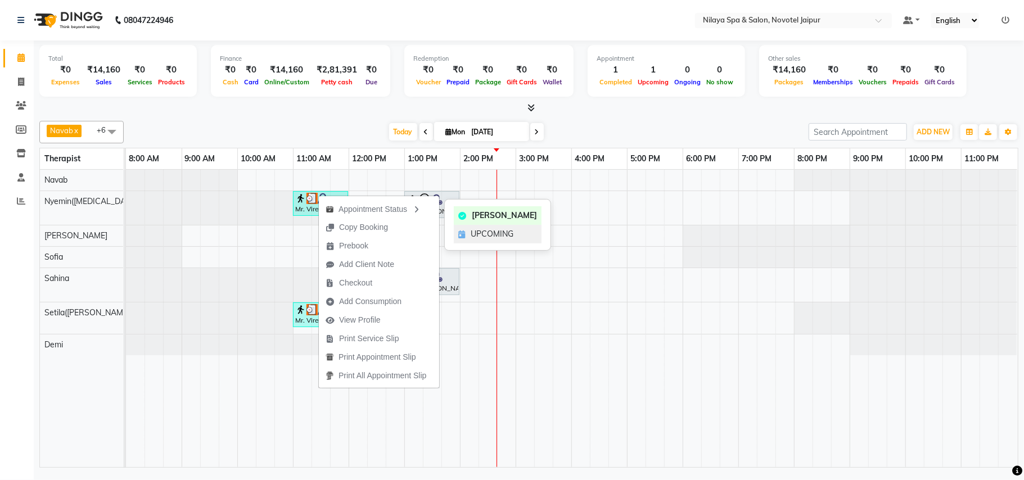
click at [503, 229] on span "UPCOMING" at bounding box center [492, 234] width 43 height 12
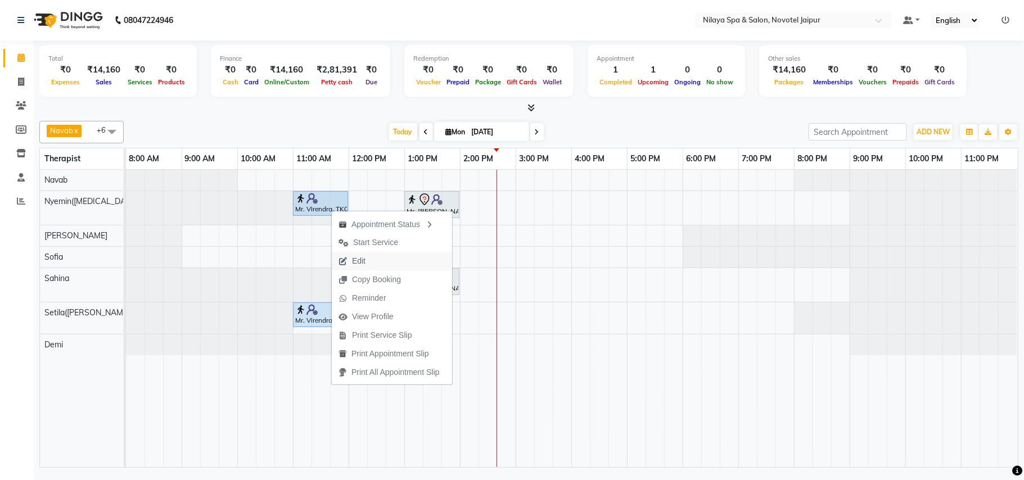
click at [372, 259] on span "Edit" at bounding box center [352, 261] width 40 height 19
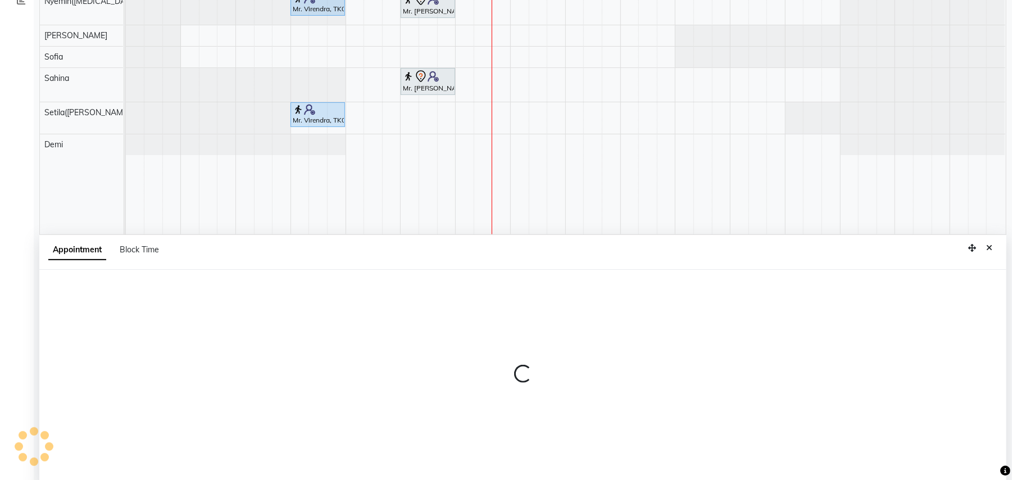
scroll to position [211, 0]
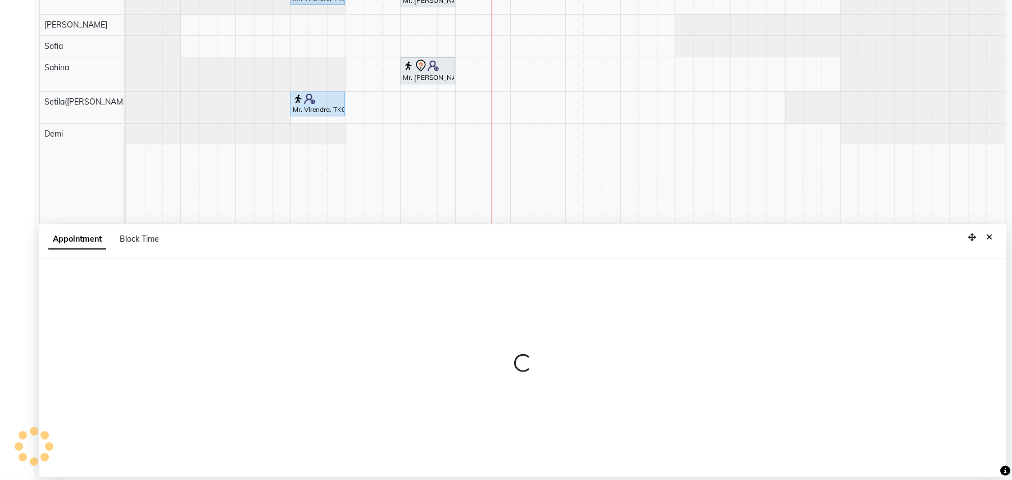
select select "upcoming"
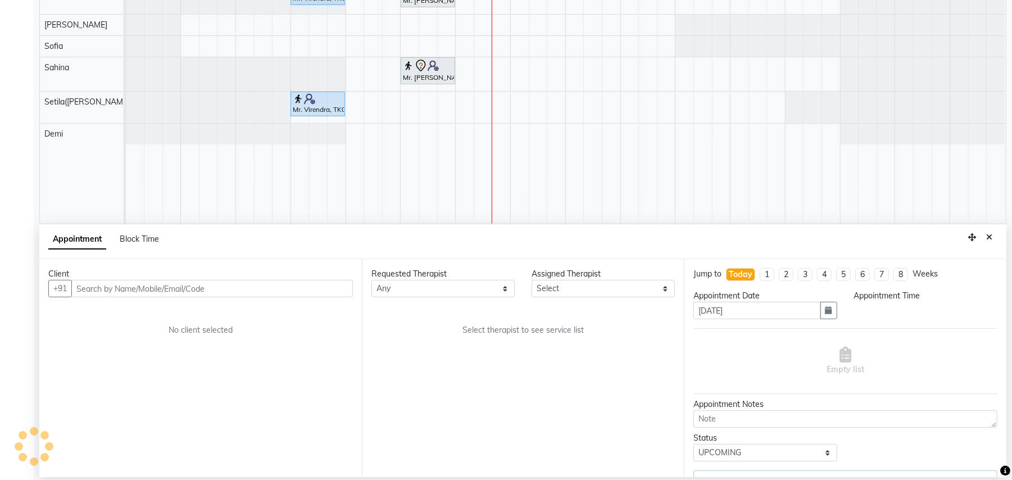
select select "77566"
select select "660"
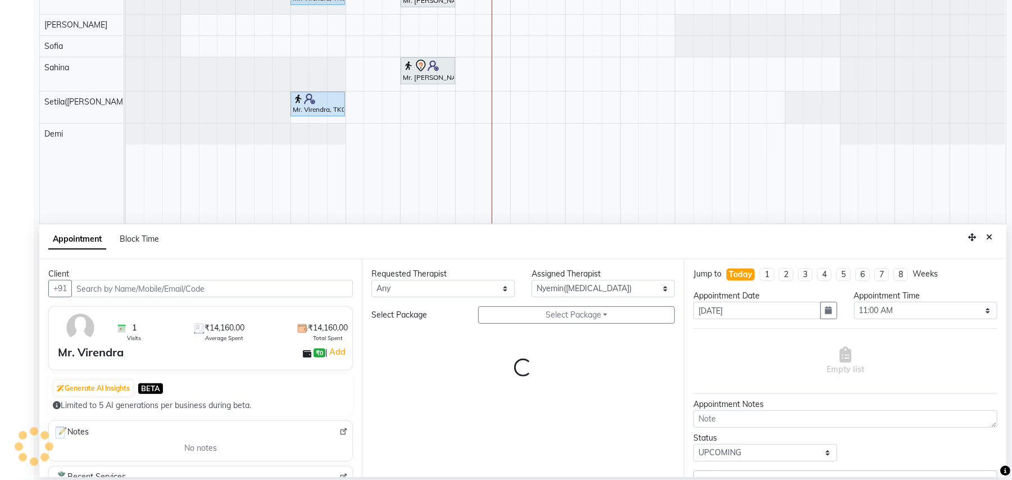
select select "4120"
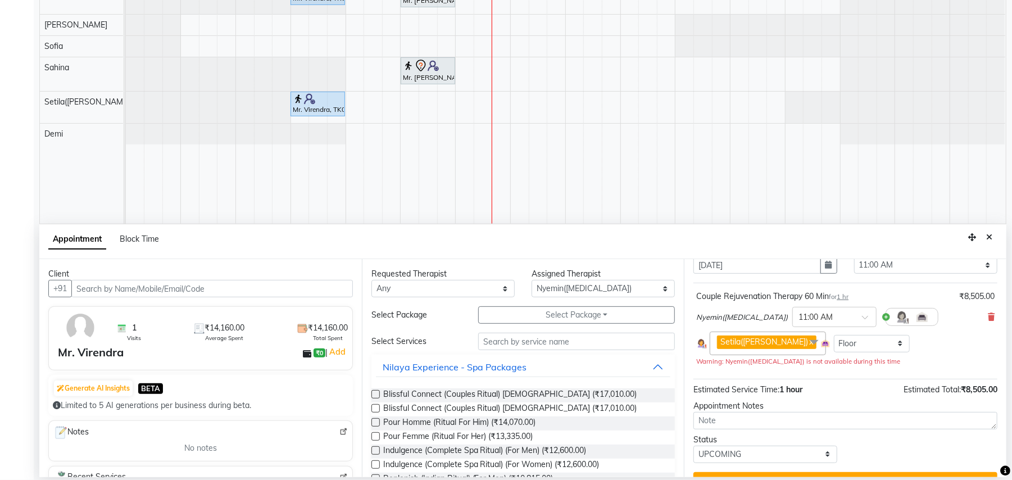
scroll to position [71, 0]
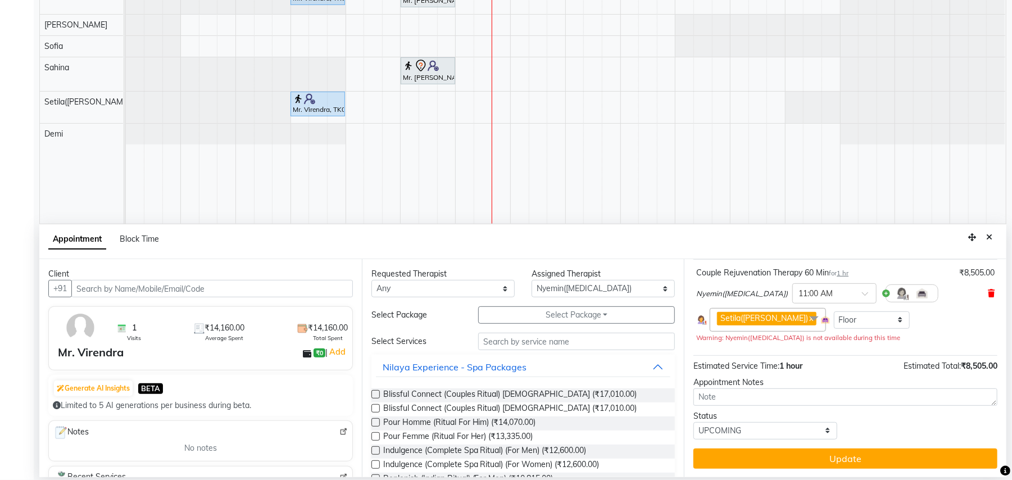
click at [988, 292] on icon at bounding box center [991, 294] width 7 height 8
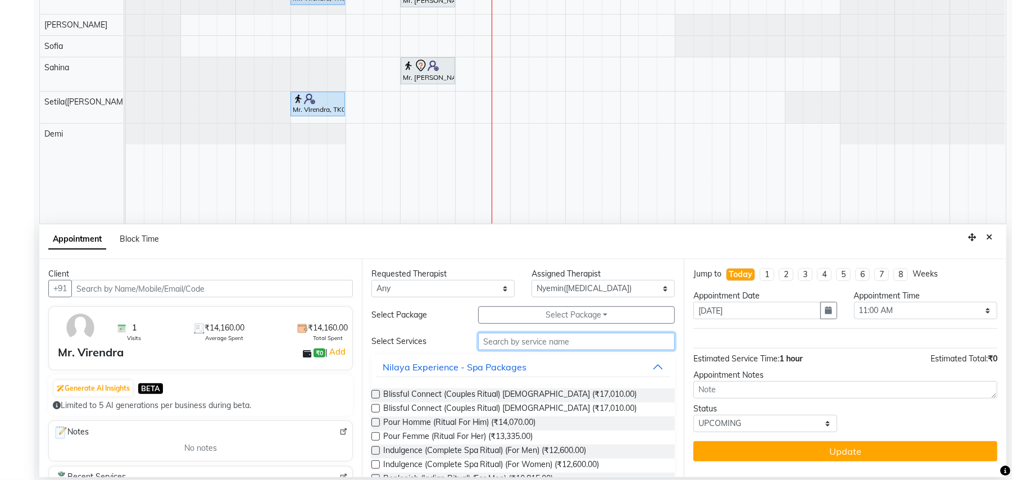
click at [549, 342] on input "text" at bounding box center [576, 341] width 197 height 17
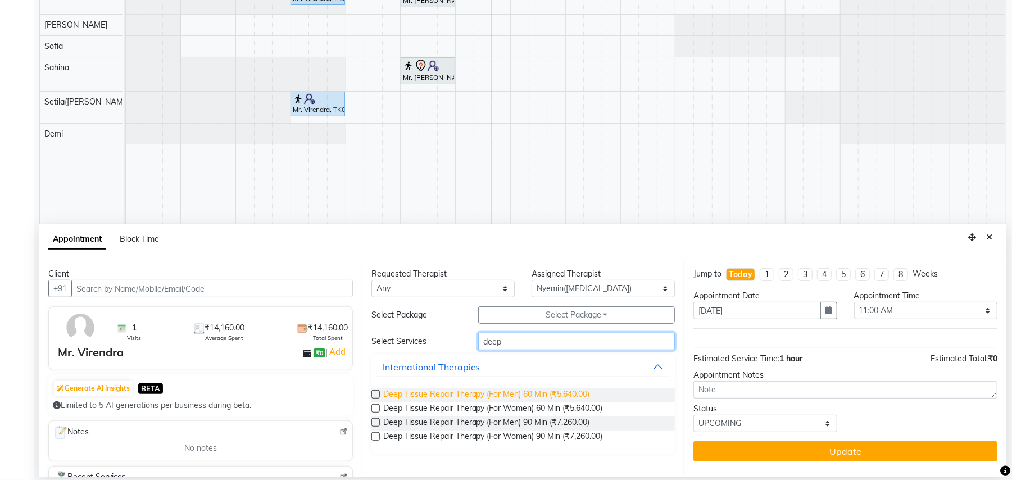
type input "deep"
click at [524, 395] on span "Deep Tissue Repair Therapy (For Men) 60 Min (₹5,640.00)" at bounding box center [486, 395] width 207 height 14
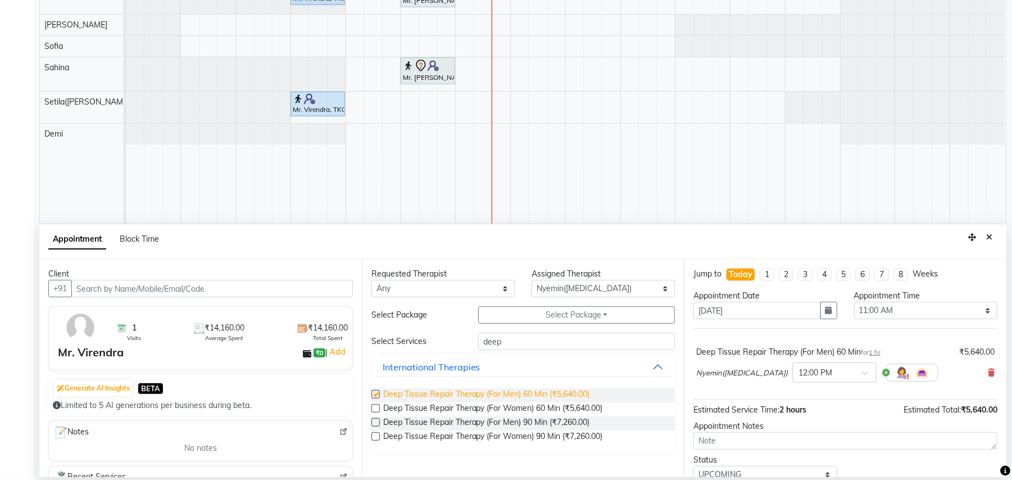
checkbox input "false"
click at [660, 293] on select "Select [PERSON_NAME]([MEDICAL_DATA]) [PERSON_NAME] [PERSON_NAME] Setila([PERSON…" at bounding box center [603, 288] width 143 height 17
select select "77567"
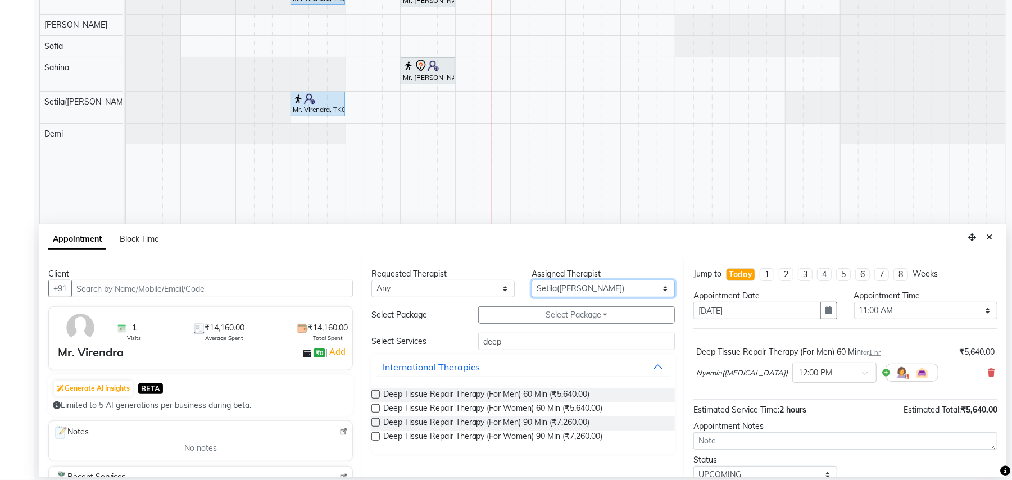
click at [532, 281] on select "Select [PERSON_NAME]([MEDICAL_DATA]) [PERSON_NAME] [PERSON_NAME] Setila([PERSON…" at bounding box center [603, 288] width 143 height 17
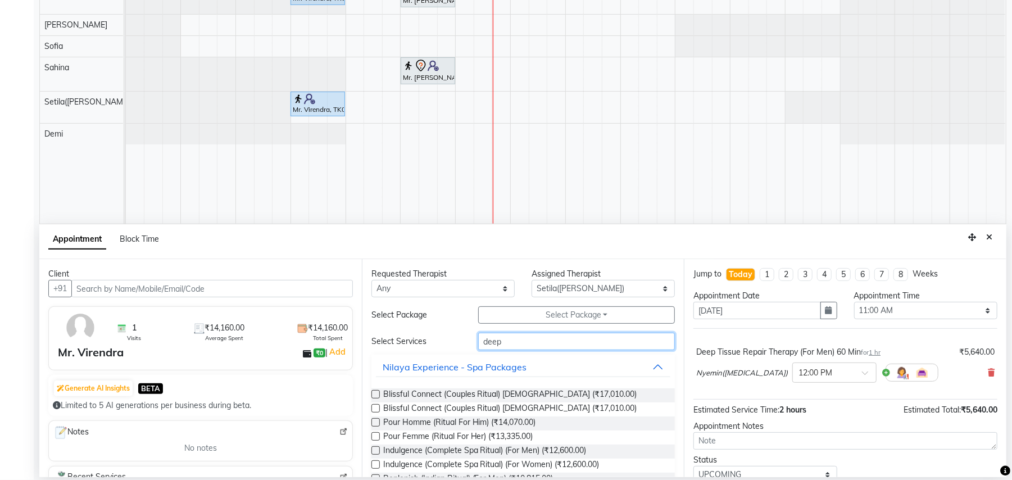
click at [536, 342] on input "deep" at bounding box center [576, 341] width 197 height 17
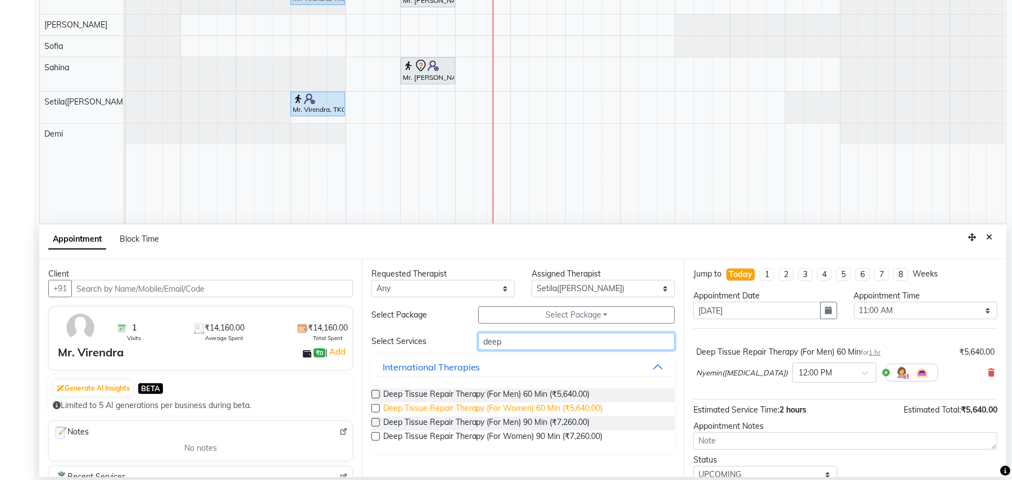
type input "deep"
click at [516, 406] on span "Deep Tissue Repair Therapy (For Women) 60 Min (₹5,640.00)" at bounding box center [493, 410] width 220 height 14
checkbox input "false"
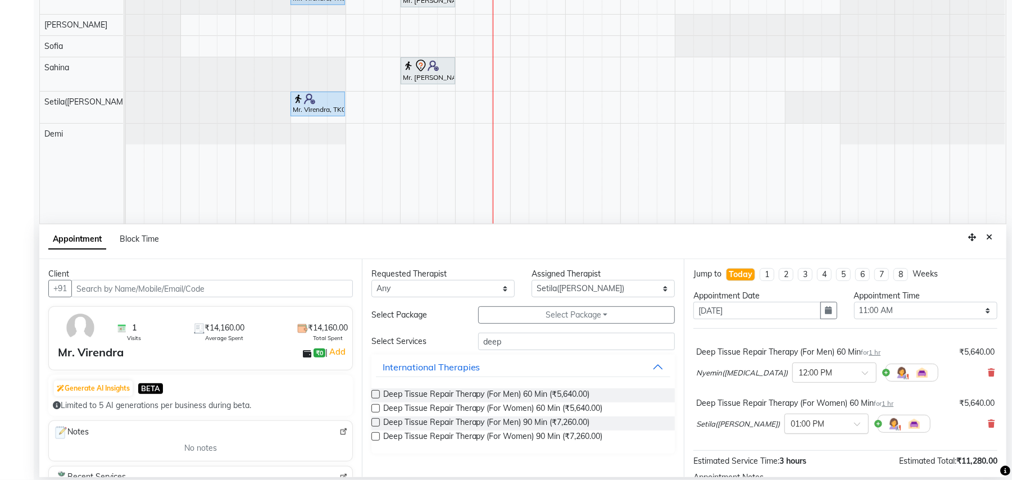
click at [855, 426] on span at bounding box center [862, 428] width 14 height 12
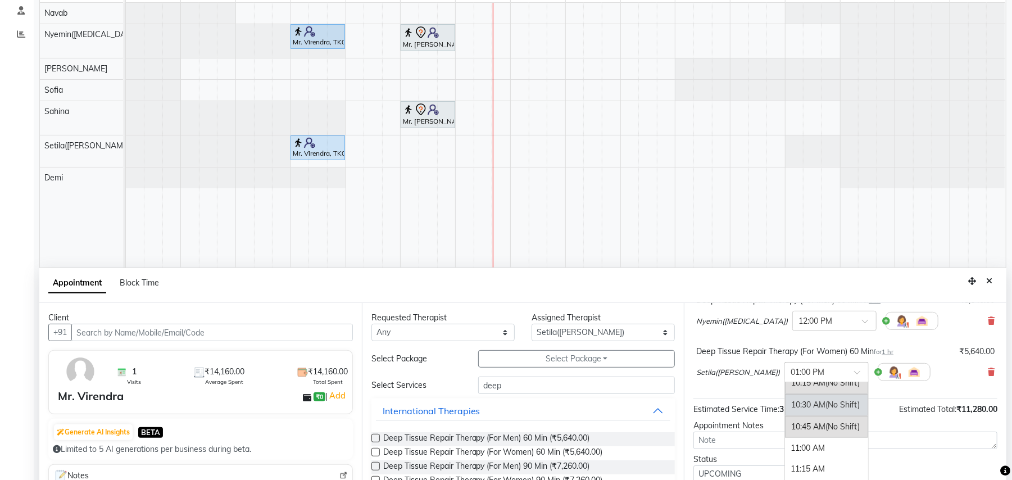
scroll to position [211, 0]
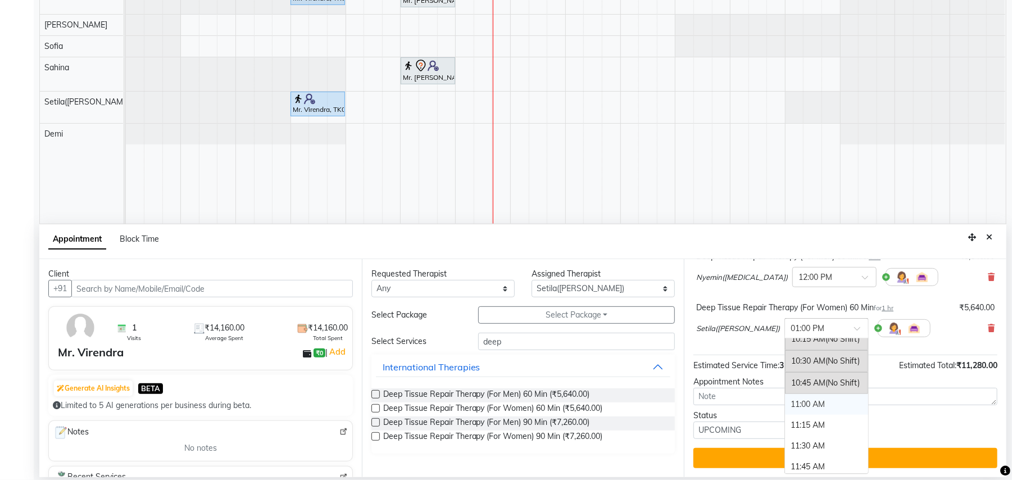
click at [785, 406] on div "11:00 AM" at bounding box center [826, 404] width 83 height 21
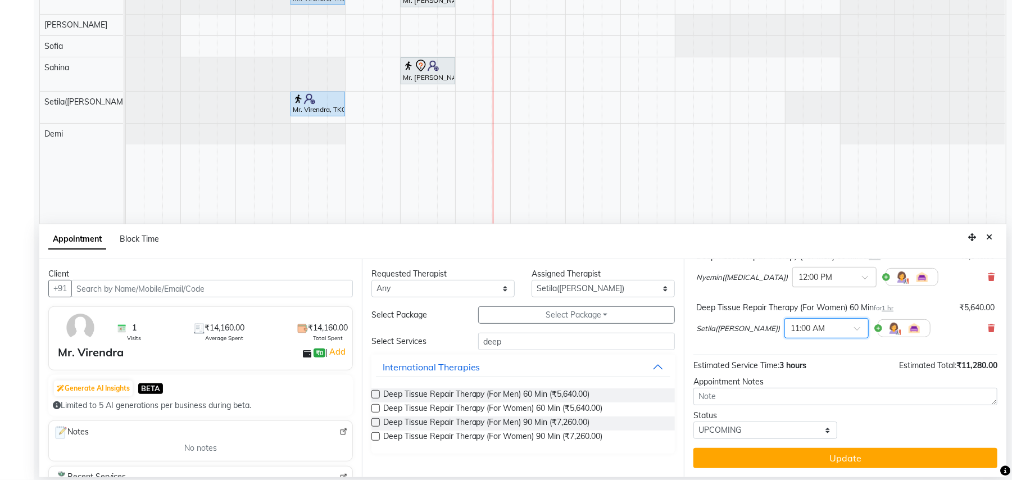
click at [828, 274] on div at bounding box center [834, 276] width 83 height 12
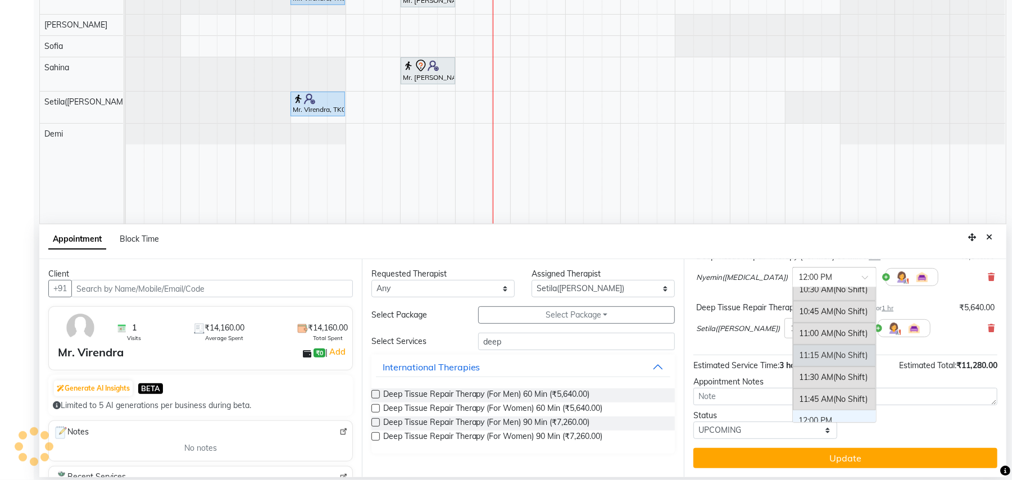
scroll to position [117, 0]
click at [793, 355] on div "11:00 AM (No Shift)" at bounding box center [834, 356] width 83 height 22
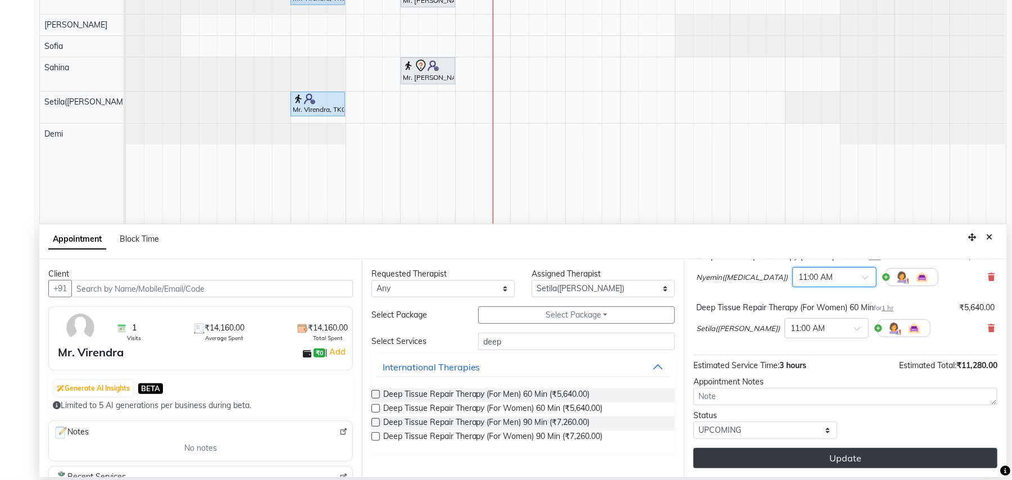
click at [839, 455] on button "Update" at bounding box center [846, 458] width 304 height 20
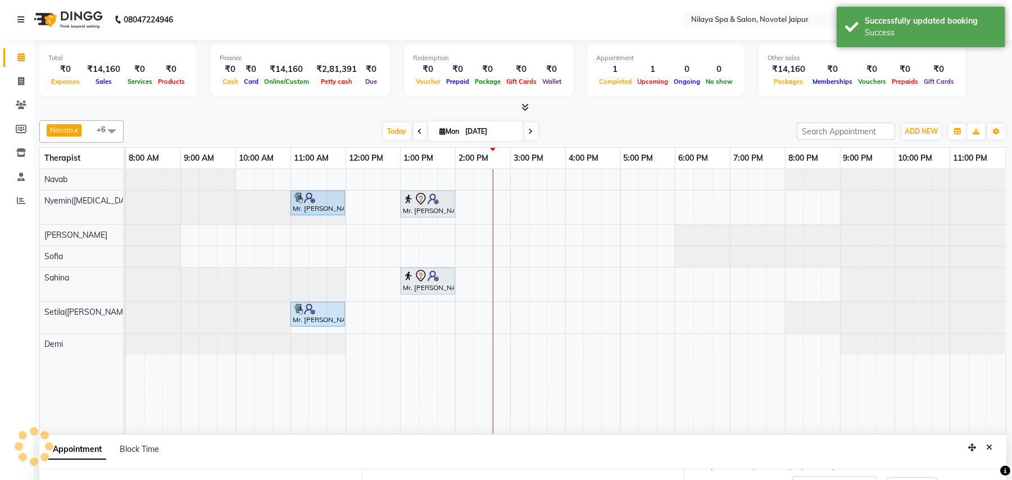
scroll to position [0, 0]
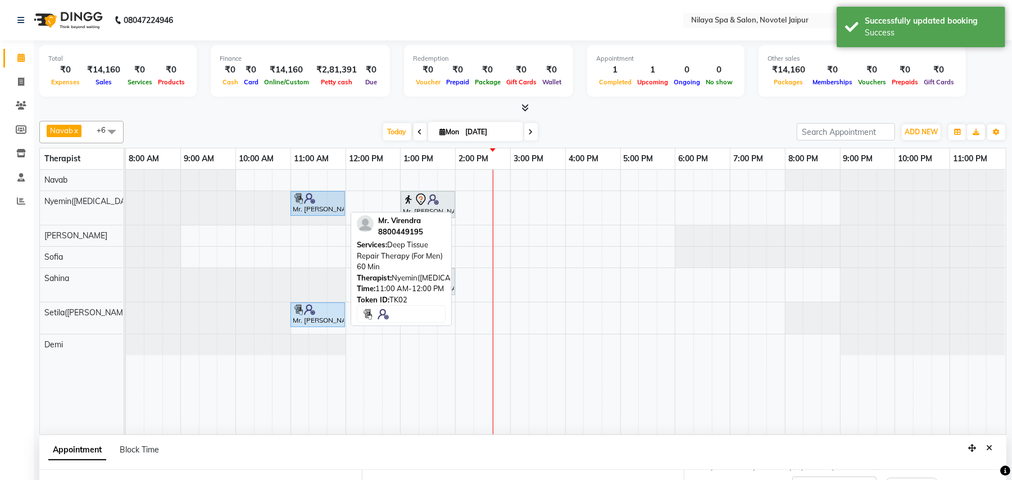
click at [320, 204] on div at bounding box center [318, 198] width 50 height 11
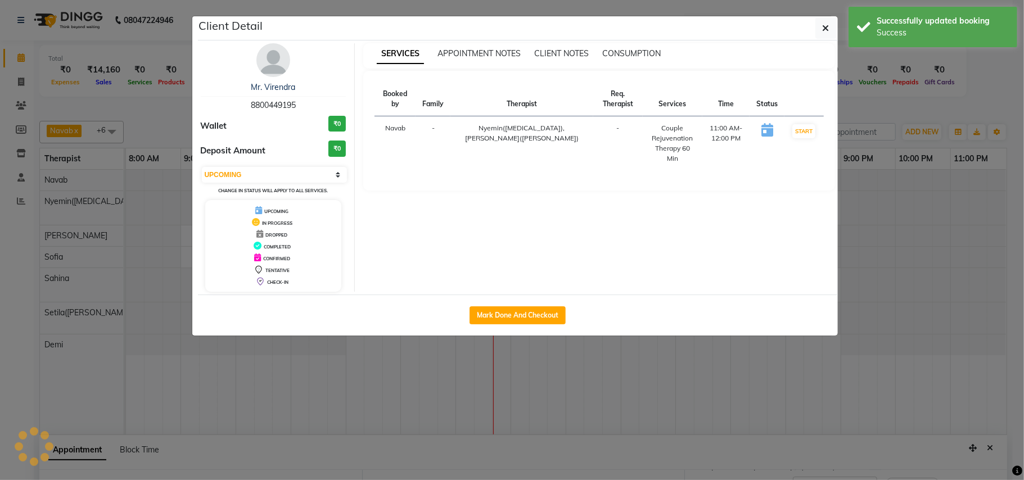
select select "select"
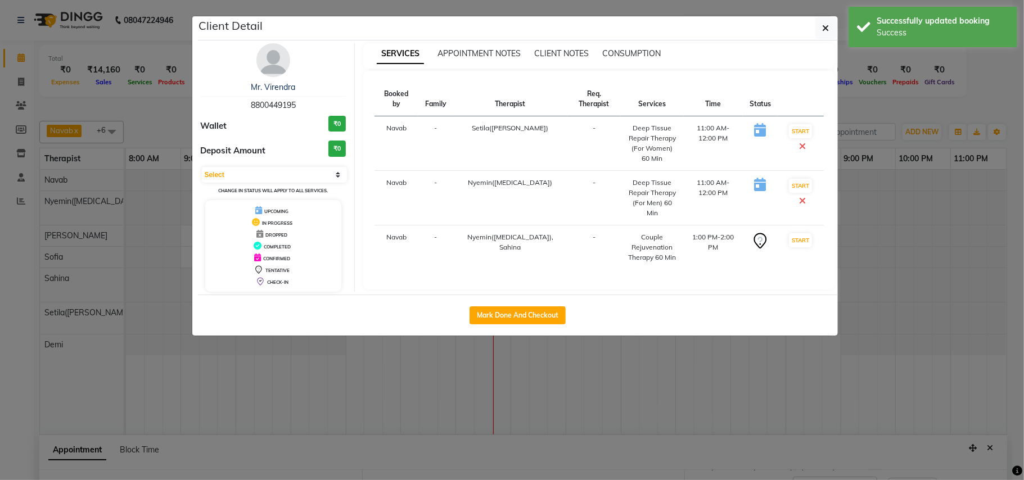
click at [799, 202] on icon at bounding box center [802, 200] width 7 height 9
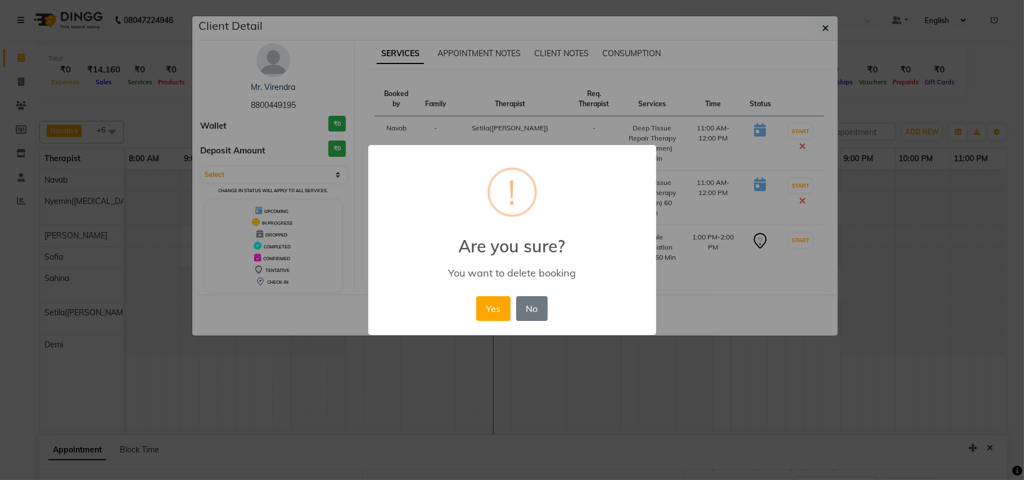
click at [742, 373] on div "× ! Are you sure? You want to delete booking Yes No No" at bounding box center [512, 240] width 1024 height 480
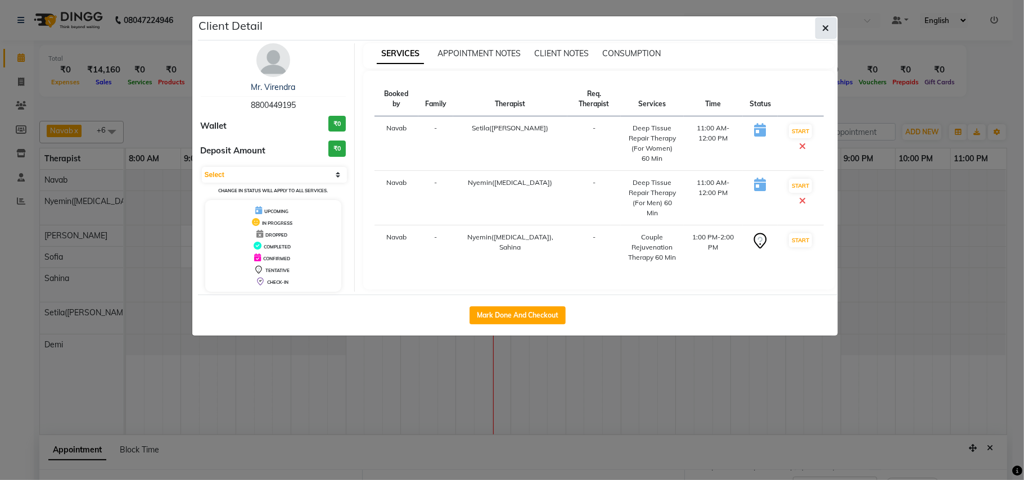
click at [828, 30] on icon "button" at bounding box center [825, 28] width 7 height 9
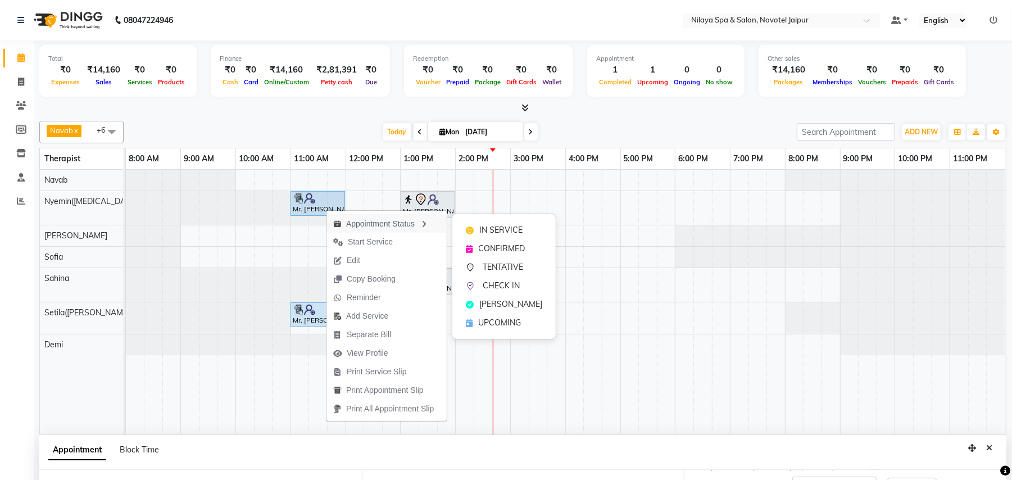
click at [419, 223] on div "Appointment Status" at bounding box center [387, 223] width 120 height 19
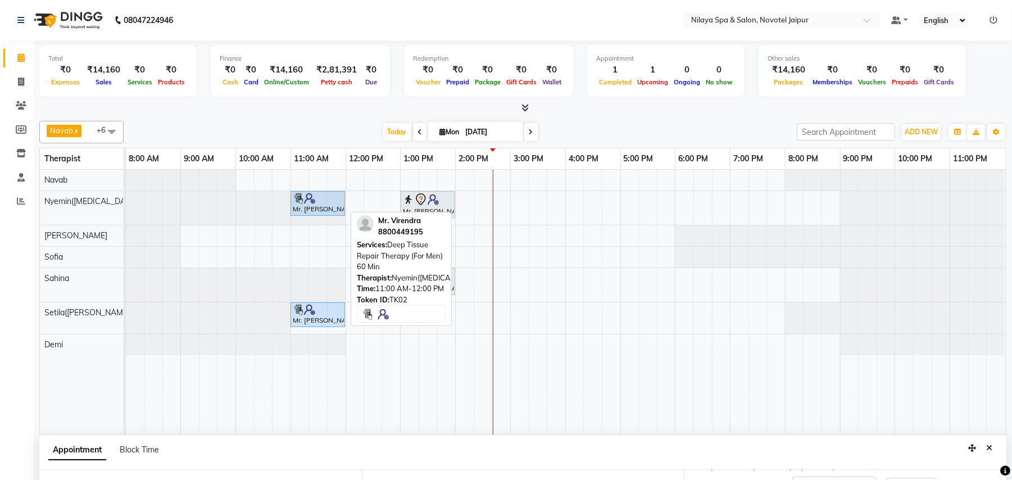
click at [336, 198] on div at bounding box center [318, 198] width 50 height 11
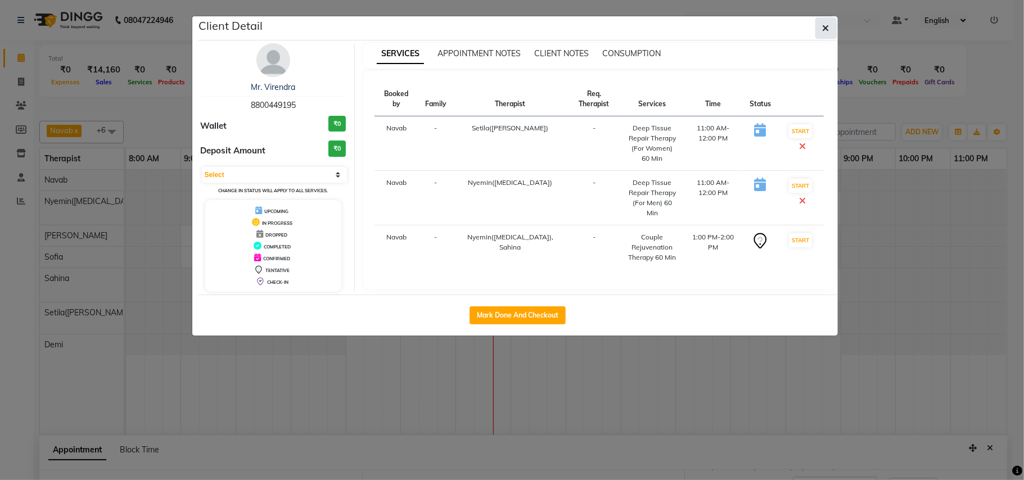
click at [826, 26] on icon "button" at bounding box center [825, 28] width 7 height 9
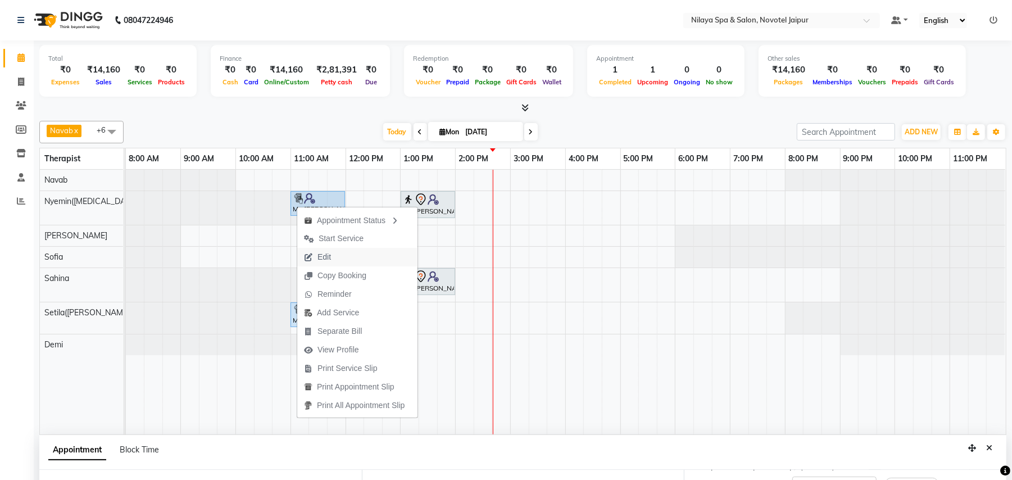
click at [338, 259] on span "Edit" at bounding box center [317, 257] width 40 height 19
select select "tentative"
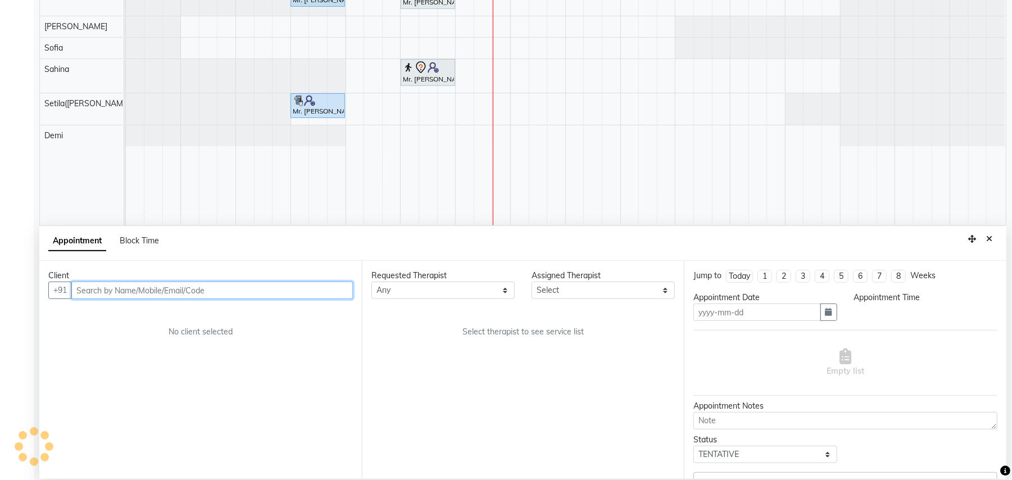
type input "[DATE]"
select select "77566"
select select "660"
select select "4120"
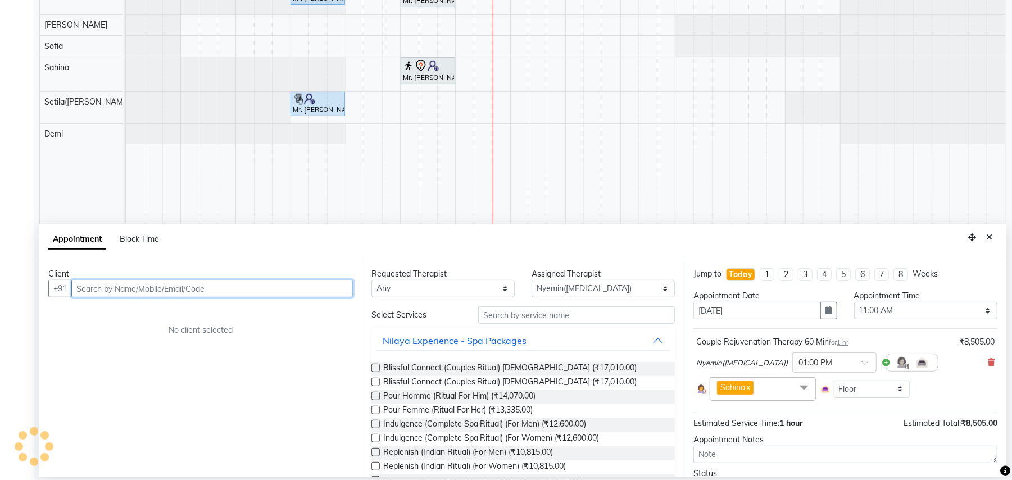
select select "4120"
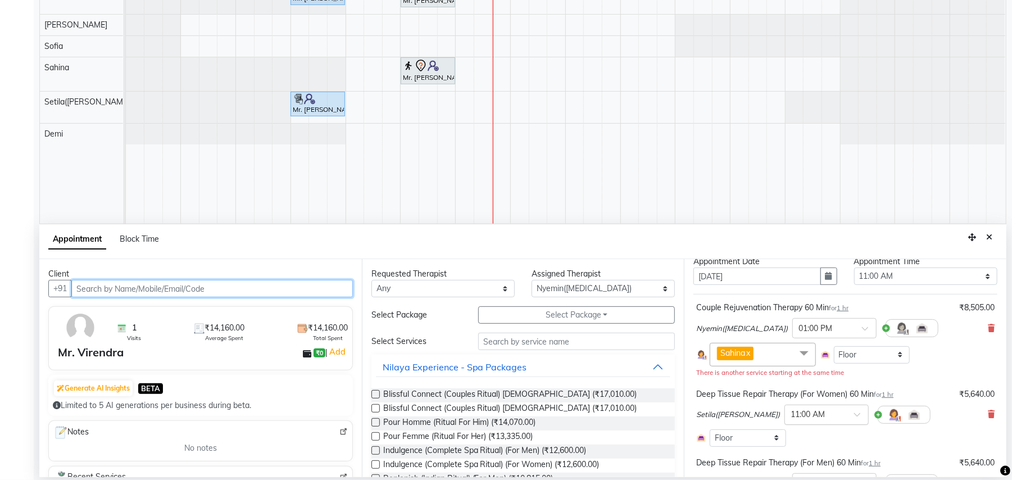
scroll to position [0, 0]
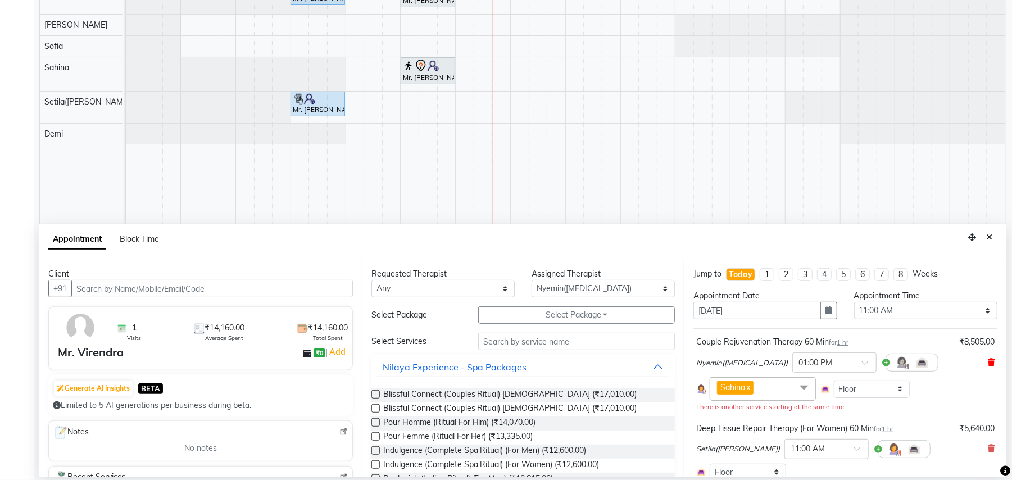
click at [988, 360] on icon at bounding box center [991, 363] width 7 height 8
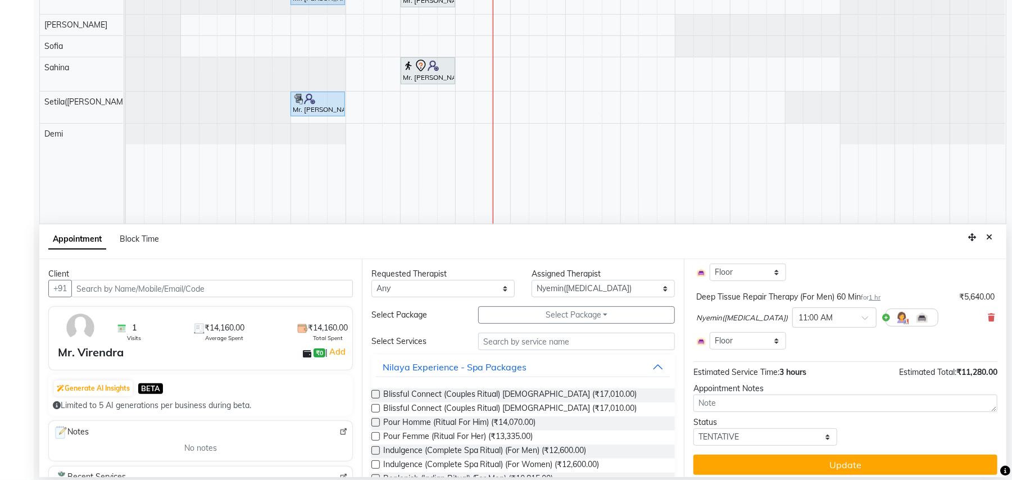
scroll to position [132, 0]
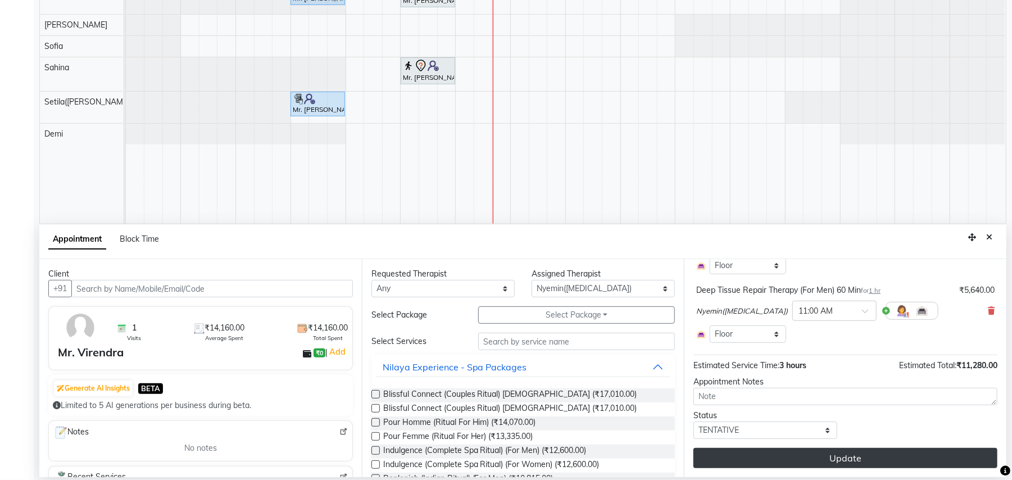
click at [844, 459] on button "Update" at bounding box center [846, 458] width 304 height 20
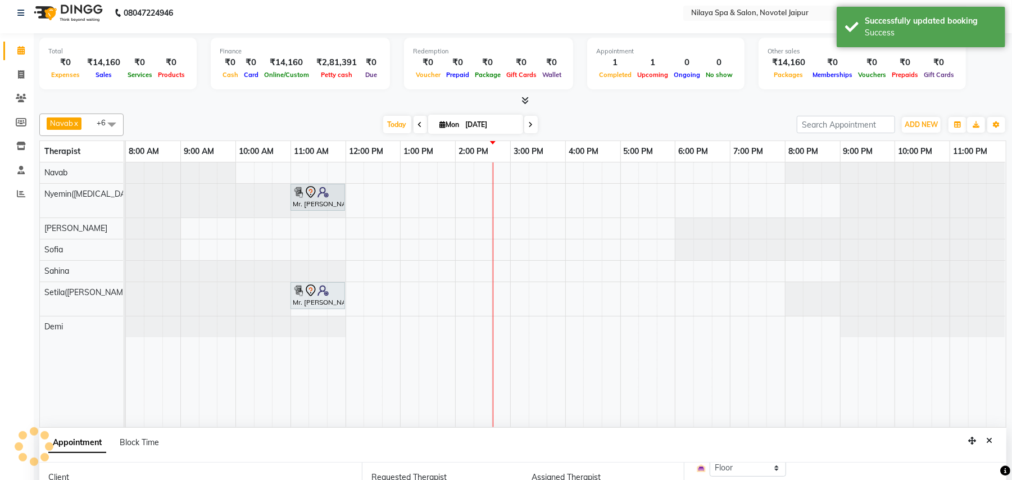
scroll to position [0, 0]
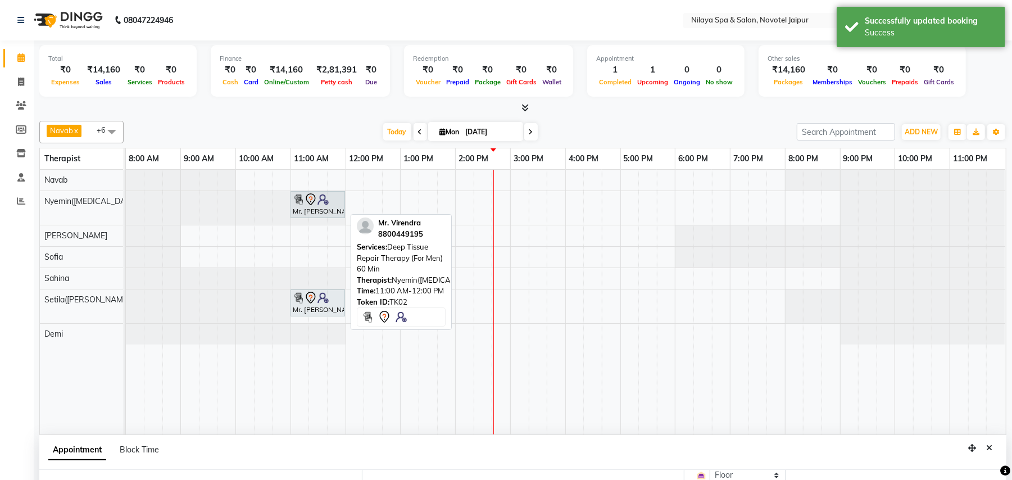
click at [331, 201] on div at bounding box center [318, 199] width 50 height 13
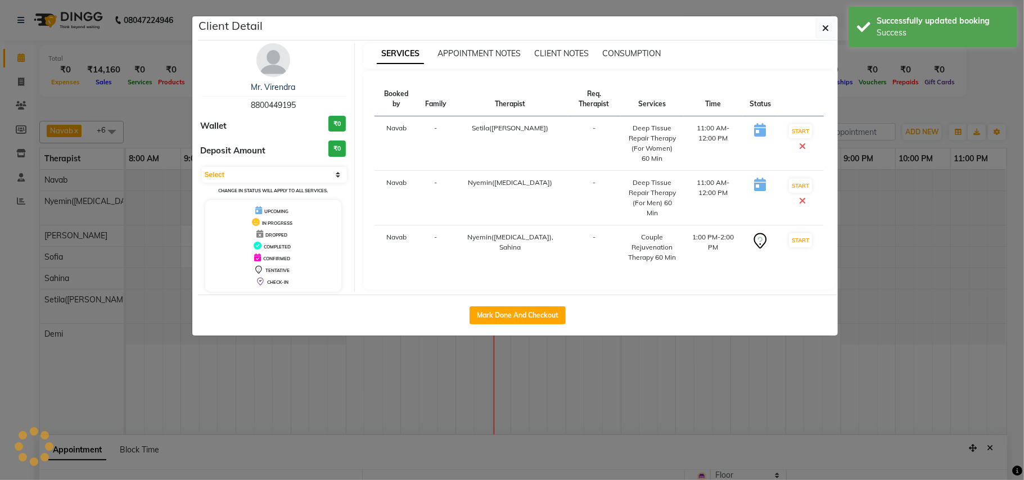
select select "7"
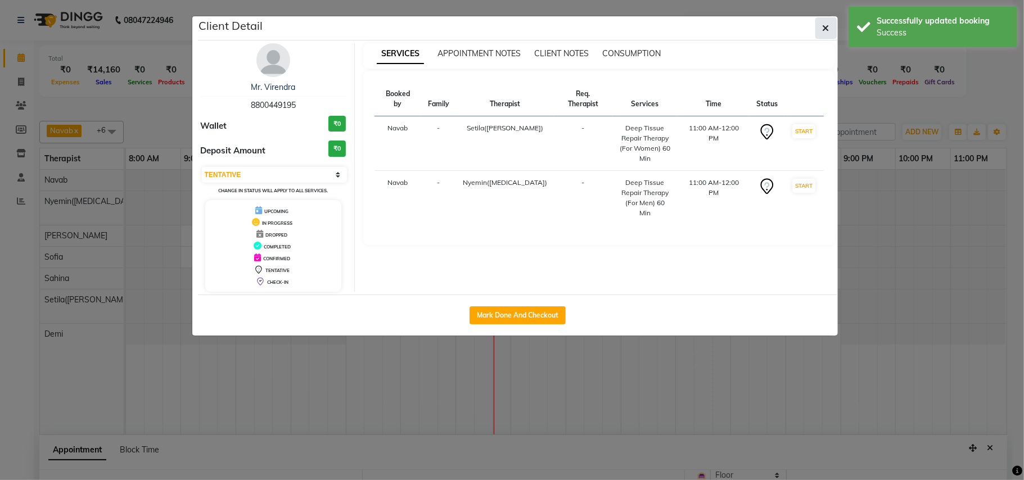
click at [828, 27] on icon "button" at bounding box center [825, 28] width 7 height 9
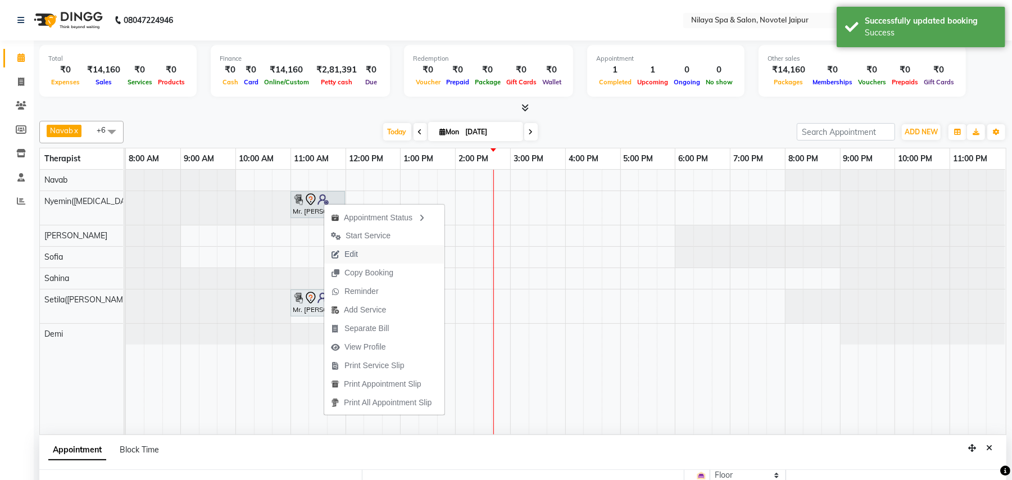
click at [369, 254] on button "Edit" at bounding box center [384, 254] width 120 height 19
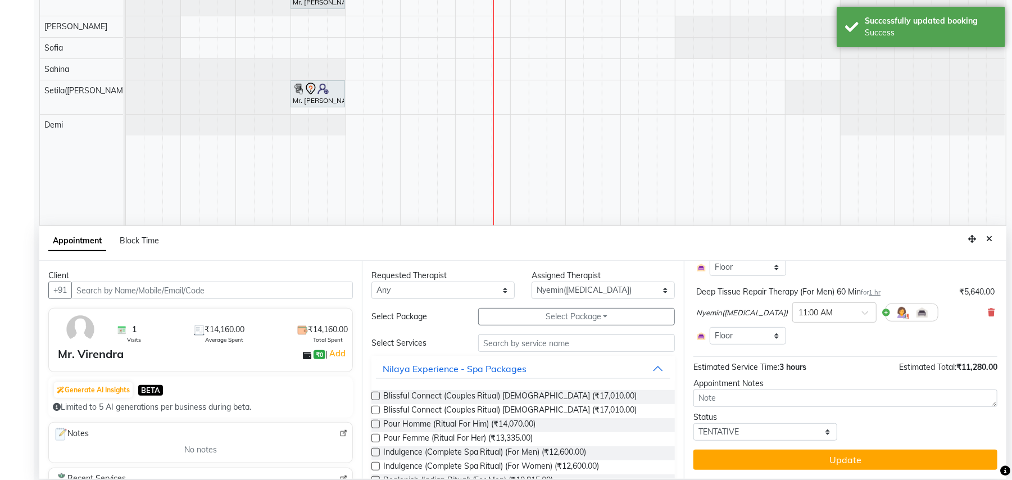
scroll to position [211, 0]
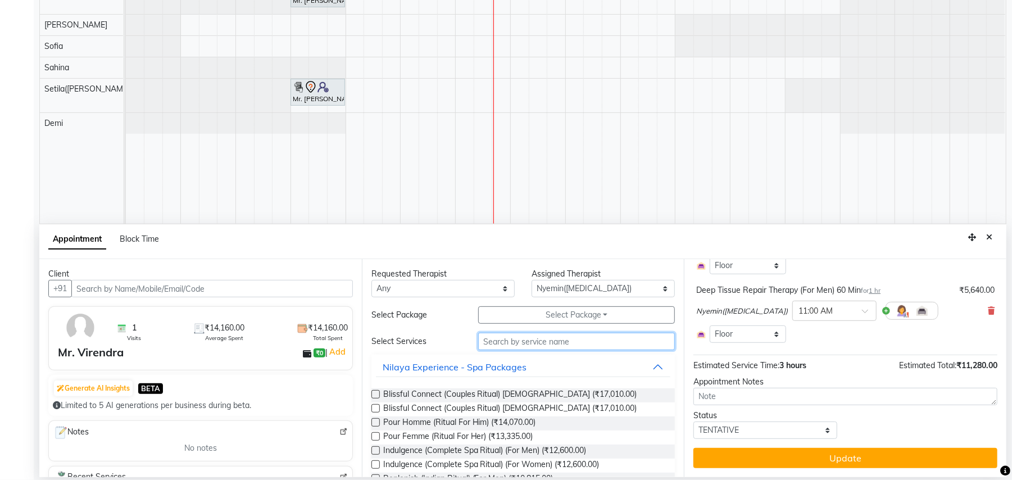
click at [543, 344] on input "text" at bounding box center [576, 341] width 197 height 17
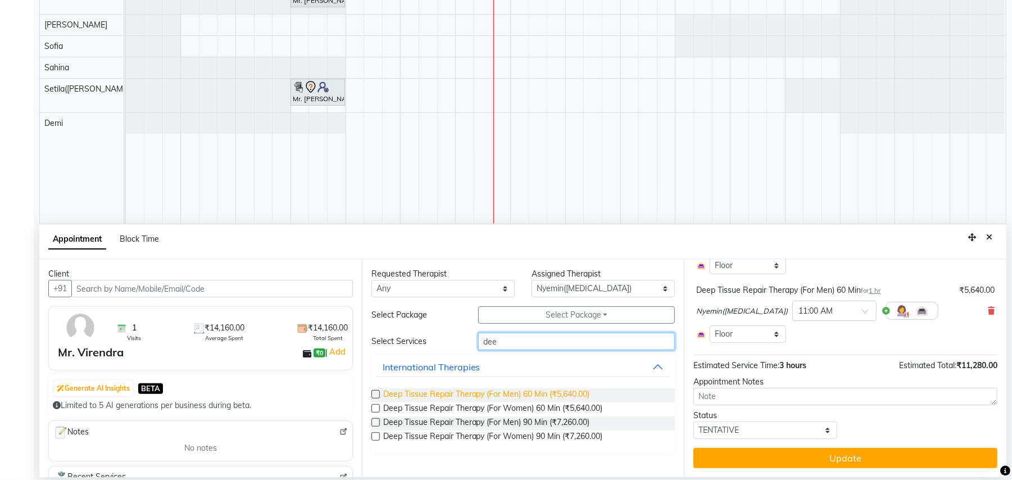
type input "dee"
click at [526, 397] on span "Deep Tissue Repair Therapy (For Men) 60 Min (₹5,640.00)" at bounding box center [486, 395] width 207 height 14
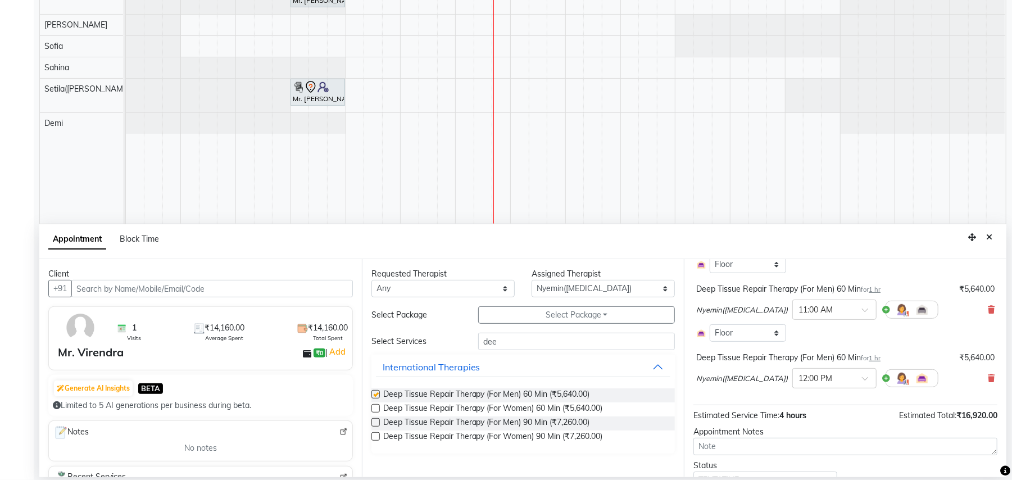
checkbox input "false"
click at [862, 382] on span at bounding box center [869, 382] width 14 height 12
click at [793, 408] on div "01:00 PM" at bounding box center [834, 402] width 83 height 21
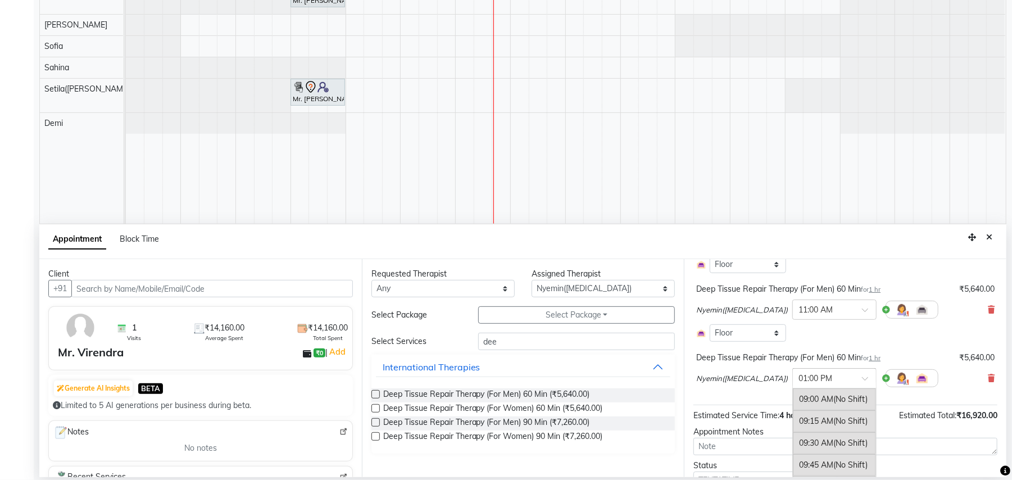
scroll to position [351, 0]
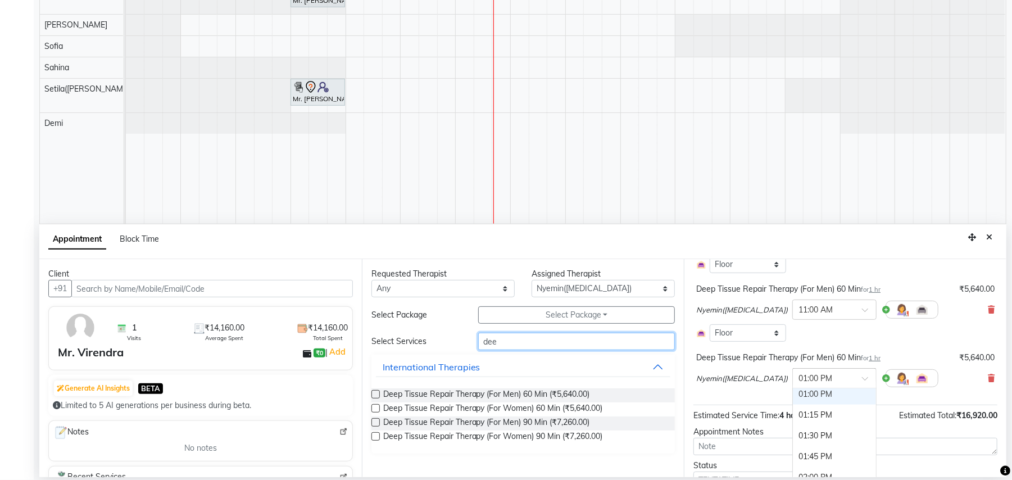
click at [554, 345] on input "dee" at bounding box center [576, 341] width 197 height 17
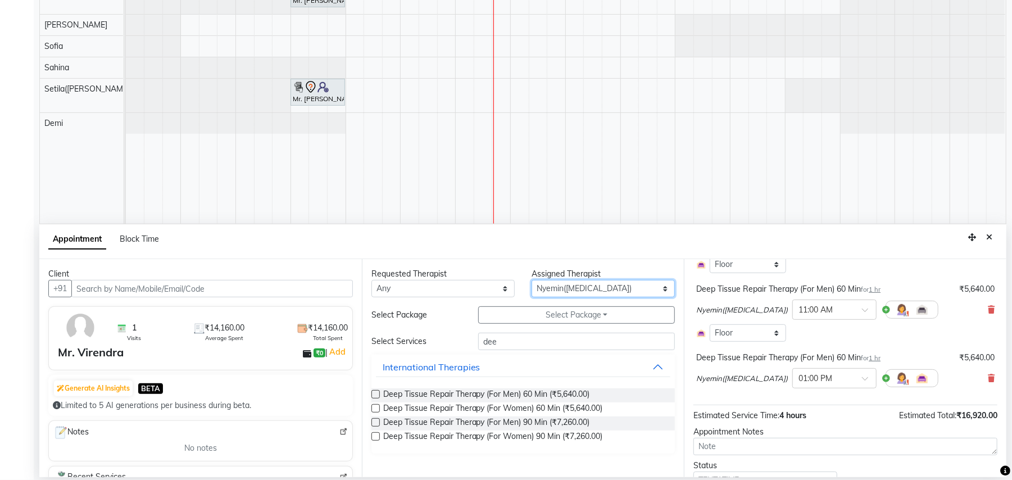
click at [657, 289] on select "Select [PERSON_NAME]([MEDICAL_DATA]) [PERSON_NAME] [PERSON_NAME] Setila([PERSON…" at bounding box center [603, 288] width 143 height 17
select select "77563"
click at [532, 281] on select "Select [PERSON_NAME]([MEDICAL_DATA]) [PERSON_NAME] [PERSON_NAME] Setila([PERSON…" at bounding box center [603, 288] width 143 height 17
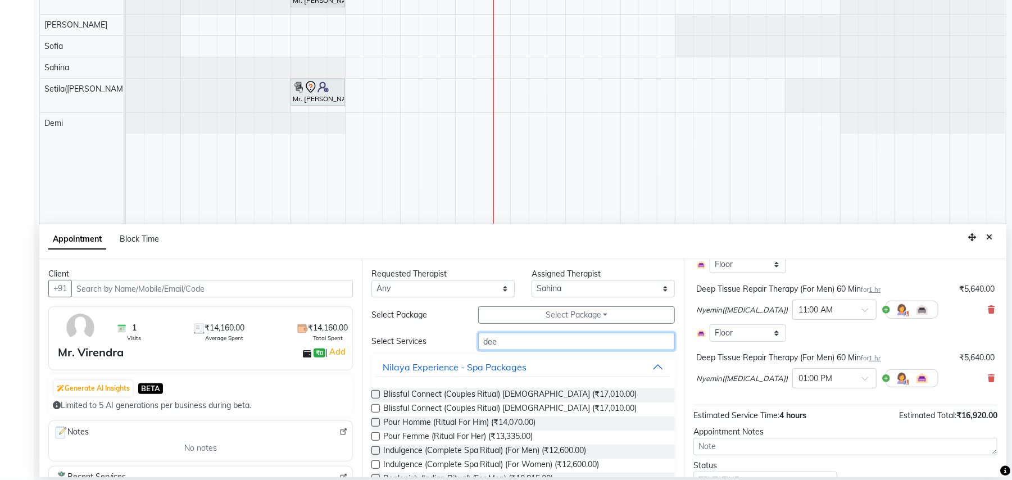
click at [527, 343] on input "dee" at bounding box center [576, 341] width 197 height 17
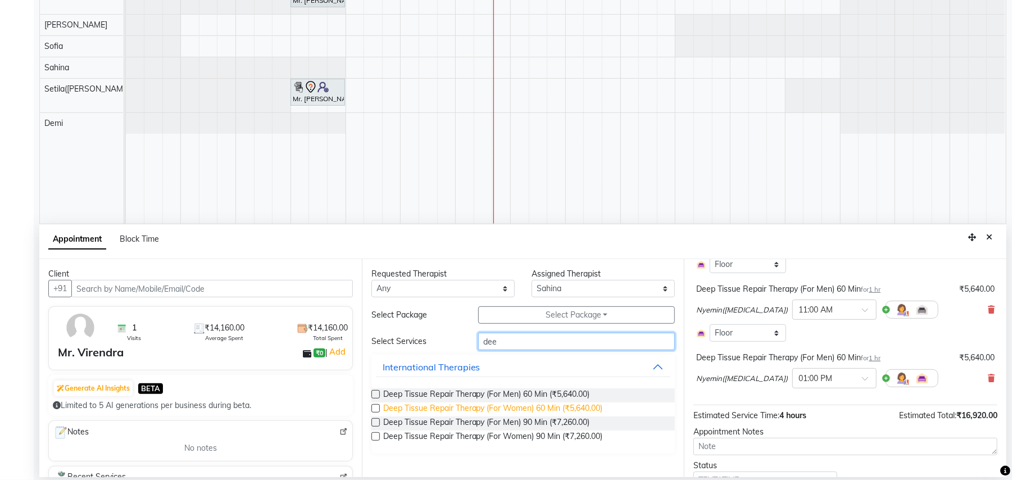
type input "dee"
click at [543, 407] on span "Deep Tissue Repair Therapy (For Women) 60 Min (₹5,640.00)" at bounding box center [493, 410] width 220 height 14
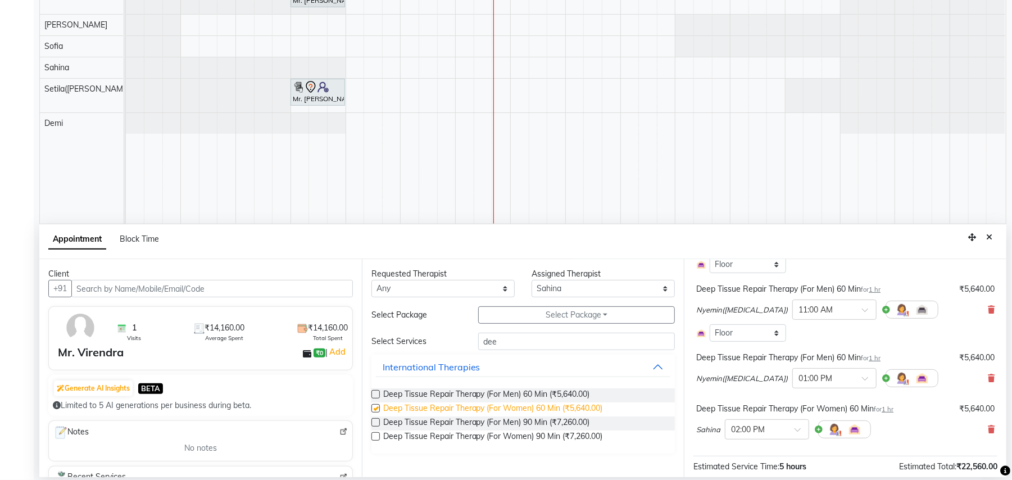
checkbox input "false"
click at [801, 431] on span at bounding box center [802, 433] width 14 height 12
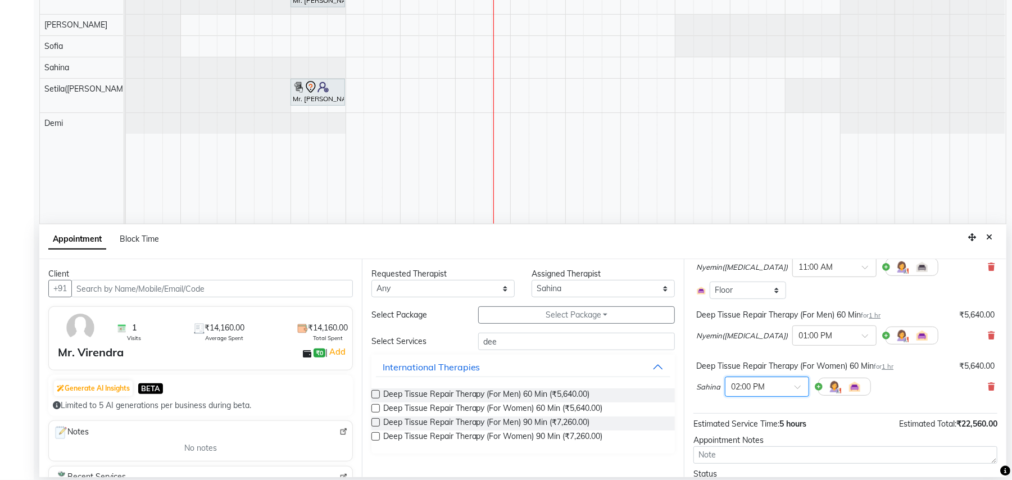
scroll to position [181, 0]
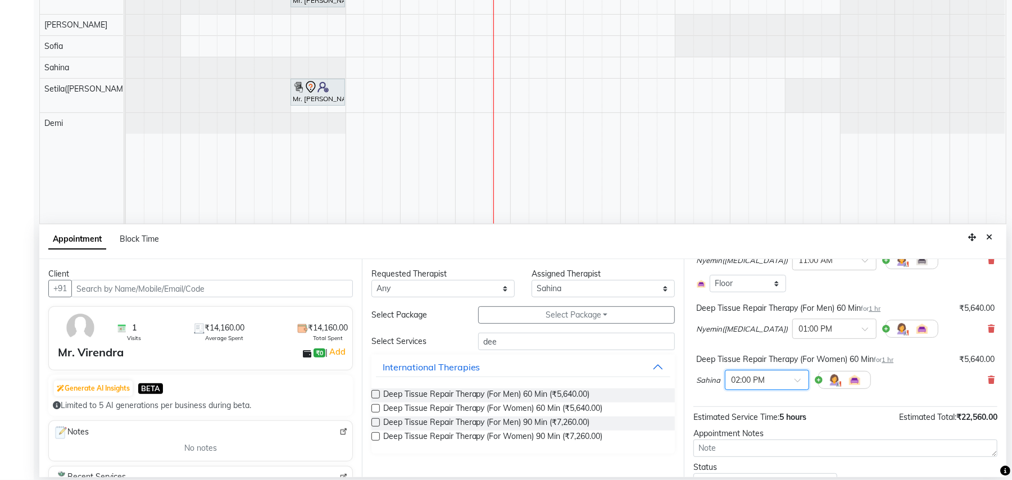
click at [801, 383] on span at bounding box center [802, 384] width 14 height 12
click at [758, 397] on div "01:00 PM" at bounding box center [767, 388] width 83 height 21
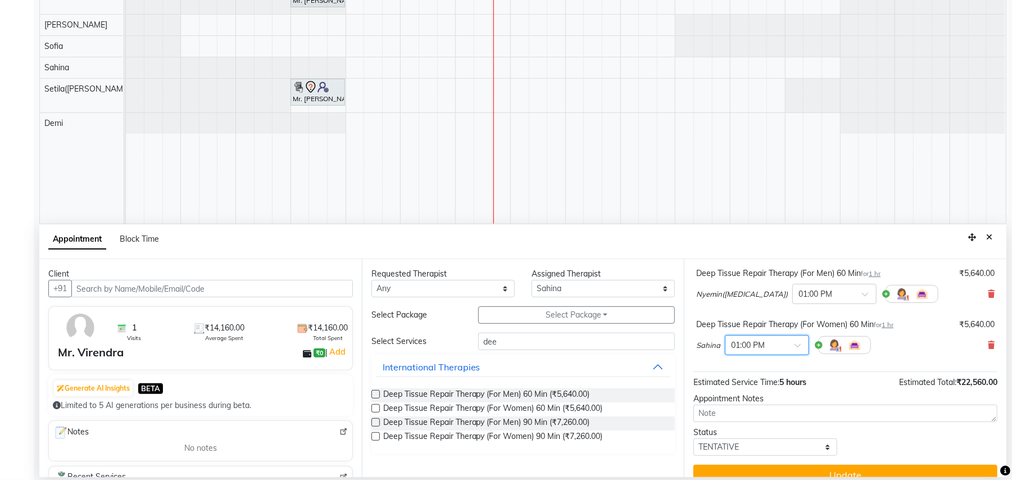
scroll to position [234, 0]
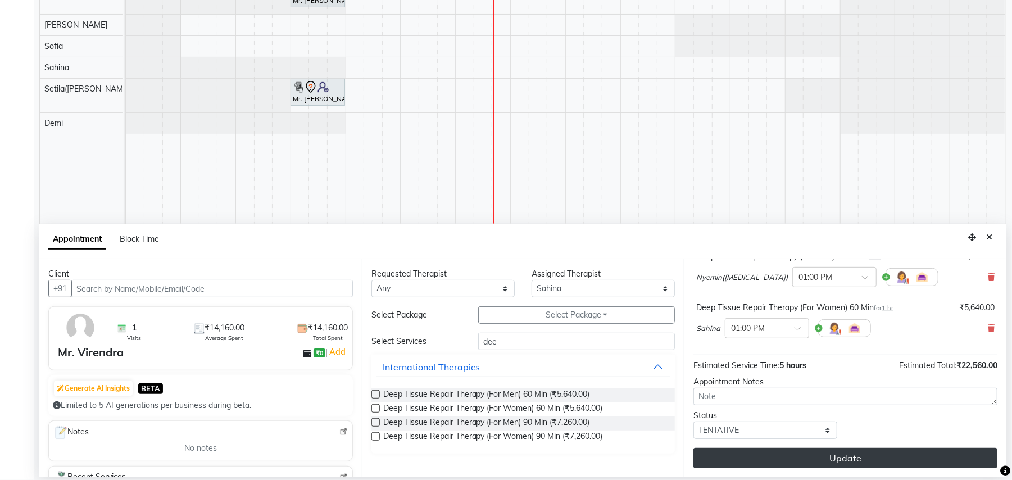
click at [817, 453] on button "Update" at bounding box center [846, 458] width 304 height 20
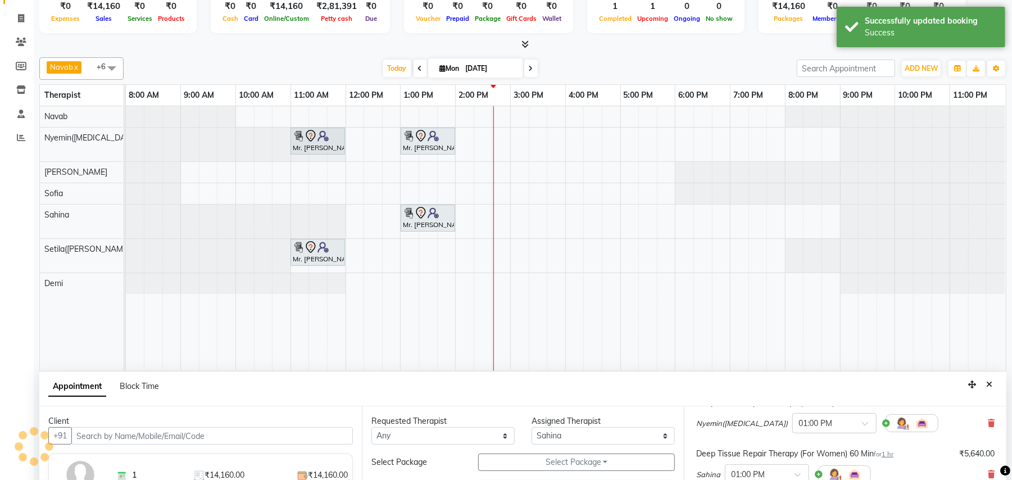
scroll to position [0, 0]
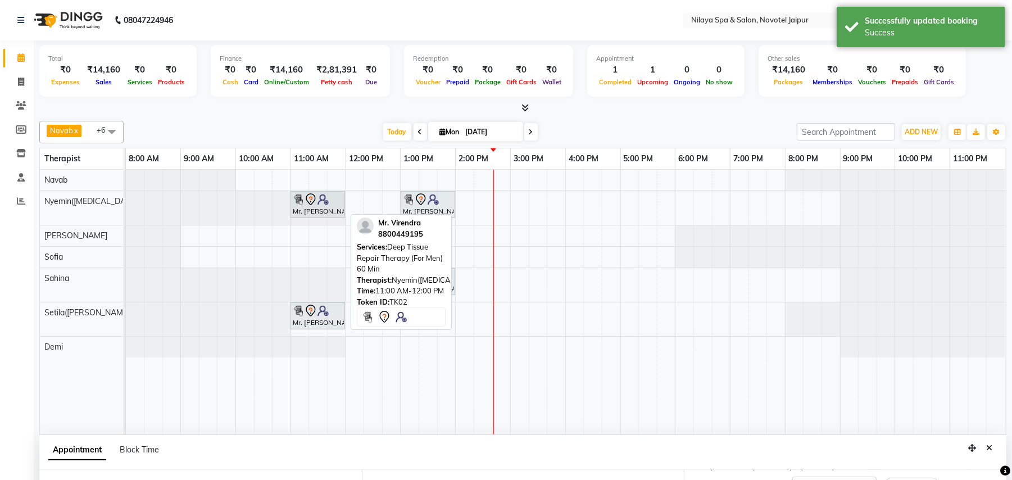
click at [323, 205] on img at bounding box center [323, 199] width 11 height 11
select select "7"
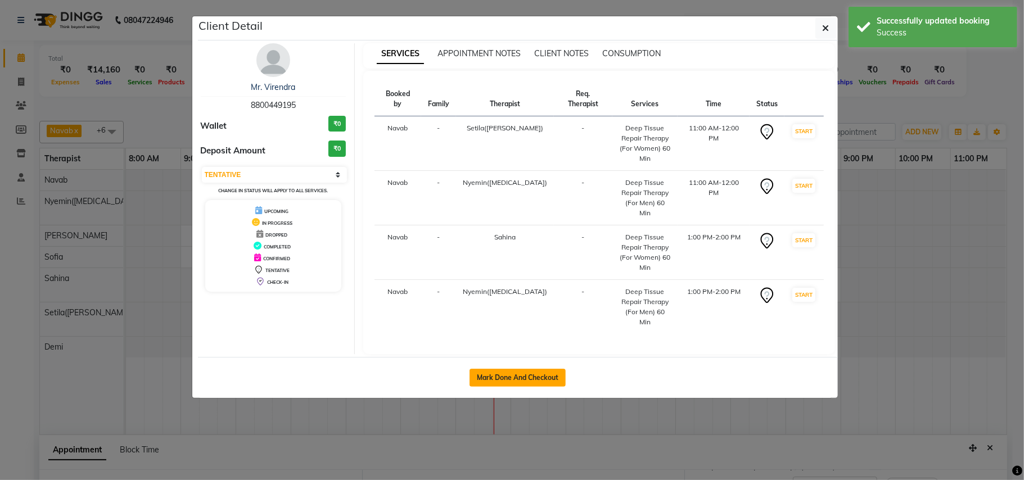
click at [520, 369] on button "Mark Done And Checkout" at bounding box center [517, 378] width 96 height 18
select select "service"
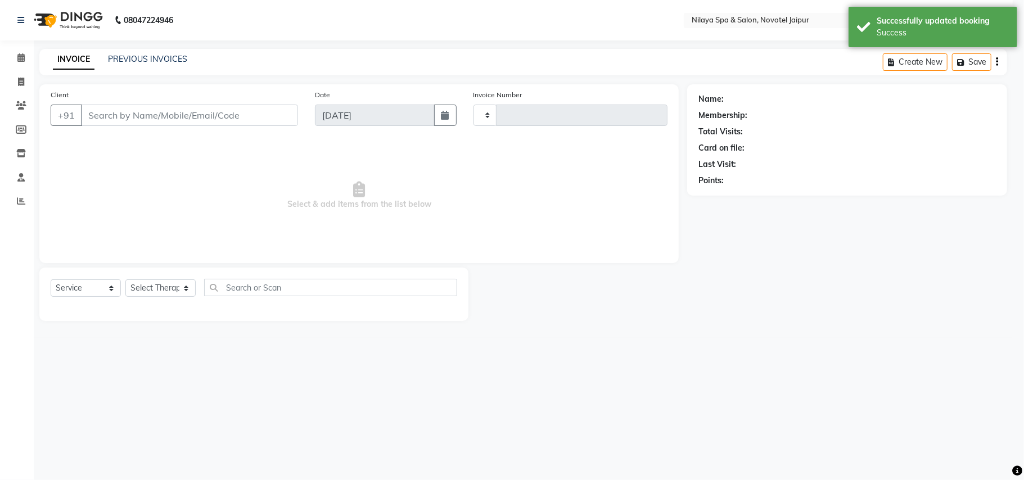
type input "0708"
select select "8197"
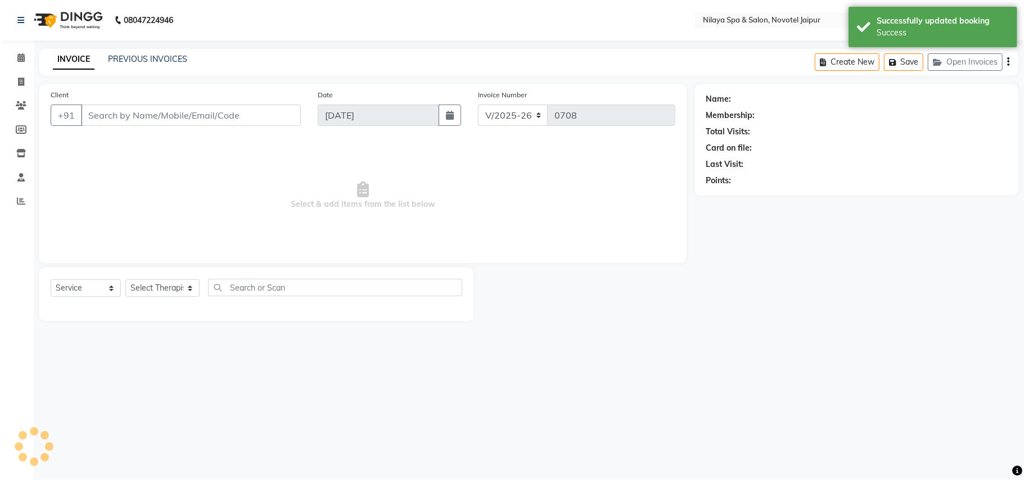
type input "88******95"
select select "77563"
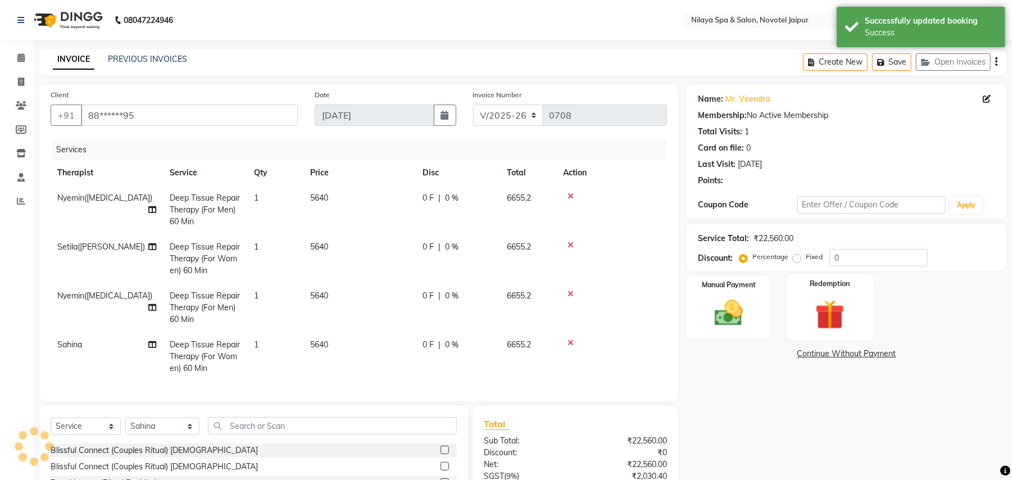
click at [856, 307] on div "Redemption" at bounding box center [830, 307] width 88 height 66
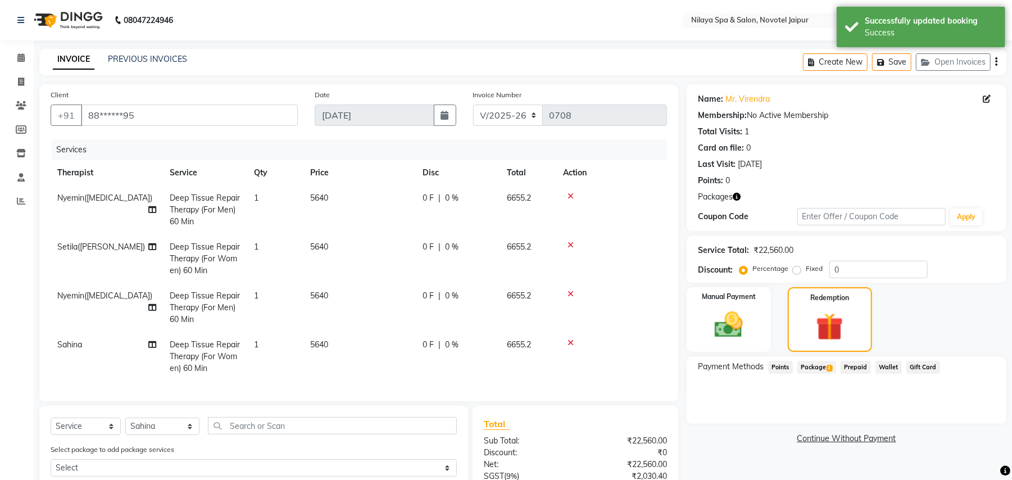
click at [824, 367] on span "Package 2" at bounding box center [817, 367] width 39 height 13
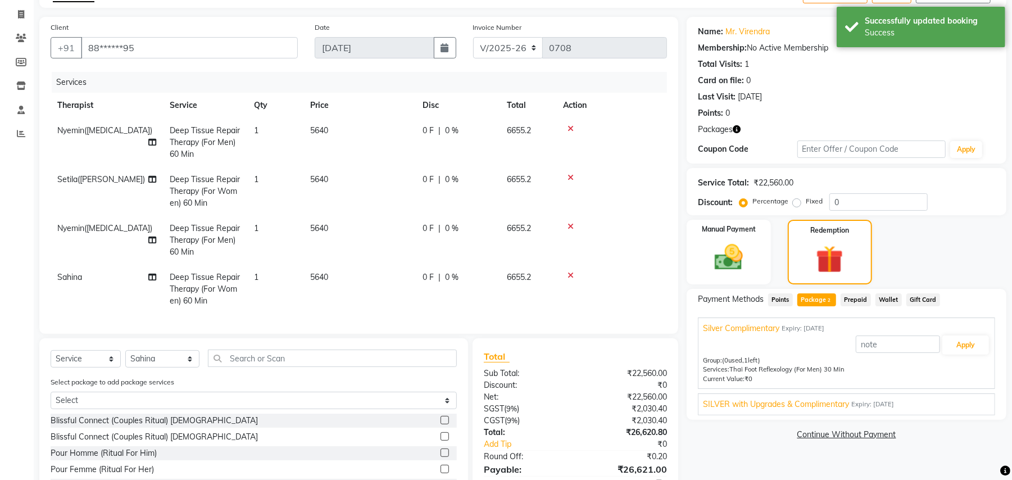
scroll to position [150, 0]
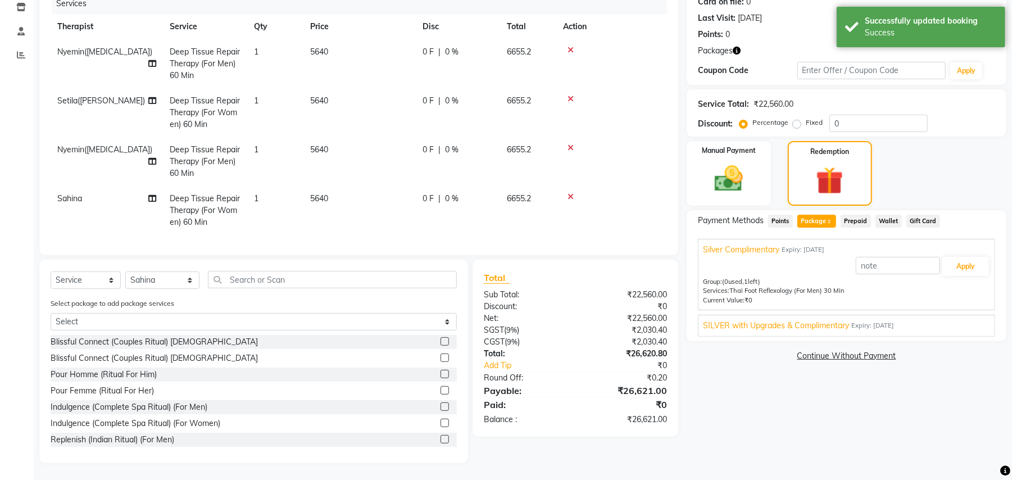
click at [822, 327] on span "SILVER with Upgrades & Complimentary" at bounding box center [776, 326] width 146 height 12
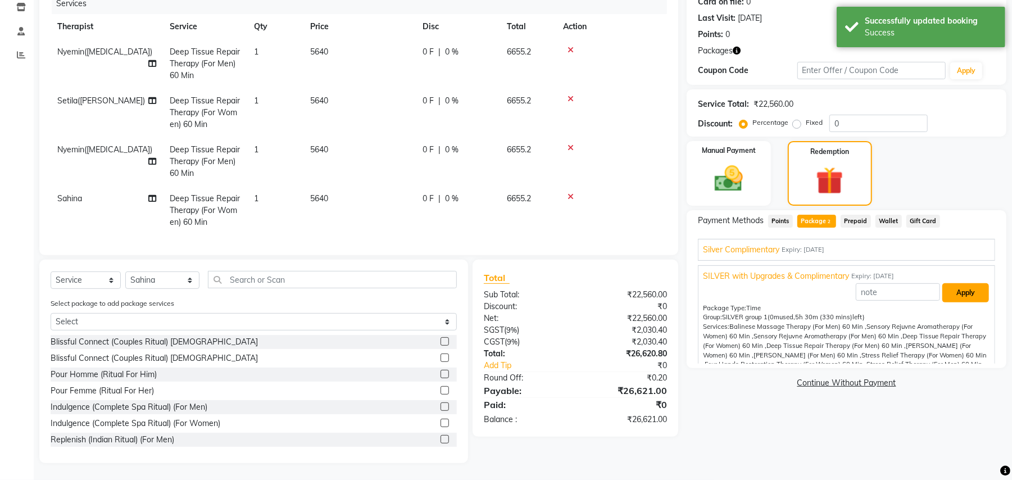
click at [959, 297] on button "Apply" at bounding box center [966, 292] width 47 height 19
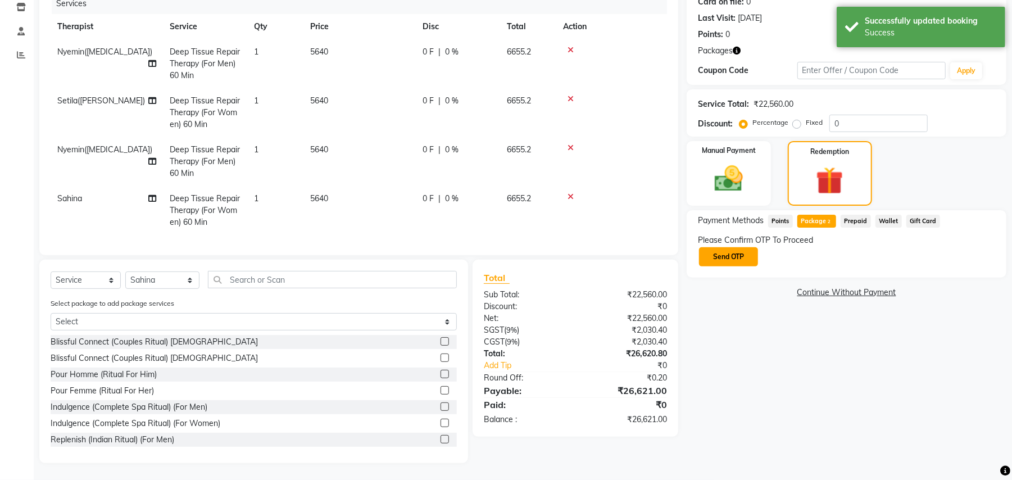
click at [736, 254] on button "Send OTP" at bounding box center [728, 256] width 59 height 19
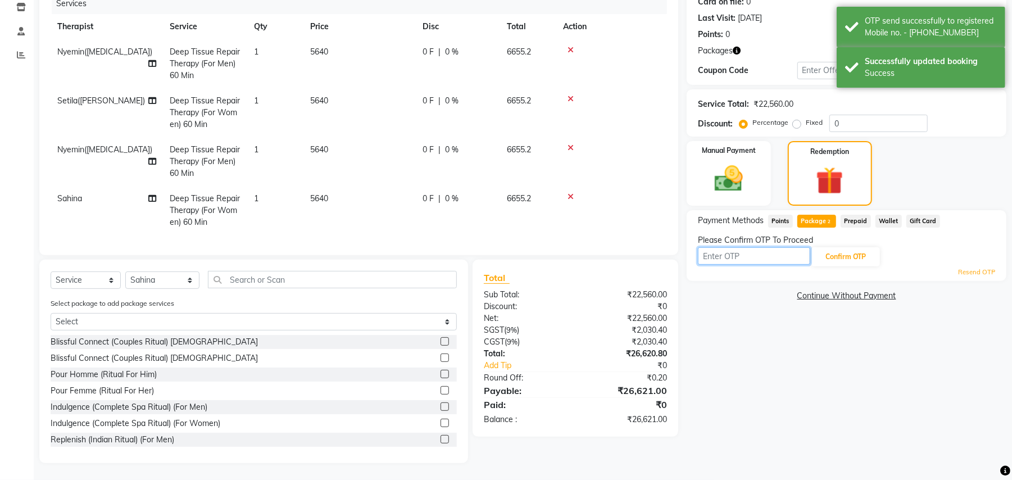
click at [753, 252] on input "text" at bounding box center [754, 255] width 112 height 17
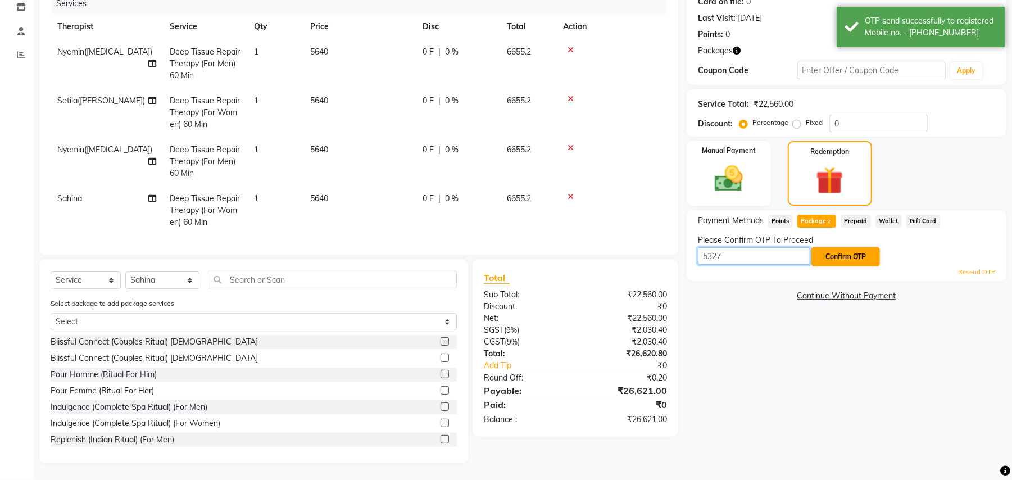
type input "5327"
click at [839, 252] on button "Confirm OTP" at bounding box center [846, 256] width 69 height 19
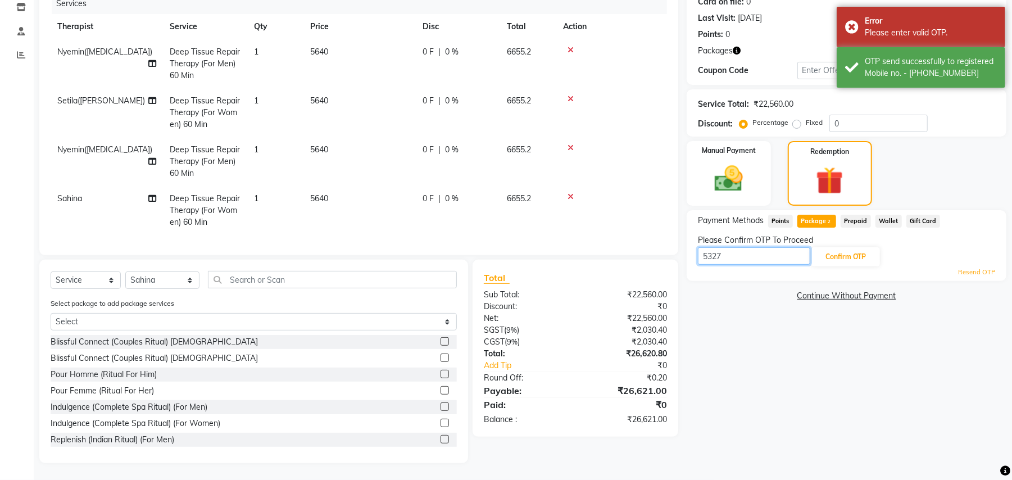
drag, startPoint x: 767, startPoint y: 252, endPoint x: 693, endPoint y: 246, distance: 74.4
click at [693, 246] on div "Payment Methods Points Package 2 Prepaid Wallet Gift Card Please Confirm OTP To…" at bounding box center [847, 245] width 320 height 71
type input "1998"
click at [878, 261] on button "Confirm OTP" at bounding box center [846, 256] width 69 height 19
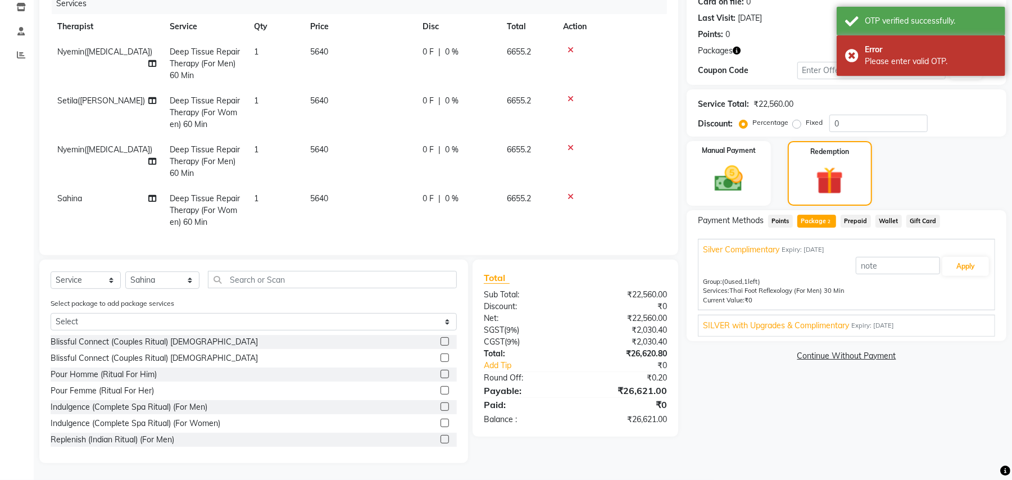
click at [826, 322] on span "SILVER with Upgrades & Complimentary" at bounding box center [776, 326] width 146 height 12
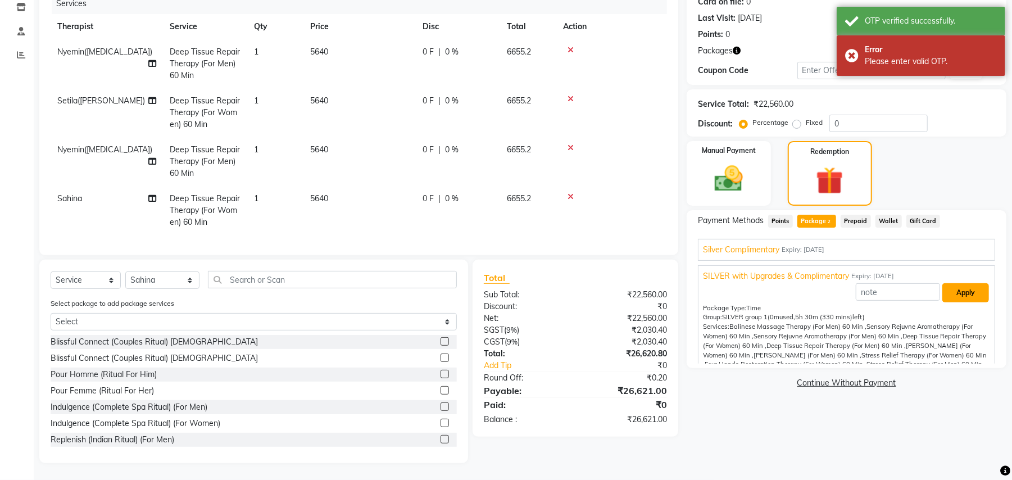
click at [959, 288] on button "Apply" at bounding box center [966, 292] width 47 height 19
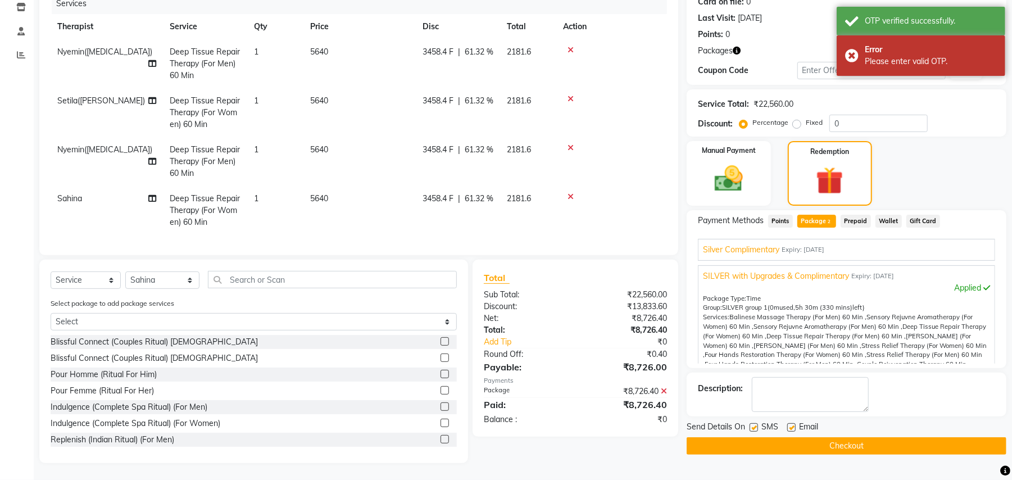
scroll to position [156, 0]
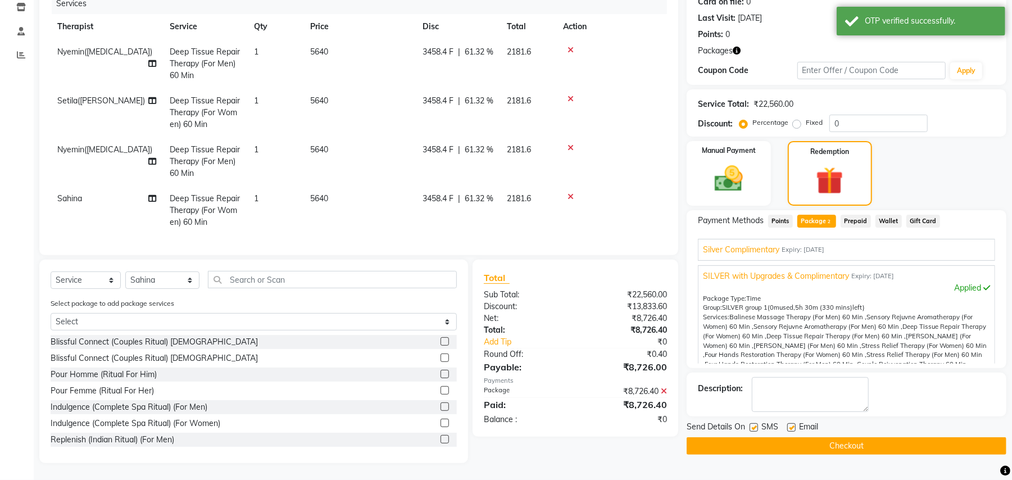
click at [853, 437] on button "Checkout" at bounding box center [847, 445] width 320 height 17
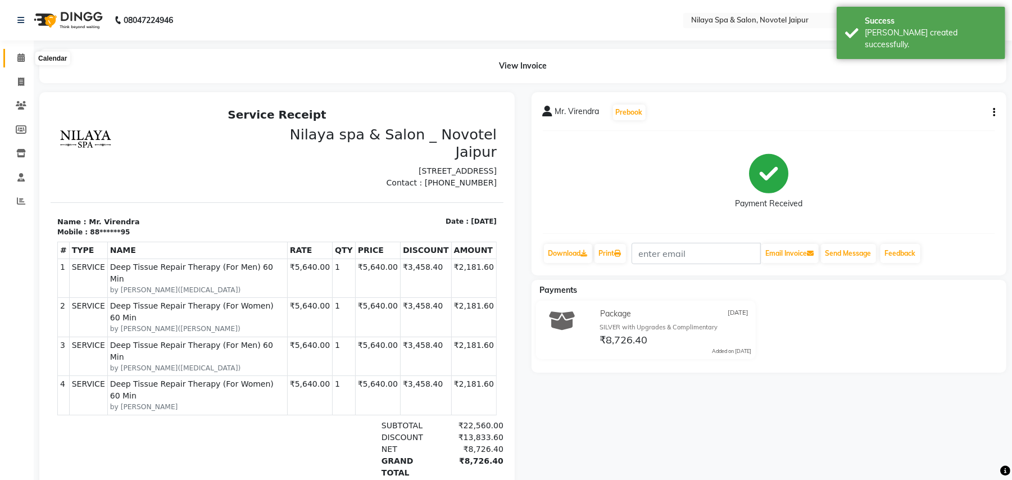
click at [21, 57] on icon at bounding box center [20, 57] width 7 height 8
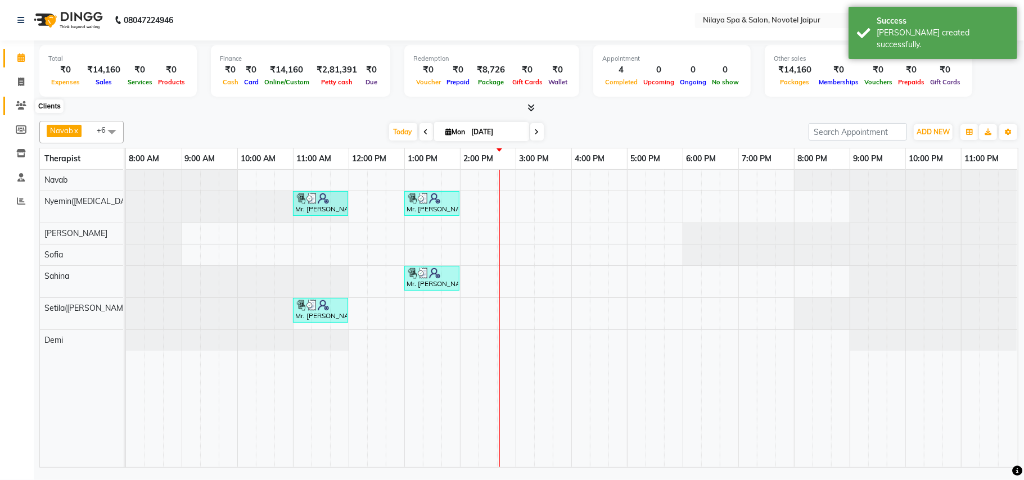
click at [21, 106] on icon at bounding box center [21, 105] width 11 height 8
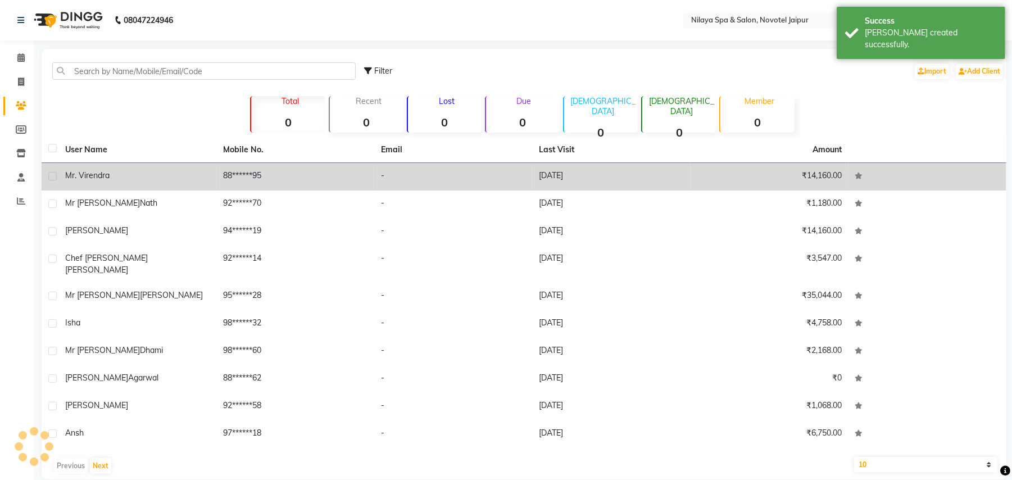
click at [120, 174] on div "Mr. Virendra" at bounding box center [137, 176] width 144 height 12
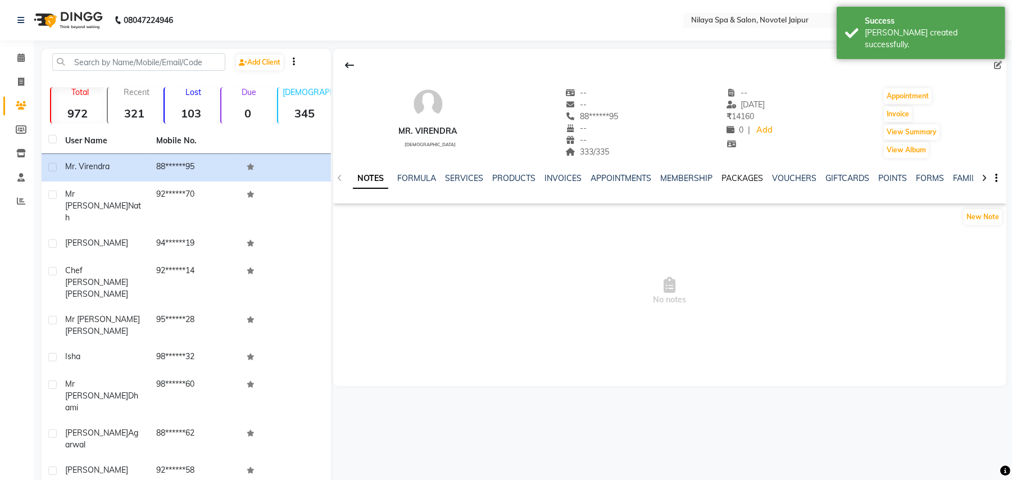
click at [748, 178] on link "PACKAGES" at bounding box center [743, 178] width 42 height 10
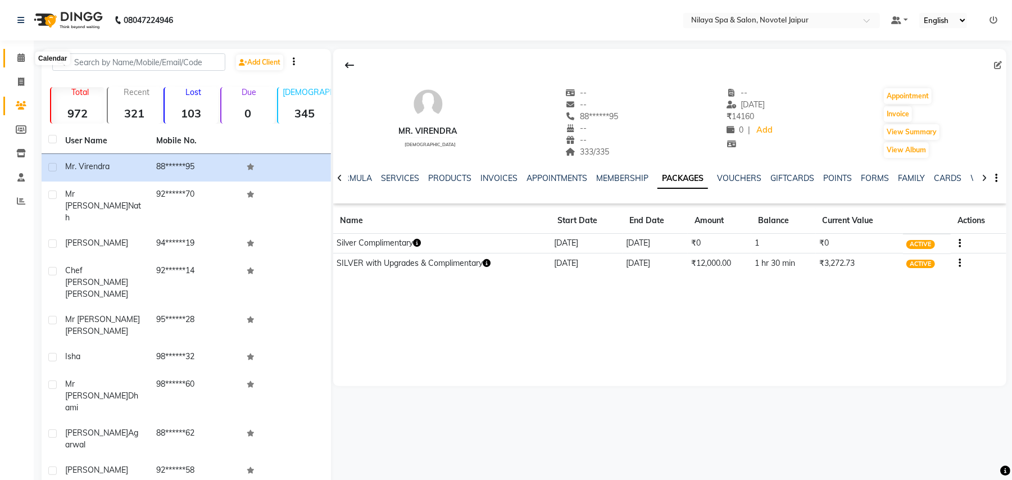
click at [18, 57] on icon at bounding box center [20, 57] width 7 height 8
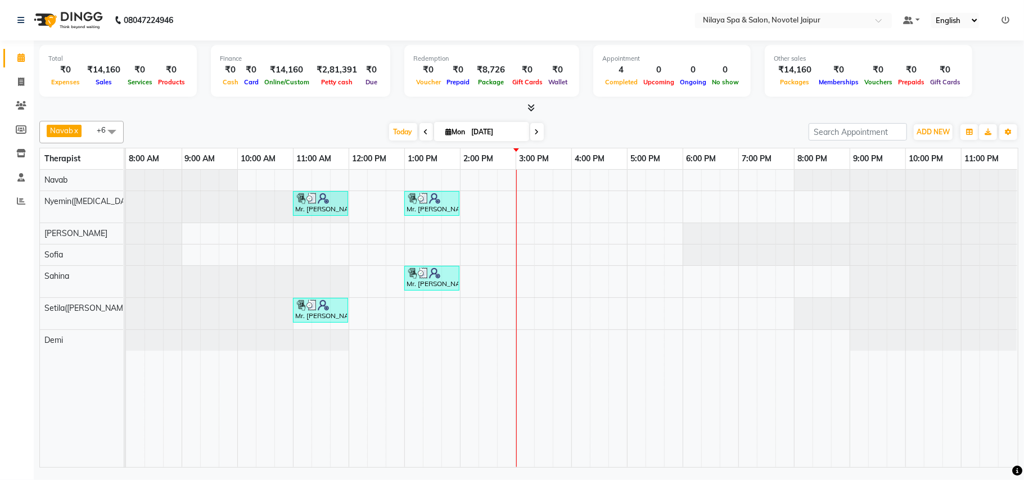
click at [419, 129] on span at bounding box center [425, 131] width 13 height 17
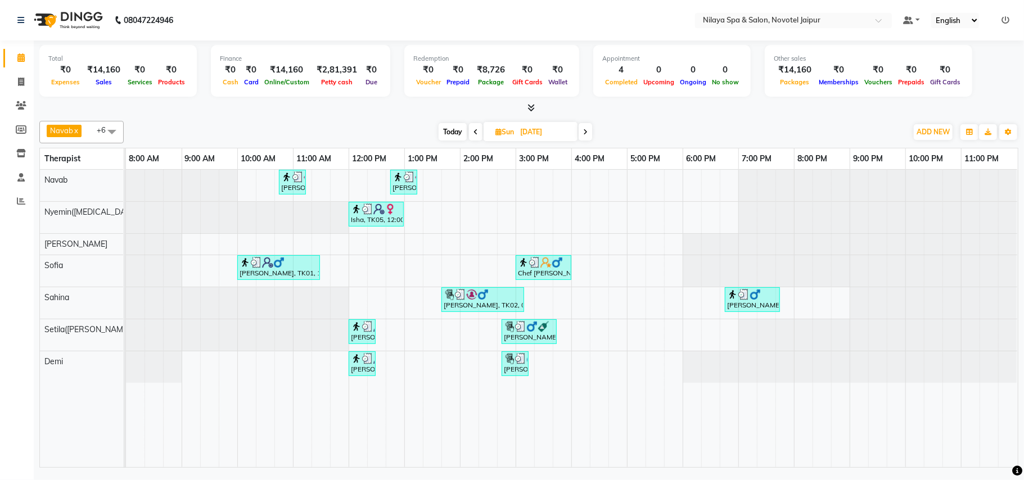
click at [462, 129] on span "Today" at bounding box center [452, 131] width 28 height 17
type input "[DATE]"
